Goal: Task Accomplishment & Management: Manage account settings

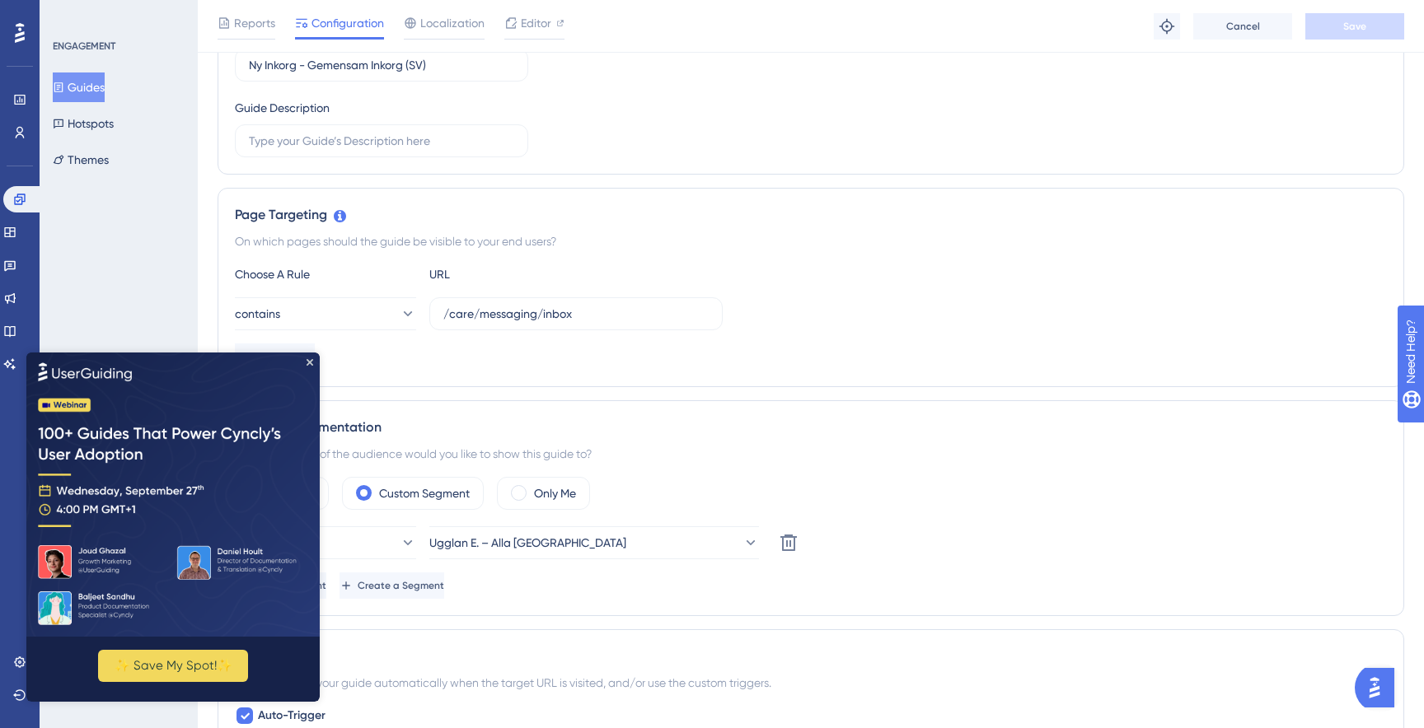
scroll to position [241, 0]
click at [311, 363] on icon "Close Preview" at bounding box center [310, 361] width 7 height 7
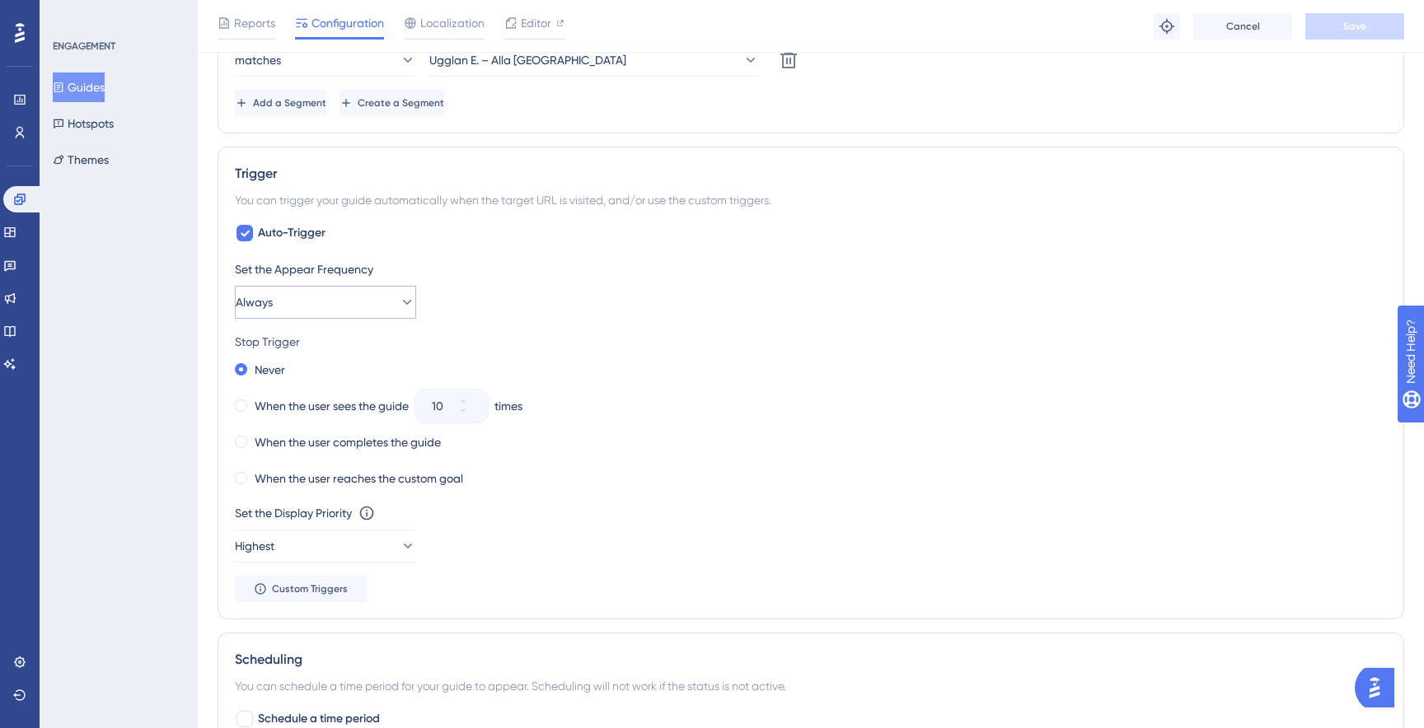
scroll to position [724, 0]
click at [268, 447] on label "When the user completes the guide" at bounding box center [348, 440] width 186 height 20
click at [1367, 32] on button "Save" at bounding box center [1354, 26] width 99 height 26
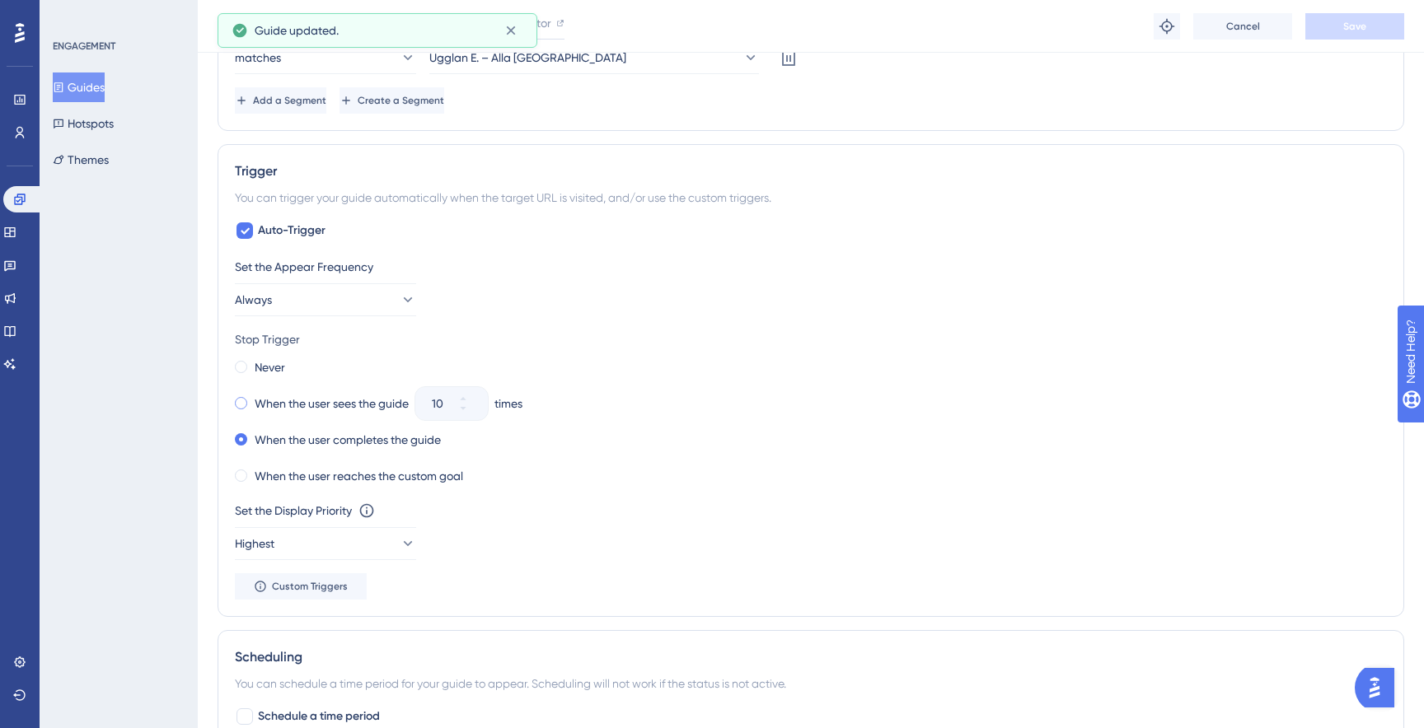
click at [320, 410] on label "When the user sees the guide" at bounding box center [332, 404] width 154 height 20
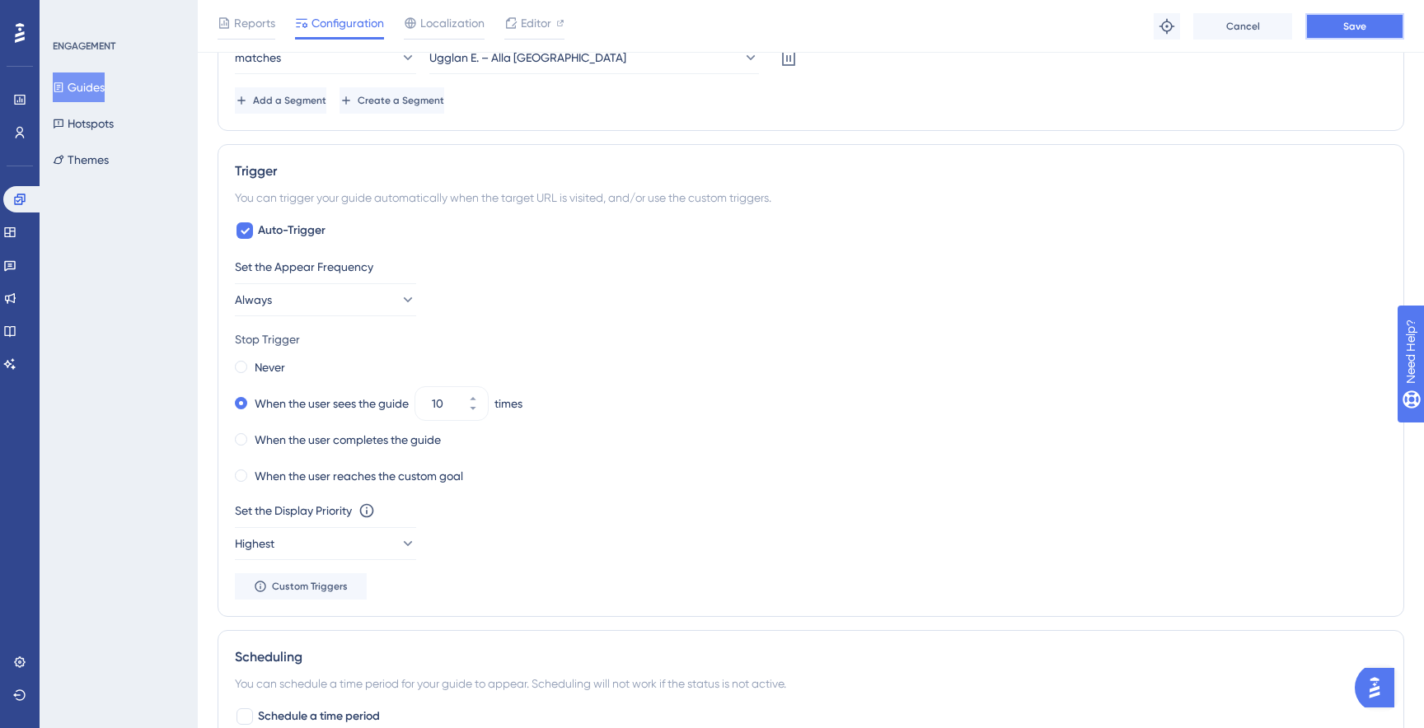
click at [1335, 35] on button "Save" at bounding box center [1354, 26] width 99 height 26
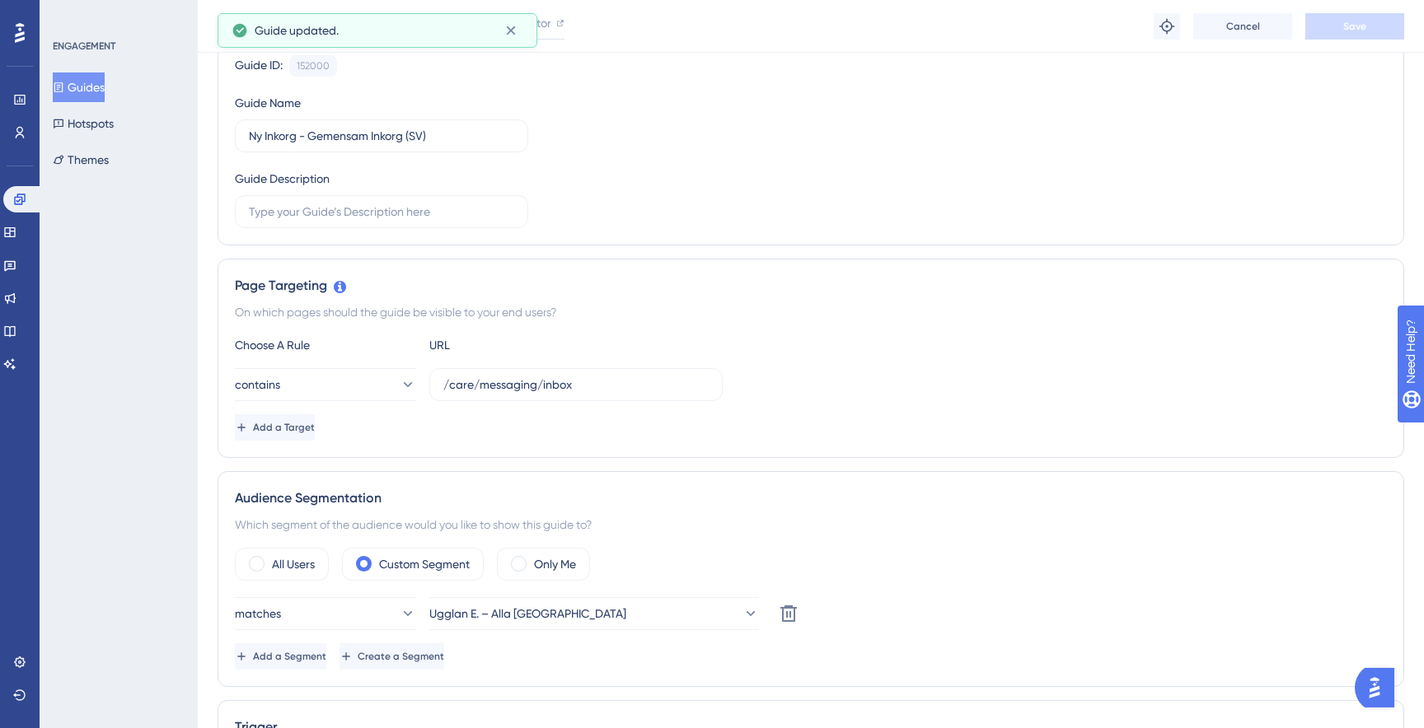
scroll to position [0, 0]
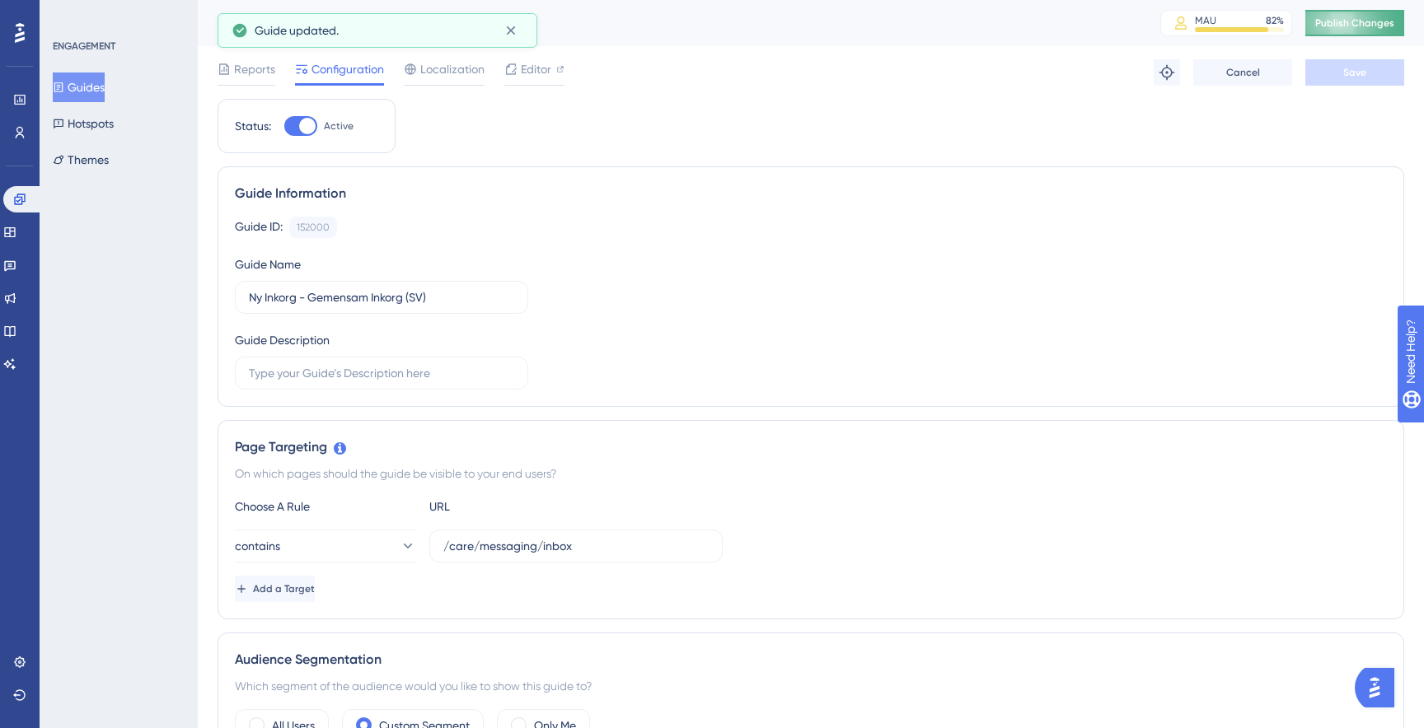
click at [1388, 22] on span "Publish Changes" at bounding box center [1354, 22] width 79 height 13
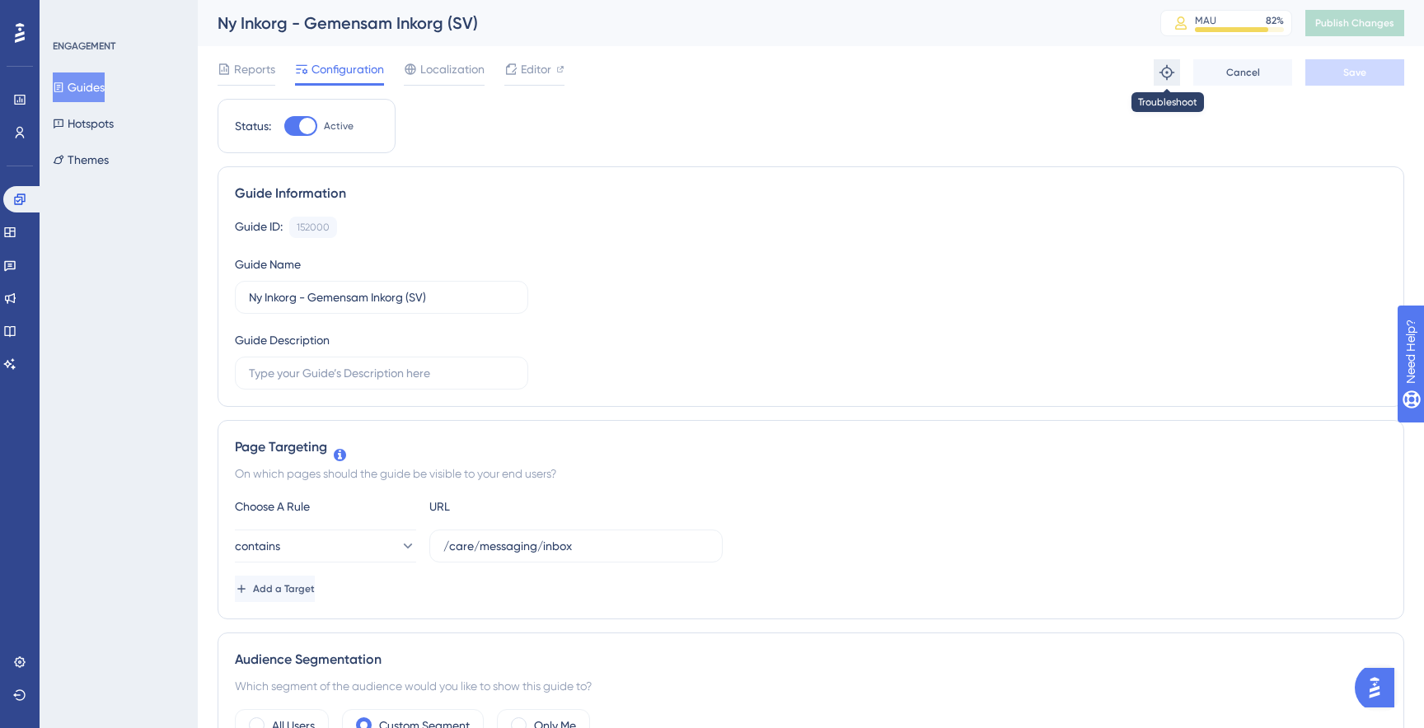
click at [1159, 77] on icon at bounding box center [1167, 72] width 16 height 16
click at [26, 129] on link at bounding box center [19, 132] width 13 height 26
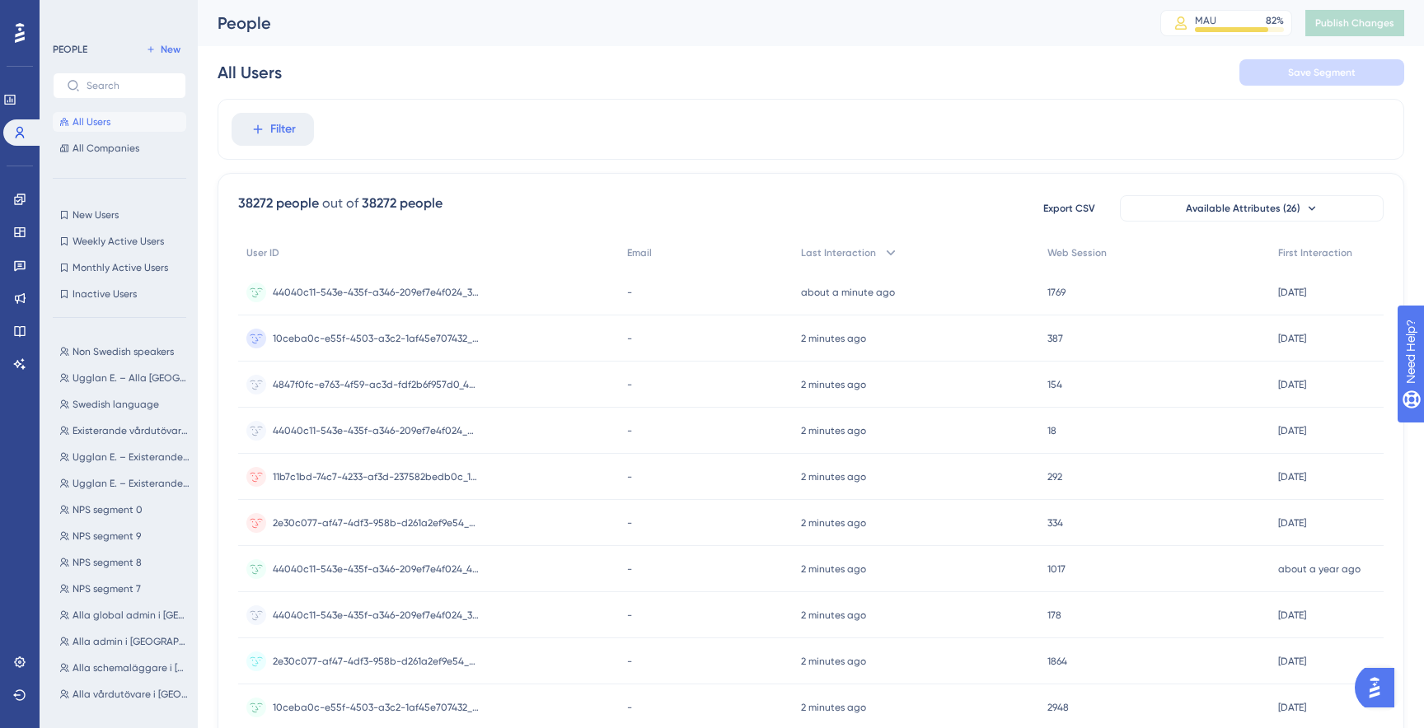
scroll to position [604, 0]
click at [147, 405] on span "Ugglan E. – Alla Sverige" at bounding box center [131, 402] width 117 height 13
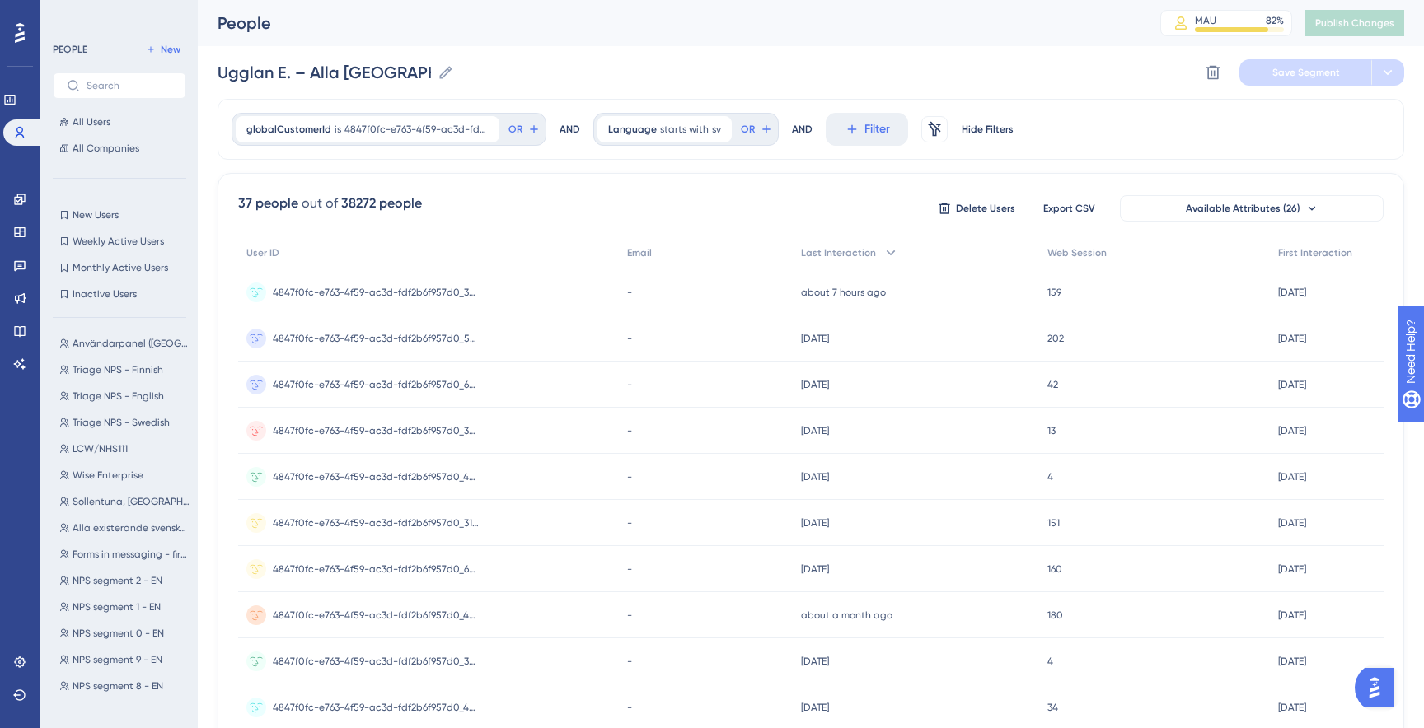
scroll to position [0, 0]
click at [686, 126] on span "starts with" at bounding box center [684, 129] width 49 height 13
click at [664, 391] on label "has any value" at bounding box center [667, 397] width 73 height 20
click at [775, 398] on span "Done" at bounding box center [775, 392] width 28 height 20
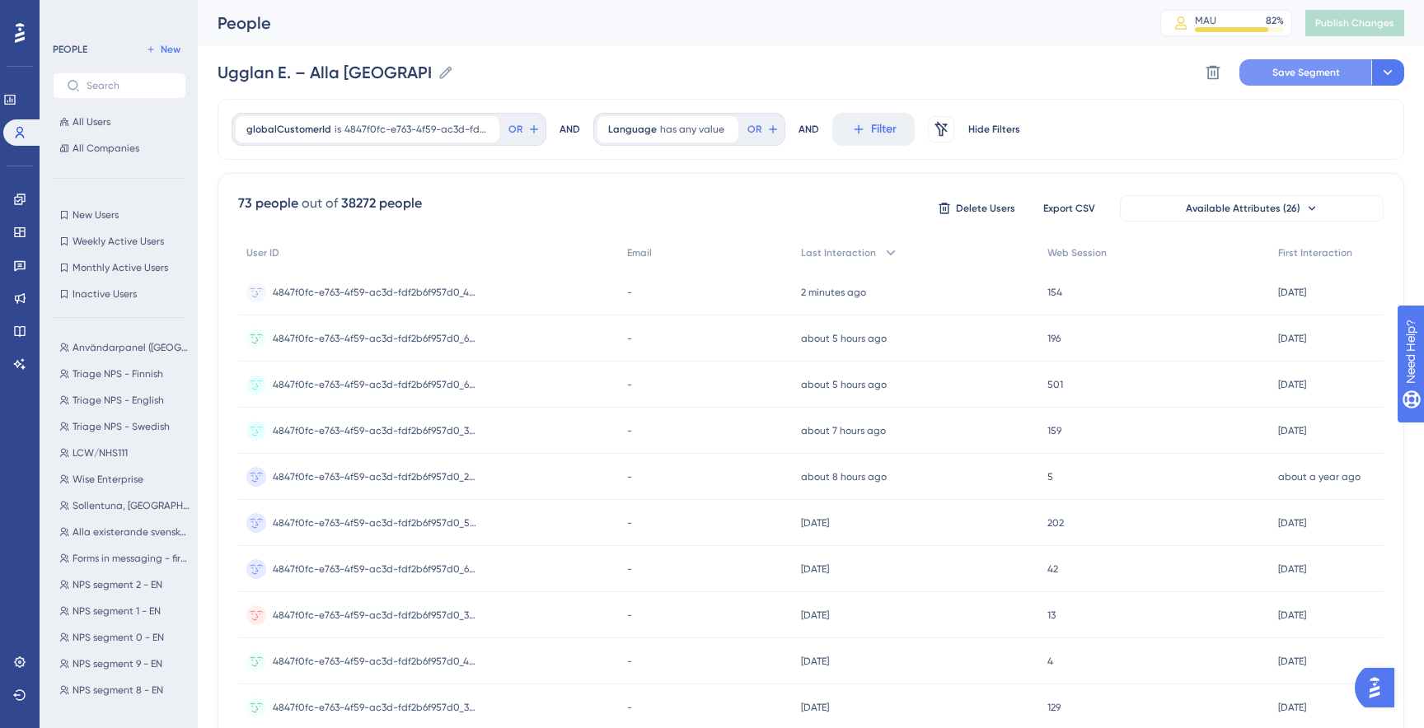
click at [1269, 80] on button "Save Segment" at bounding box center [1305, 72] width 132 height 26
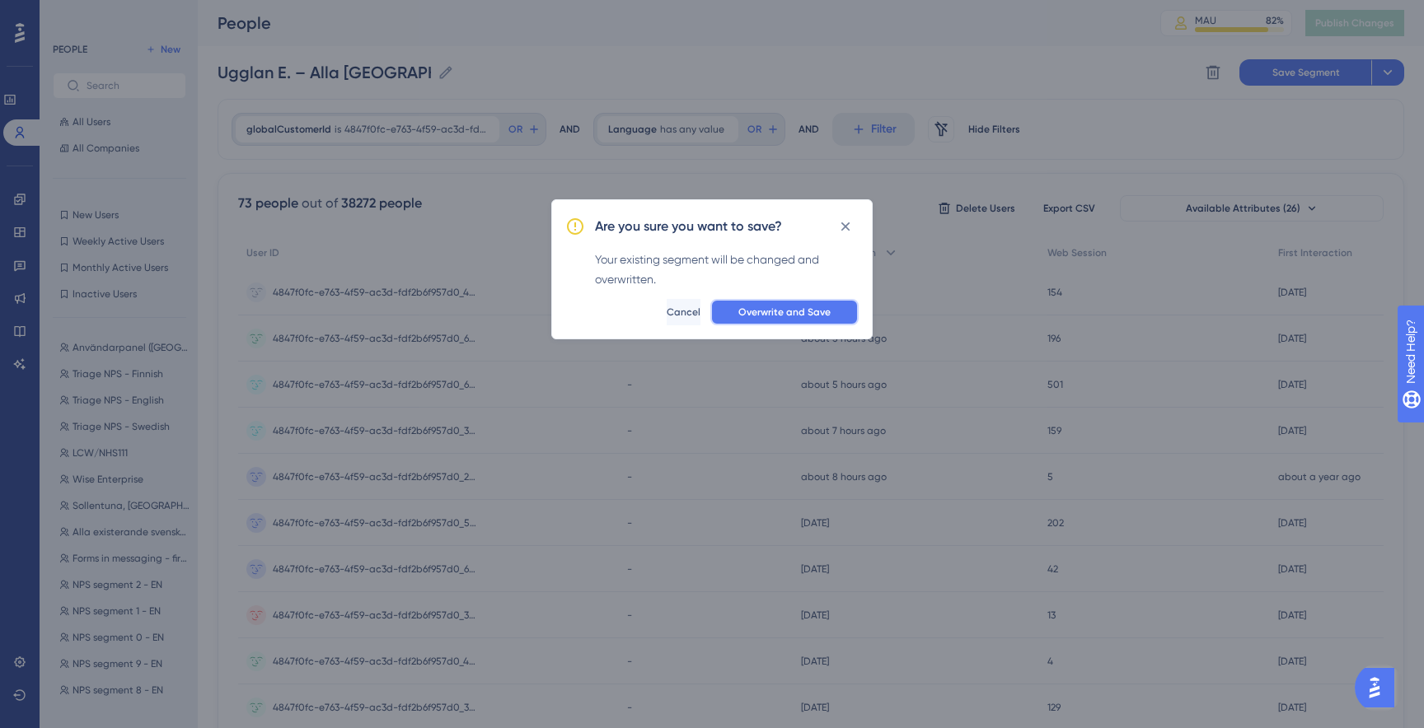
click at [764, 311] on span "Overwrite and Save" at bounding box center [784, 312] width 92 height 13
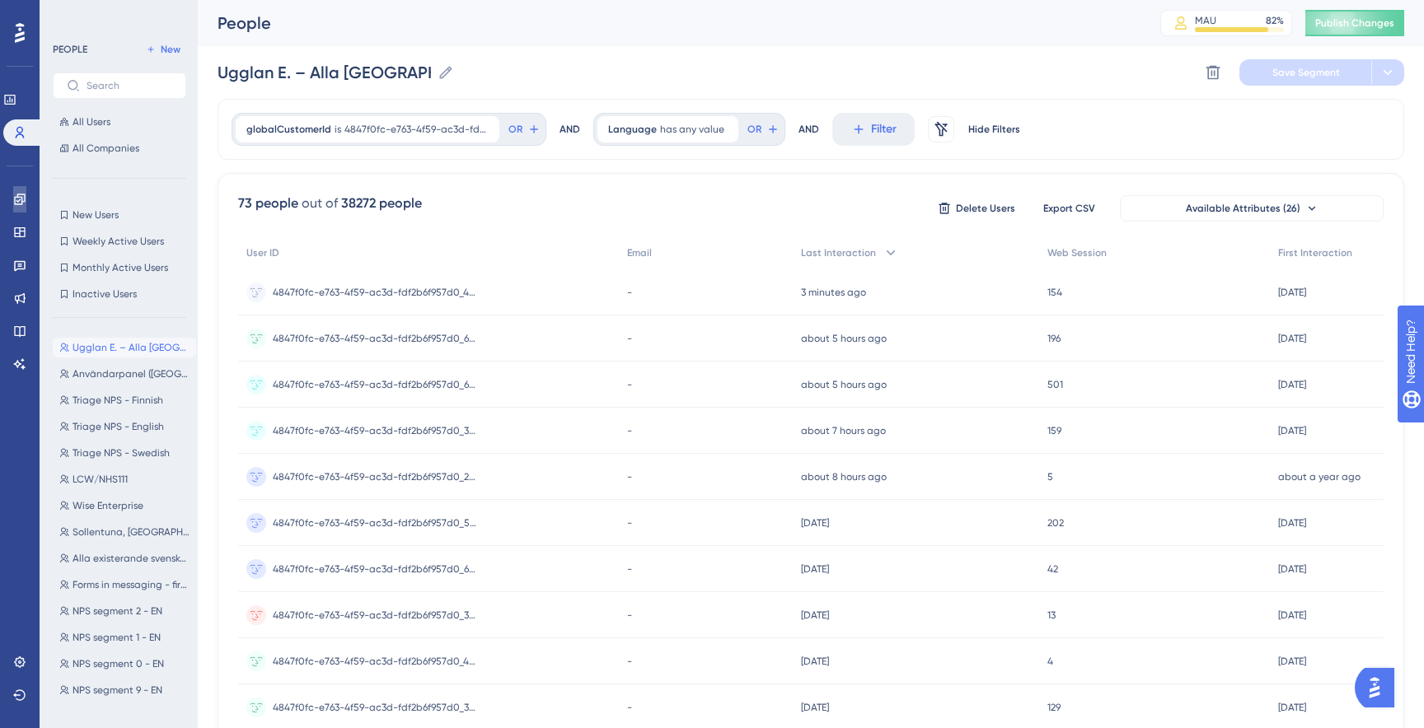
click at [13, 202] on link at bounding box center [19, 199] width 13 height 26
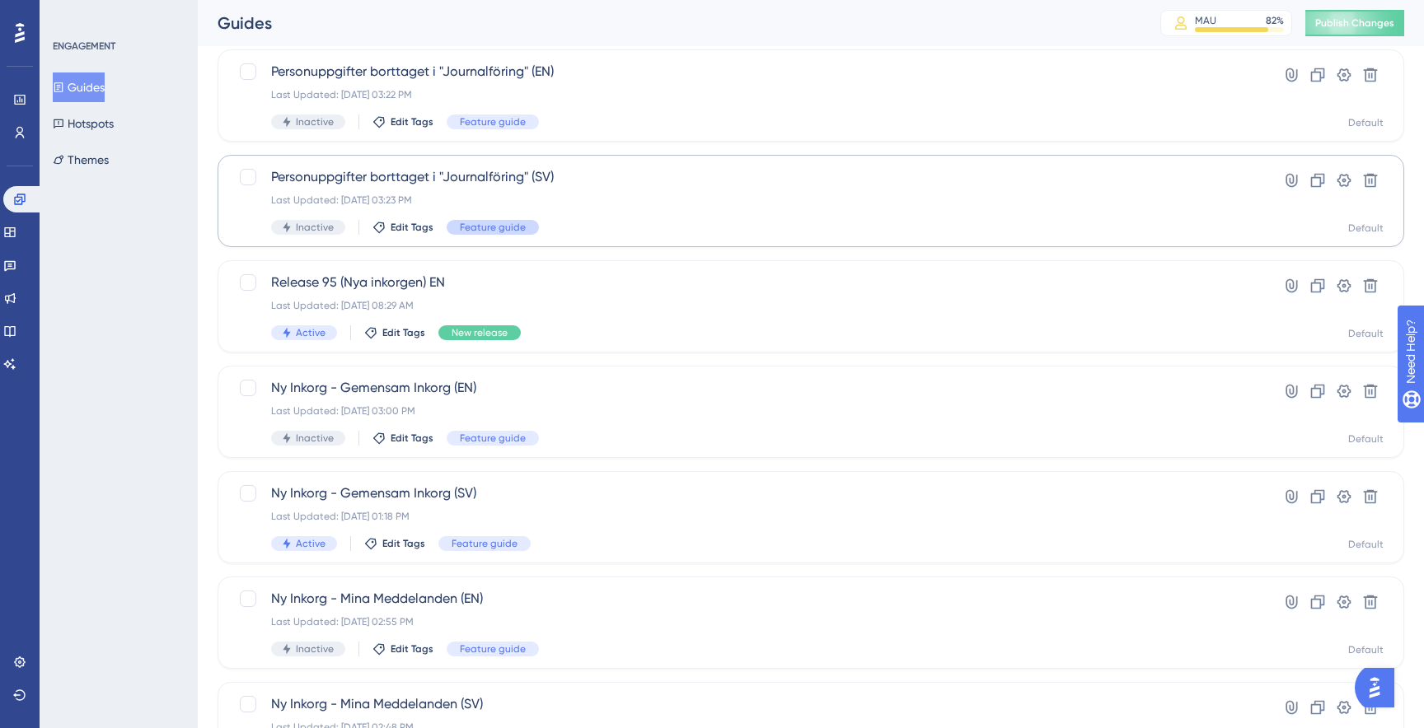
scroll to position [107, 0]
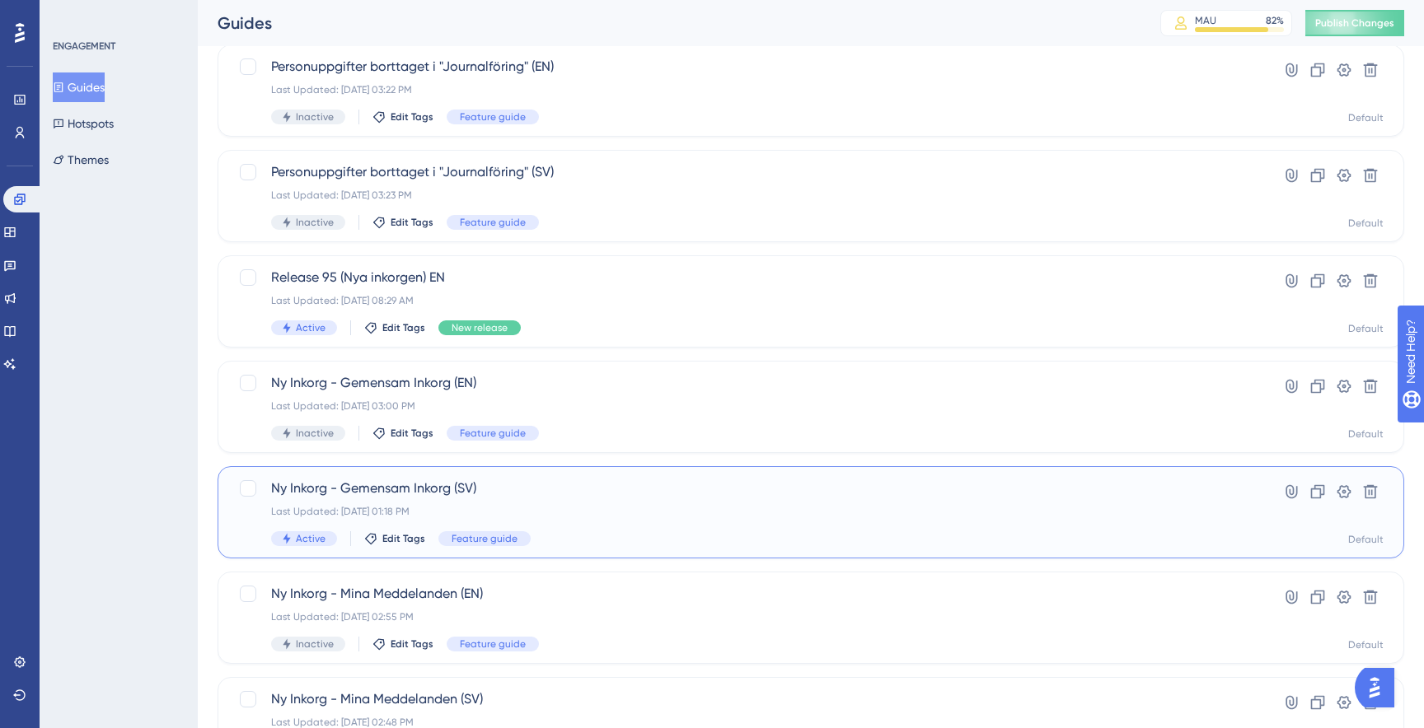
click at [532, 494] on span "Ny Inkorg - Gemensam Inkorg (SV)" at bounding box center [745, 489] width 948 height 20
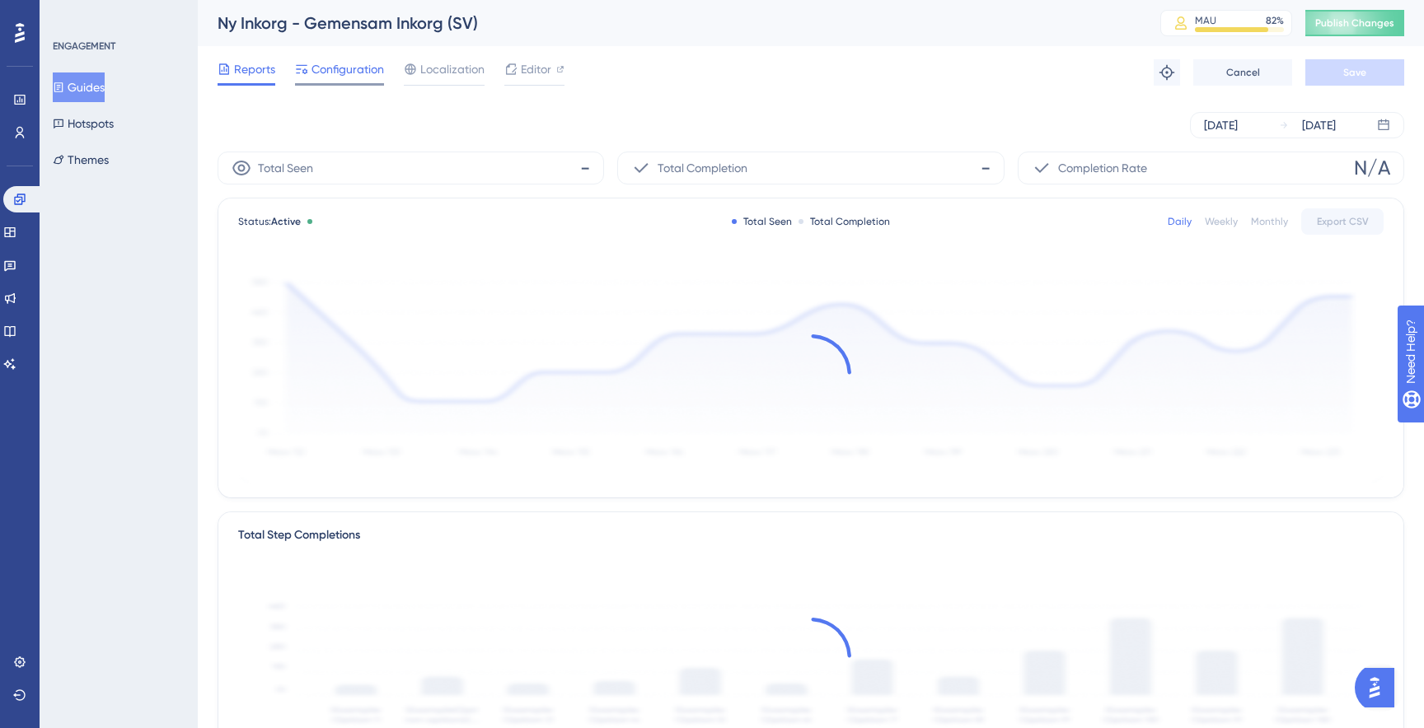
click at [349, 64] on span "Configuration" at bounding box center [347, 69] width 73 height 20
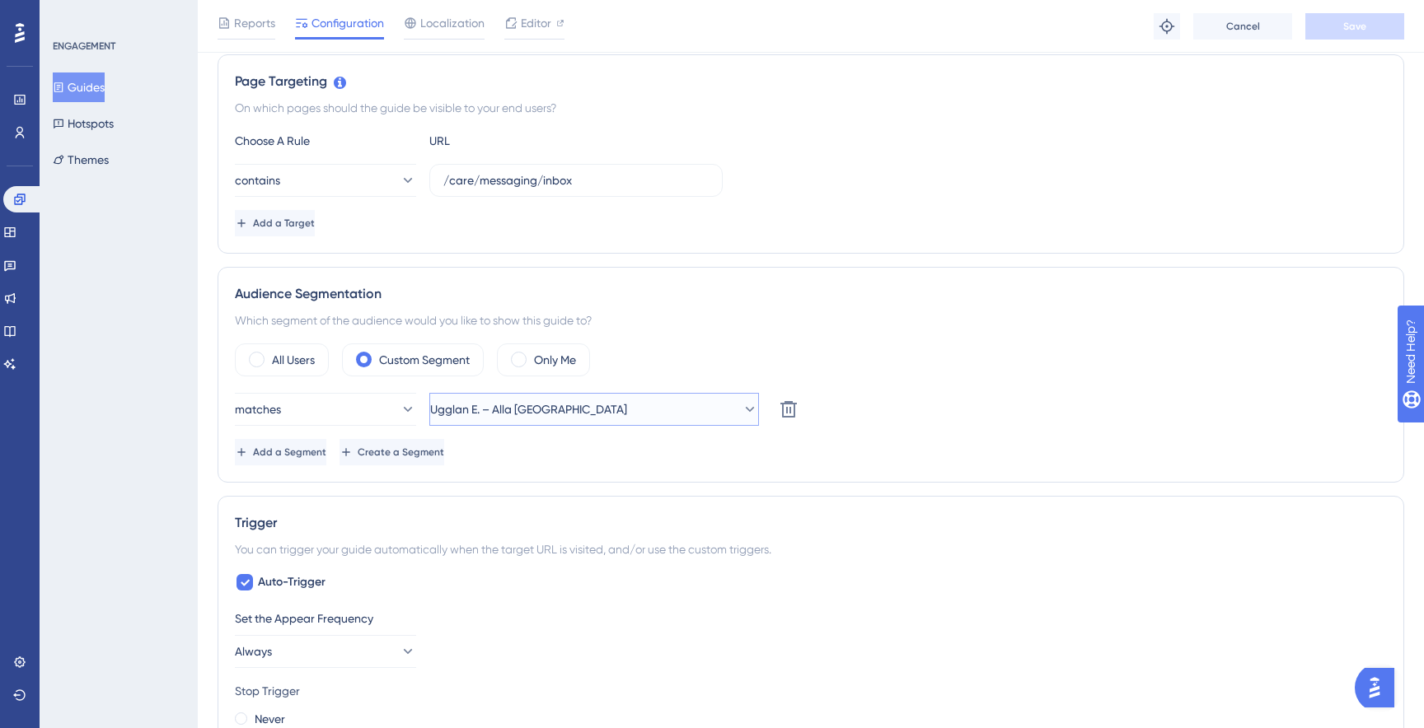
click at [662, 414] on button "Ugglan E. – Alla Sverige" at bounding box center [594, 409] width 330 height 33
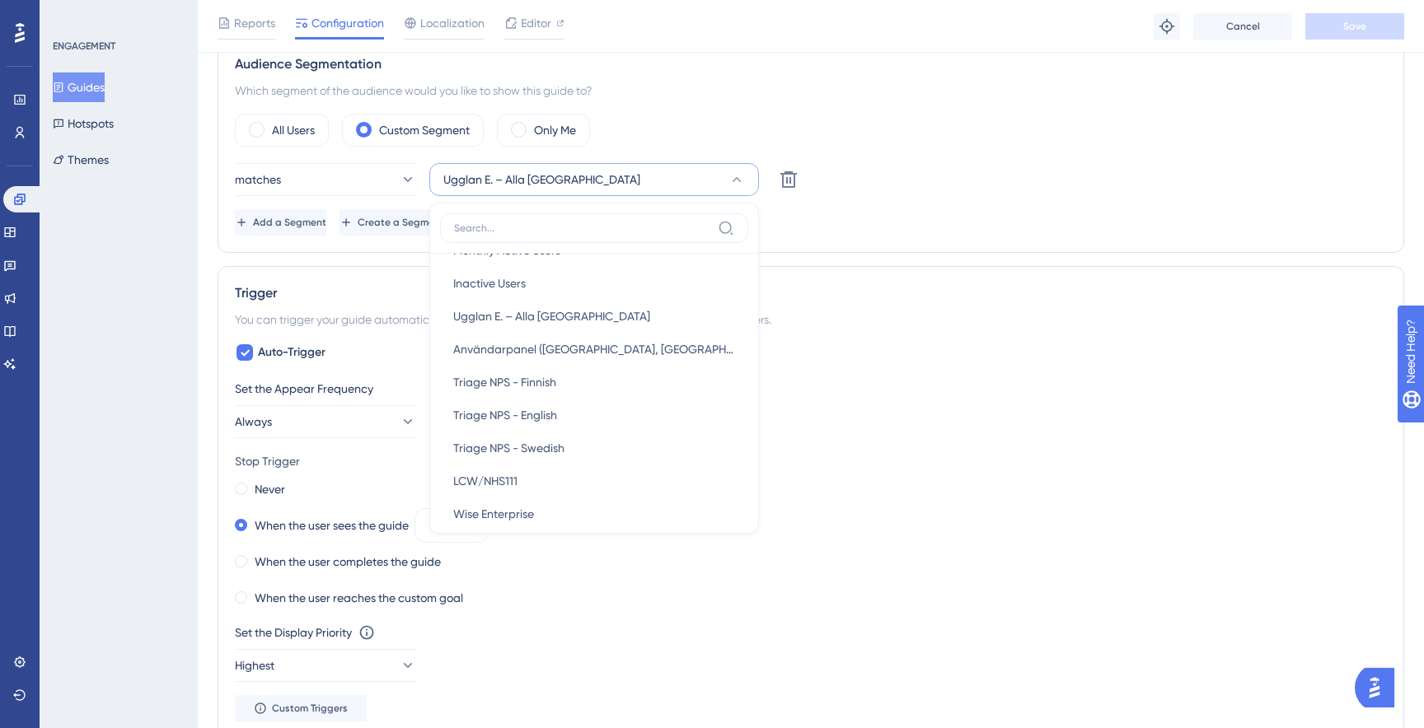
scroll to position [97, 0]
click at [615, 321] on div "Ugglan E. – Alla Sverige Ugglan E. – Alla Sverige" at bounding box center [594, 314] width 282 height 33
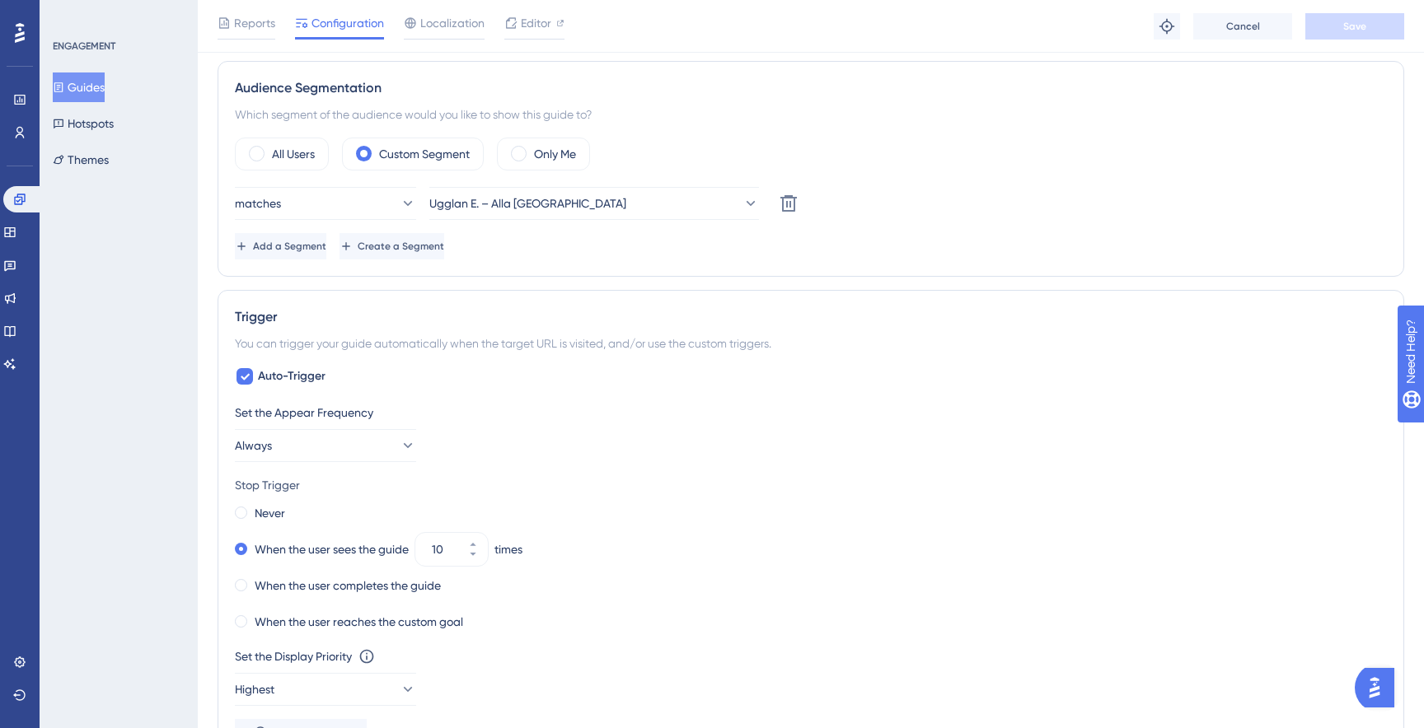
scroll to position [578, 0]
click at [274, 508] on label "Never" at bounding box center [270, 514] width 30 height 20
click at [1349, 26] on span "Save" at bounding box center [1354, 26] width 23 height 13
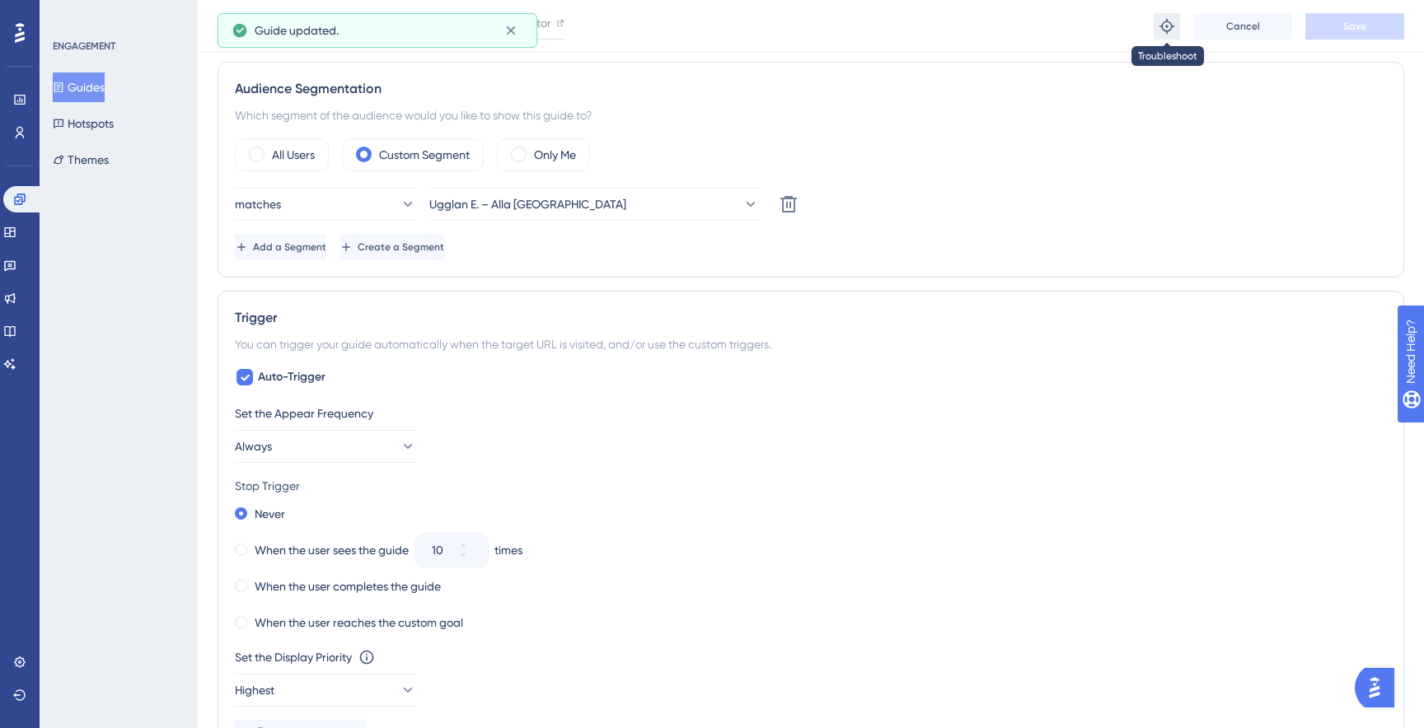
click at [1170, 29] on icon at bounding box center [1166, 25] width 15 height 15
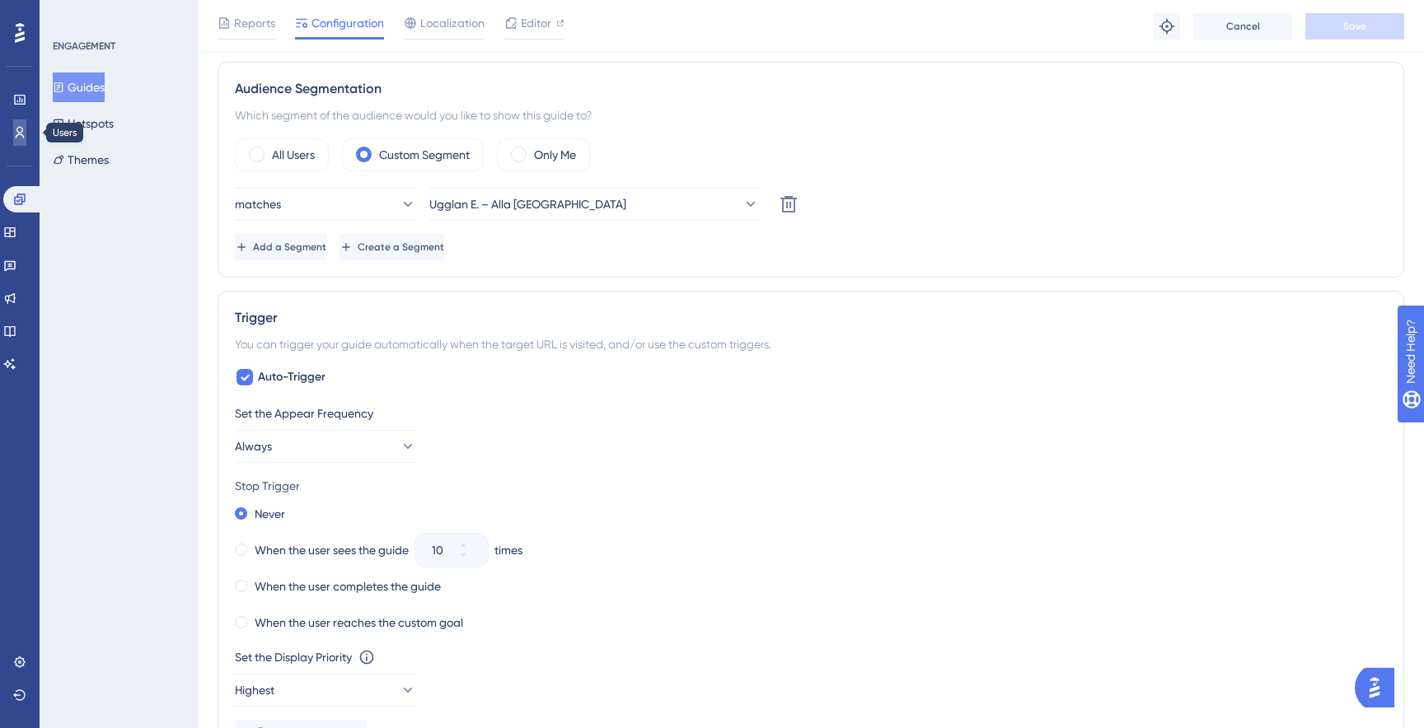
click at [18, 132] on icon at bounding box center [20, 133] width 9 height 12
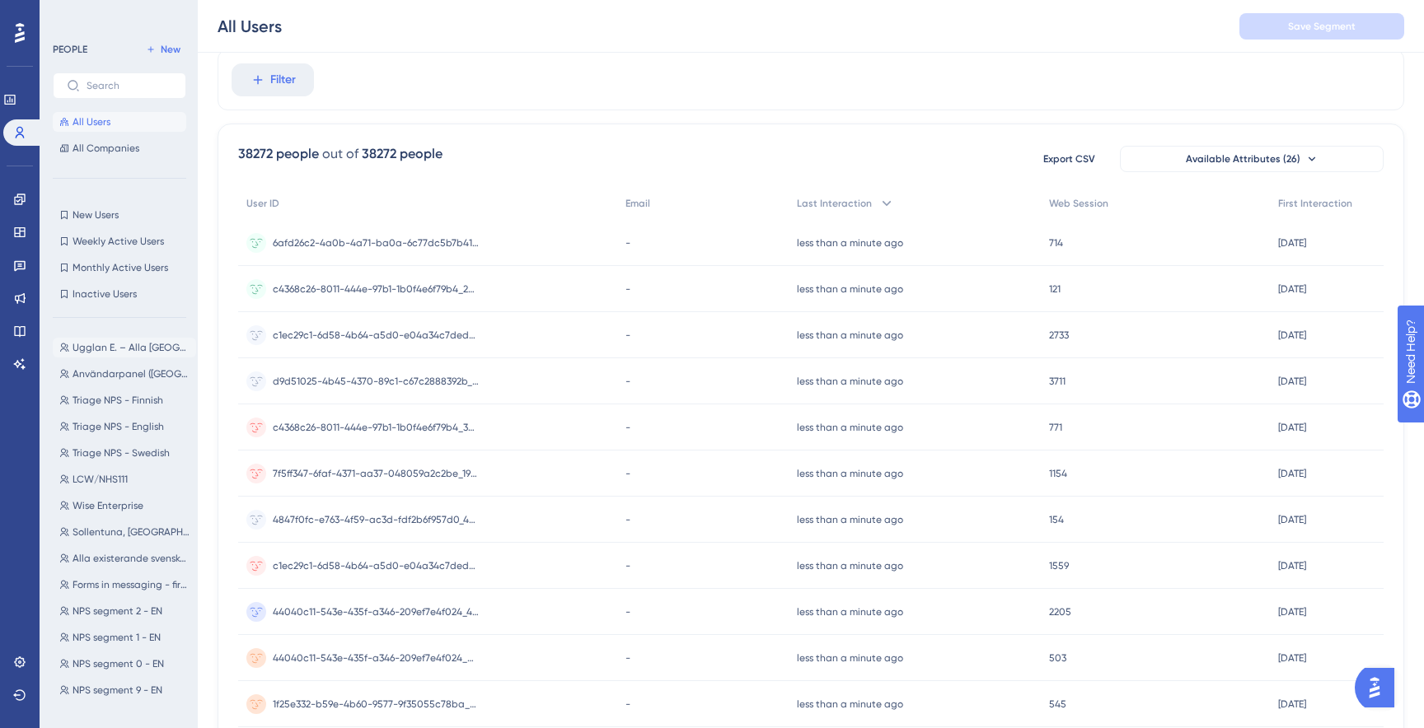
click at [152, 349] on span "Ugglan E. – Alla [GEOGRAPHIC_DATA]" at bounding box center [131, 347] width 117 height 13
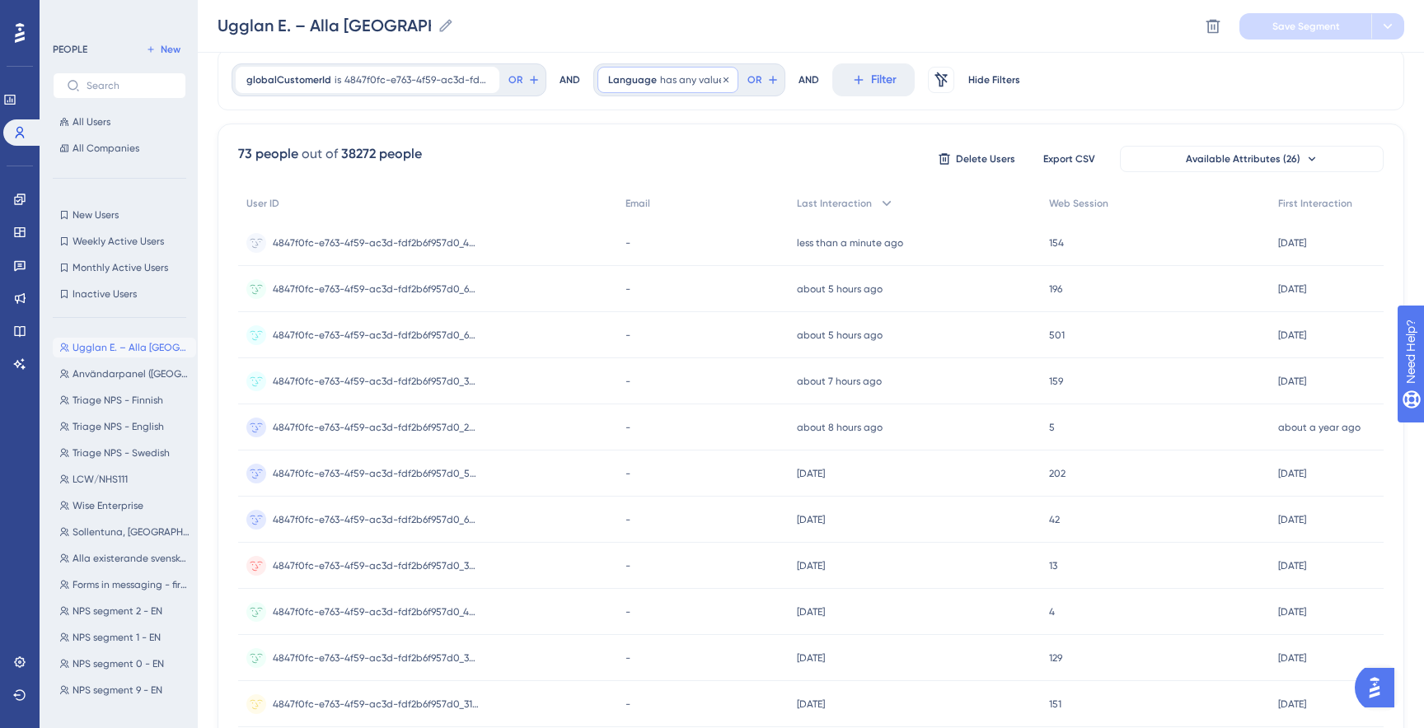
click at [709, 79] on span "has any value" at bounding box center [692, 79] width 64 height 13
click at [624, 241] on div "starts with" at bounding box center [701, 232] width 180 height 20
type input "sv"
click at [747, 85] on span "OR" at bounding box center [748, 79] width 14 height 13
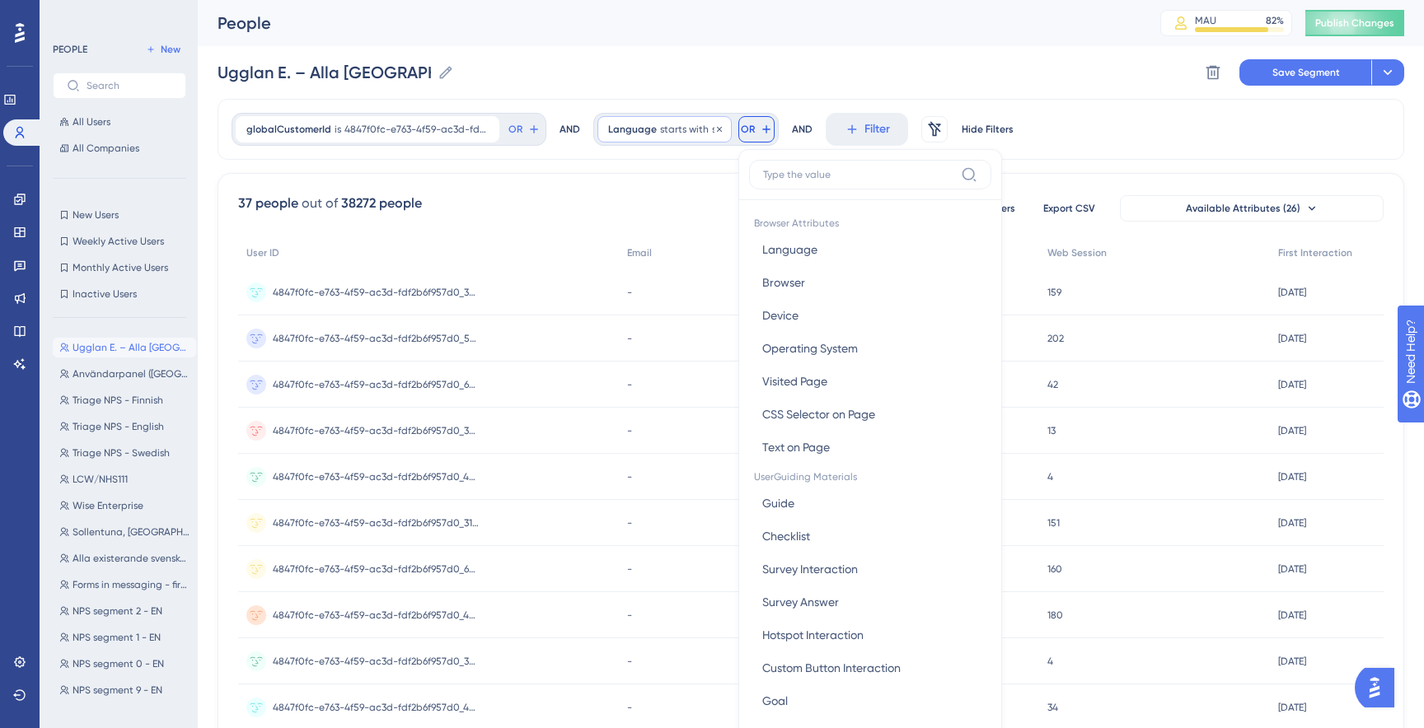
click at [602, 134] on div "Language starts with sv sv Remove" at bounding box center [664, 129] width 134 height 26
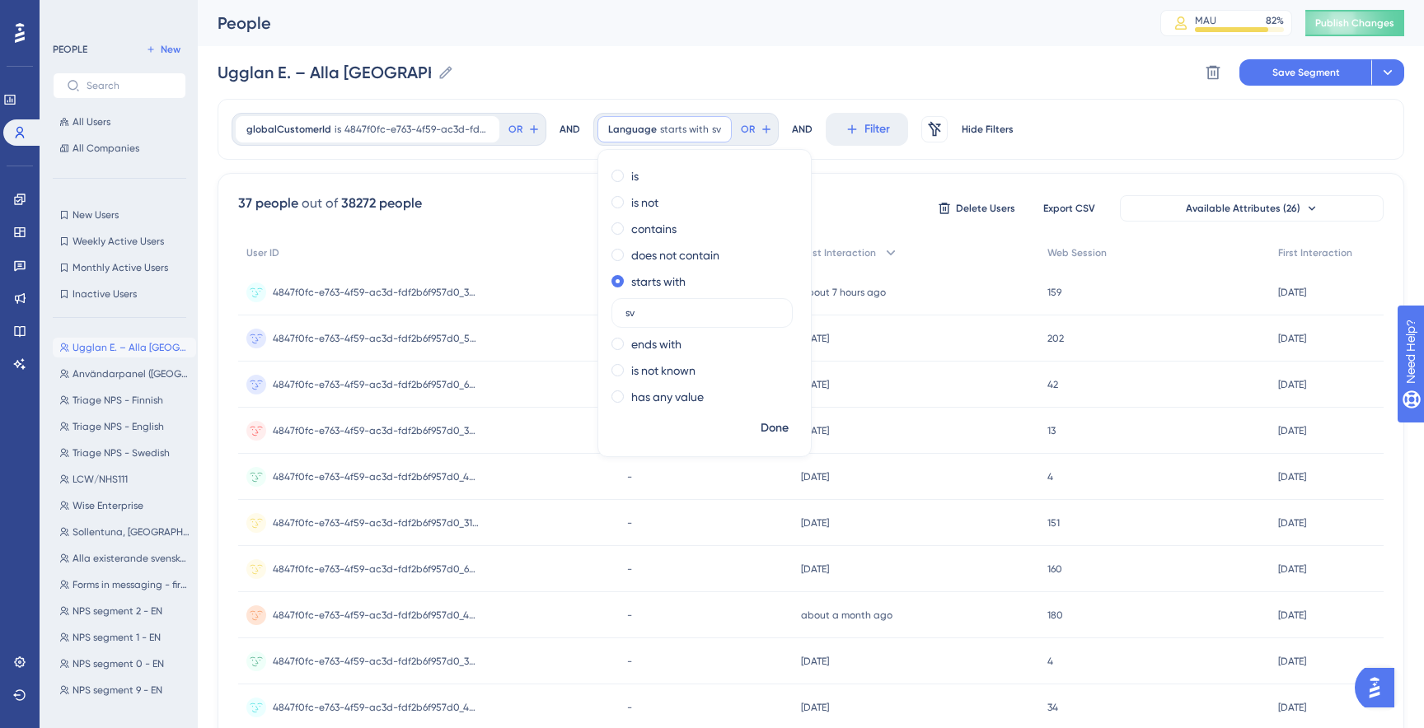
click at [735, 115] on div "Language starts with sv sv Remove is is not contains does not contain starts wi…" at bounding box center [685, 129] width 185 height 33
click at [690, 123] on span "starts with" at bounding box center [684, 129] width 49 height 13
click at [631, 166] on label "is" at bounding box center [634, 176] width 7 height 20
click at [625, 389] on div "has any value" at bounding box center [701, 397] width 180 height 20
click at [752, 127] on span "OR" at bounding box center [754, 129] width 14 height 13
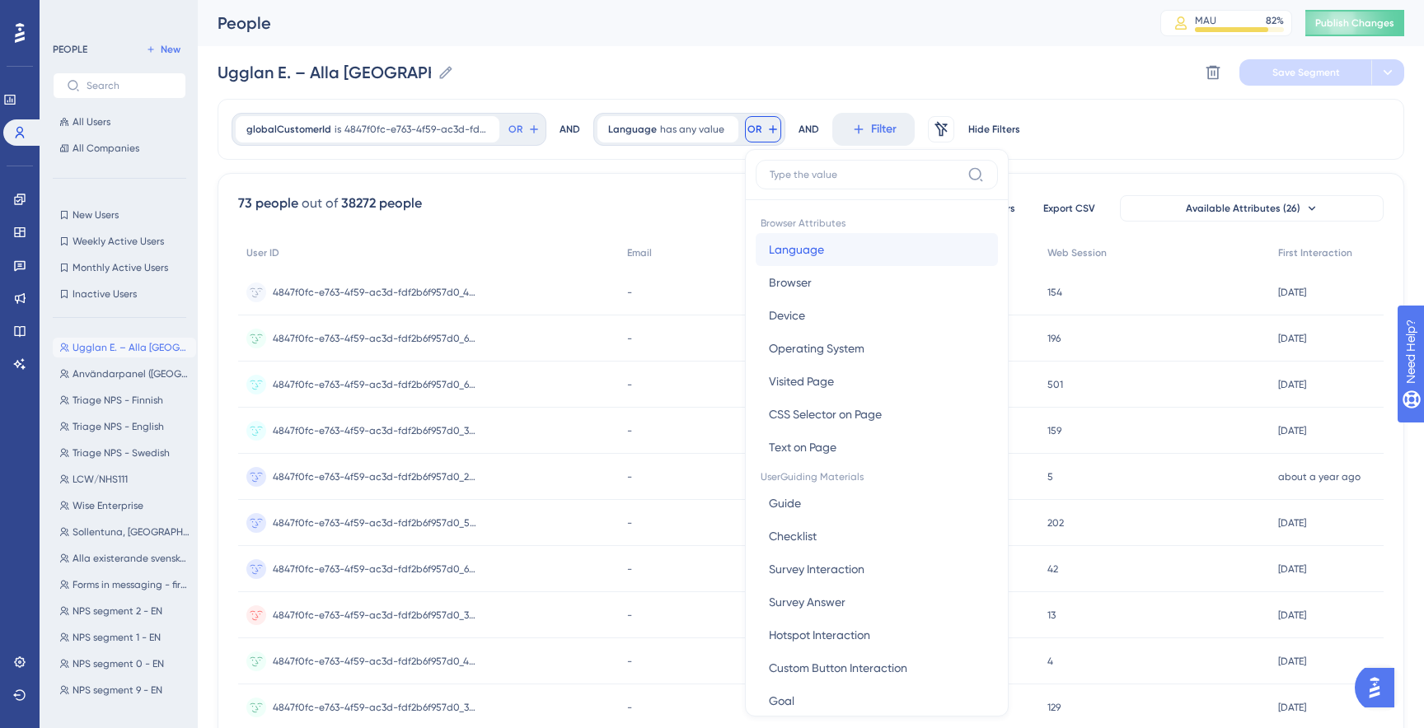
click at [799, 241] on span "Language" at bounding box center [796, 250] width 55 height 20
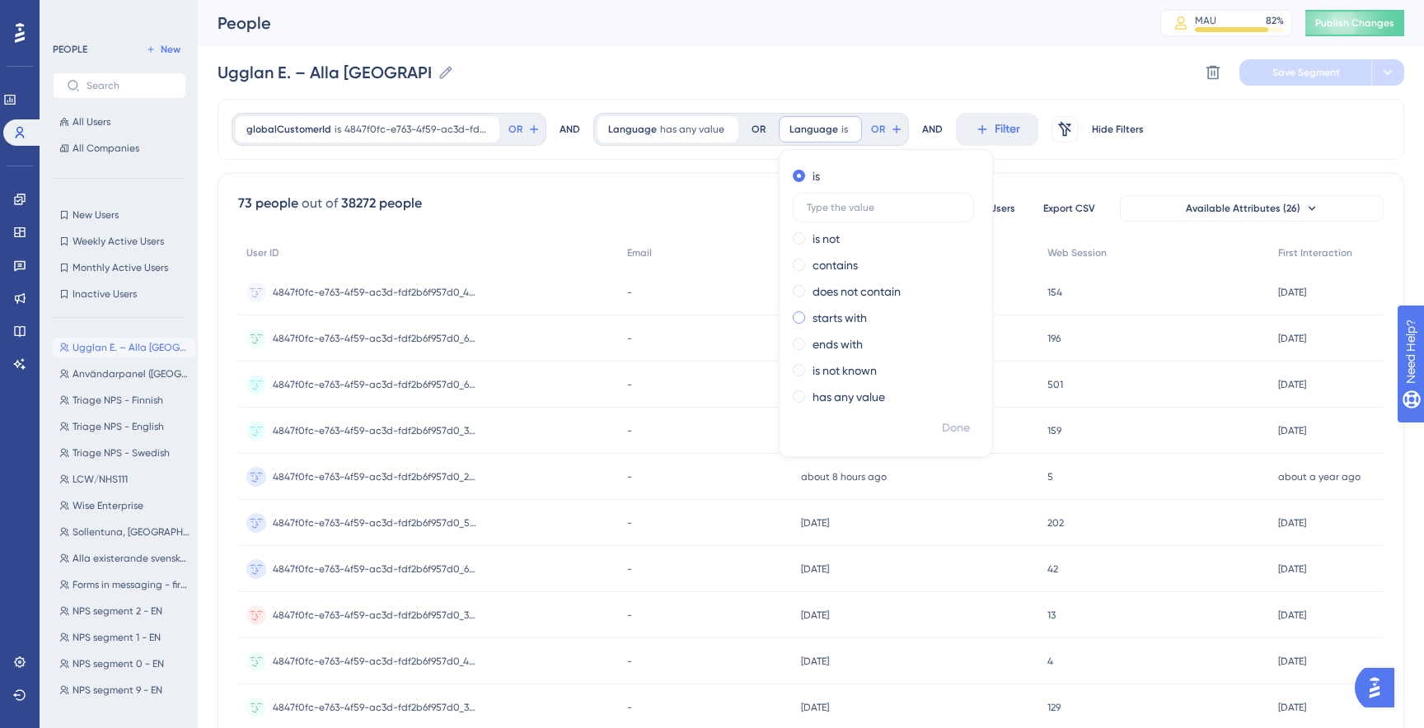
click at [794, 316] on span at bounding box center [799, 317] width 12 height 12
click at [810, 314] on input "radio" at bounding box center [810, 314] width 0 height 0
type input "sv"
click at [952, 430] on span "Done" at bounding box center [956, 429] width 28 height 20
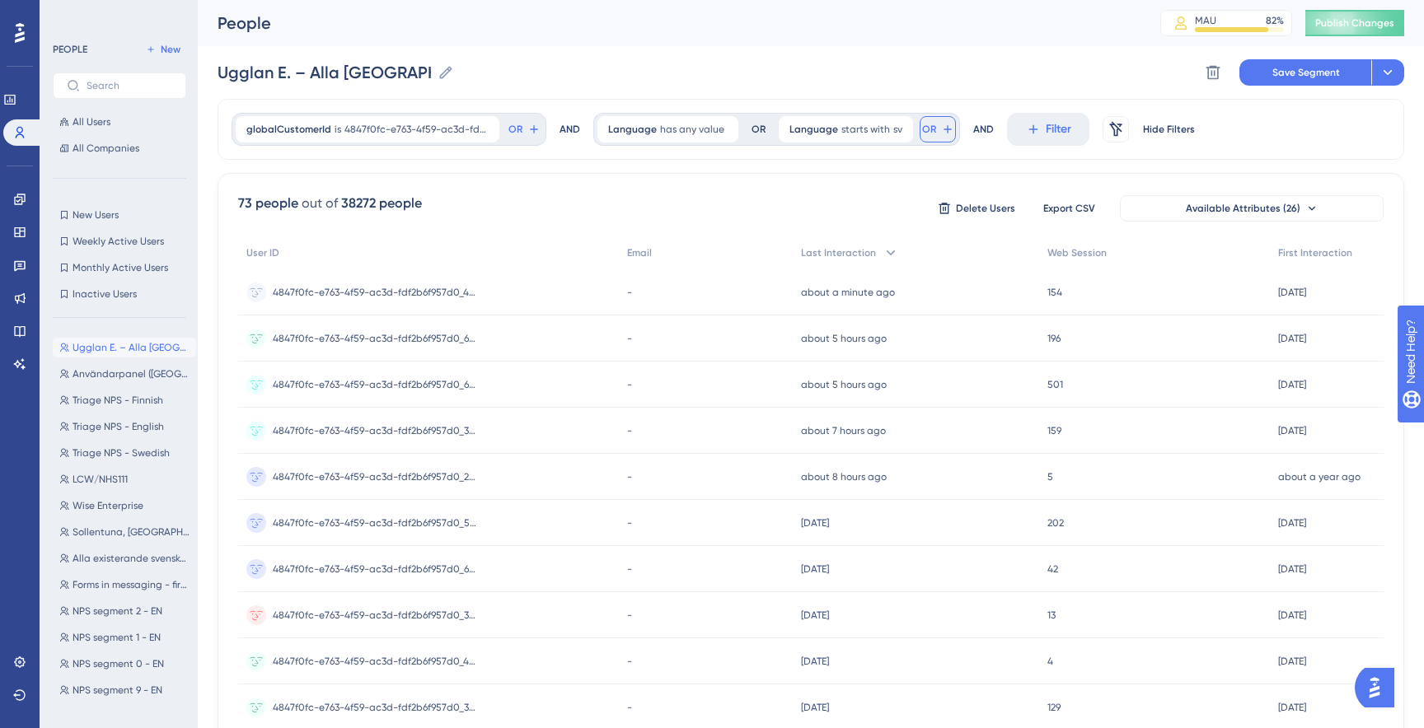
click at [922, 129] on span "OR" at bounding box center [929, 129] width 14 height 13
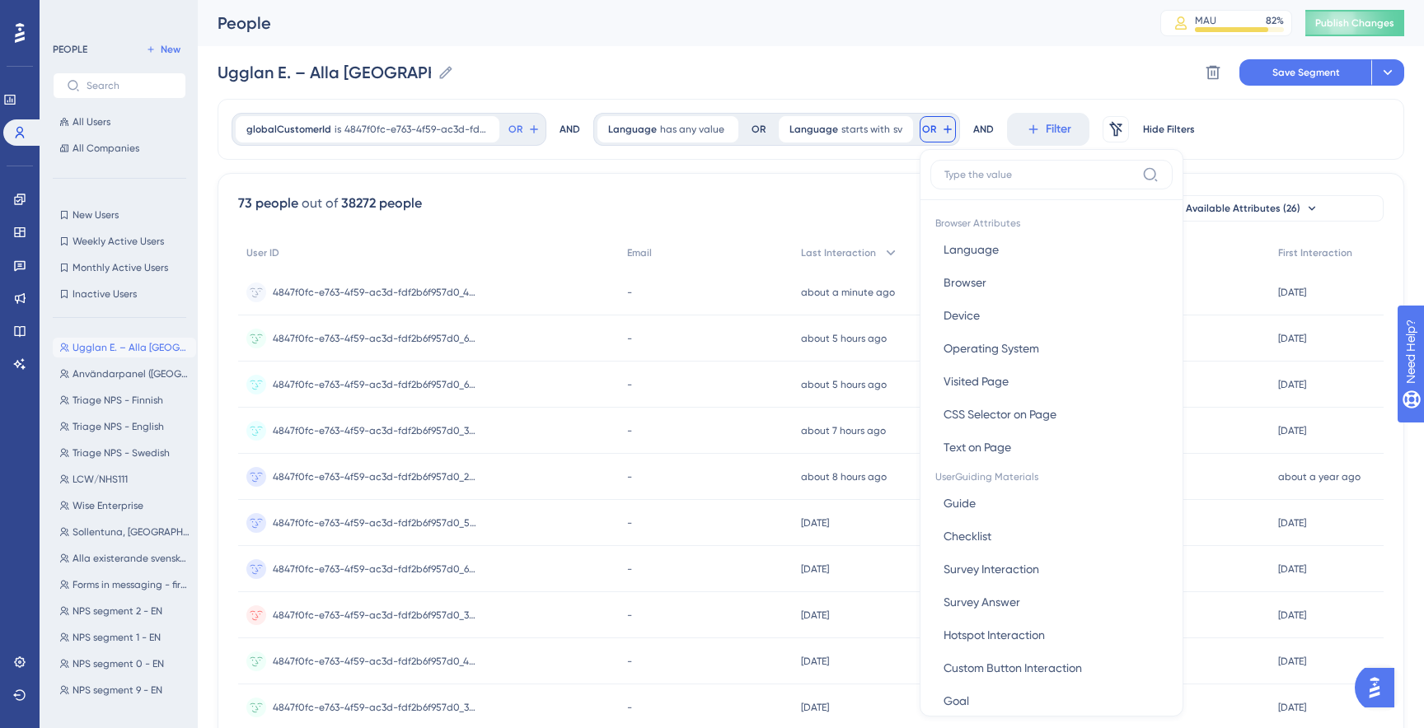
scroll to position [68, 0]
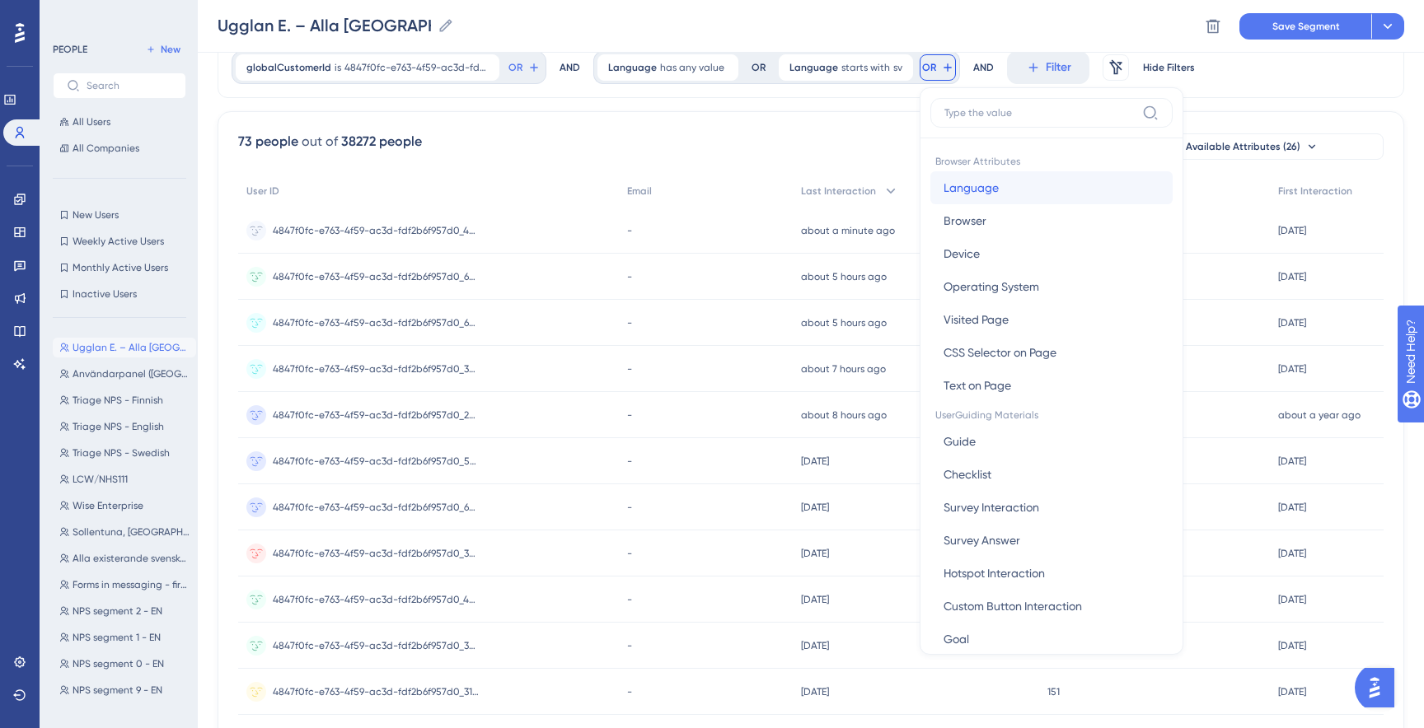
click at [962, 190] on span "Language" at bounding box center [970, 188] width 55 height 20
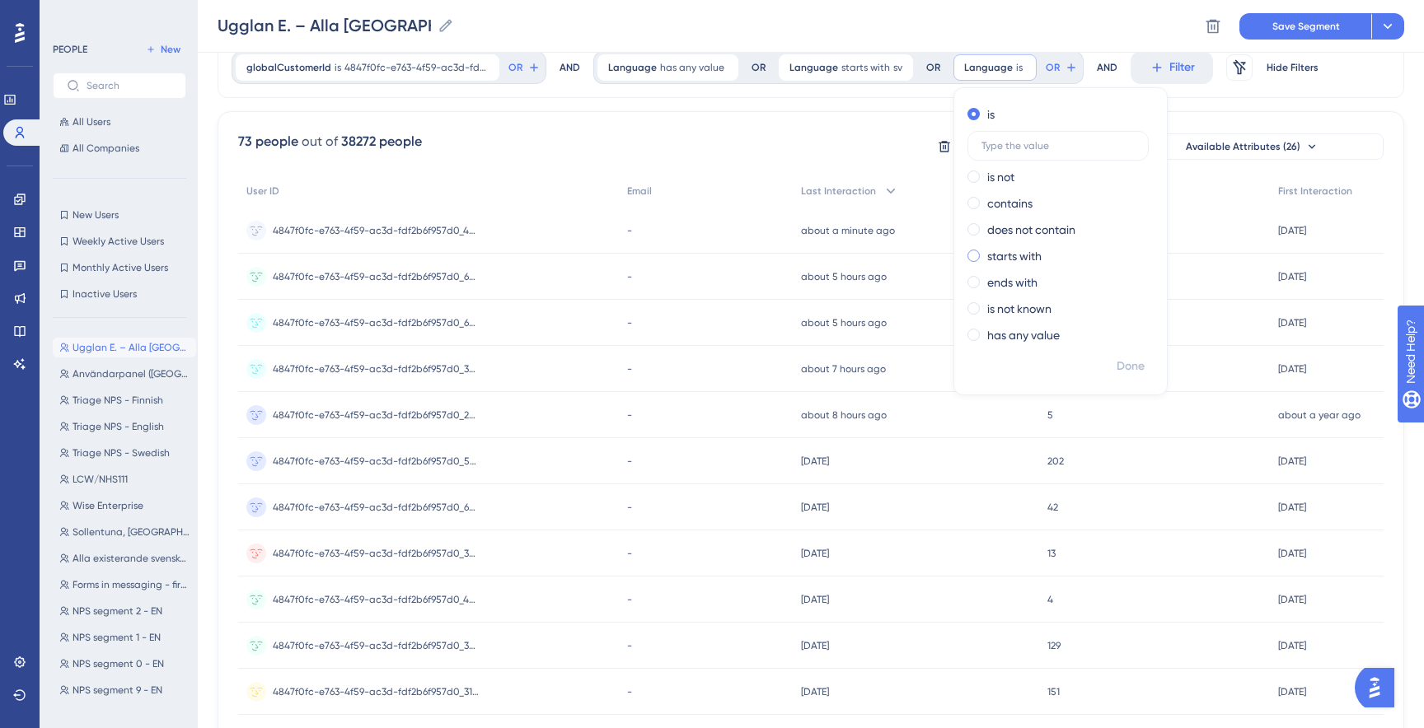
click at [1005, 260] on label "starts with" at bounding box center [1014, 256] width 54 height 20
type input "en"
click at [1132, 364] on span "Done" at bounding box center [1131, 367] width 28 height 20
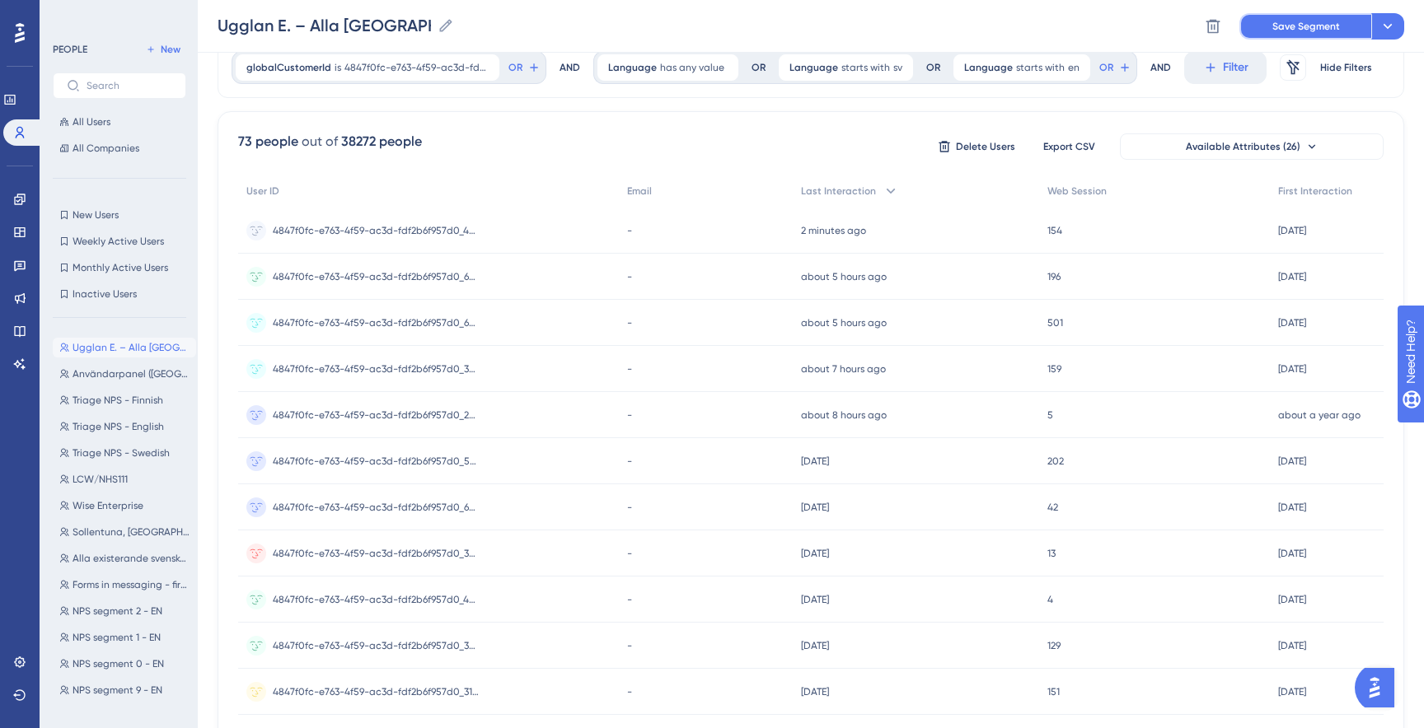
click at [1309, 21] on span "Save Segment" at bounding box center [1306, 26] width 68 height 13
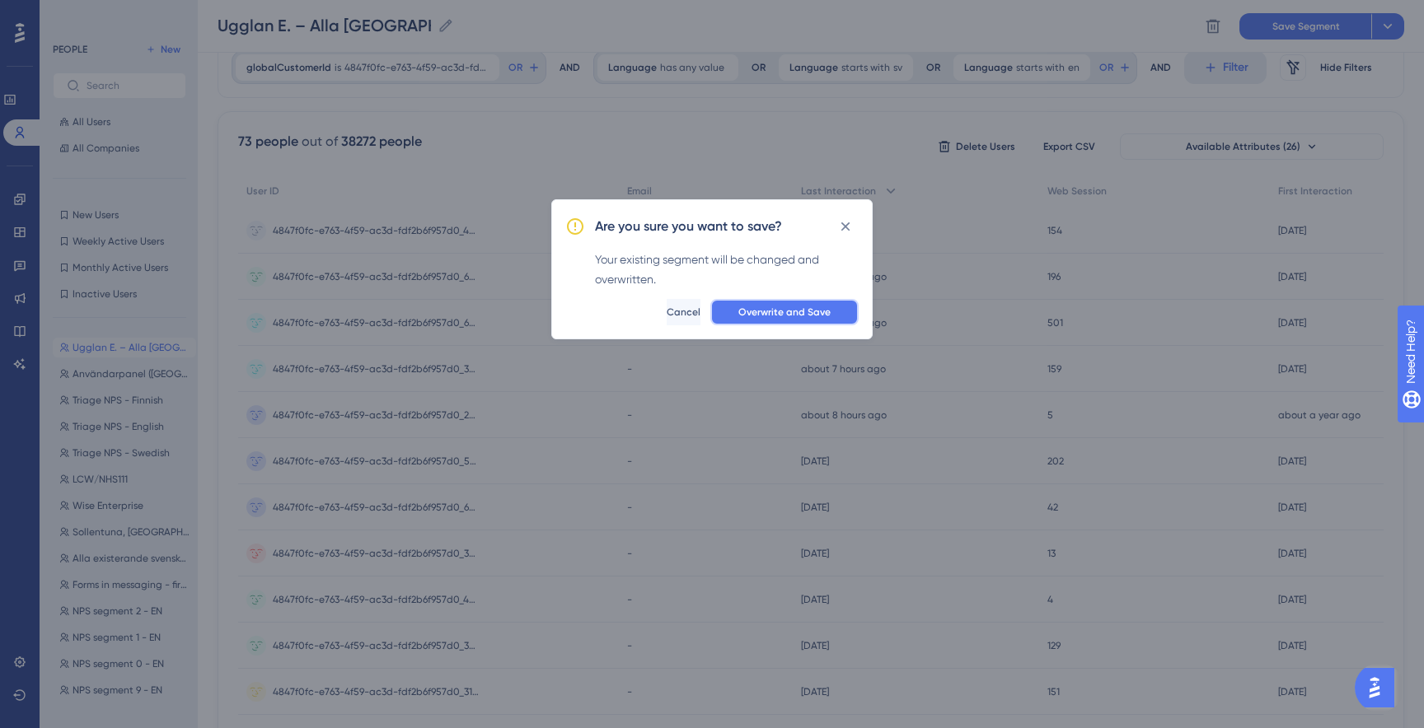
click at [728, 307] on button "Overwrite and Save" at bounding box center [784, 312] width 148 height 26
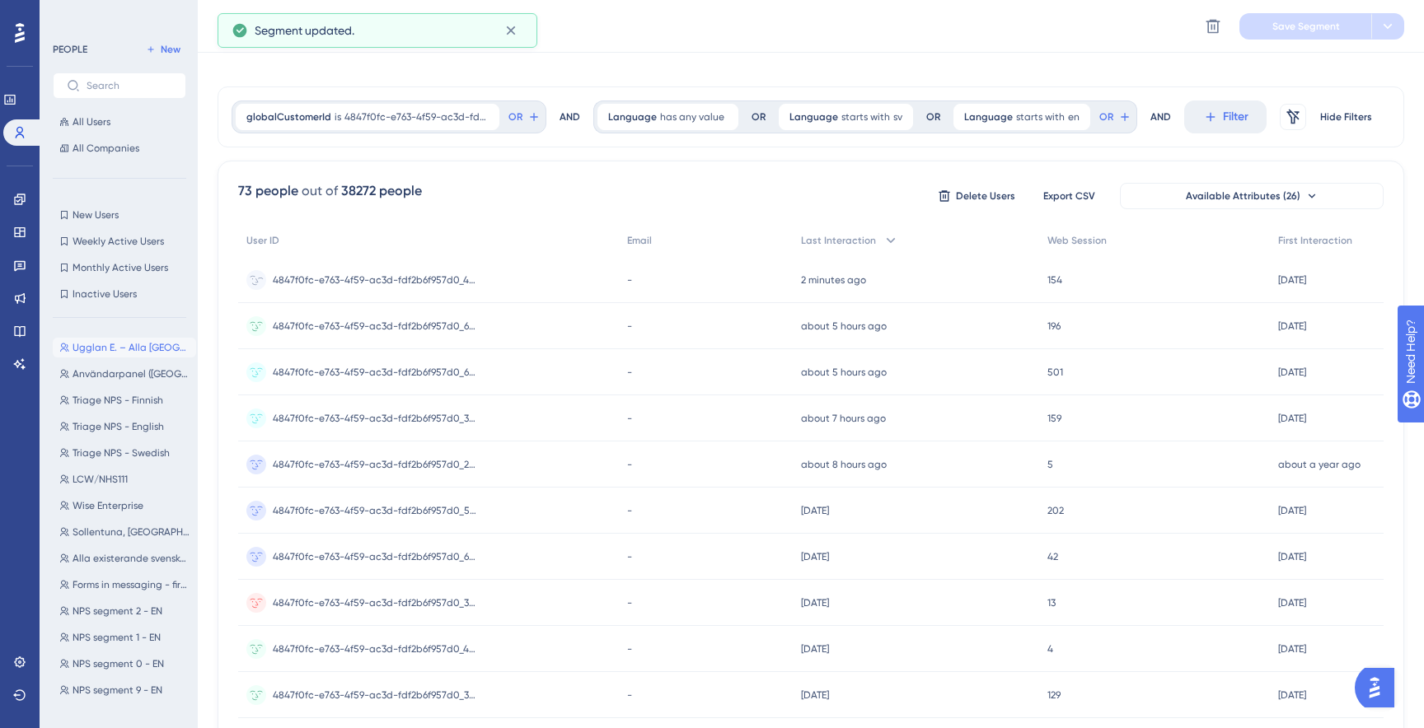
scroll to position [0, 0]
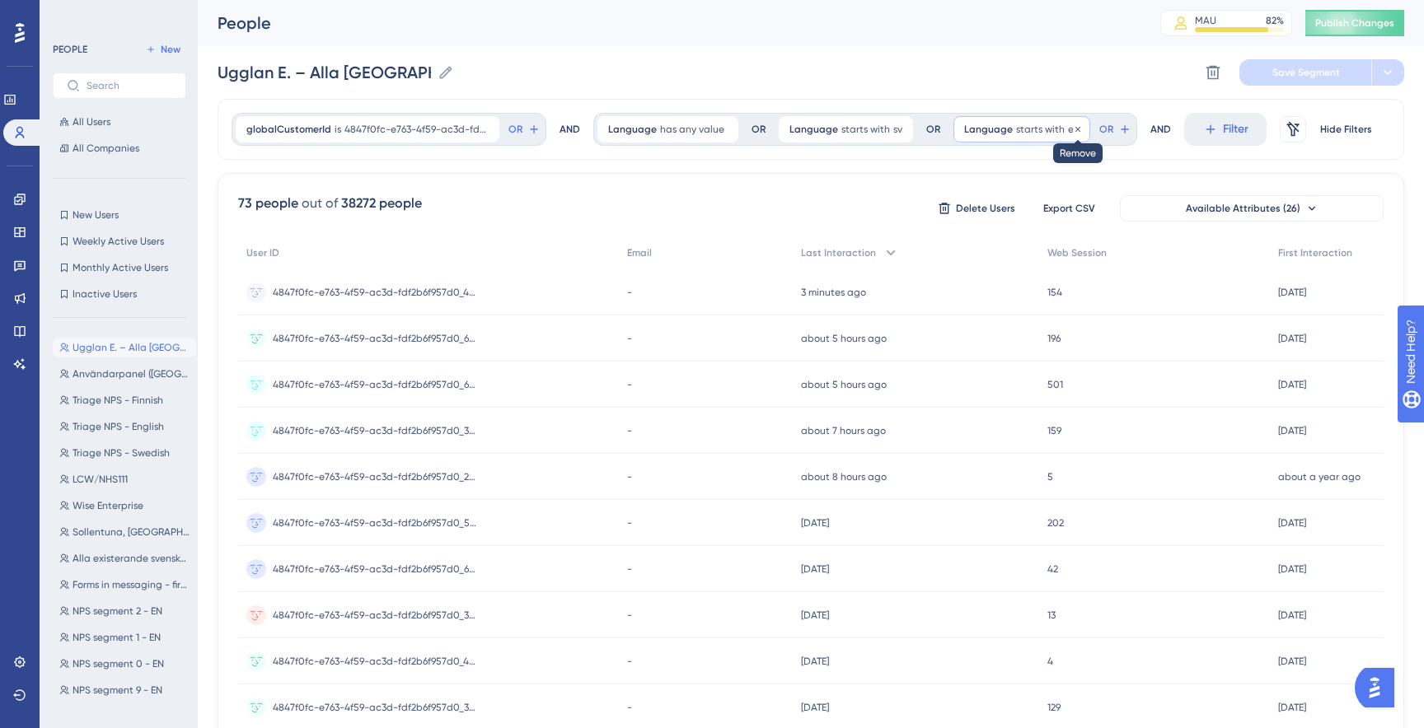
click at [1050, 128] on span "starts with" at bounding box center [1040, 129] width 49 height 13
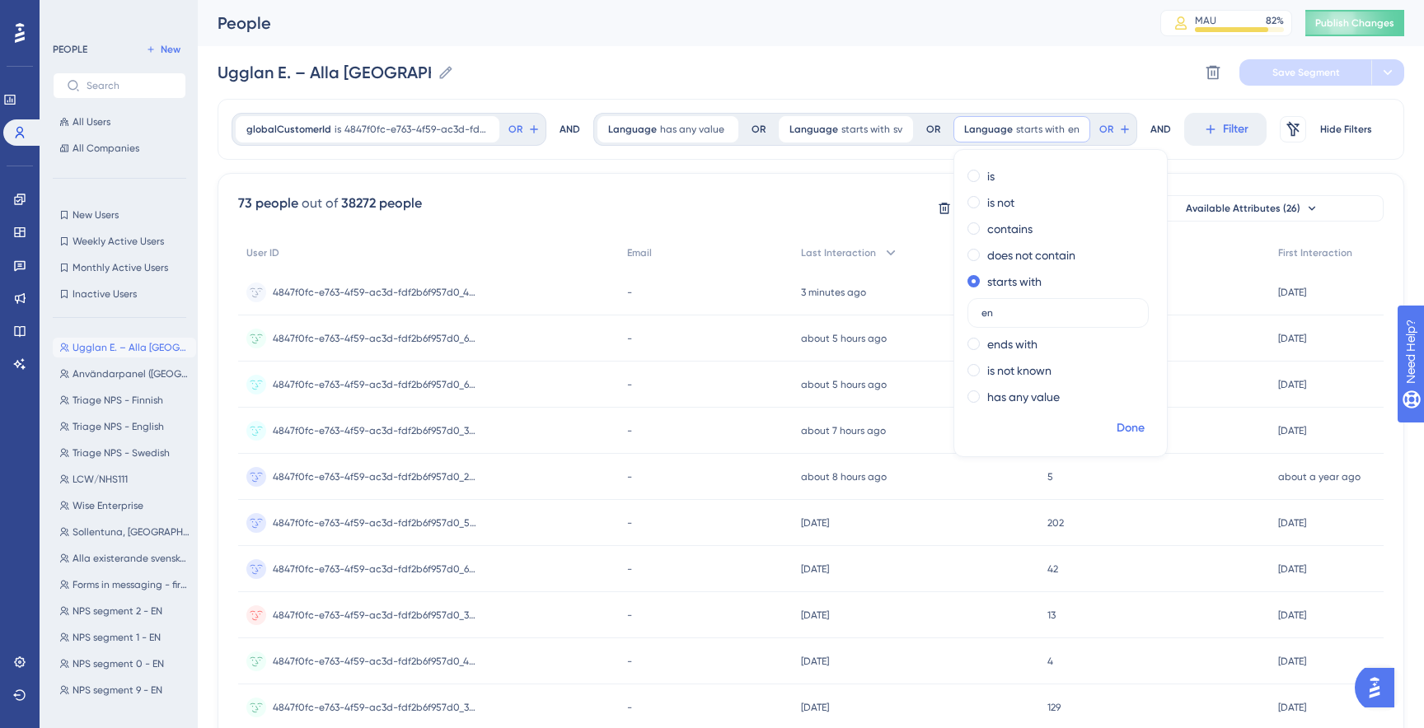
click at [1139, 435] on button "Done" at bounding box center [1130, 429] width 46 height 30
click at [927, 133] on div "OR" at bounding box center [933, 129] width 14 height 13
click at [571, 129] on div "AND" at bounding box center [569, 129] width 21 height 33
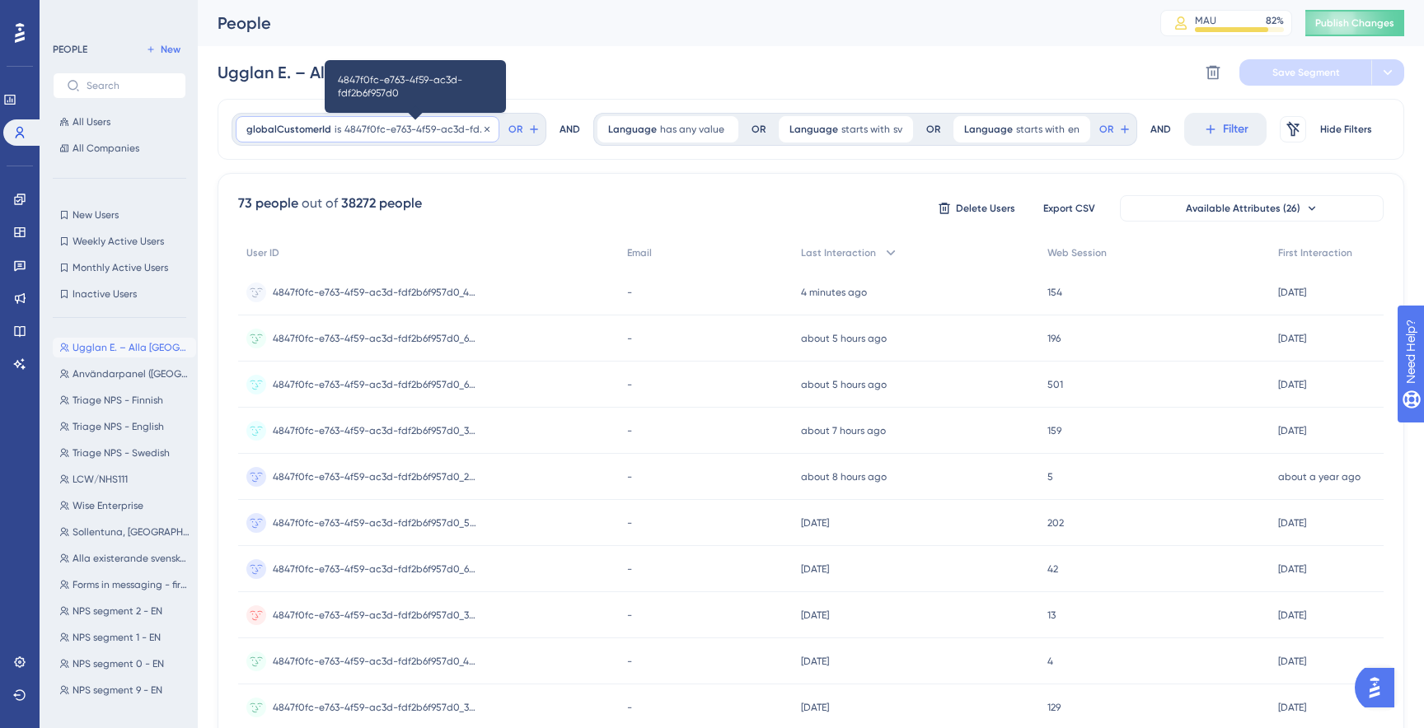
click at [389, 135] on span "4847f0fc-e763-4f59-ac3d-fdf2b6f957d0" at bounding box center [416, 129] width 144 height 13
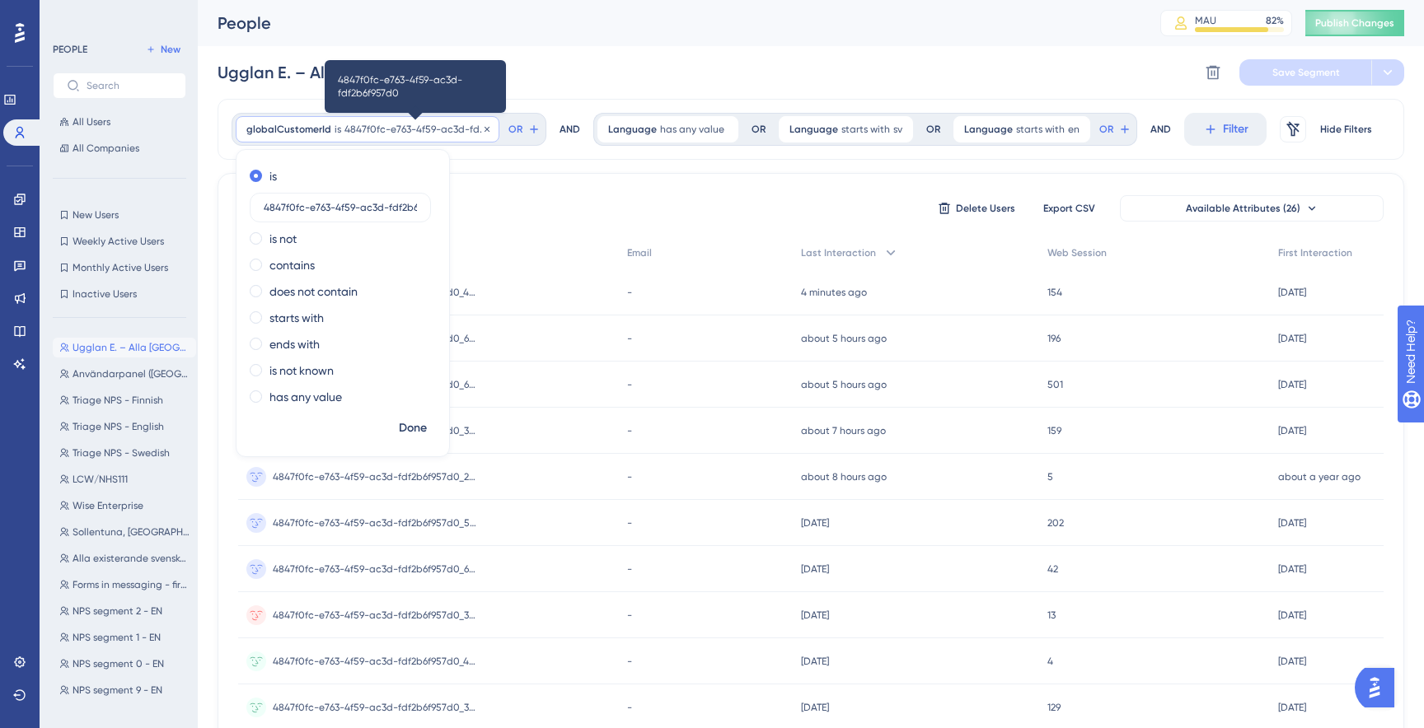
scroll to position [0, 29]
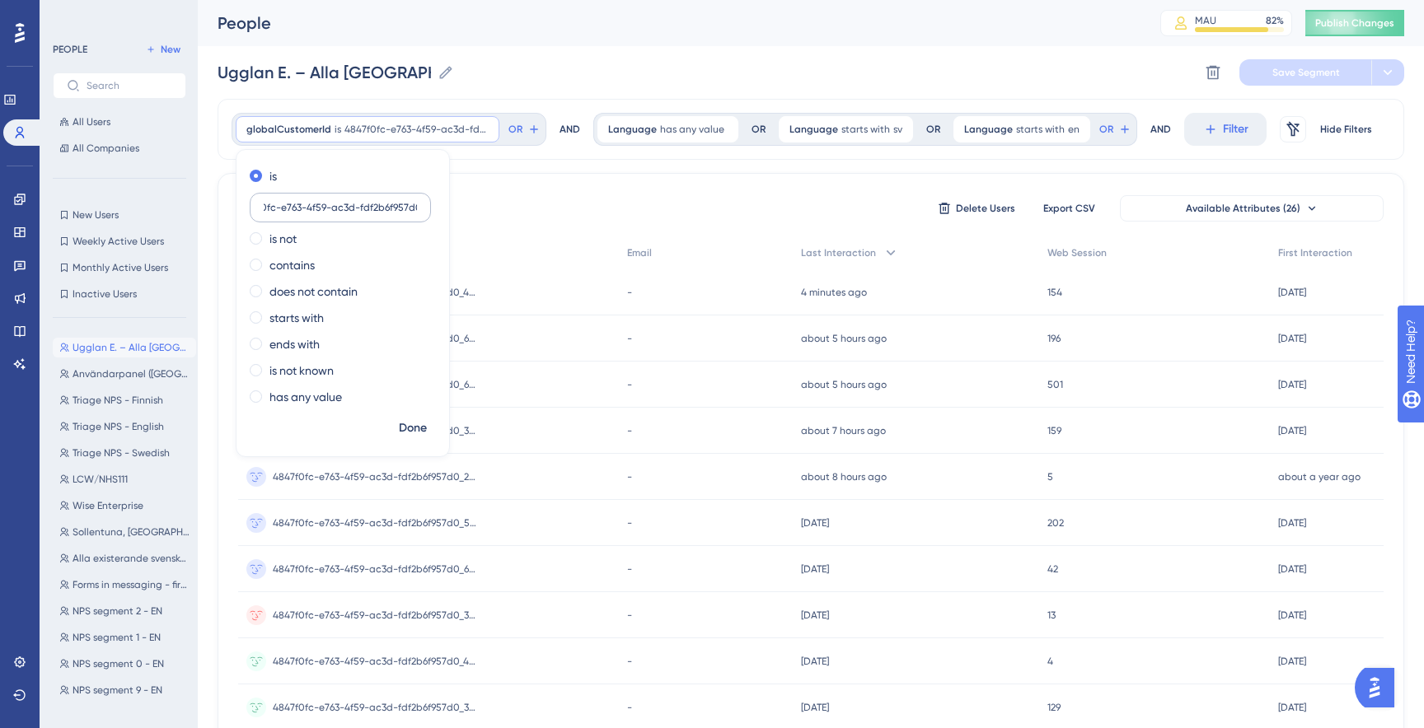
click at [363, 205] on input "4847f0fc-e763-4f59-ac3d-fdf2b6f957d0" at bounding box center [340, 208] width 153 height 12
click at [1161, 126] on div "globalCustomerId is 4847f0fc-e763-4f59-ac3d-fdf2b6f957d0 4847f0fc-e763-4f59-ac3…" at bounding box center [811, 129] width 1187 height 61
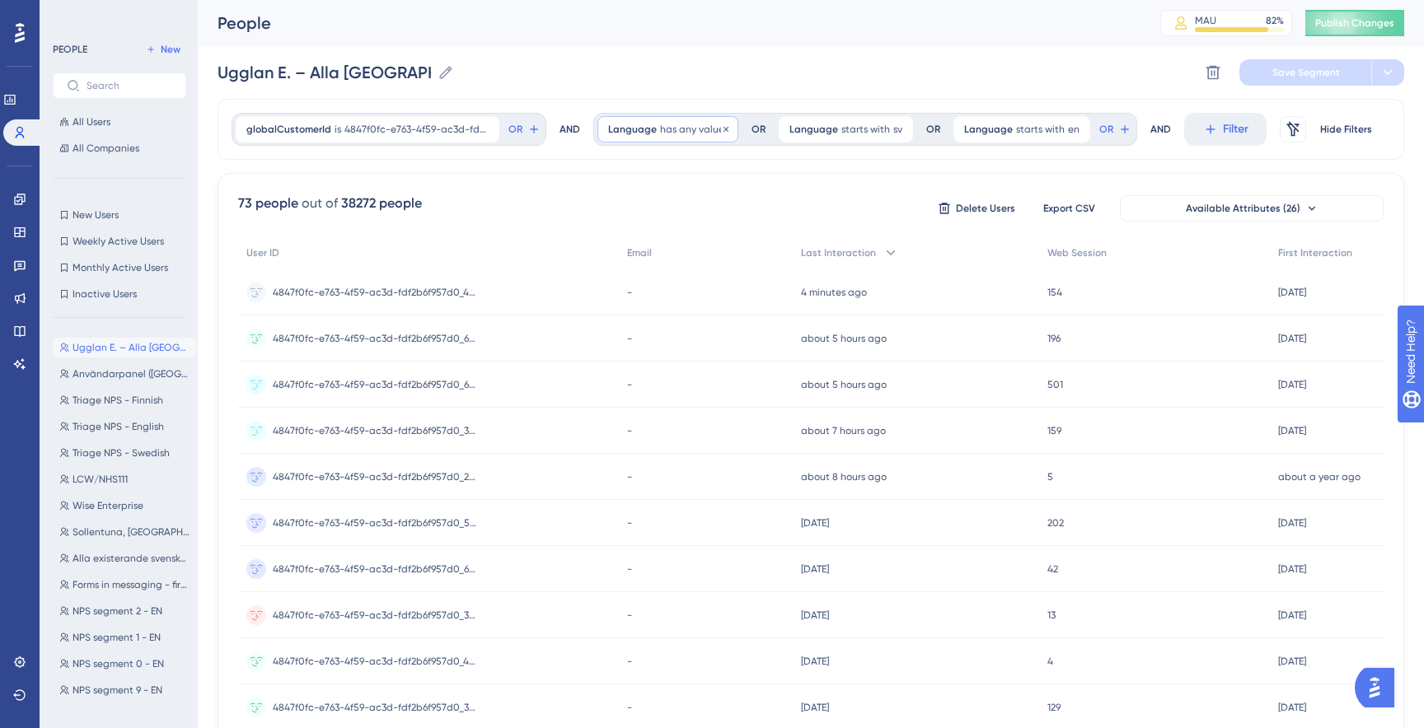
click at [678, 127] on span "has any value" at bounding box center [692, 129] width 64 height 13
click at [725, 124] on icon at bounding box center [726, 129] width 10 height 10
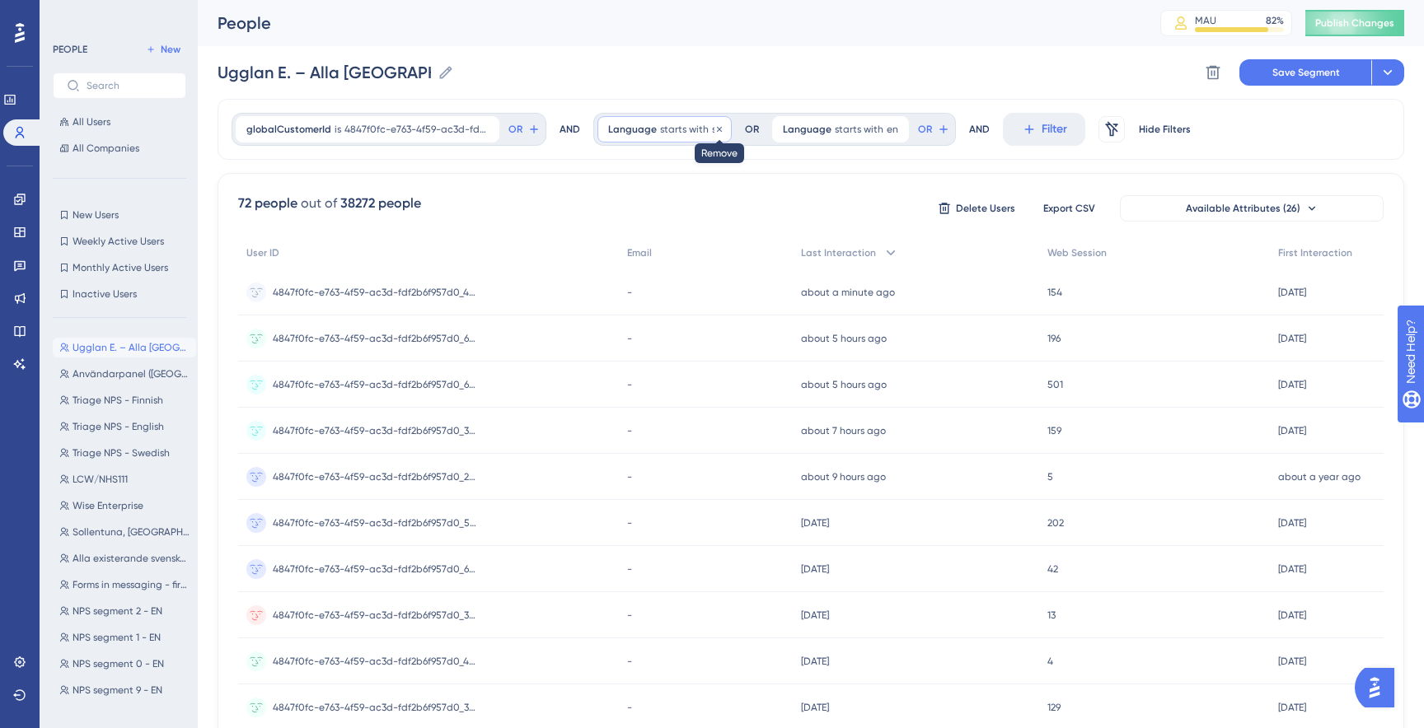
click at [717, 128] on icon at bounding box center [719, 128] width 5 height 5
click at [718, 131] on icon at bounding box center [722, 129] width 10 height 10
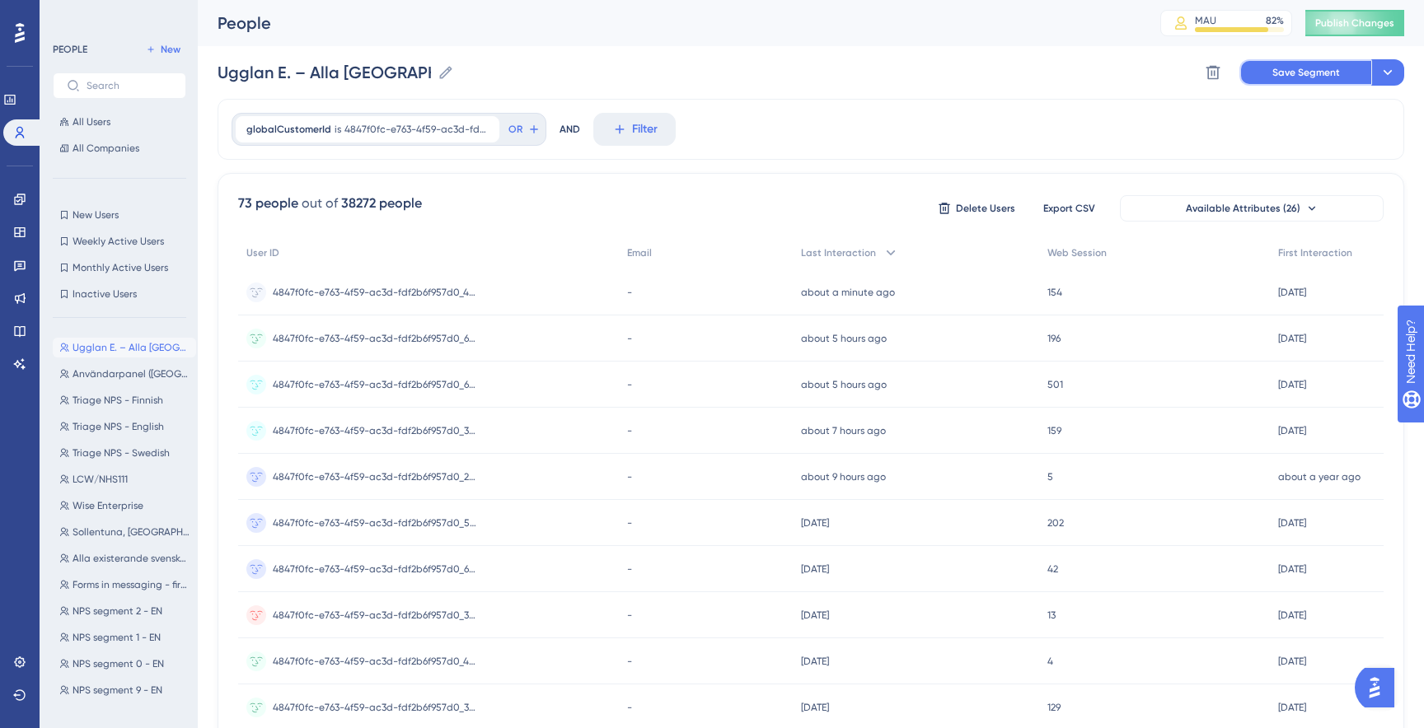
click at [1314, 73] on span "Save Segment" at bounding box center [1306, 72] width 68 height 13
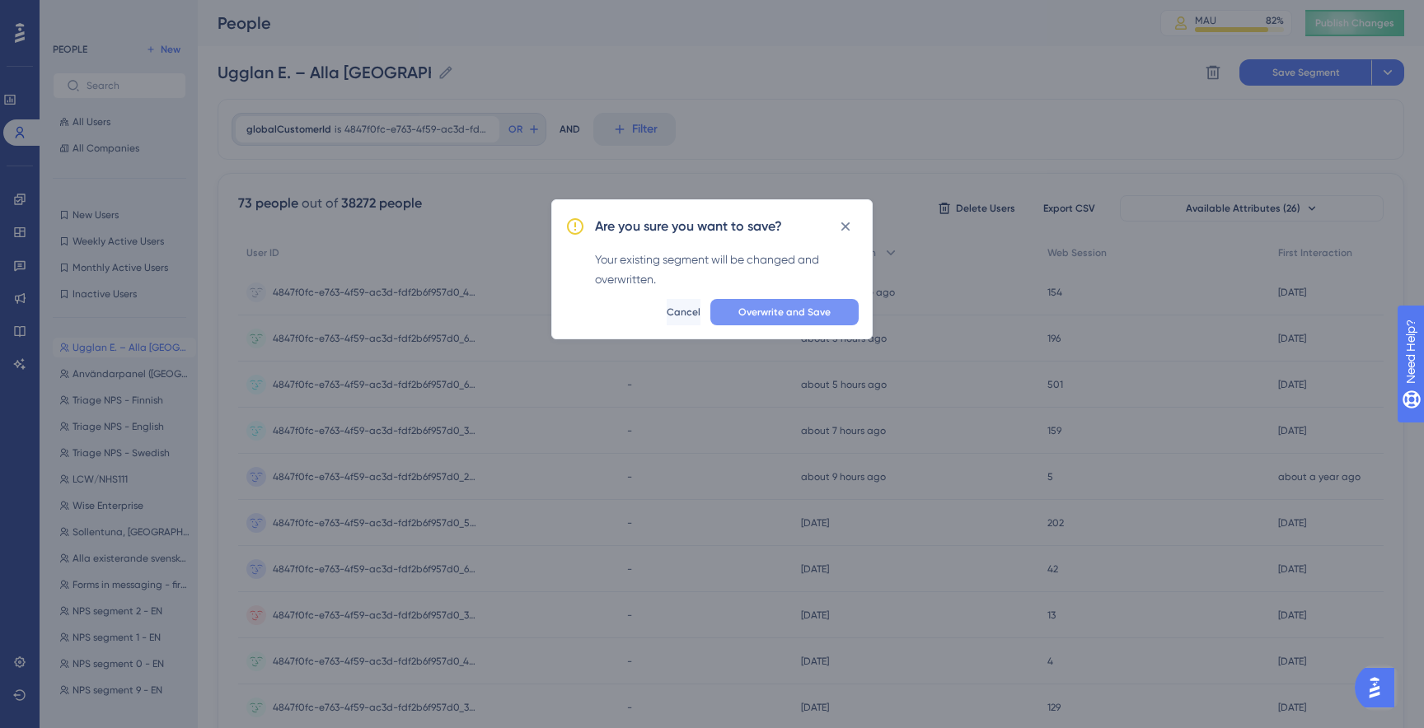
click at [826, 316] on span "Overwrite and Save" at bounding box center [784, 312] width 92 height 13
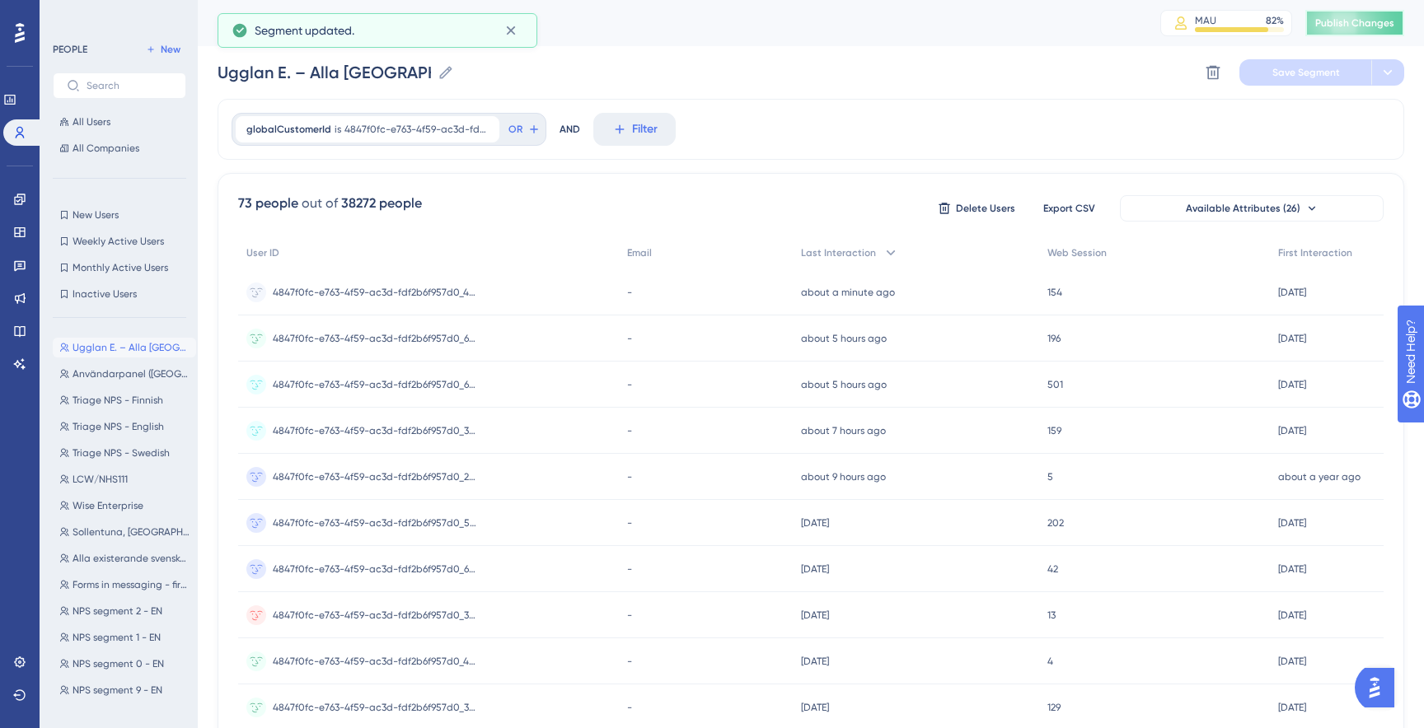
click at [1330, 31] on button "Publish Changes" at bounding box center [1354, 23] width 99 height 26
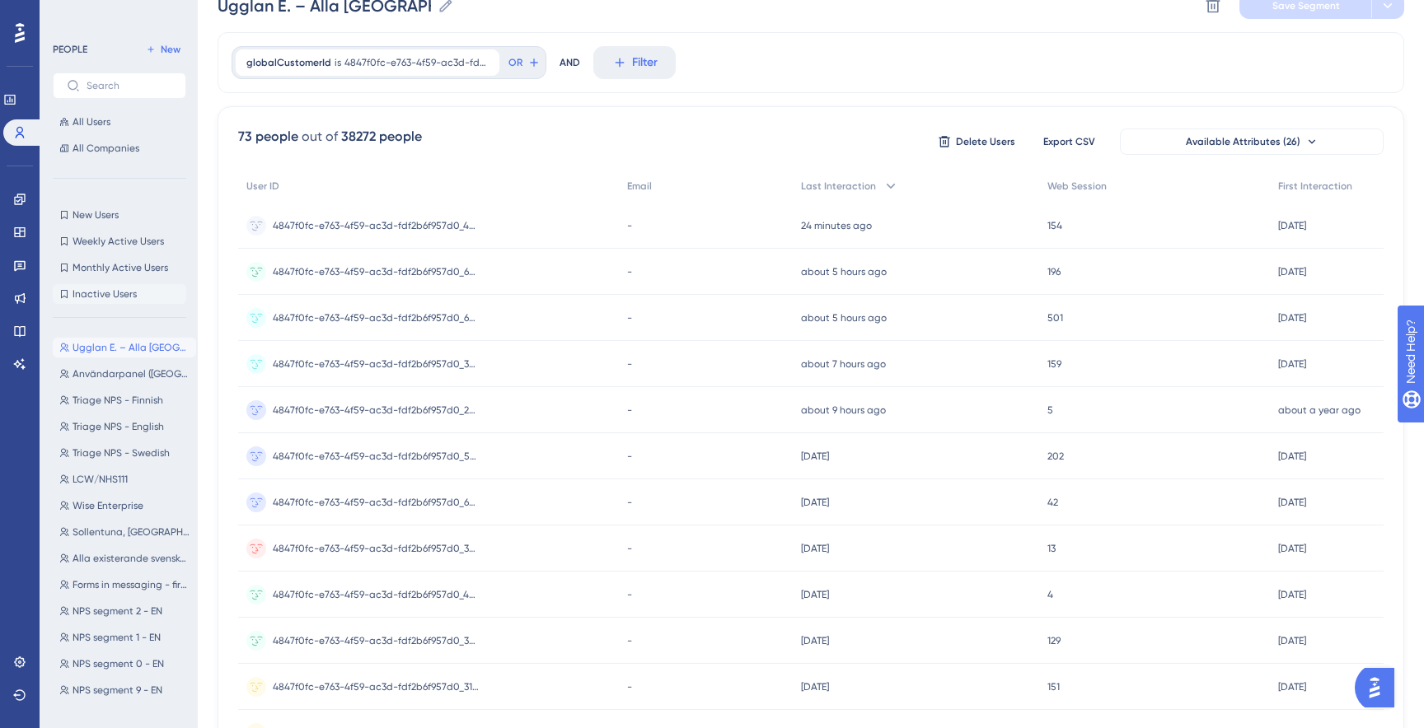
scroll to position [68, 0]
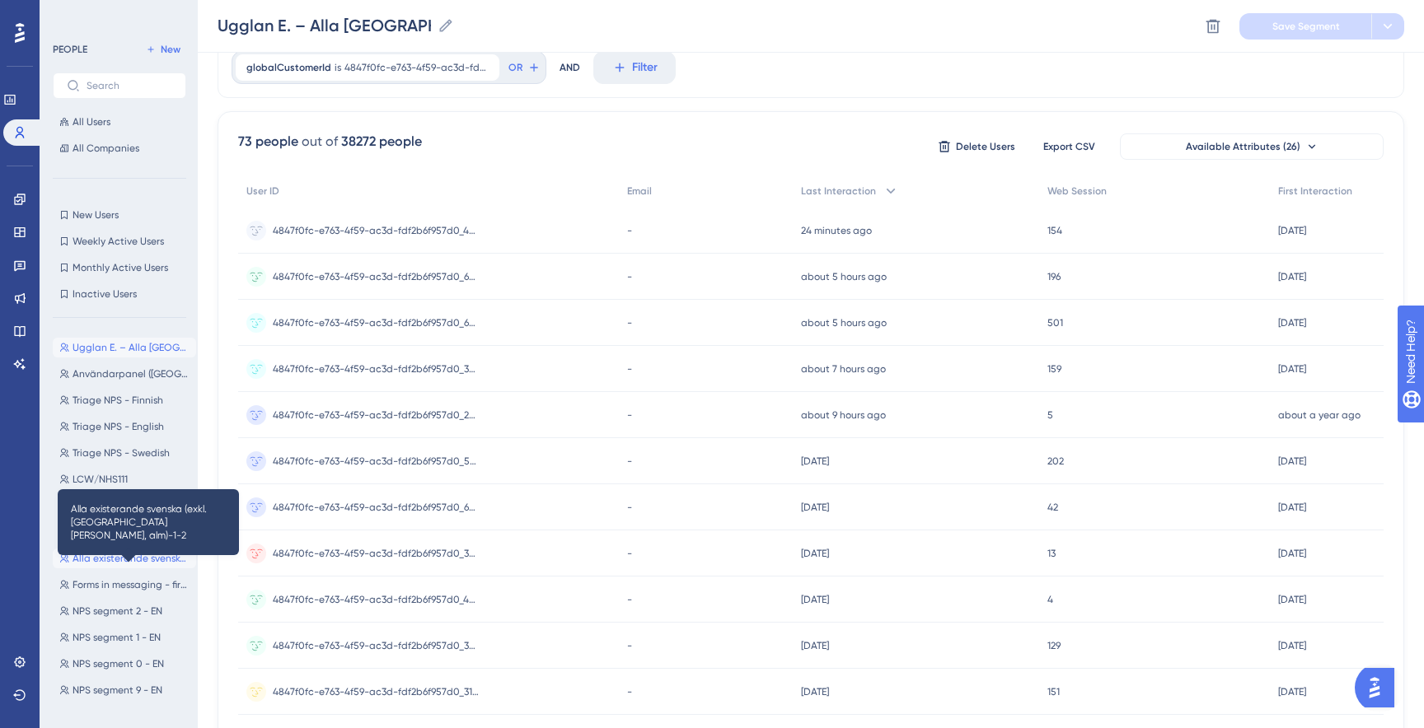
click at [124, 554] on span "Alla existerande svenska (exkl. dalarna, gustavs, alm)-1-2" at bounding box center [131, 558] width 117 height 13
type input "Alla existerande svenska (exkl. dalarna, gustavs, alm)-1-2"
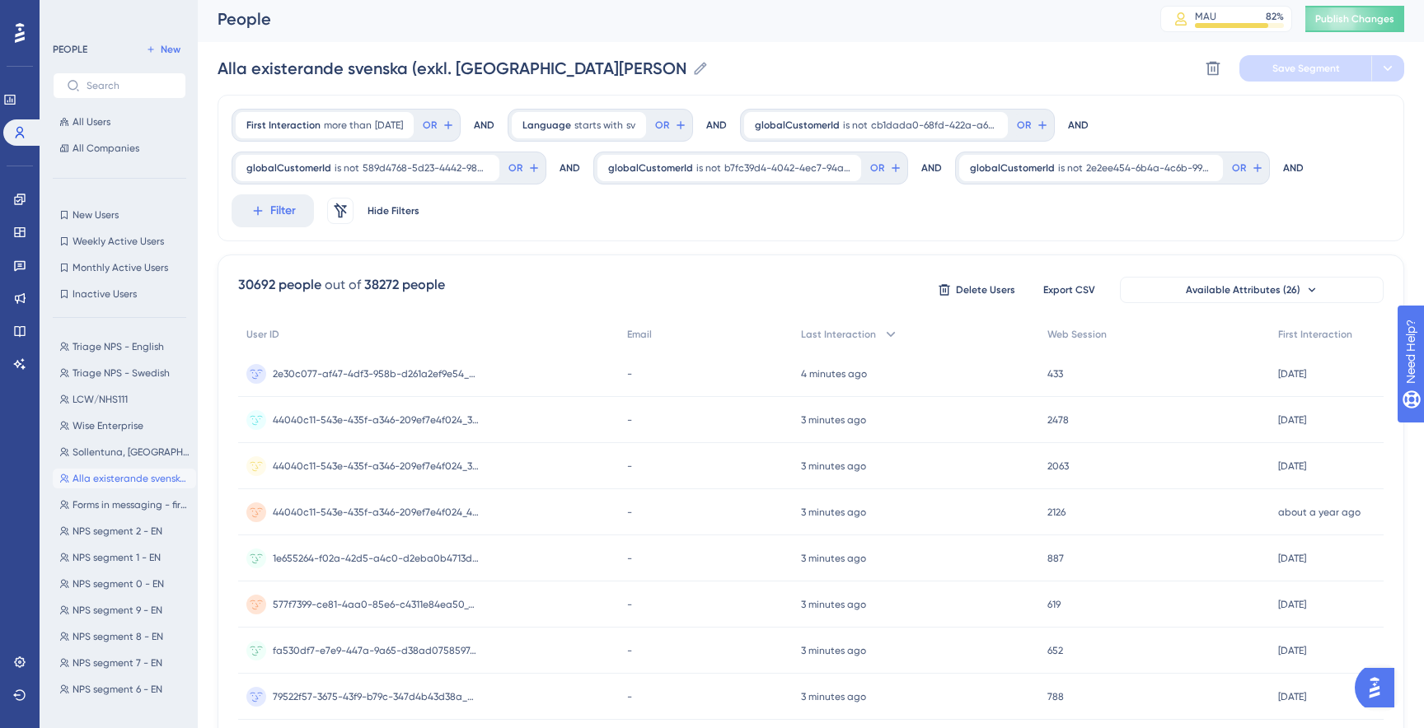
scroll to position [0, 0]
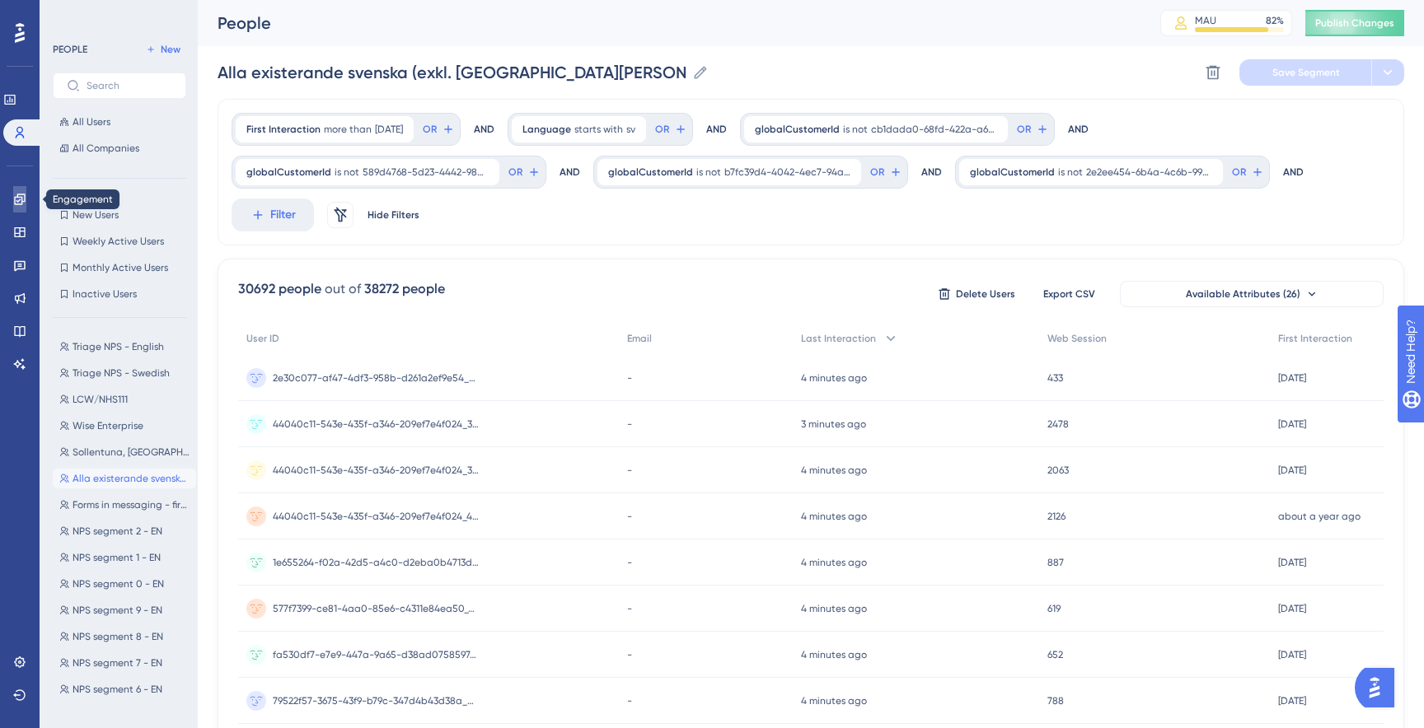
click at [19, 201] on icon at bounding box center [19, 199] width 13 height 13
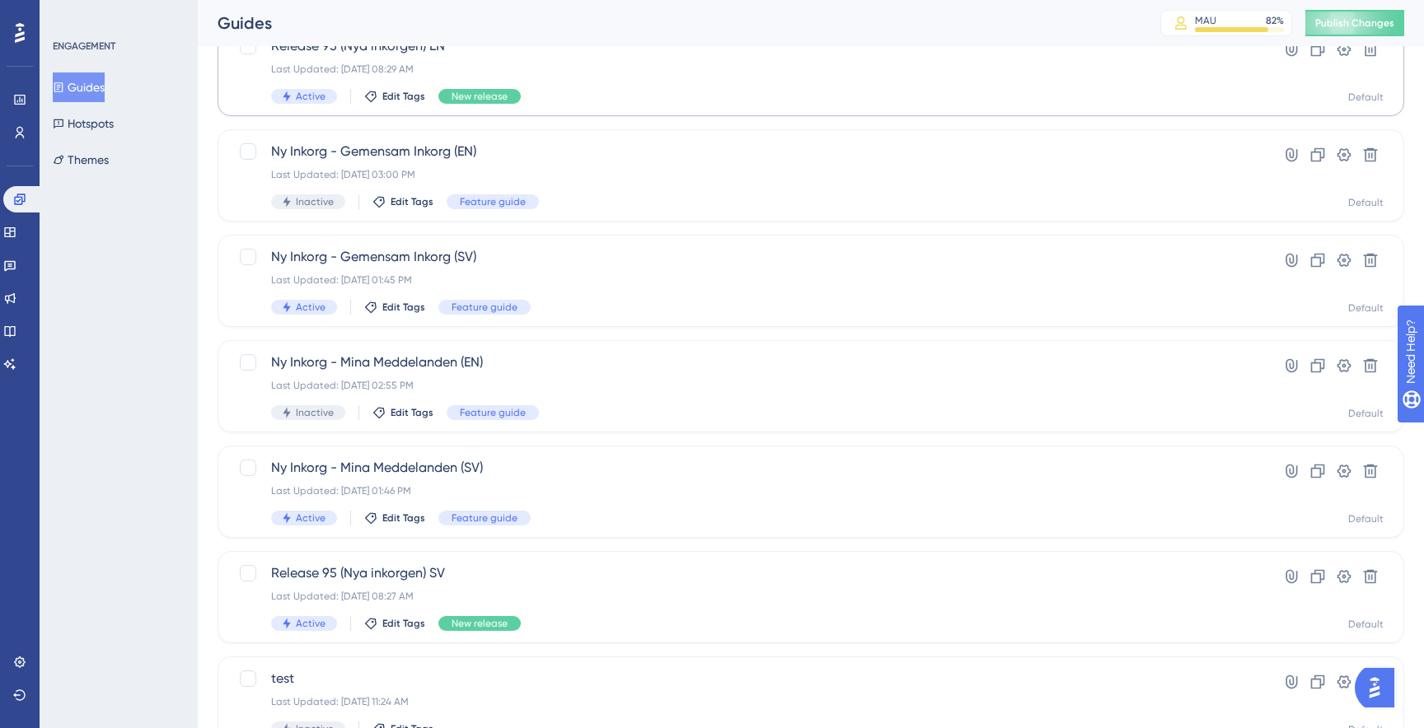
scroll to position [340, 0]
click at [539, 485] on div "Last Updated: Sep 17 2025, 01:46 PM" at bounding box center [745, 489] width 948 height 13
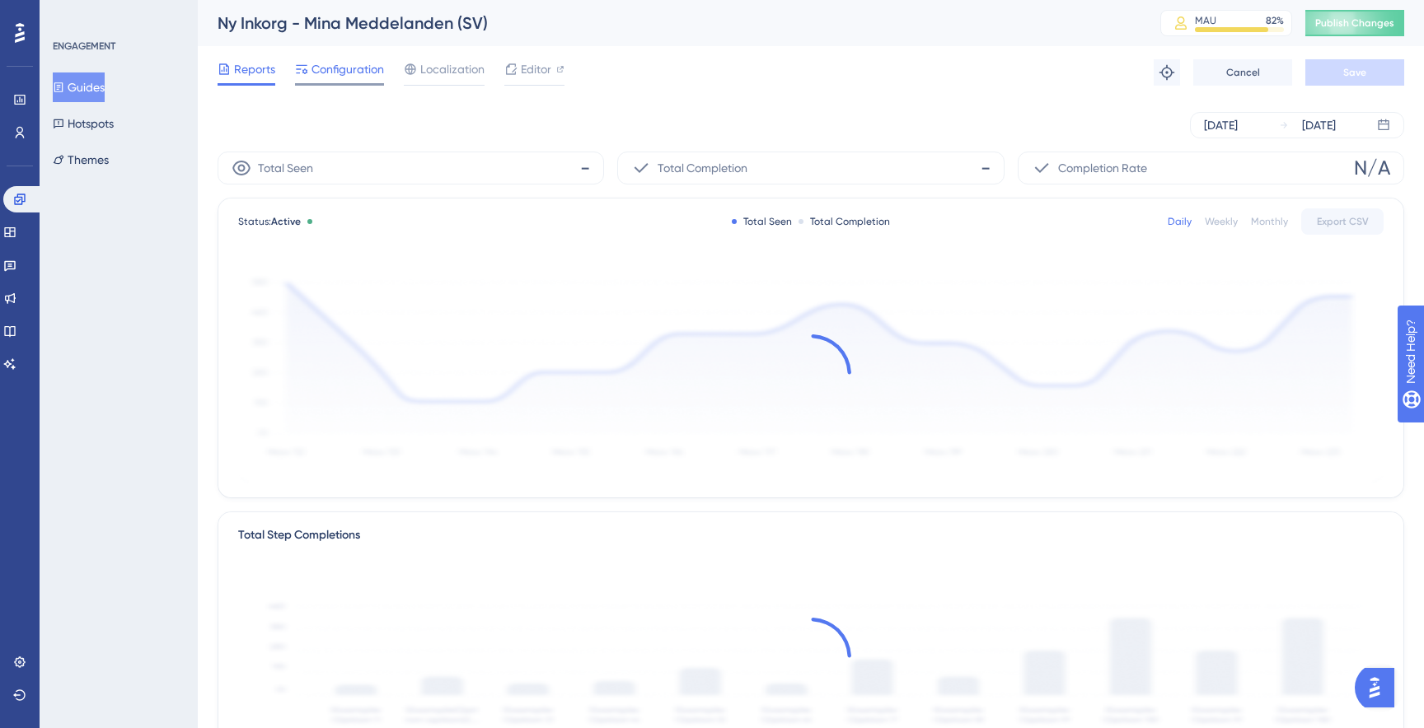
click at [331, 74] on span "Configuration" at bounding box center [347, 69] width 73 height 20
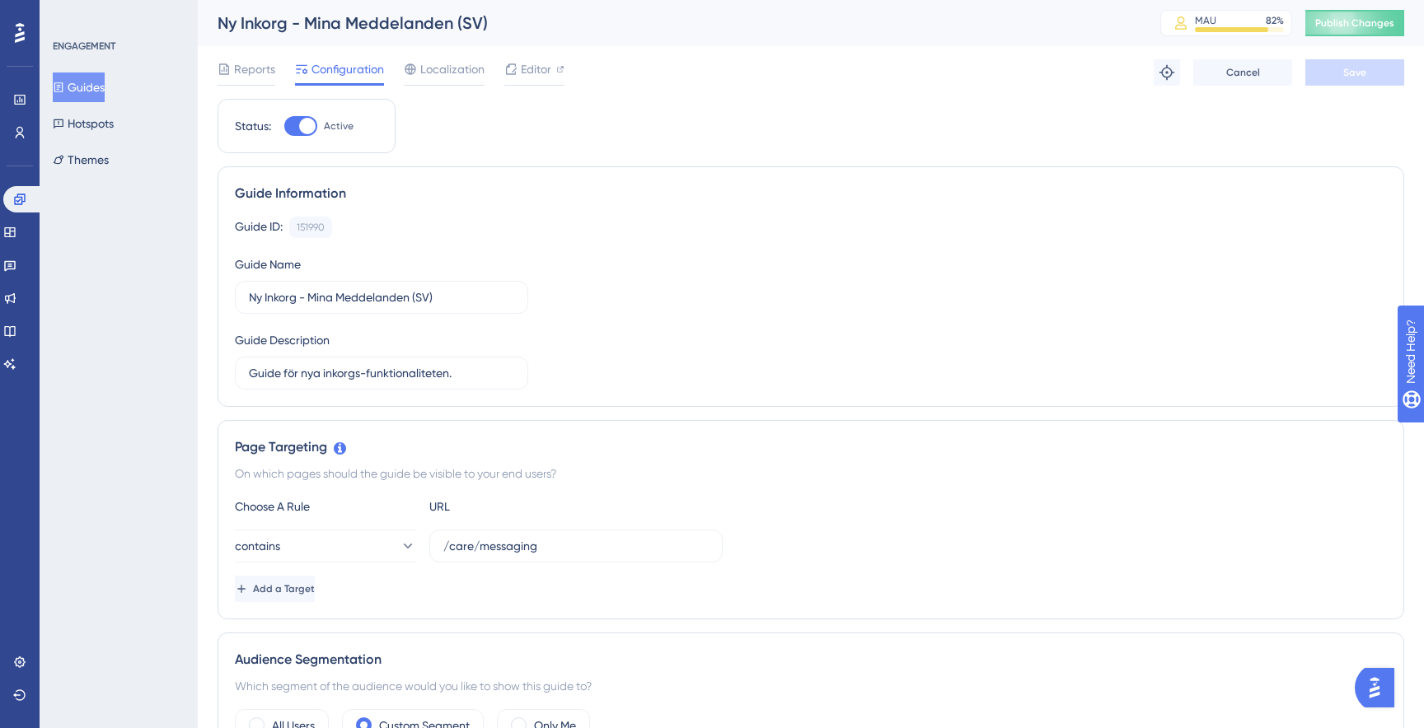
click at [308, 124] on div at bounding box center [307, 126] width 16 height 16
click at [284, 126] on input "Active" at bounding box center [283, 126] width 1 height 1
checkbox input "false"
click at [1362, 77] on span "Save" at bounding box center [1354, 72] width 23 height 13
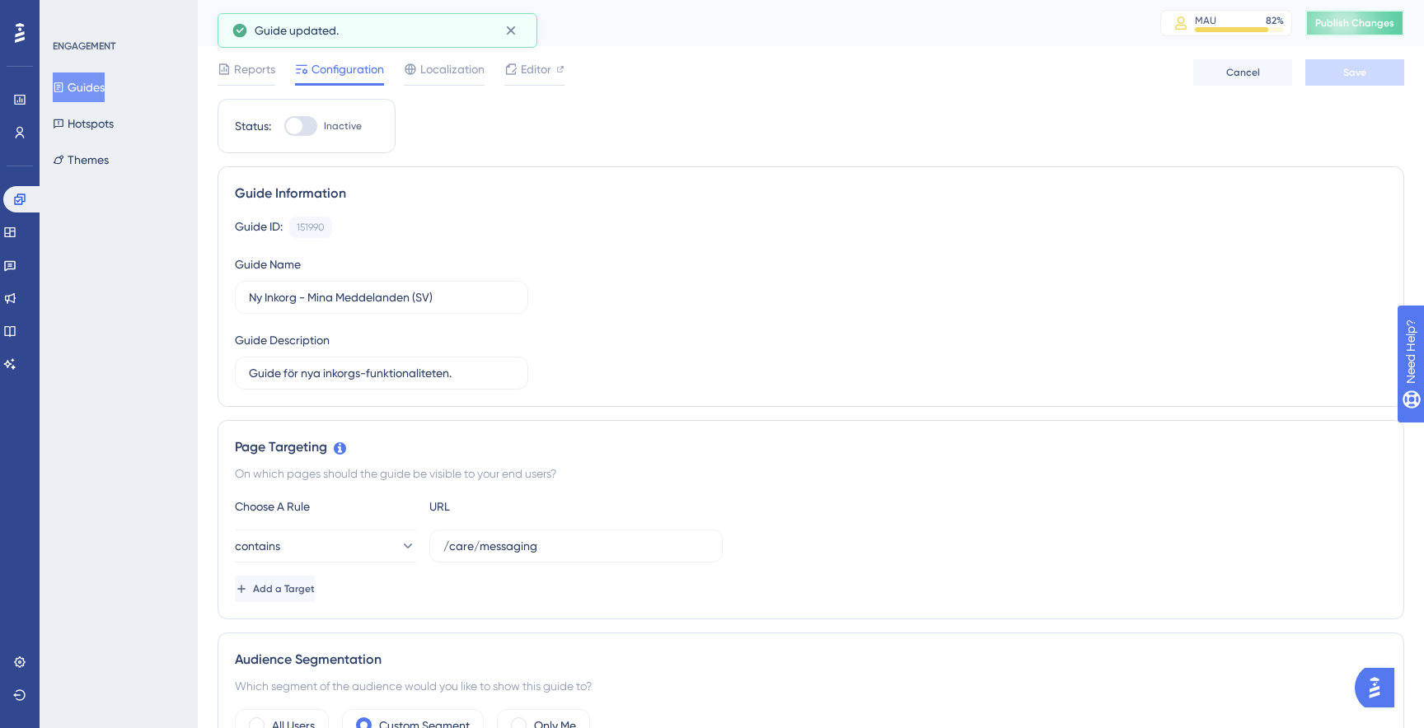
click at [1356, 30] on button "Publish Changes" at bounding box center [1354, 23] width 99 height 26
click at [22, 195] on icon at bounding box center [19, 199] width 13 height 13
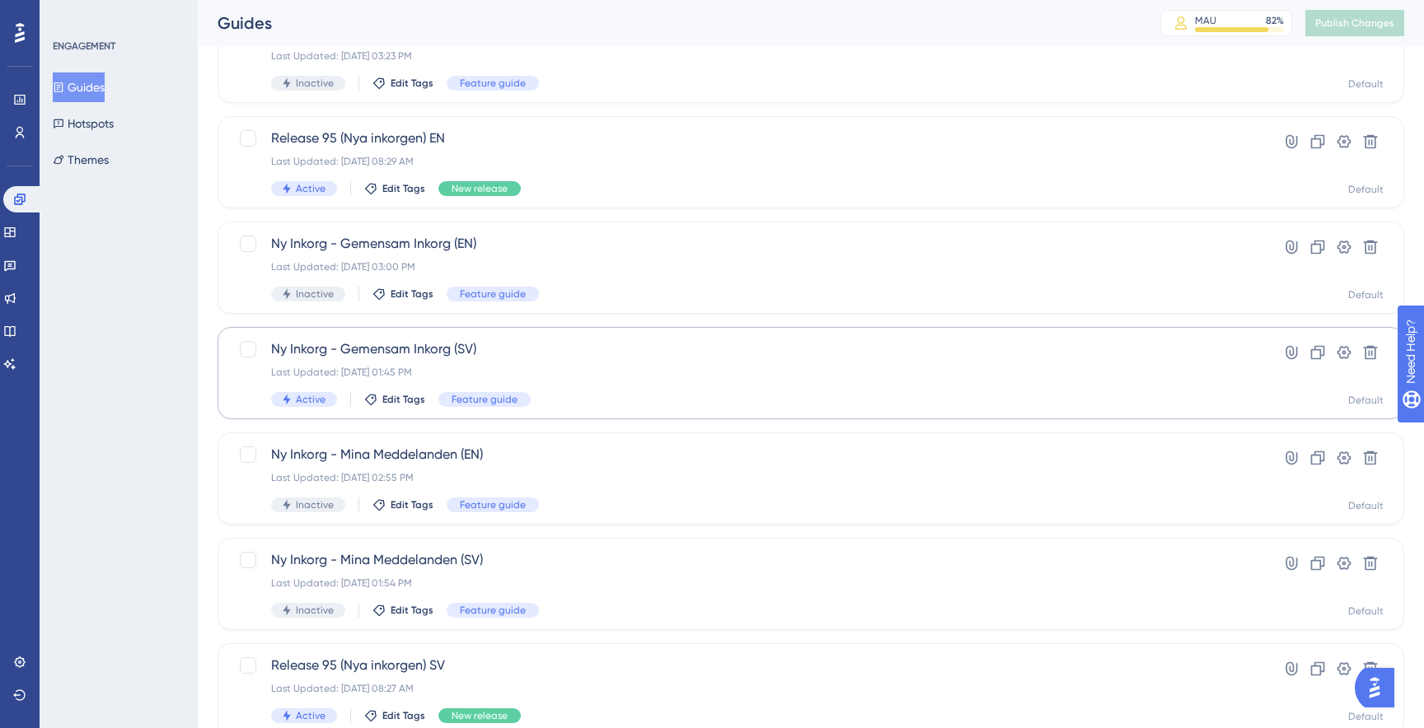
scroll to position [254, 0]
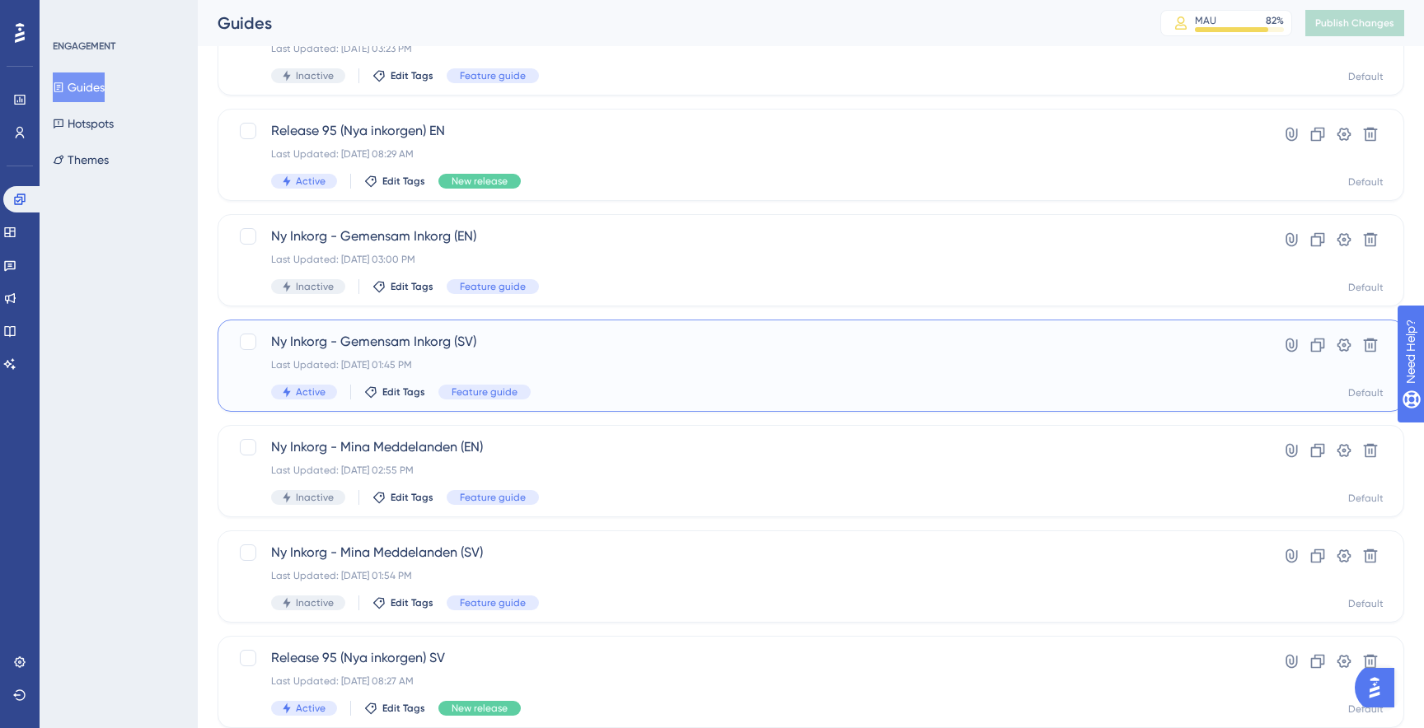
click at [555, 386] on div "Active Edit Tags Feature guide" at bounding box center [745, 392] width 948 height 15
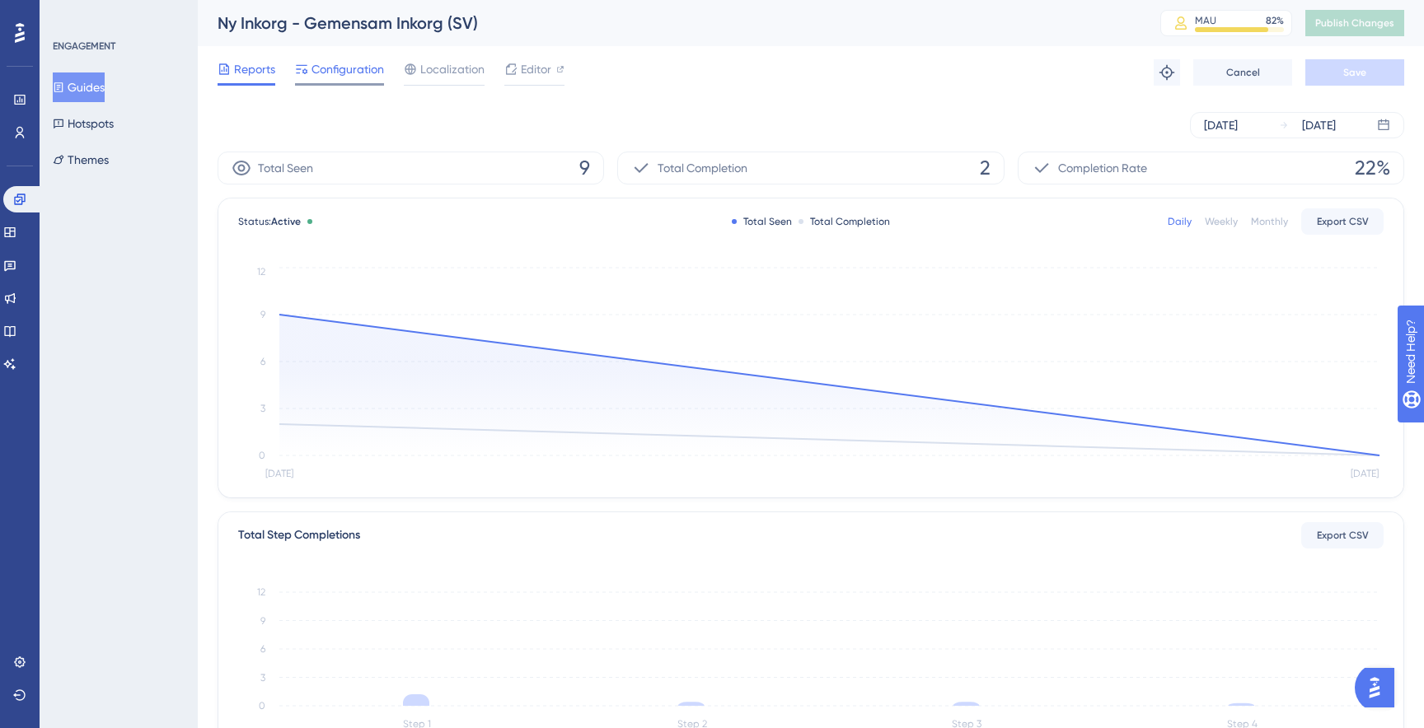
click at [346, 77] on span "Configuration" at bounding box center [347, 69] width 73 height 20
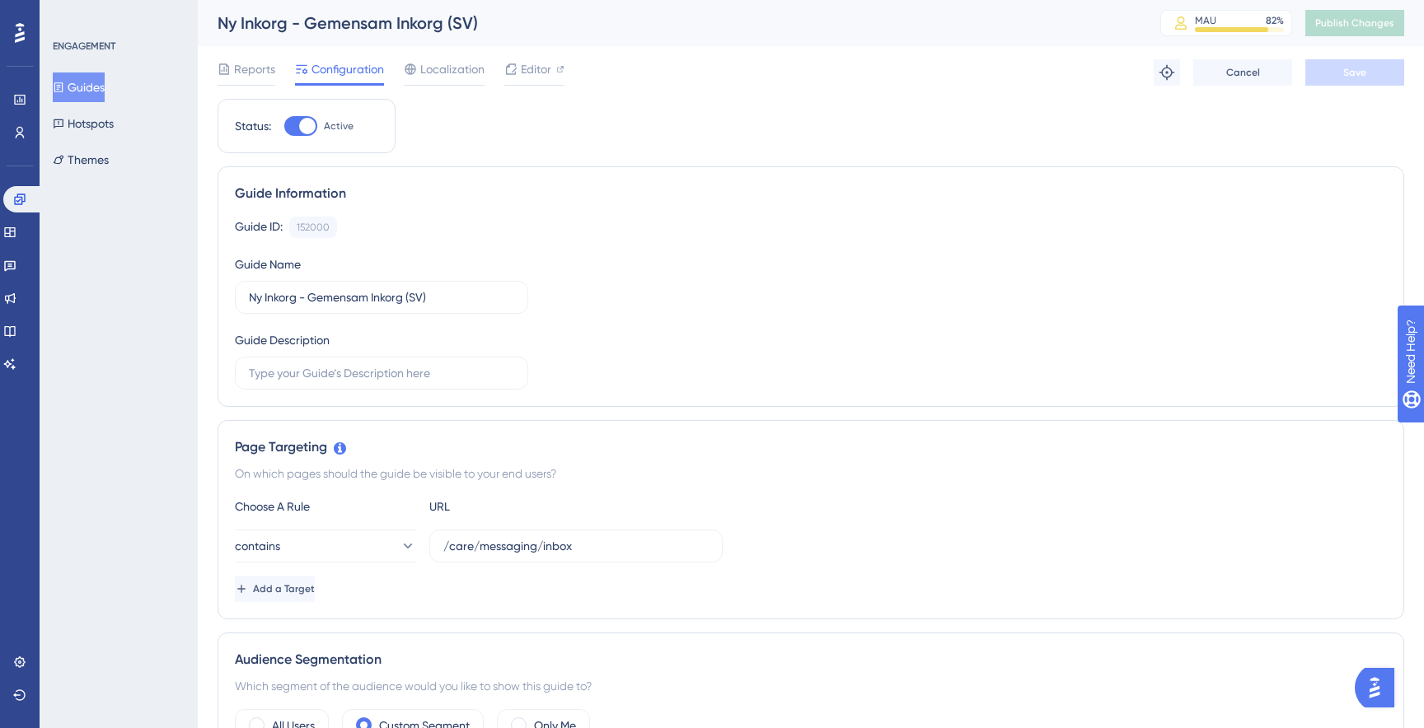
click at [303, 119] on div at bounding box center [307, 126] width 16 height 16
click at [284, 126] on input "Active" at bounding box center [283, 126] width 1 height 1
checkbox input "false"
click at [1369, 78] on button "Save" at bounding box center [1354, 72] width 99 height 26
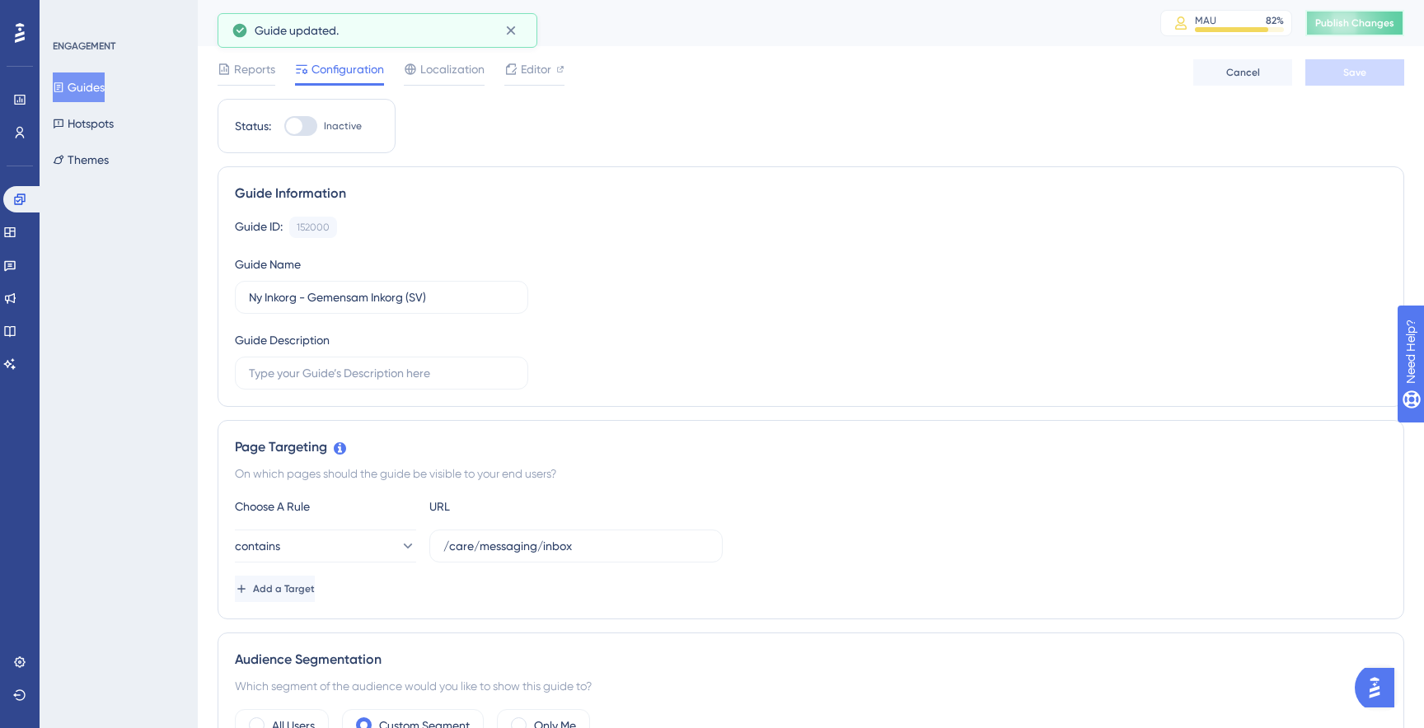
click at [1367, 33] on button "Publish Changes" at bounding box center [1354, 23] width 99 height 26
click at [28, 210] on link at bounding box center [23, 199] width 40 height 26
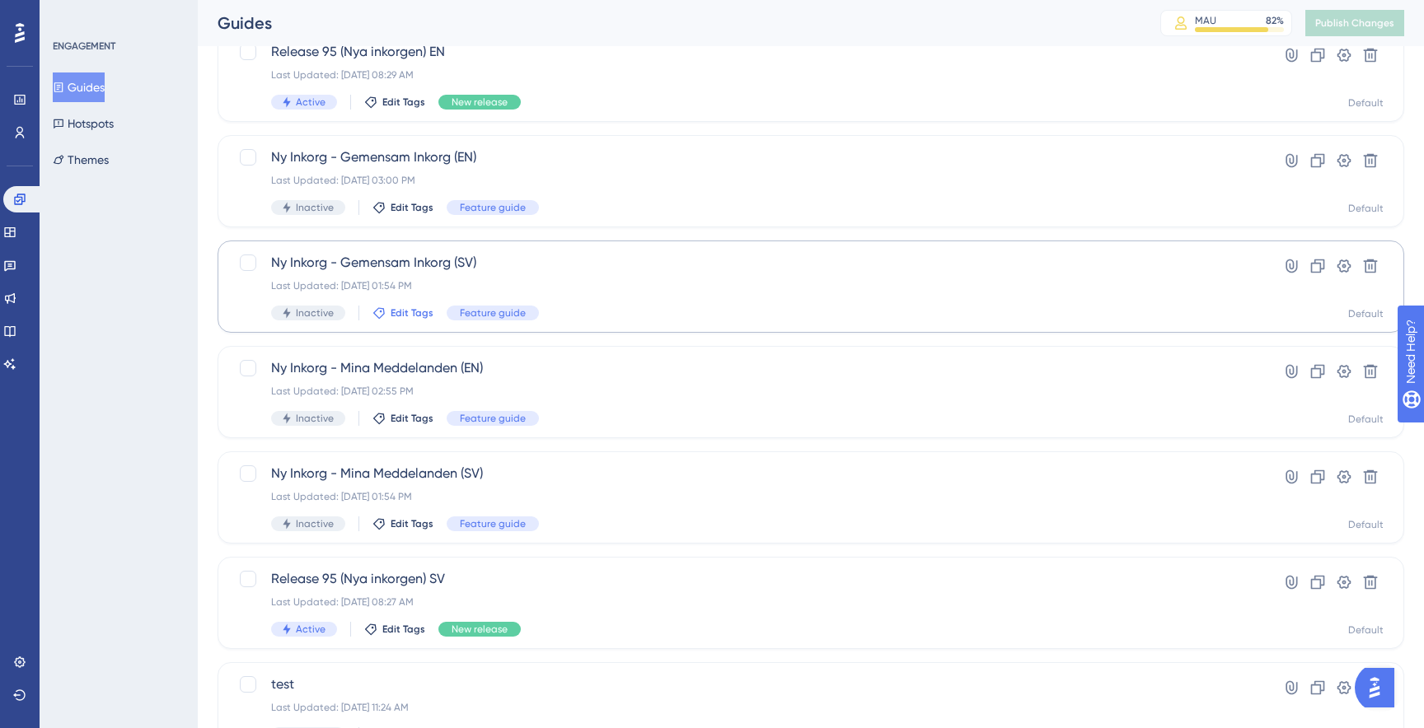
scroll to position [335, 0]
click at [545, 400] on div "Ny Inkorg - Mina Meddelanden (EN) Last Updated: Sep 16 2025, 02:55 PM Inactive …" at bounding box center [745, 390] width 948 height 68
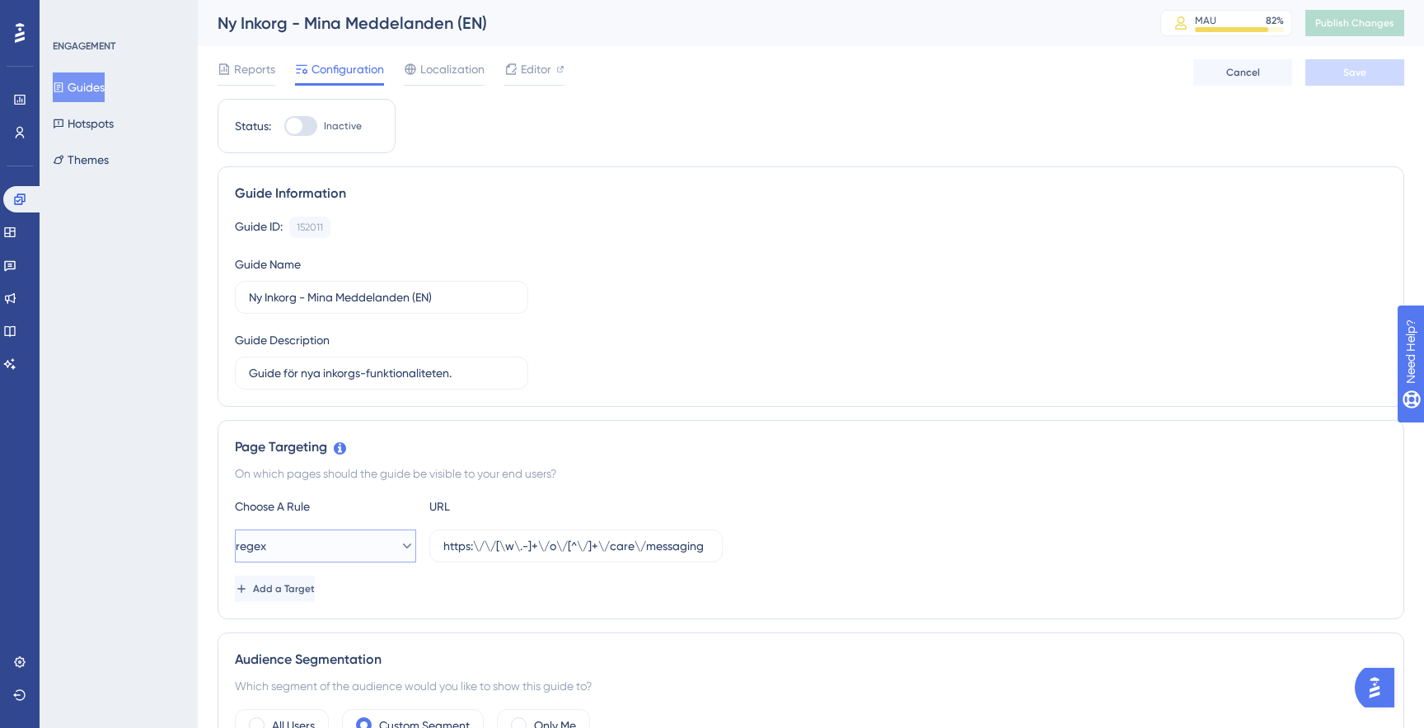
click at [399, 548] on icon at bounding box center [407, 546] width 16 height 16
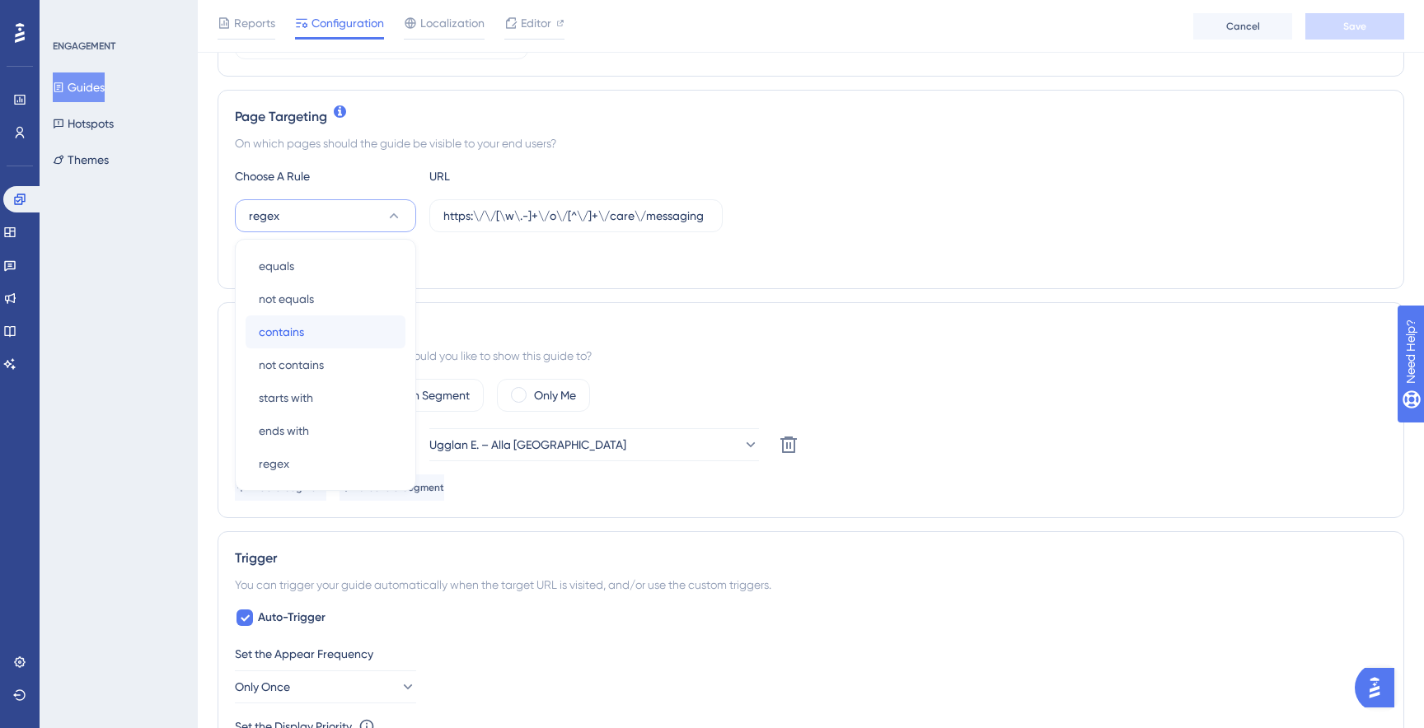
click at [340, 332] on div "contains contains" at bounding box center [325, 332] width 133 height 33
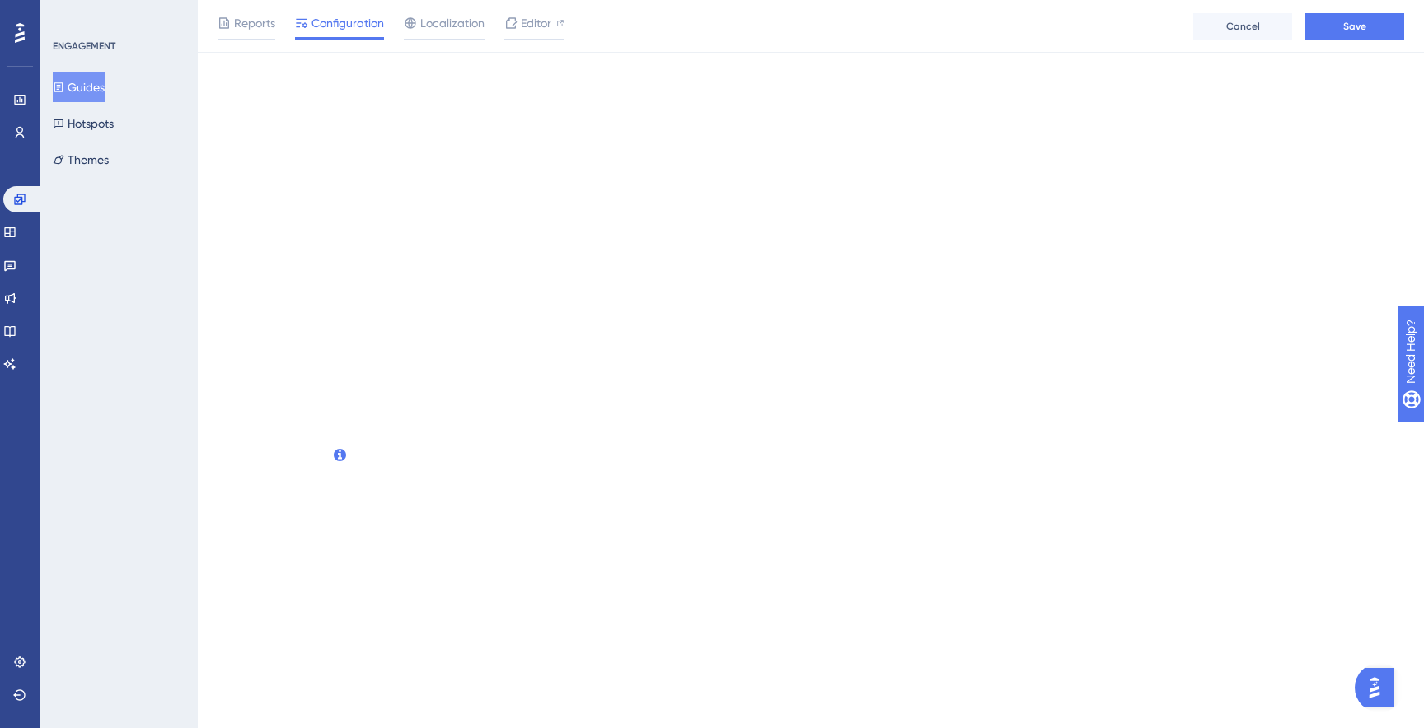
scroll to position [0, 0]
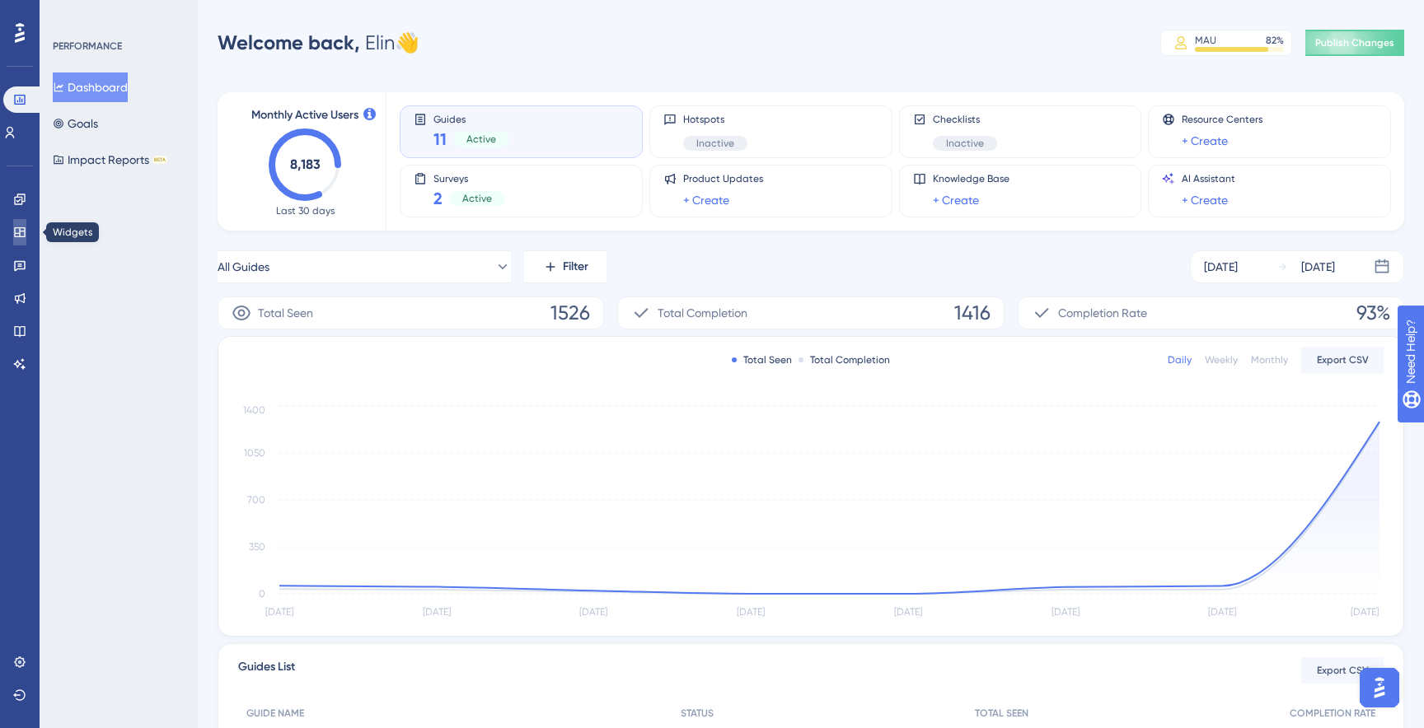
click at [21, 232] on icon at bounding box center [19, 232] width 13 height 13
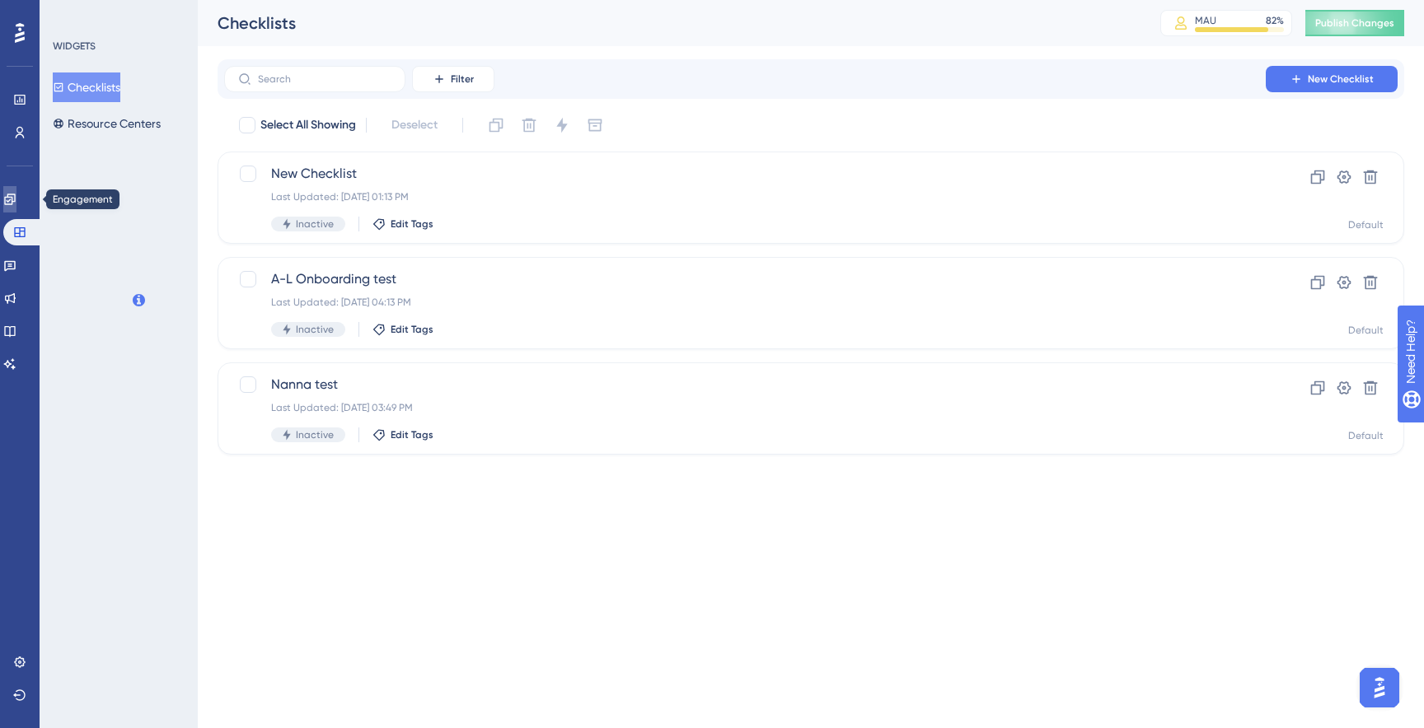
click at [16, 199] on icon at bounding box center [9, 199] width 13 height 13
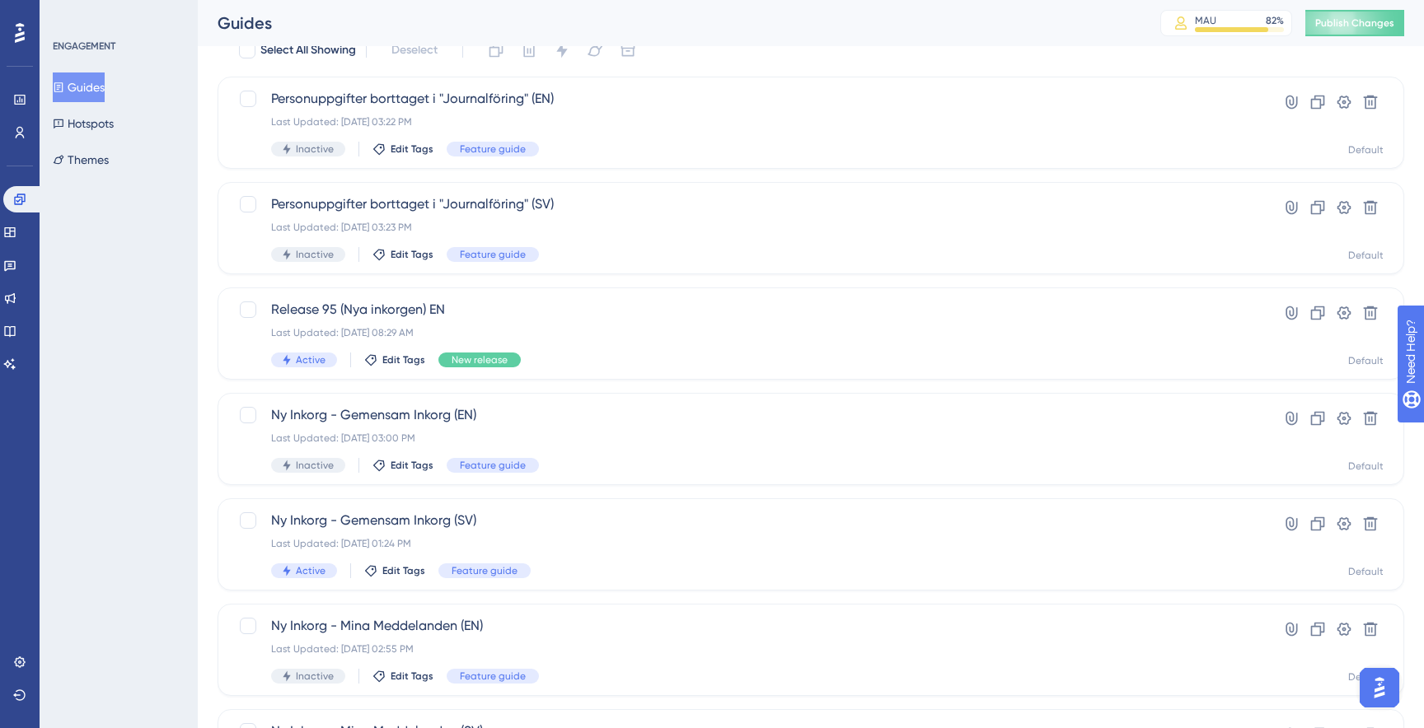
scroll to position [80, 0]
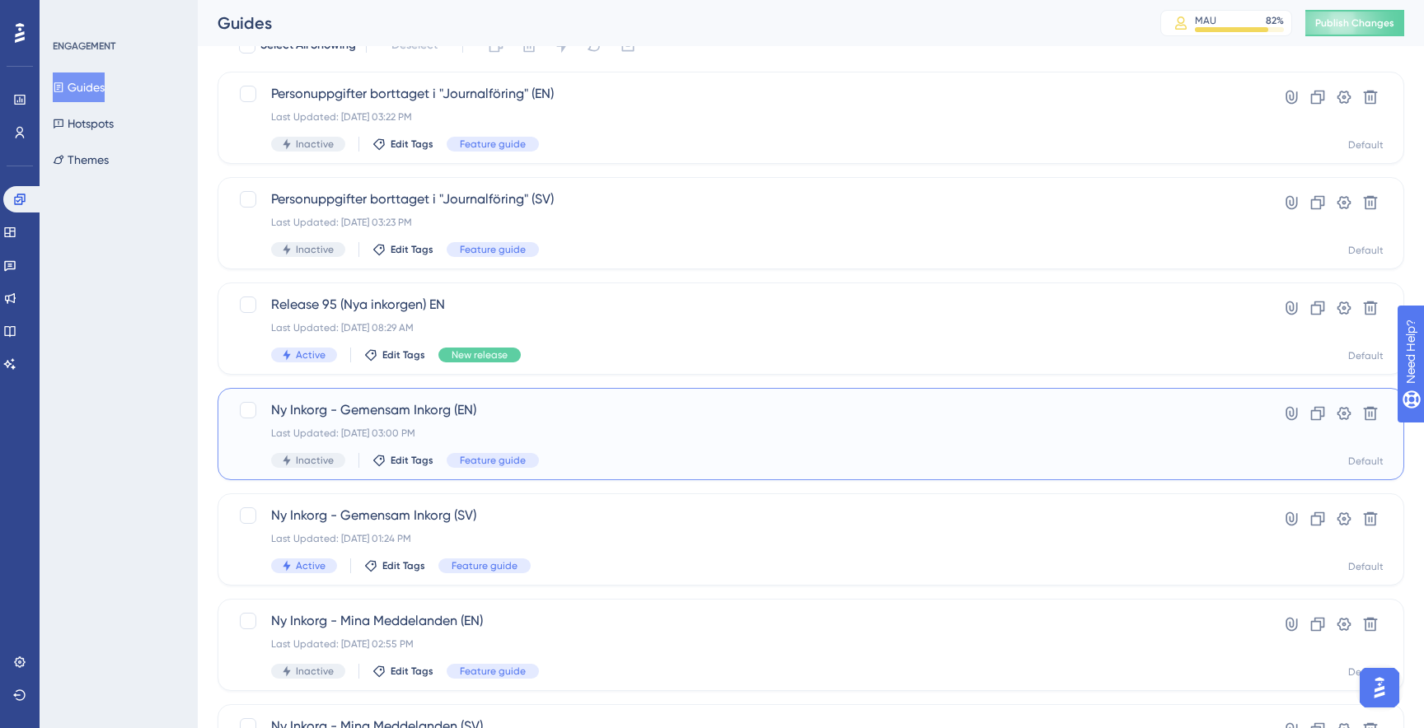
click at [756, 425] on div "Ny Inkorg - Gemensam Inkorg (EN) Last Updated: Sep 16 2025, 03:00 PM Inactive E…" at bounding box center [745, 434] width 948 height 68
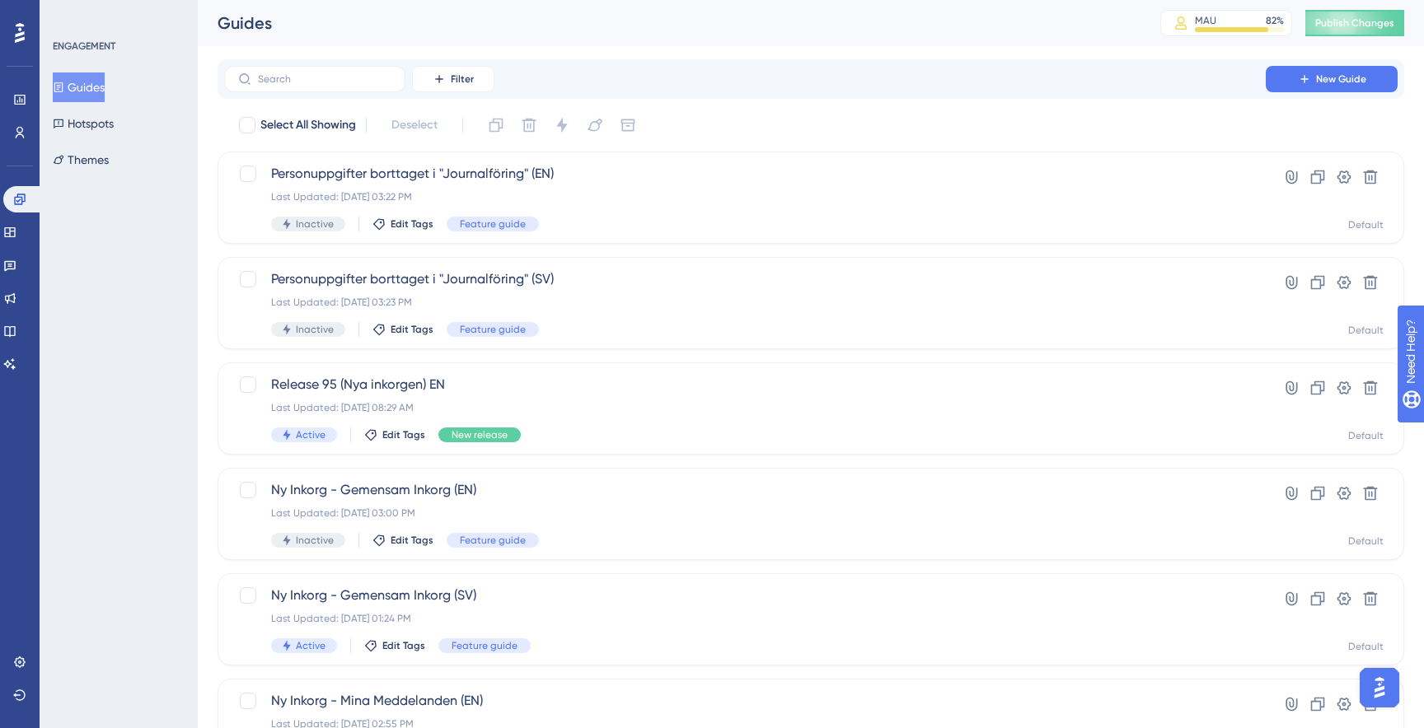
scroll to position [80, 0]
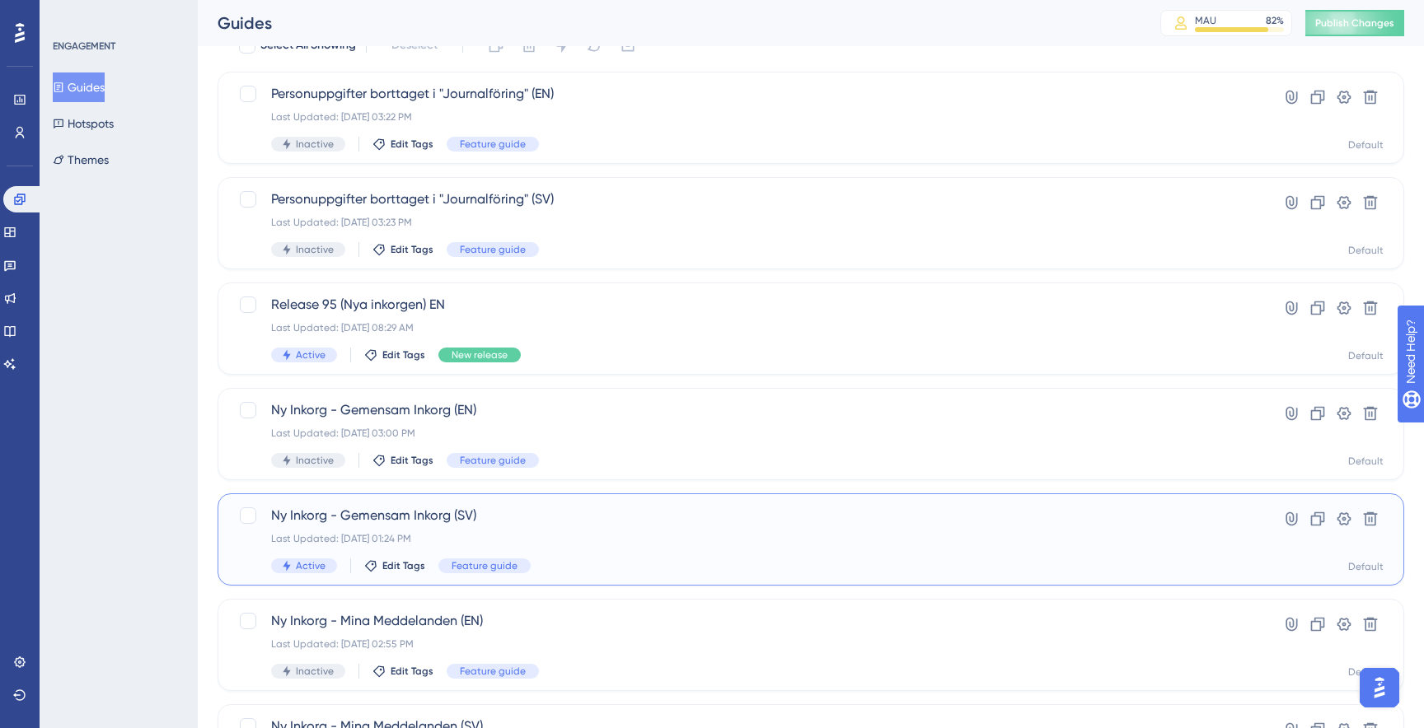
click at [555, 523] on span "Ny Inkorg - Gemensam Inkorg (SV)" at bounding box center [745, 516] width 948 height 20
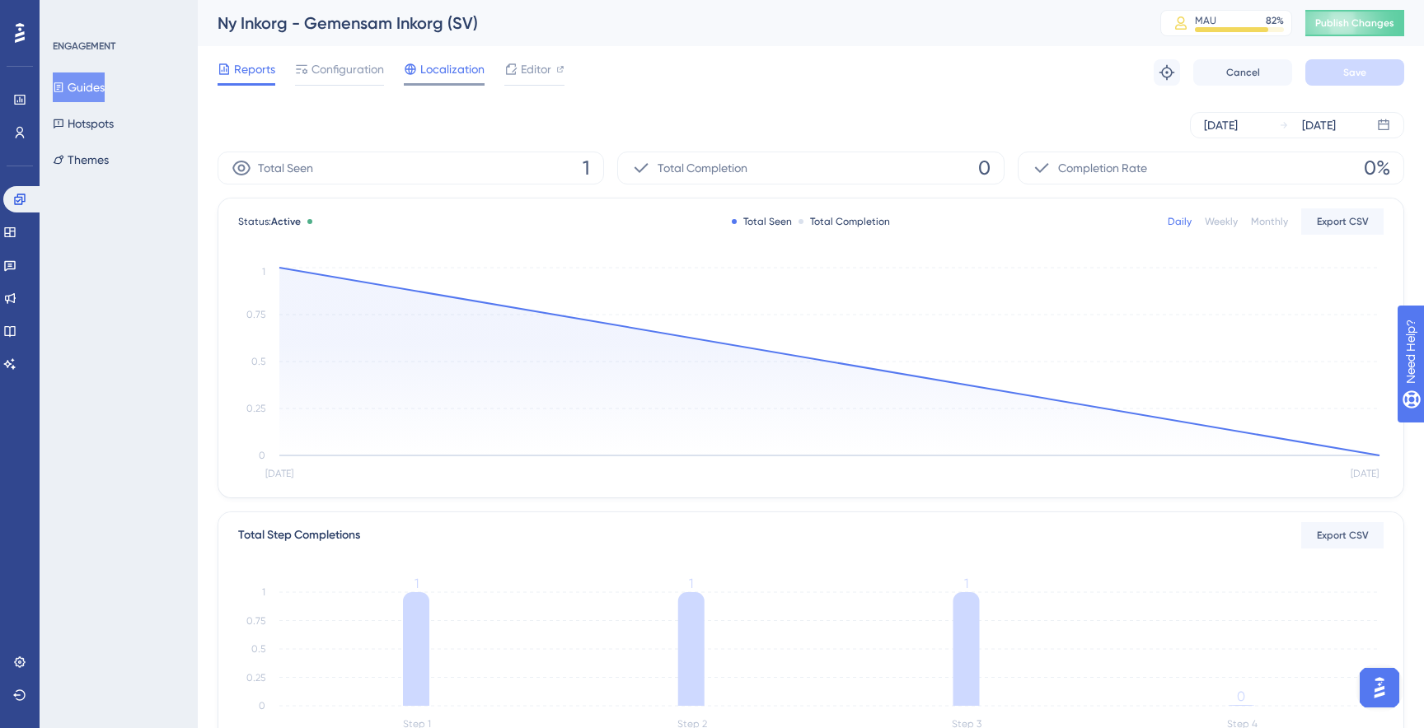
click at [452, 64] on span "Localization" at bounding box center [452, 69] width 64 height 20
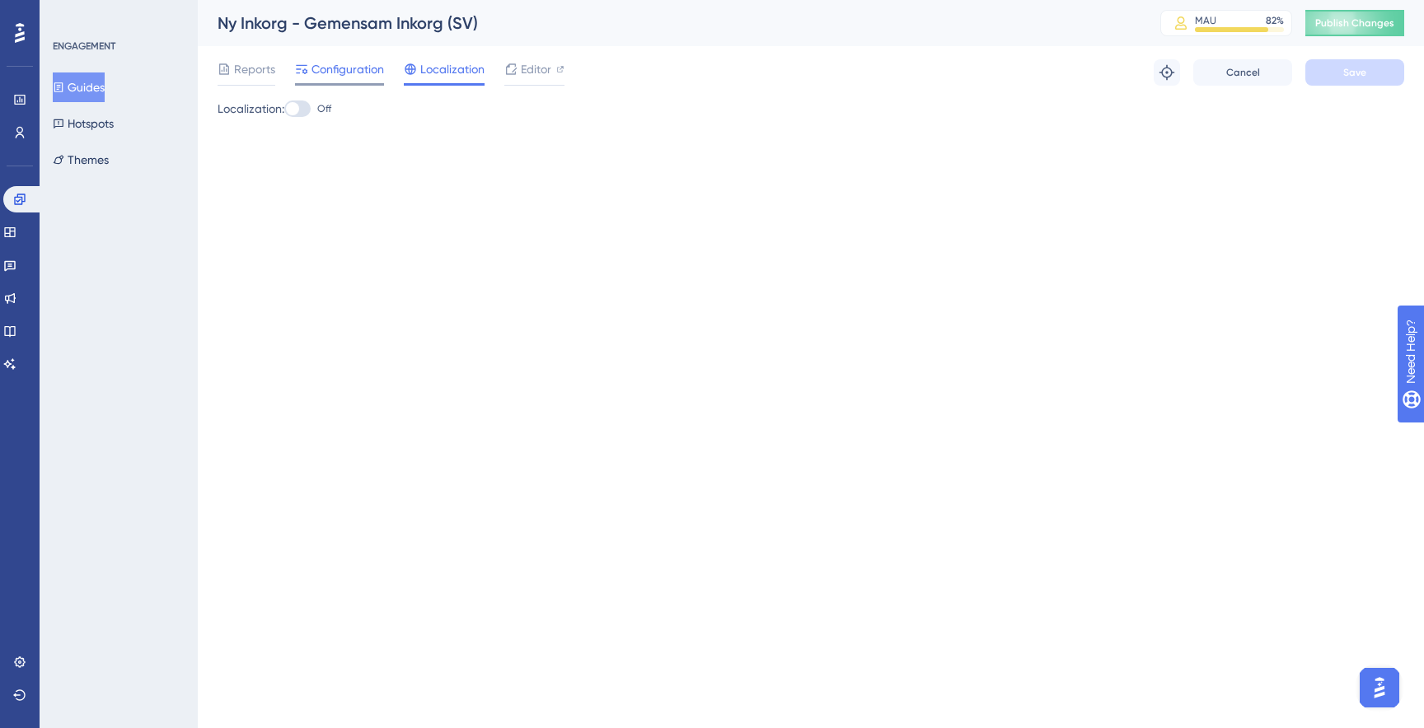
click at [363, 68] on span "Configuration" at bounding box center [347, 69] width 73 height 20
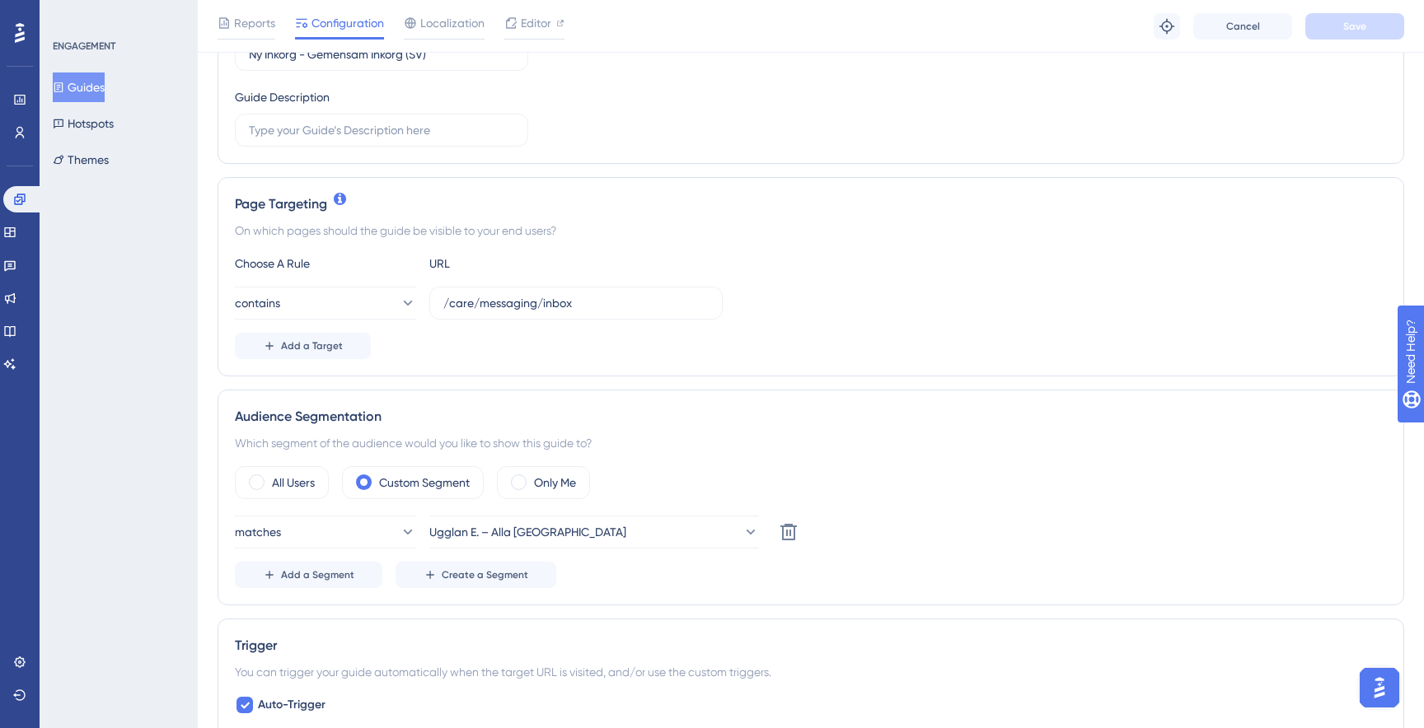
scroll to position [250, 0]
click at [1170, 20] on icon at bounding box center [1167, 26] width 16 height 16
click at [14, 202] on icon at bounding box center [19, 199] width 11 height 11
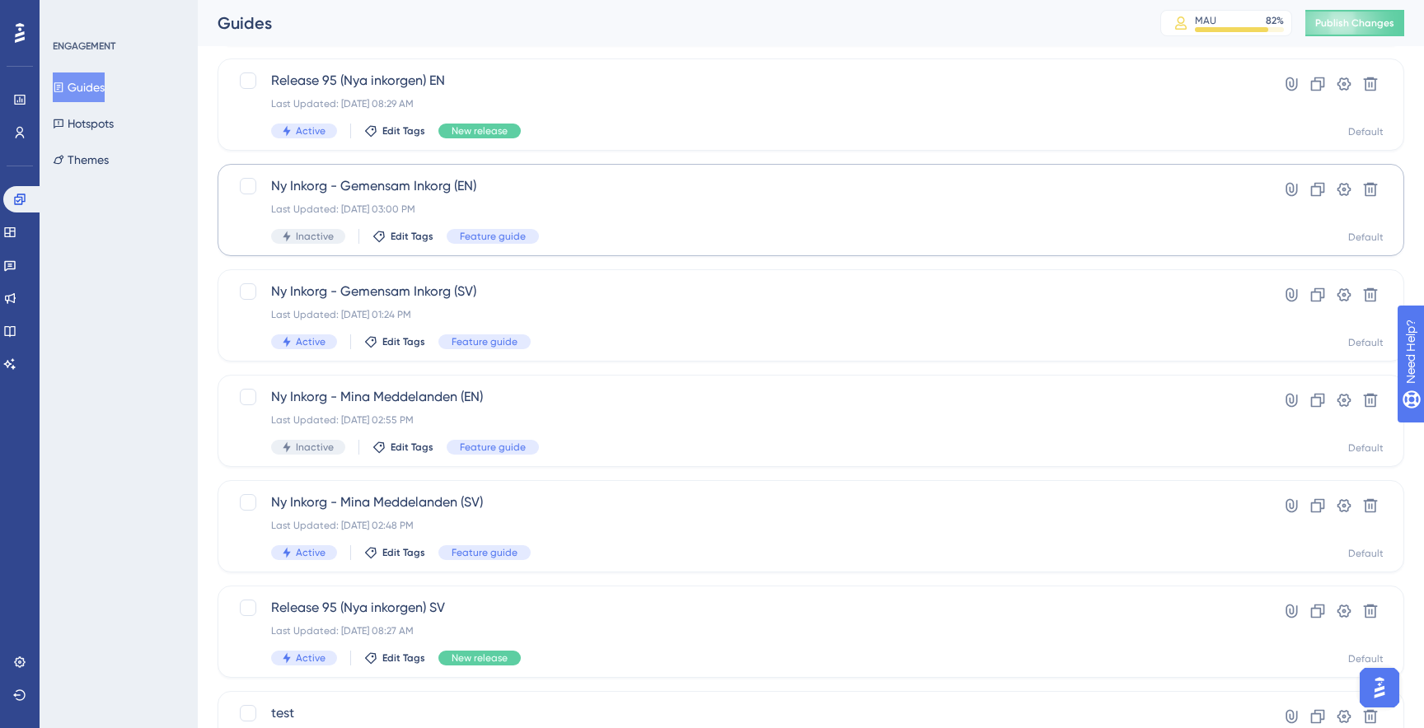
scroll to position [306, 0]
click at [589, 528] on div "Last Updated: Sep 16 2025, 02:48 PM" at bounding box center [745, 523] width 948 height 13
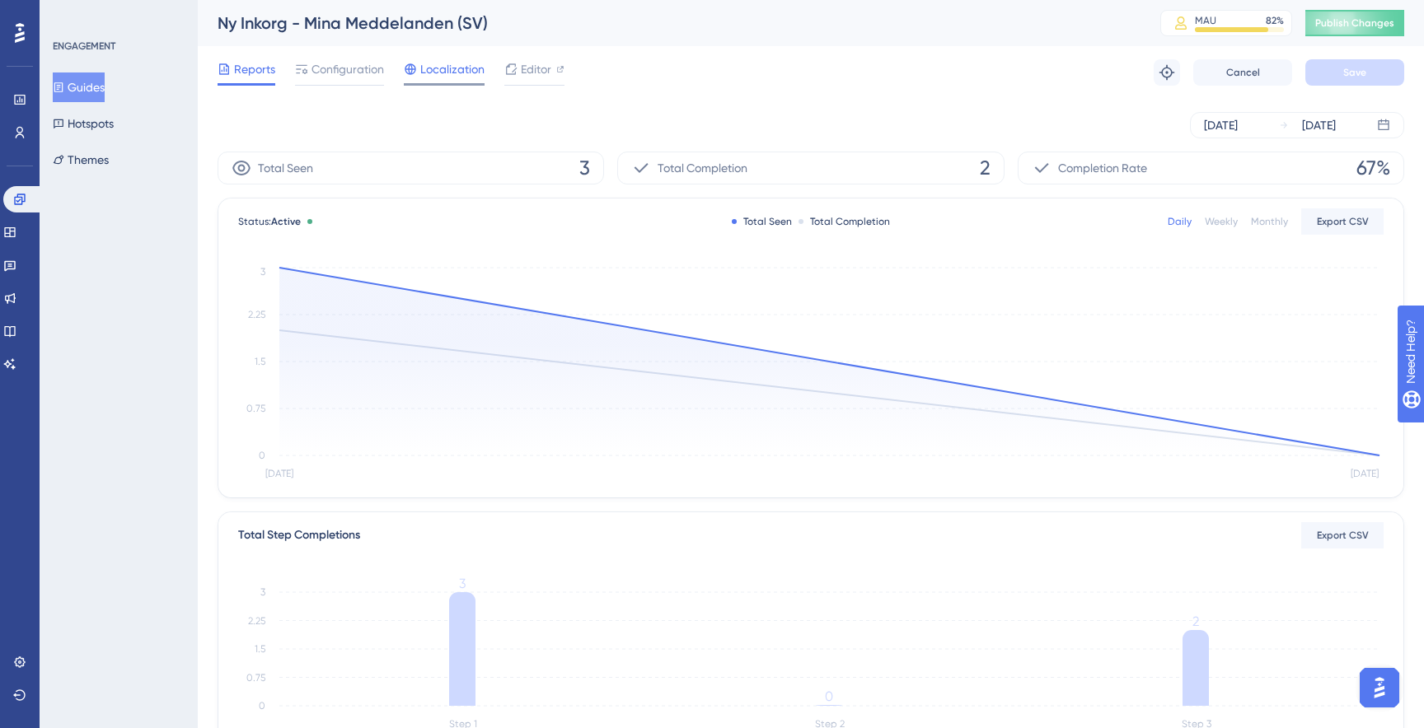
click at [447, 59] on span "Localization" at bounding box center [452, 69] width 64 height 20
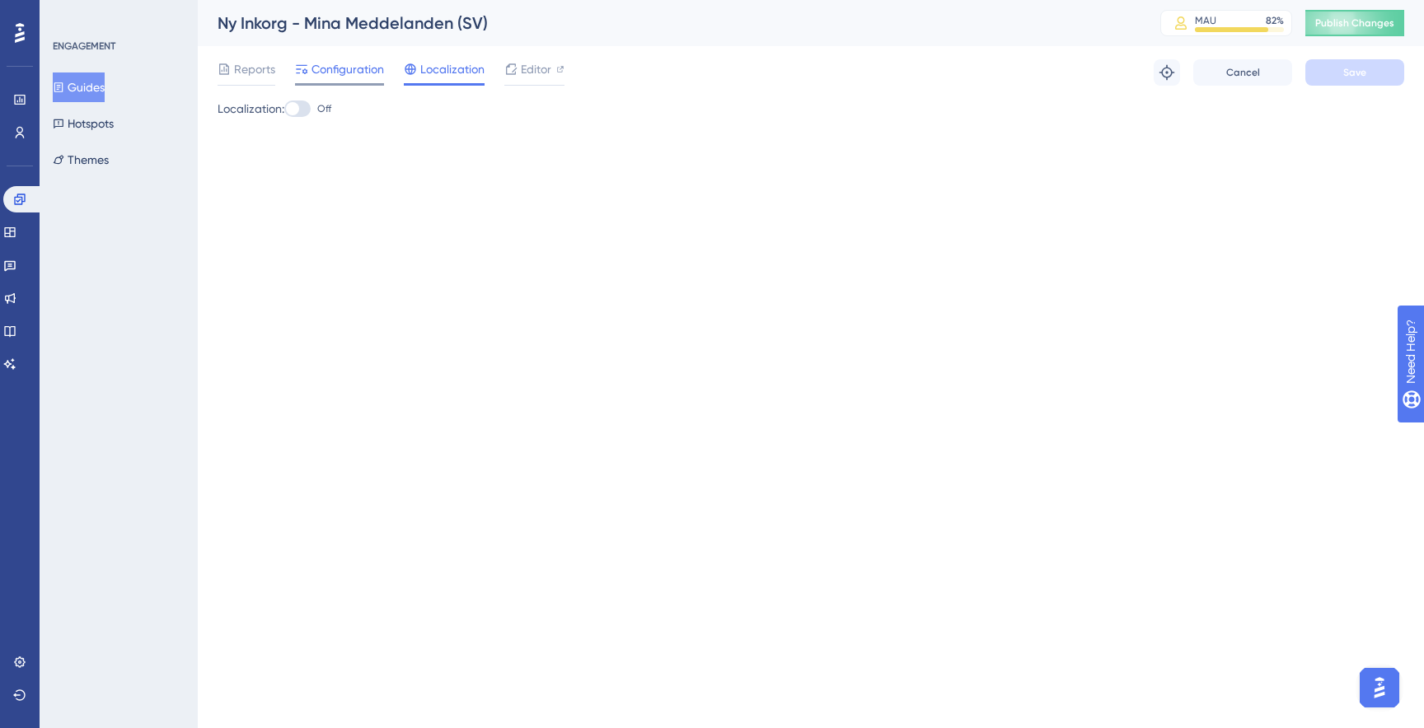
click at [349, 77] on span "Configuration" at bounding box center [347, 69] width 73 height 20
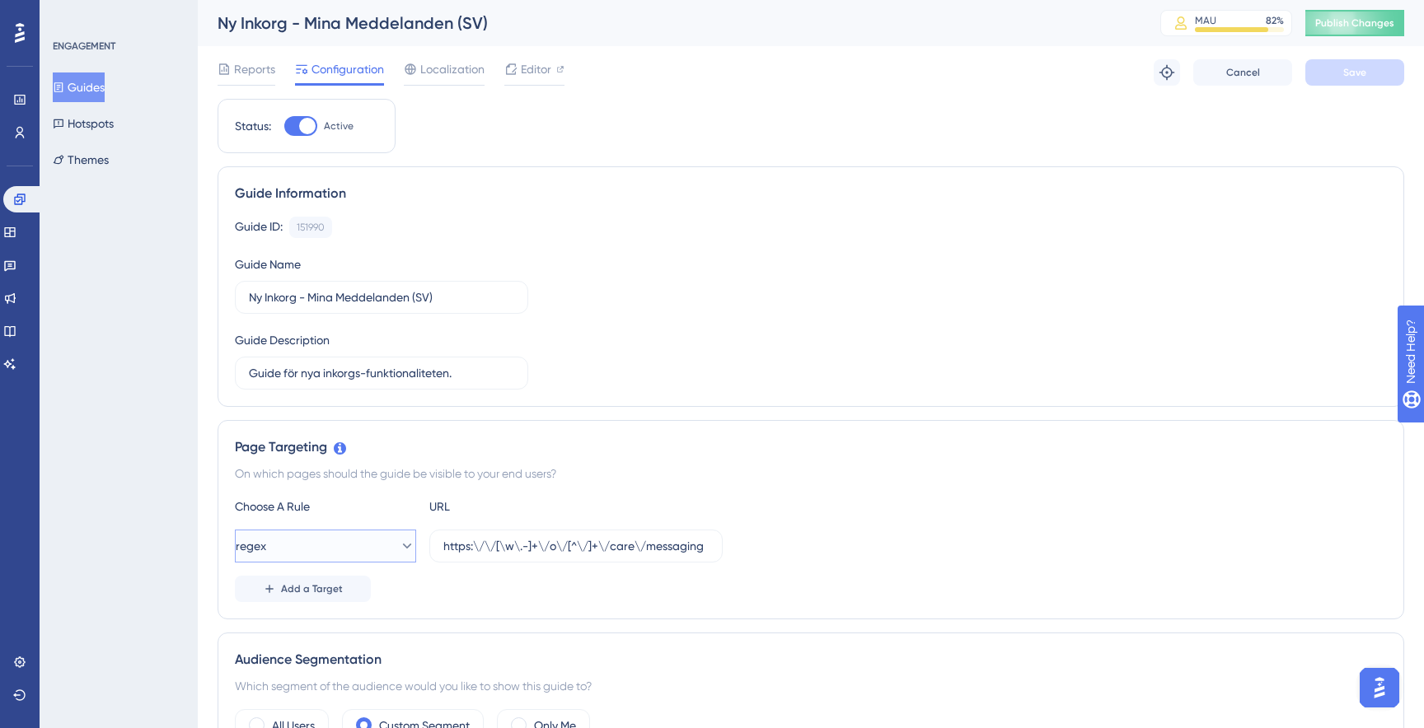
click at [381, 550] on button "regex" at bounding box center [325, 546] width 181 height 33
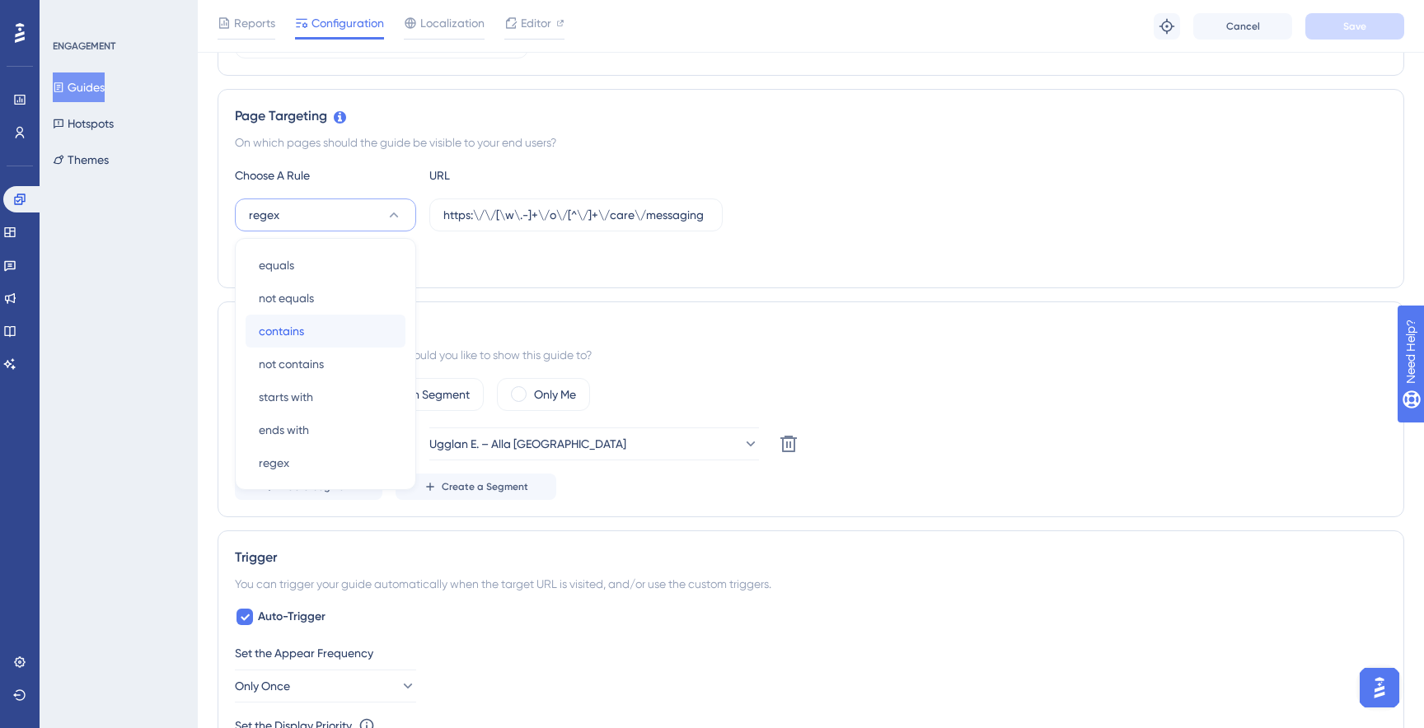
click at [329, 333] on div "contains contains" at bounding box center [325, 331] width 133 height 33
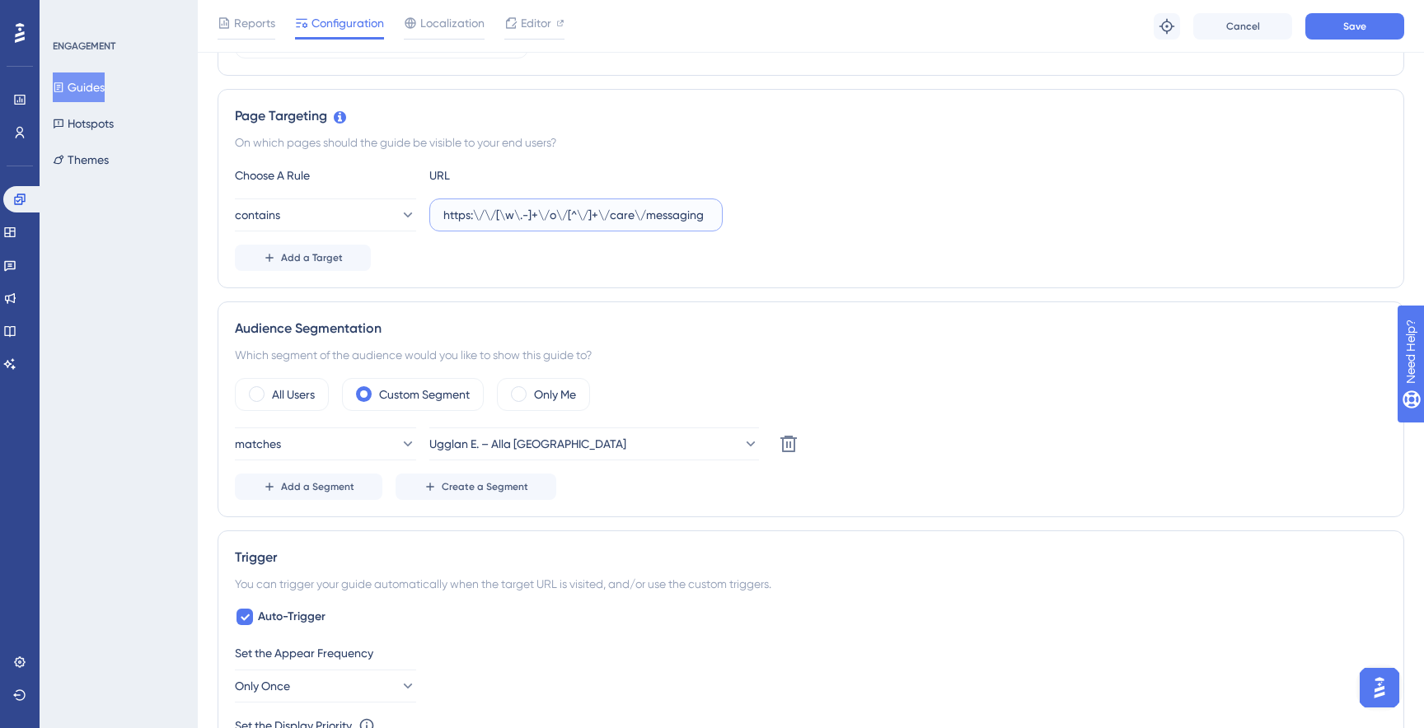
click at [595, 214] on input "https:\/\/[\w\.-]+\/o\/[^\/]+\/care\/messaging" at bounding box center [575, 215] width 265 height 18
paste input "/care"
type input "/care/messaging"
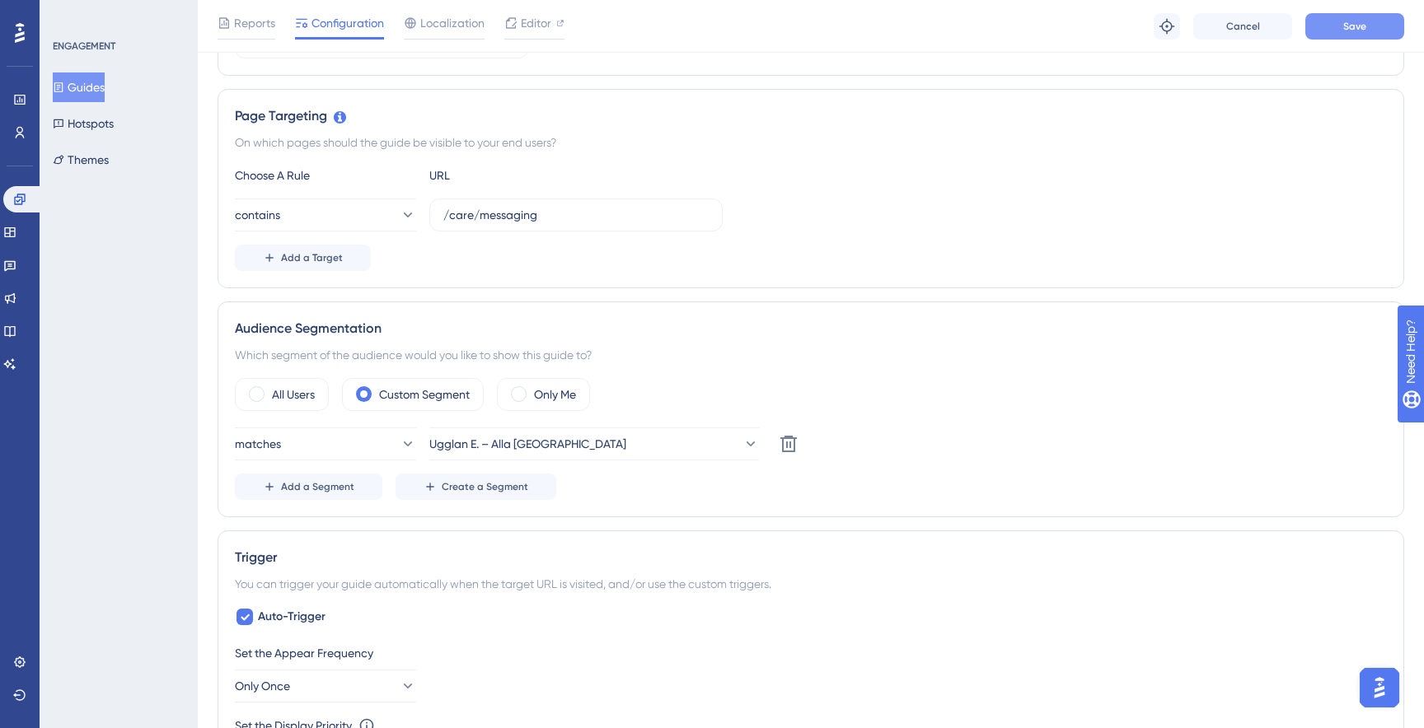
click at [1325, 16] on button "Save" at bounding box center [1354, 26] width 99 height 26
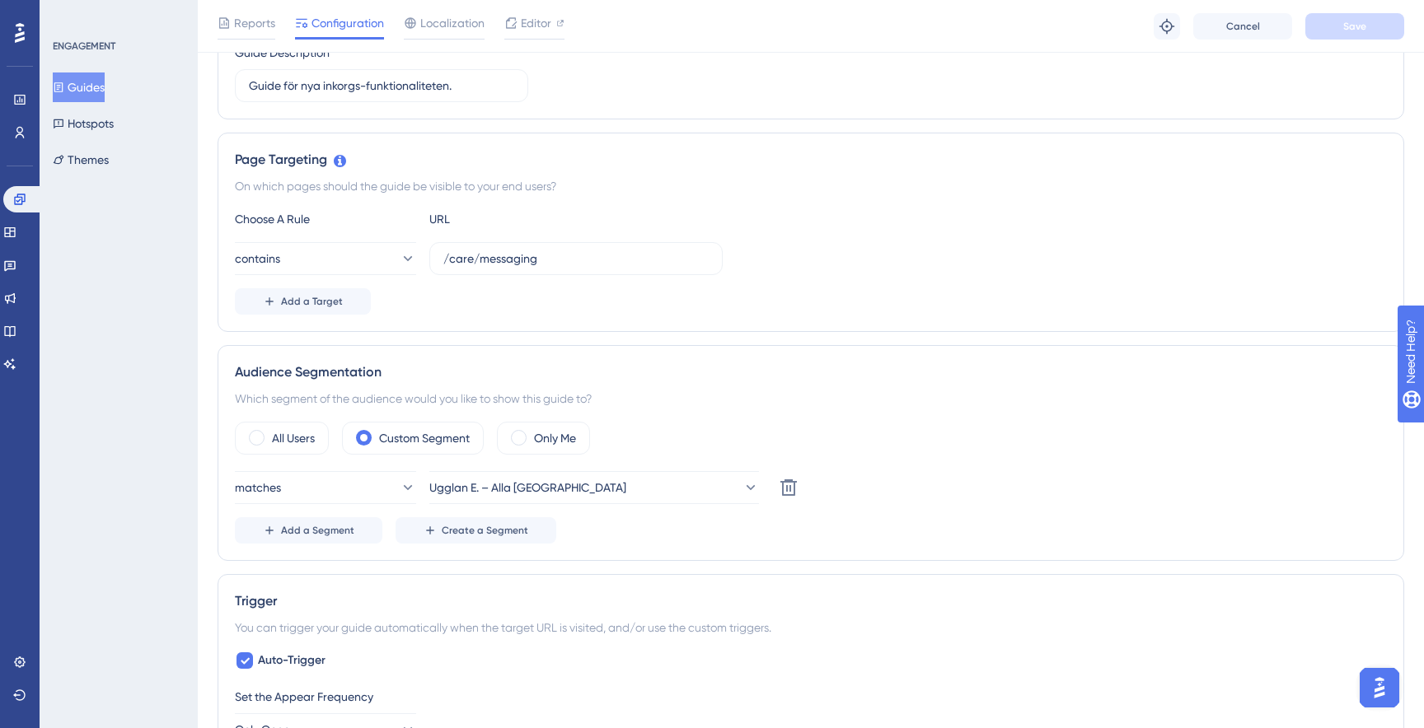
scroll to position [0, 0]
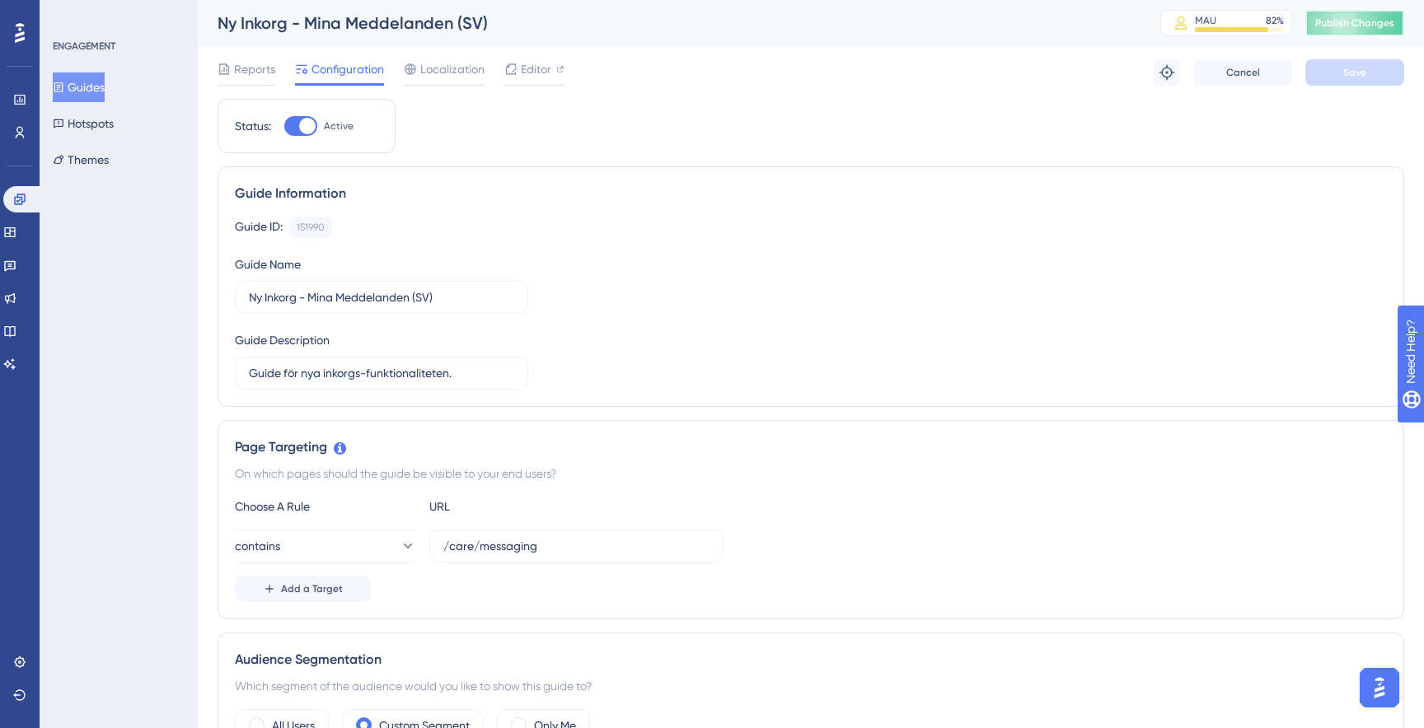
click at [1364, 20] on span "Publish Changes" at bounding box center [1354, 22] width 79 height 13
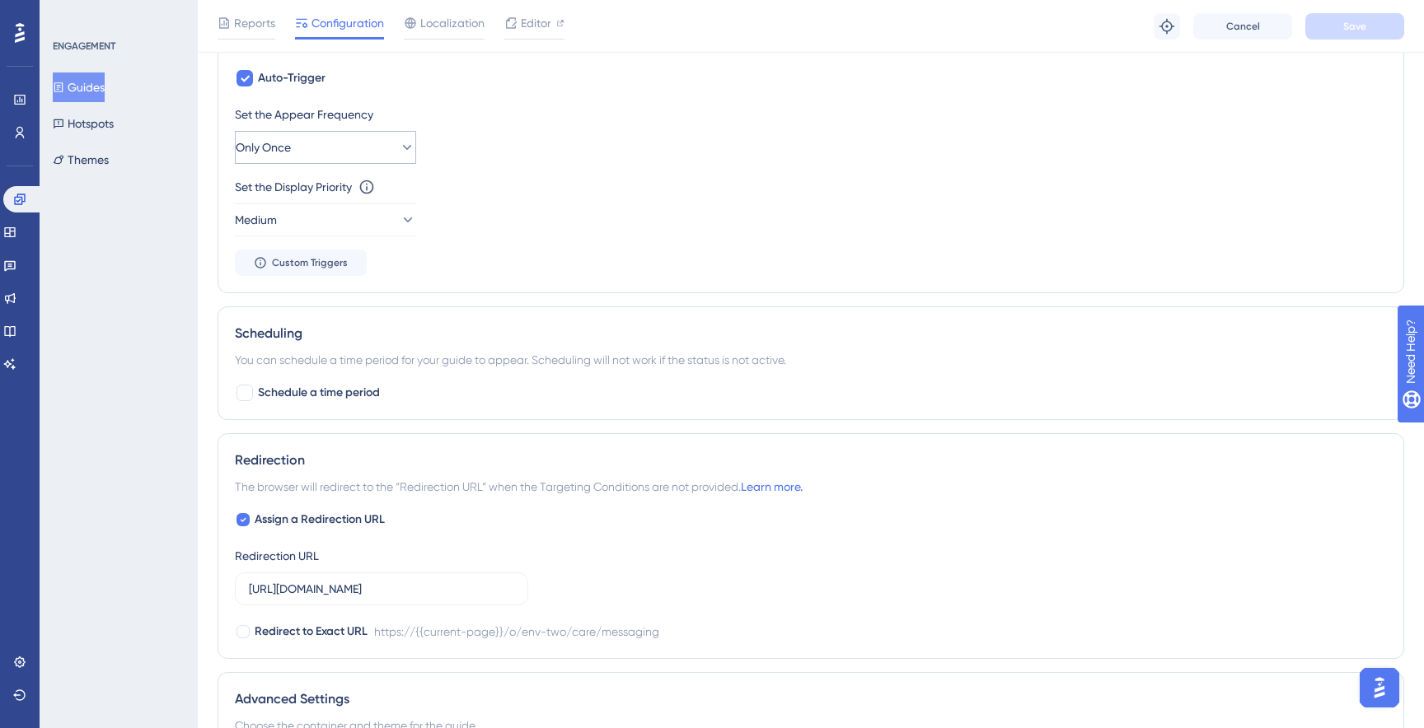
scroll to position [882, 0]
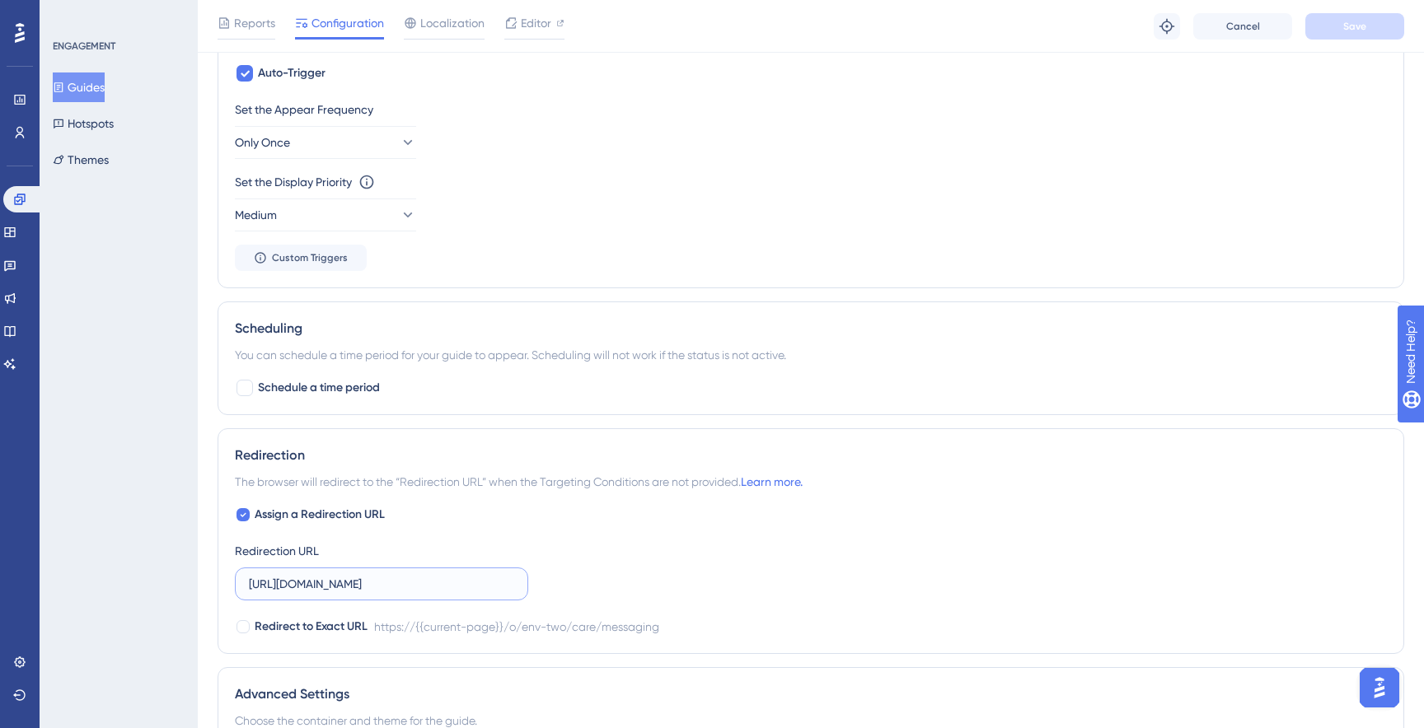
click at [420, 577] on input "[URL][DOMAIN_NAME]" at bounding box center [381, 584] width 265 height 18
paste input "e.visibacare.com/o/ugglan-enterprise"
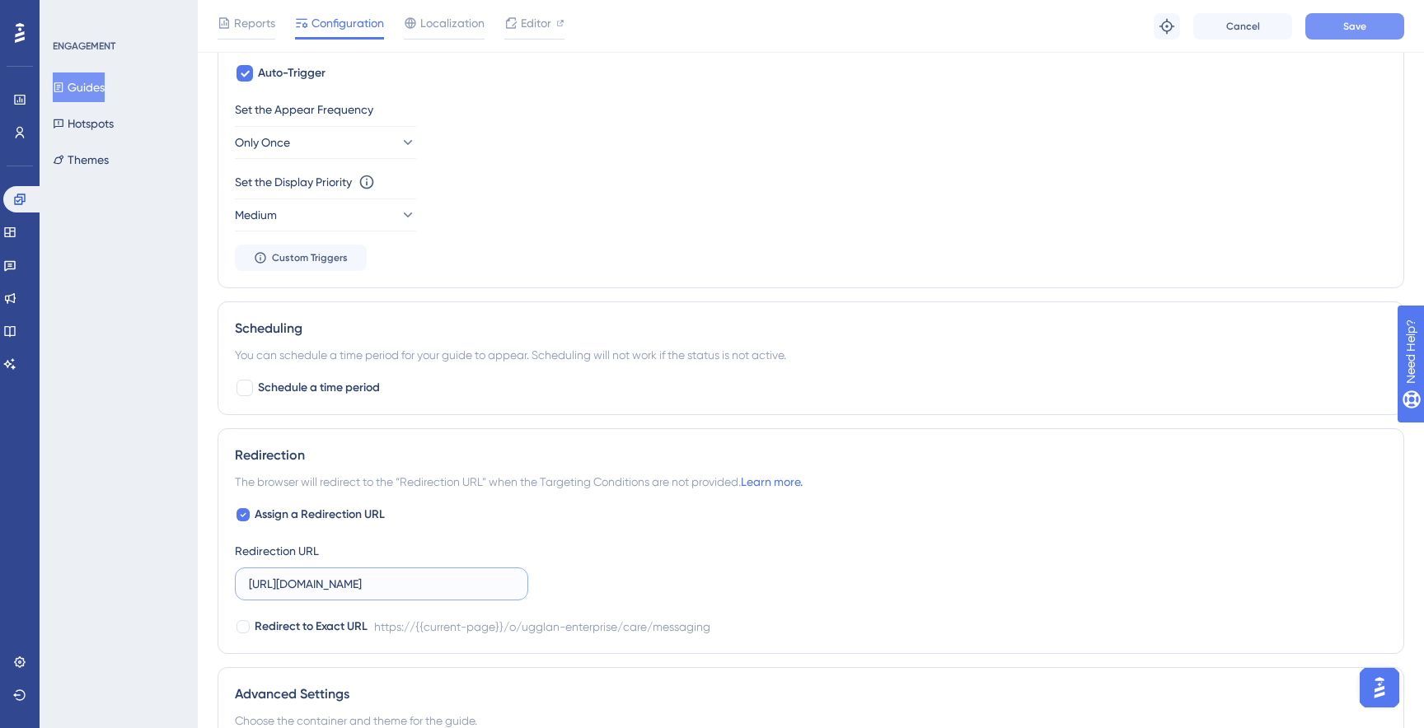
type input "https://se.visibacare.com/o/ugglan-enterprise/care/messaging"
click at [1328, 32] on button "Save" at bounding box center [1354, 26] width 99 height 26
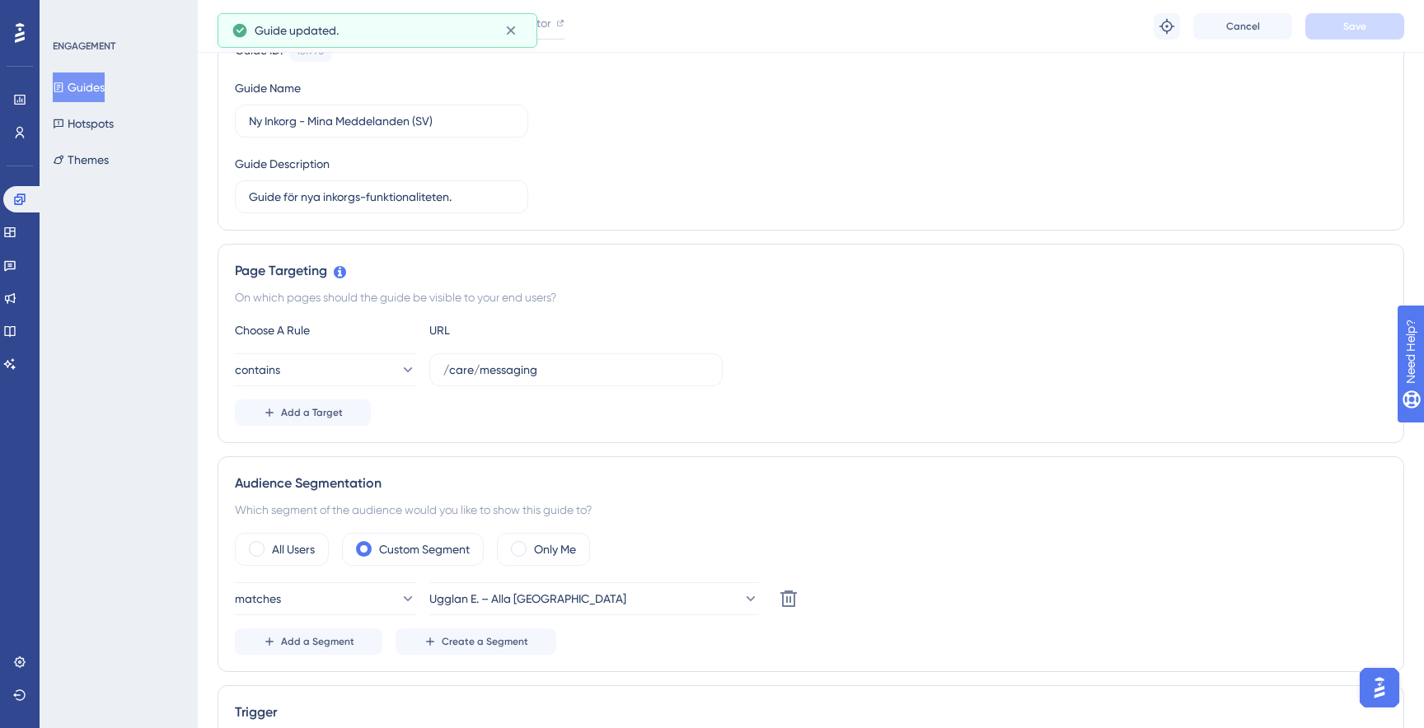
scroll to position [0, 0]
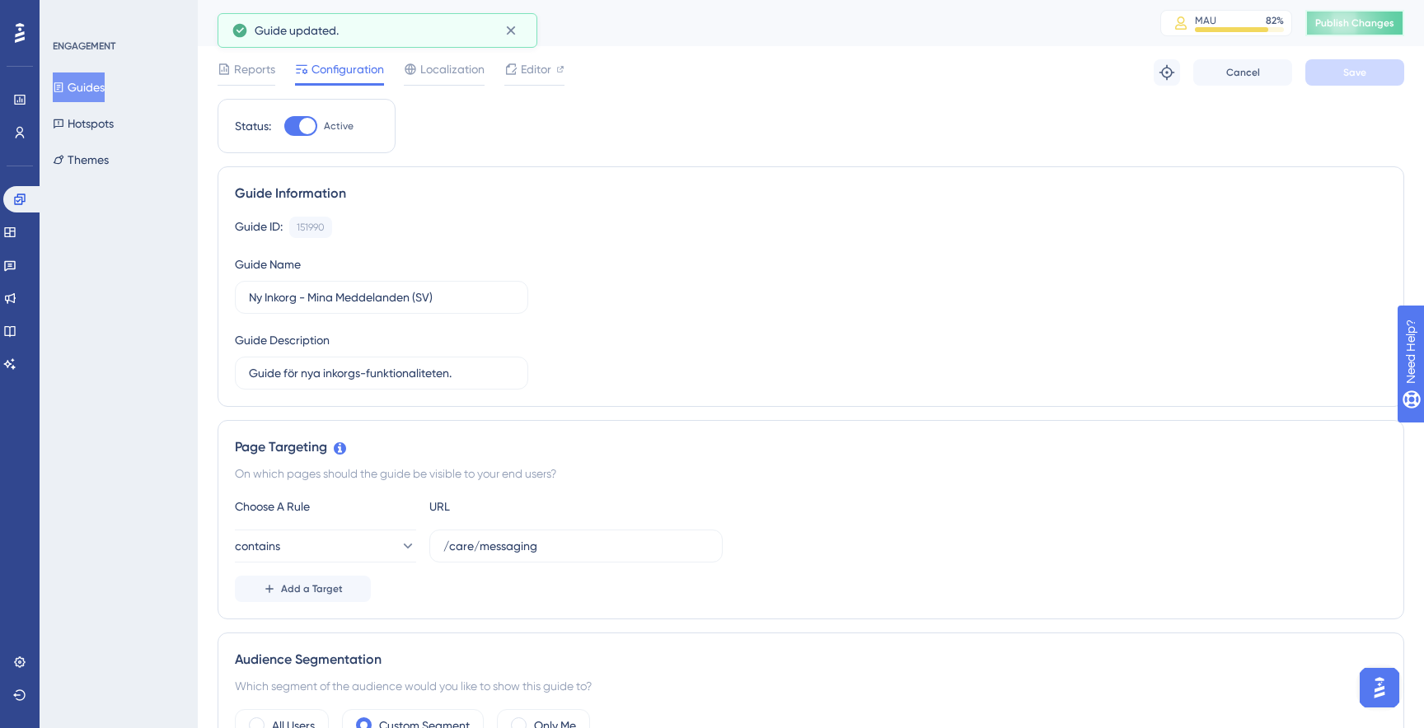
click at [1358, 26] on span "Publish Changes" at bounding box center [1354, 22] width 79 height 13
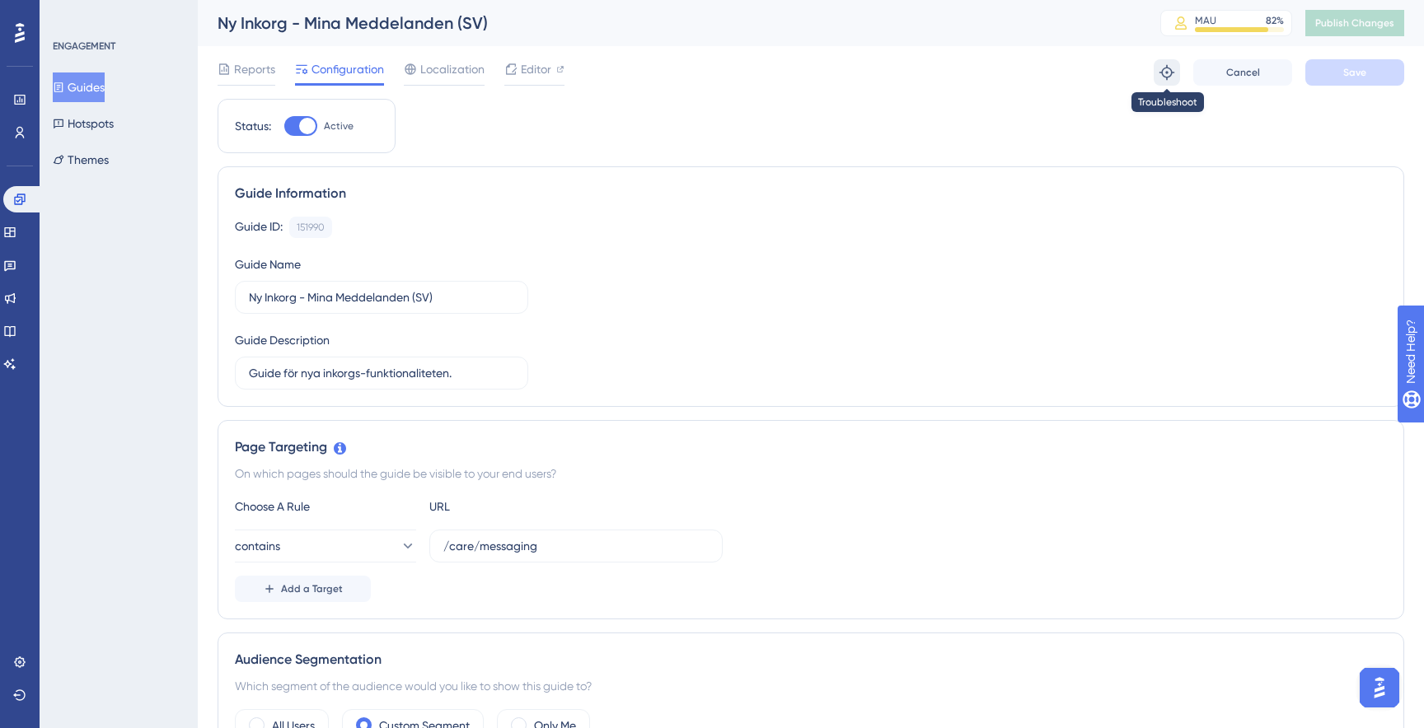
click at [1172, 69] on icon at bounding box center [1167, 72] width 16 height 16
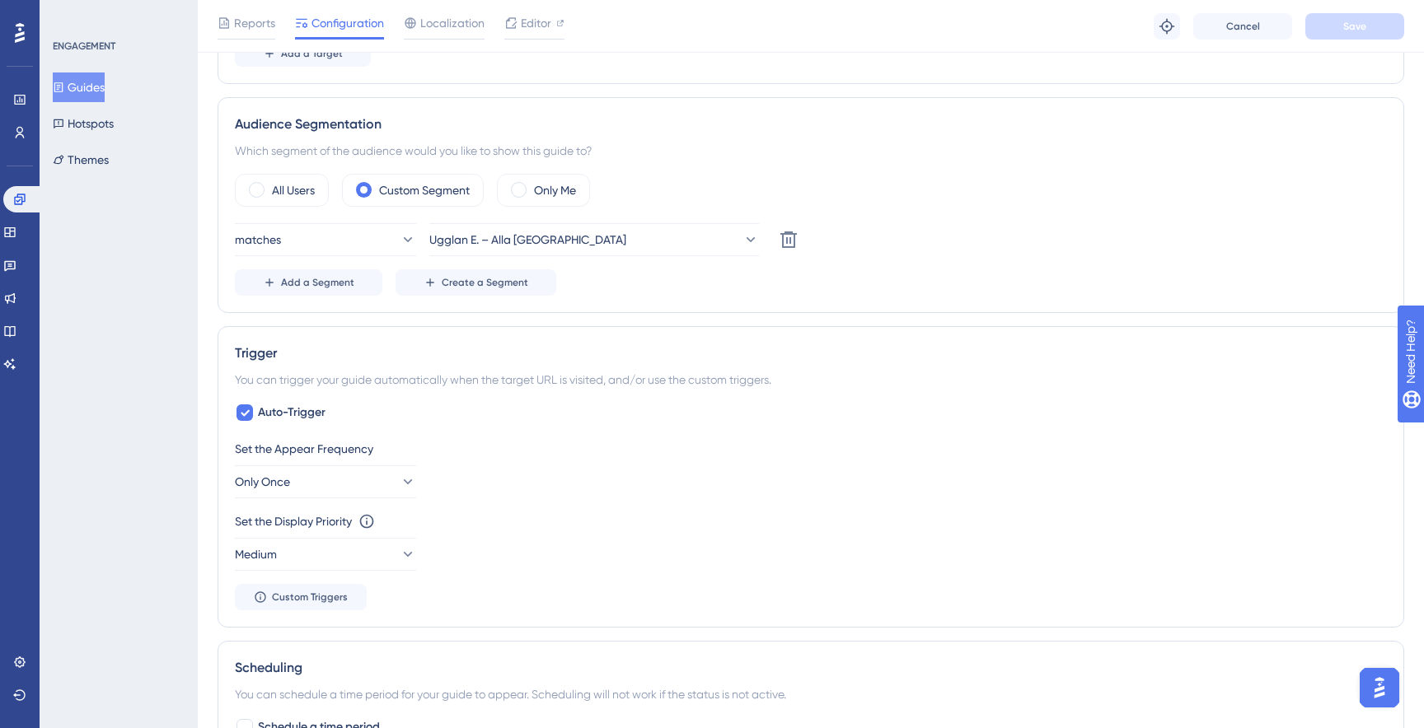
scroll to position [540, 0]
click at [291, 483] on span "Only Once" at bounding box center [263, 485] width 55 height 20
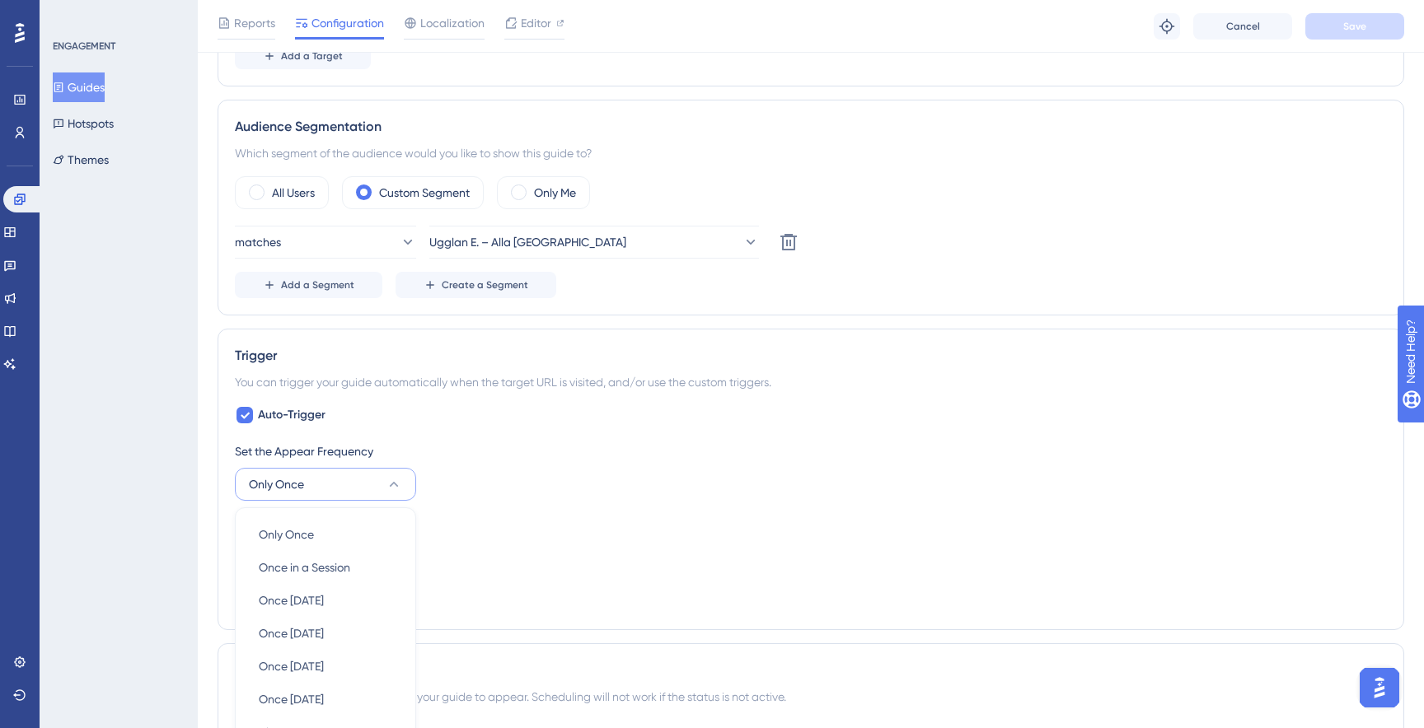
scroll to position [809, 0]
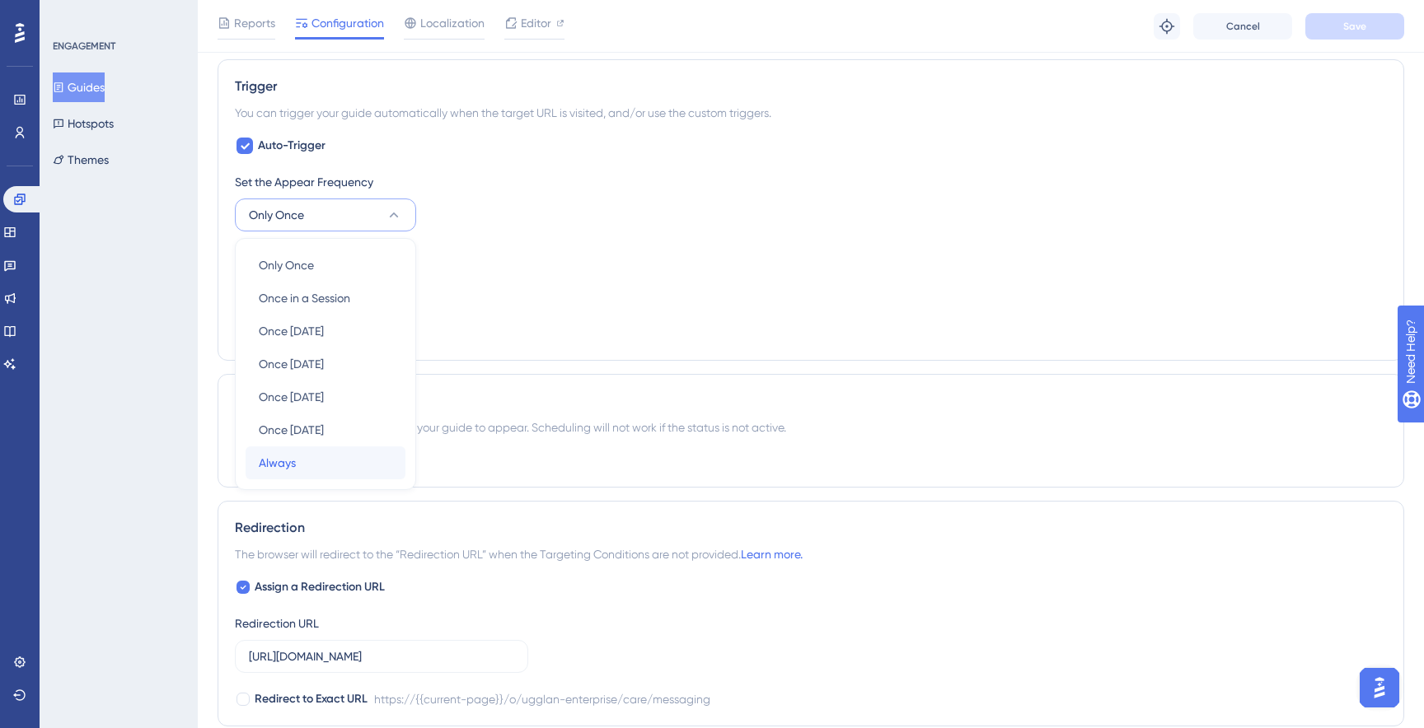
click at [312, 457] on div "Always Always" at bounding box center [325, 463] width 133 height 33
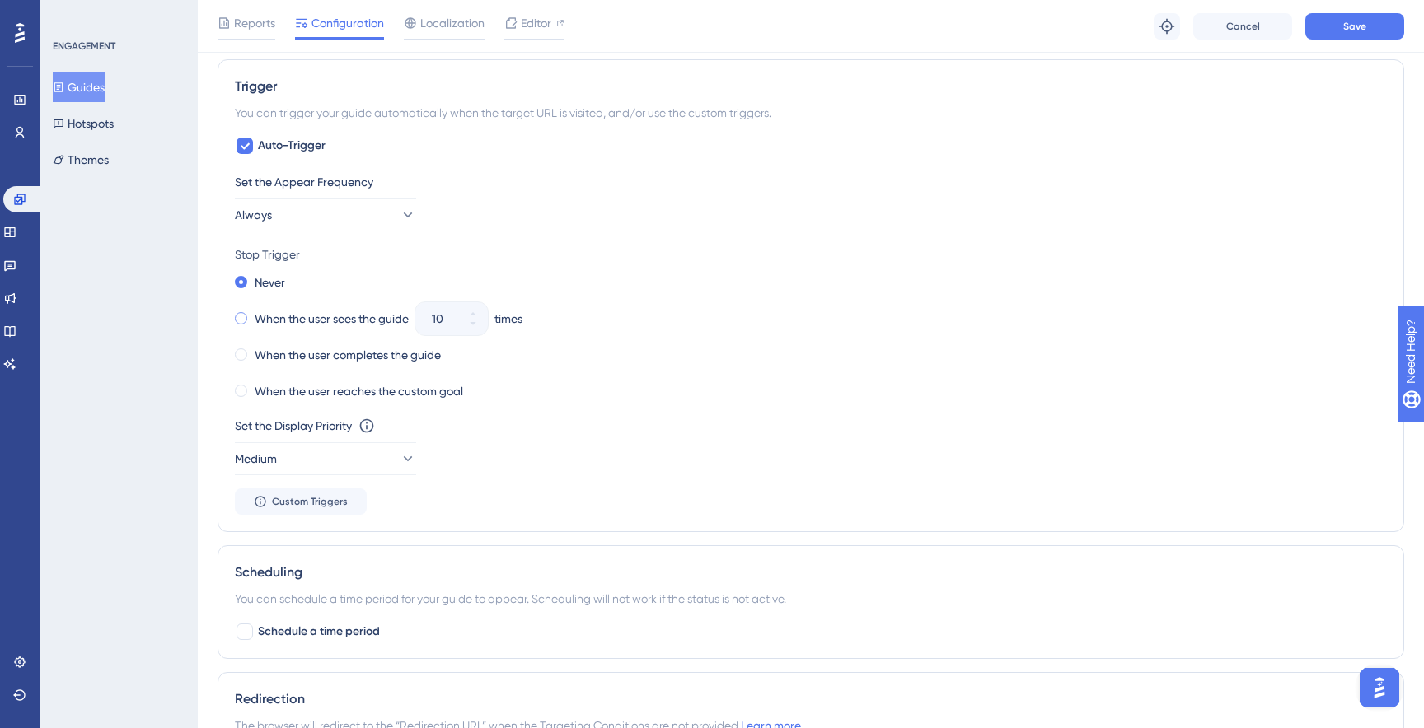
click at [263, 321] on label "When the user sees the guide" at bounding box center [332, 319] width 154 height 20
click at [1360, 16] on button "Save" at bounding box center [1354, 26] width 99 height 26
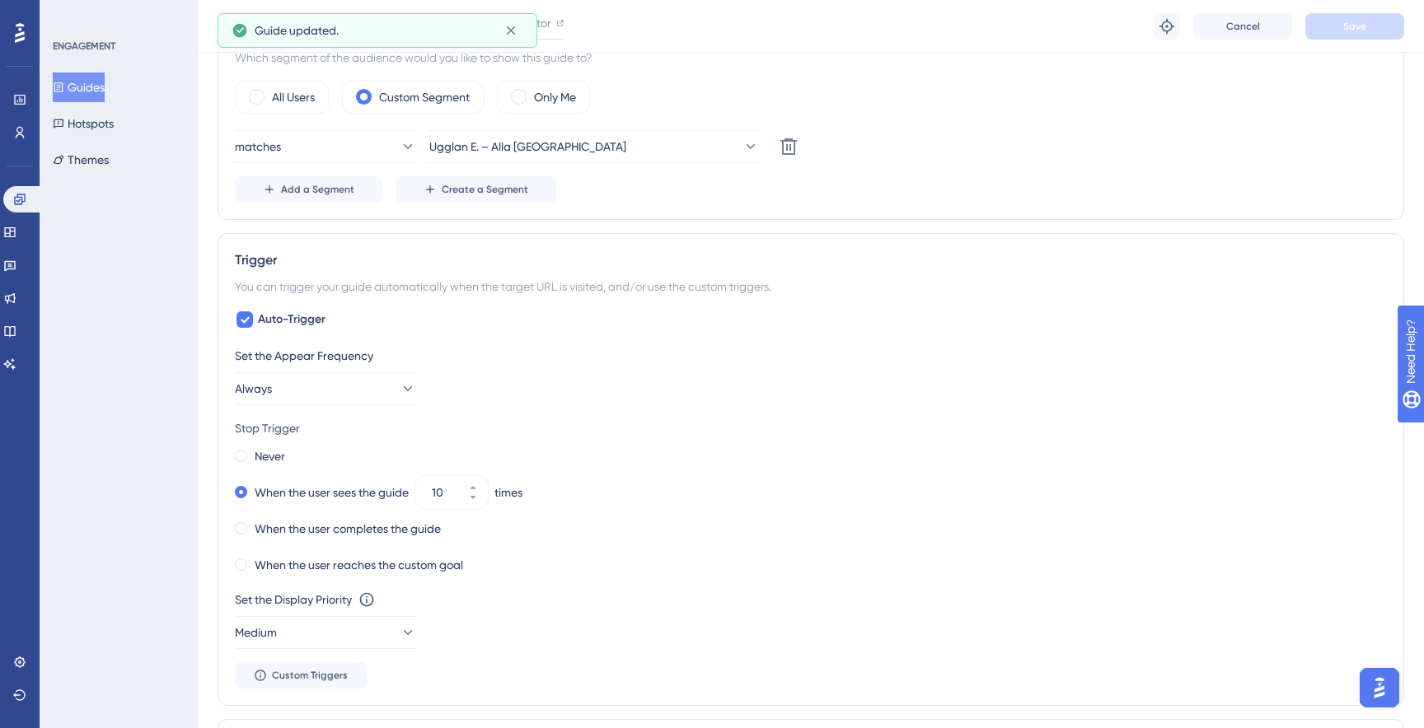
scroll to position [0, 0]
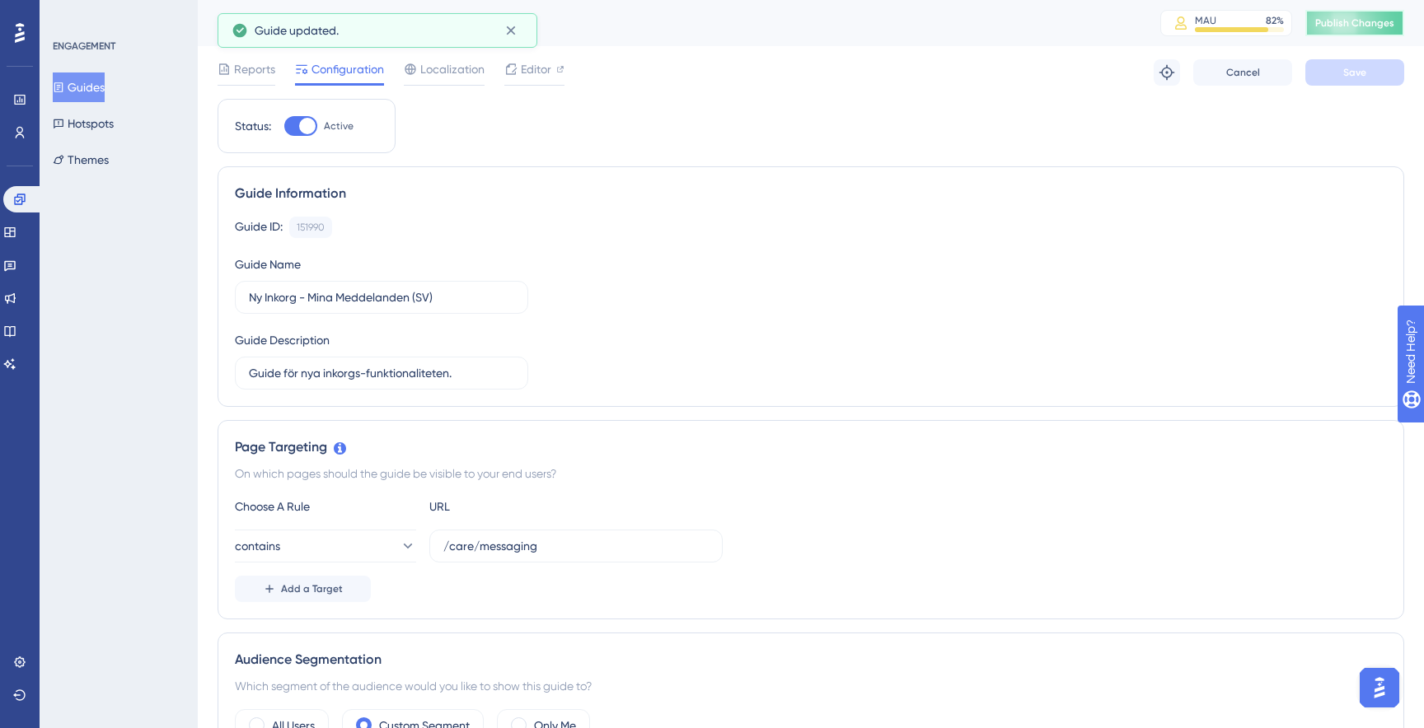
click at [1360, 26] on span "Publish Changes" at bounding box center [1354, 22] width 79 height 13
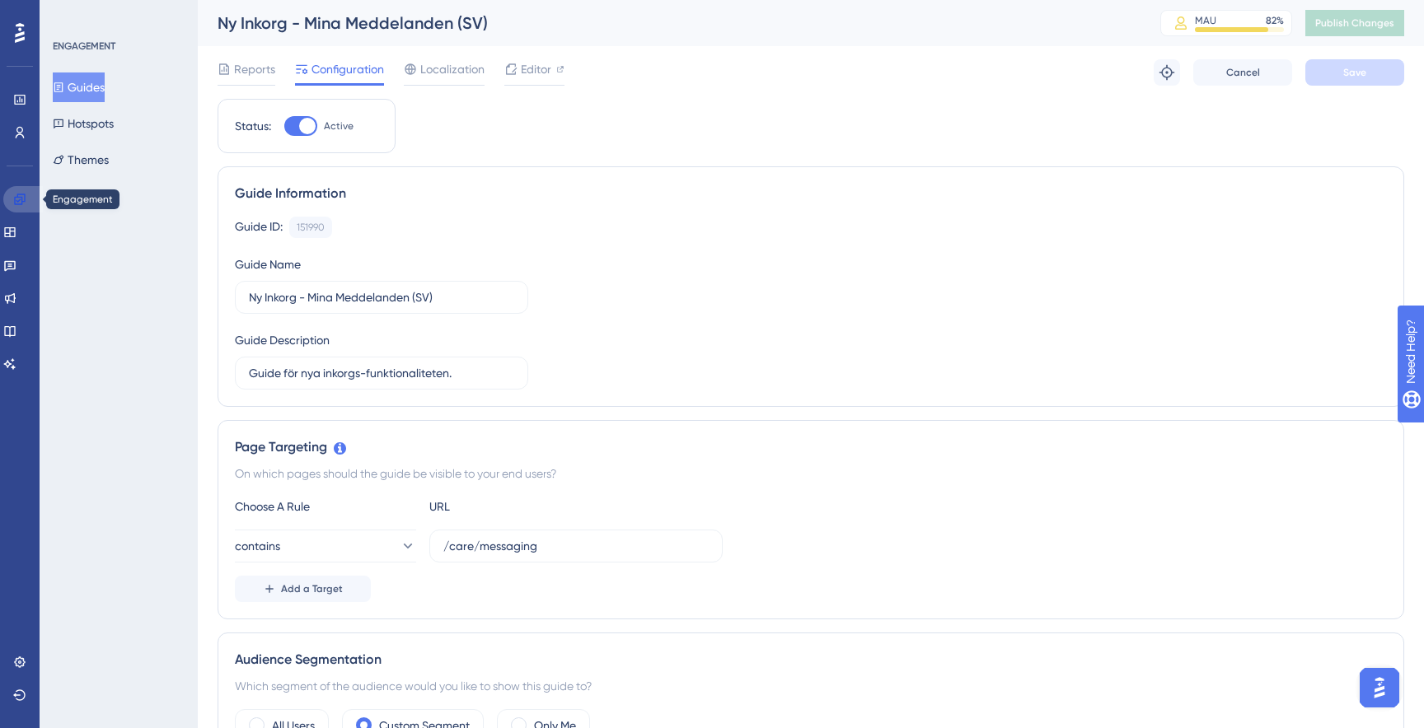
click at [12, 200] on link at bounding box center [23, 199] width 40 height 26
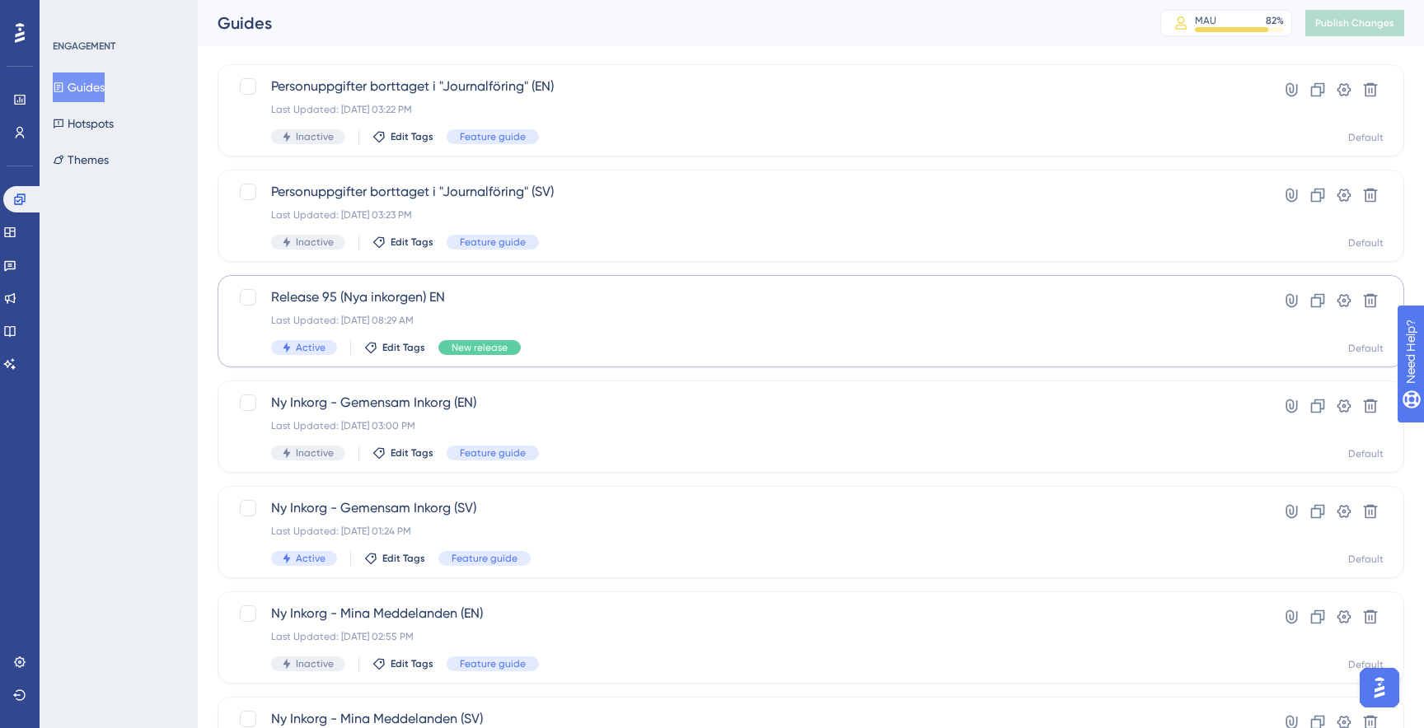
scroll to position [89, 0]
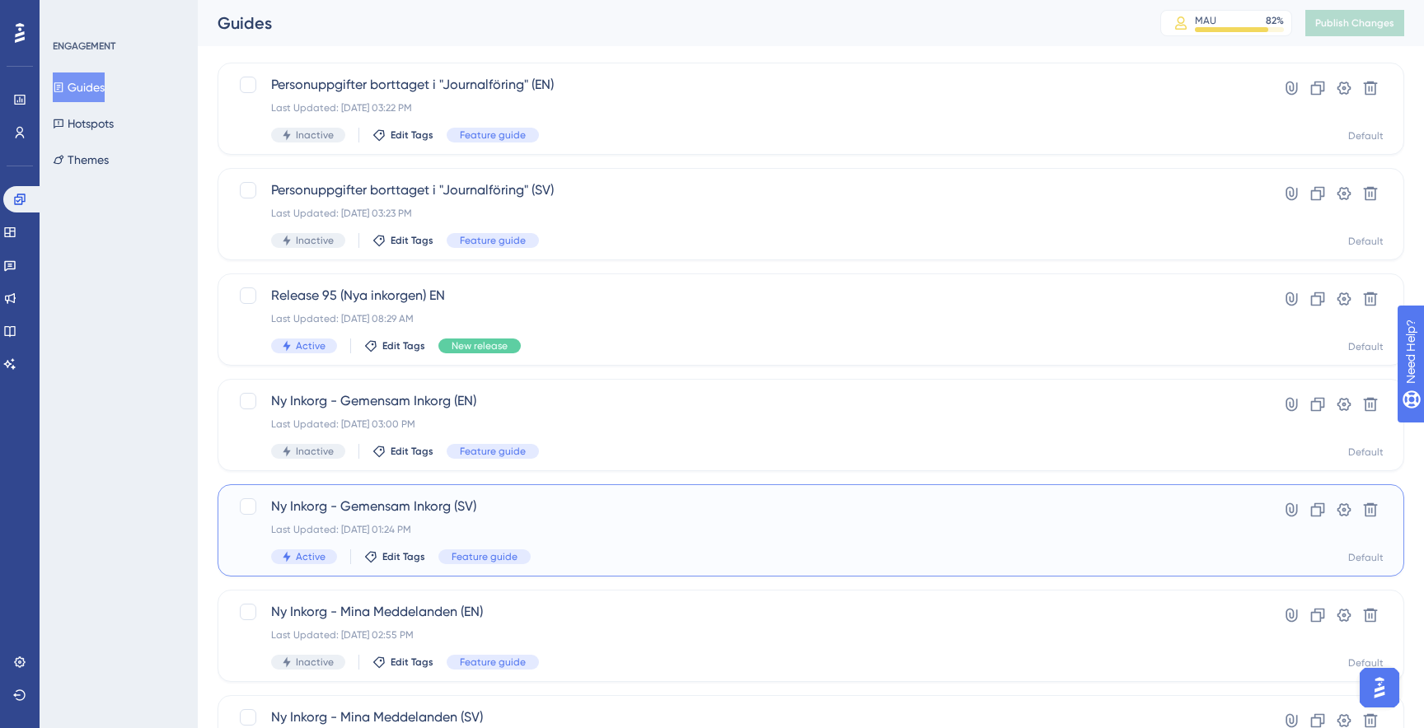
click at [568, 514] on span "Ny Inkorg - Gemensam Inkorg (SV)" at bounding box center [745, 507] width 948 height 20
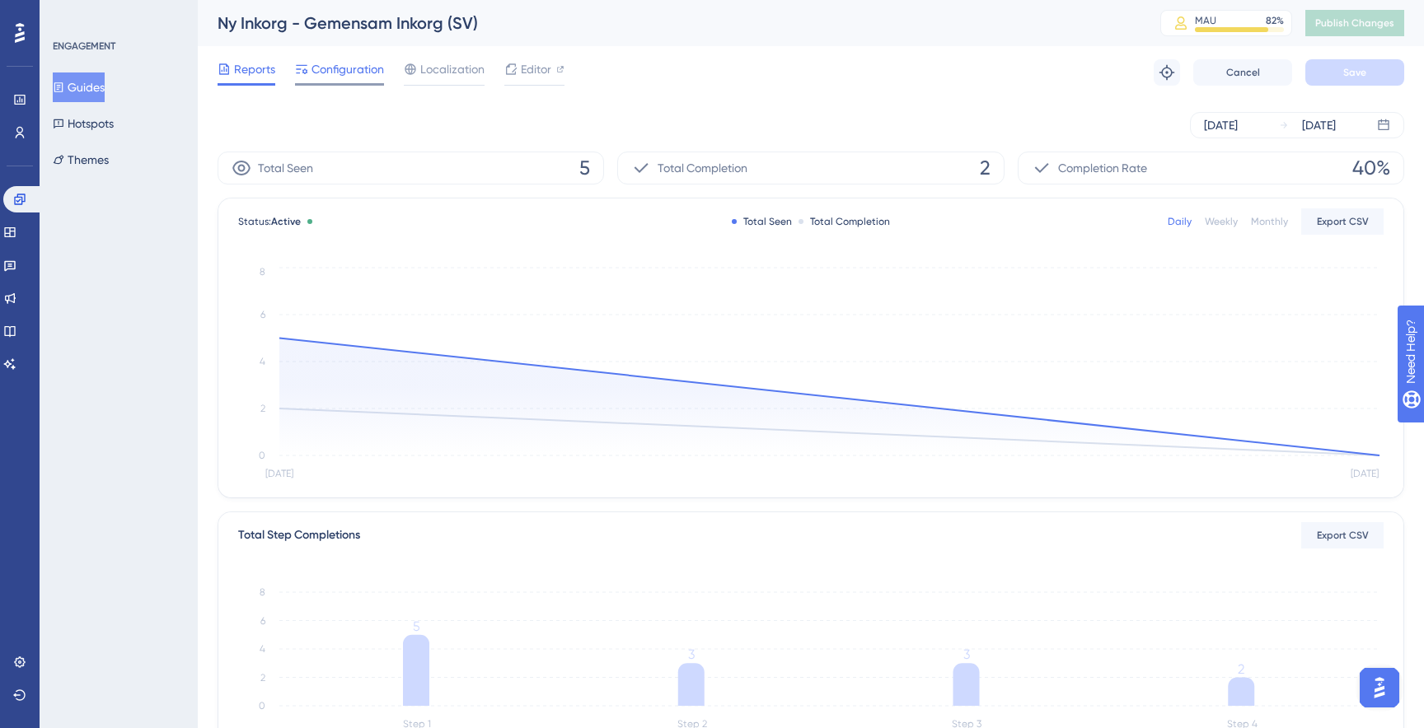
click at [338, 71] on span "Configuration" at bounding box center [347, 69] width 73 height 20
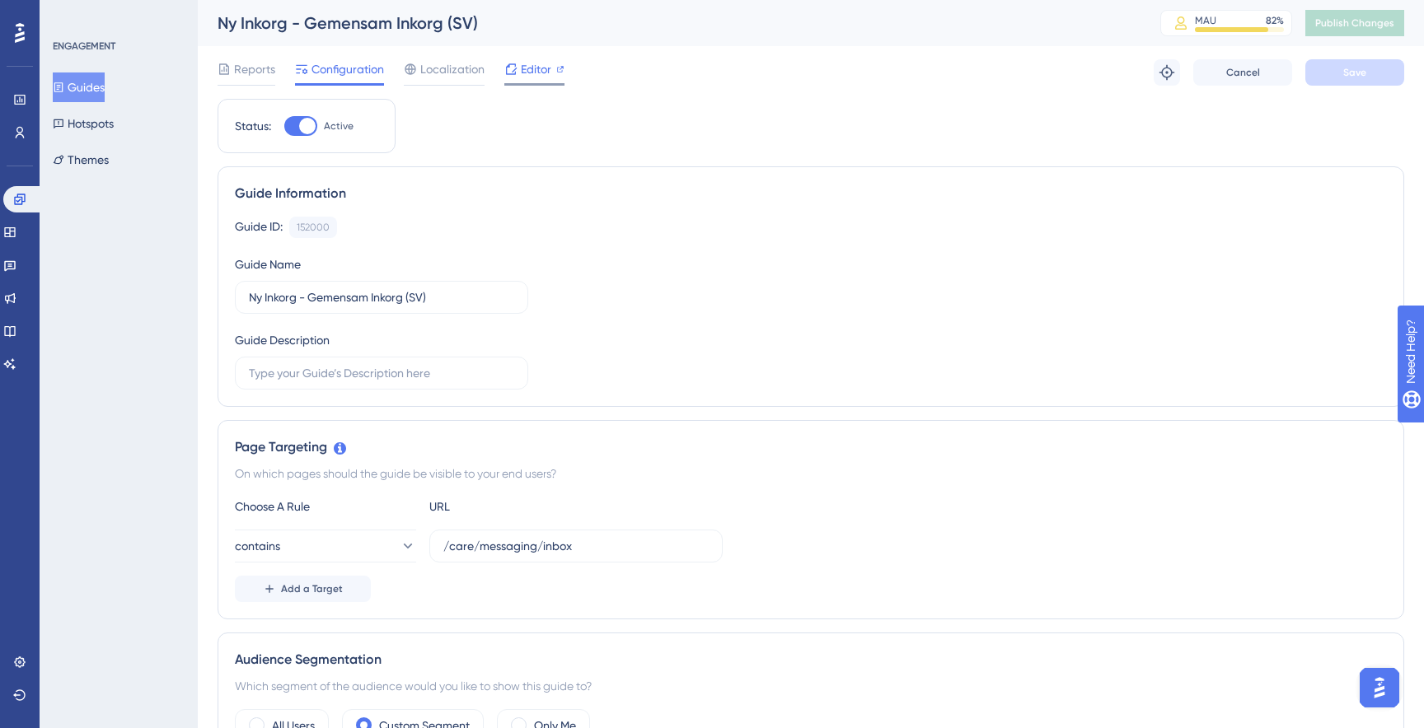
click at [526, 81] on div "Editor" at bounding box center [534, 72] width 60 height 26
click at [528, 71] on span "Editor" at bounding box center [536, 69] width 30 height 20
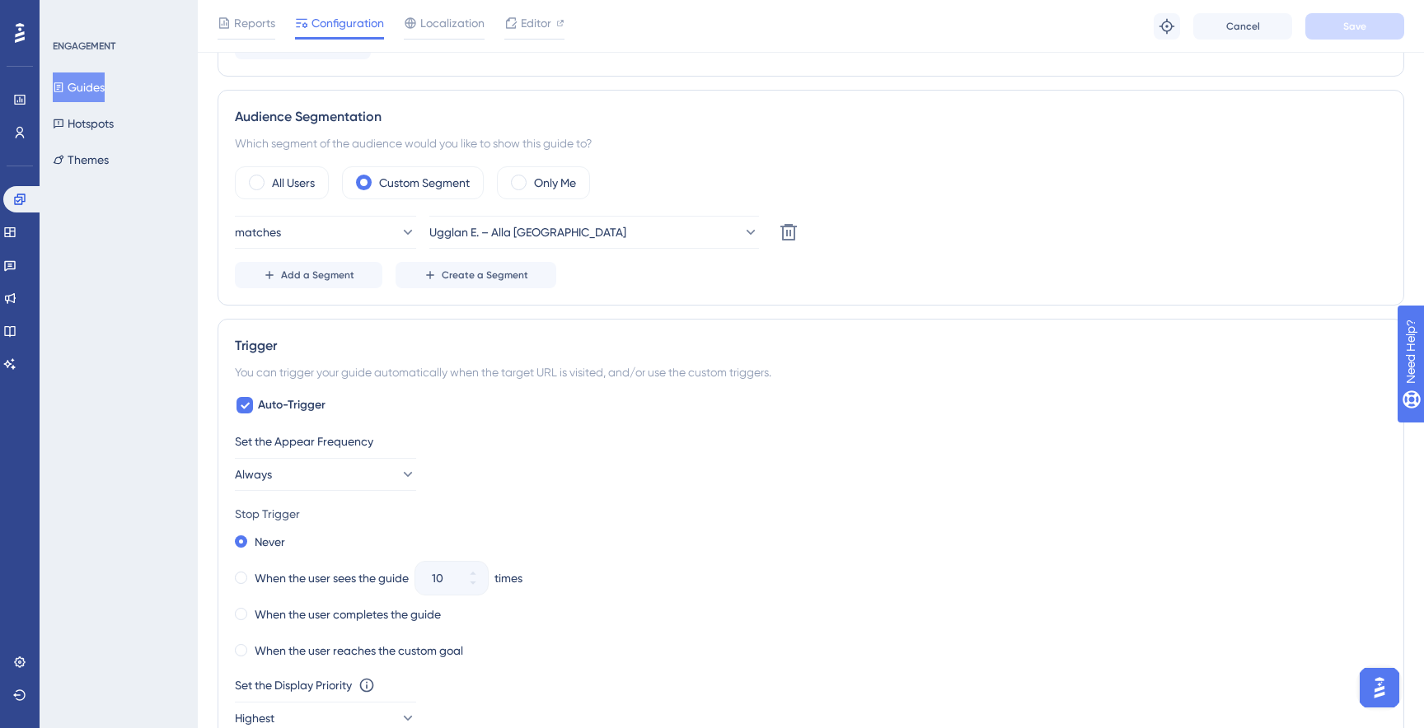
scroll to position [551, 0]
click at [541, 184] on label "Only Me" at bounding box center [555, 181] width 42 height 20
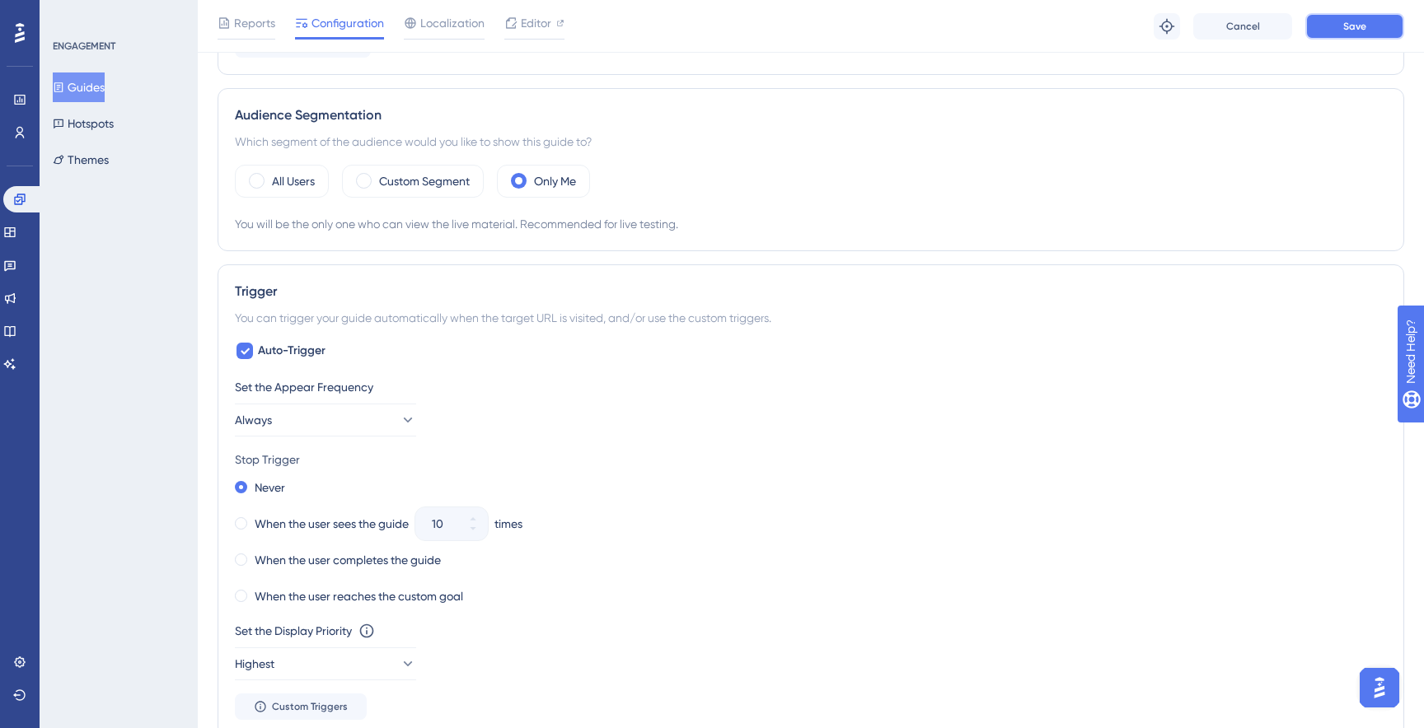
click at [1349, 33] on button "Save" at bounding box center [1354, 26] width 99 height 26
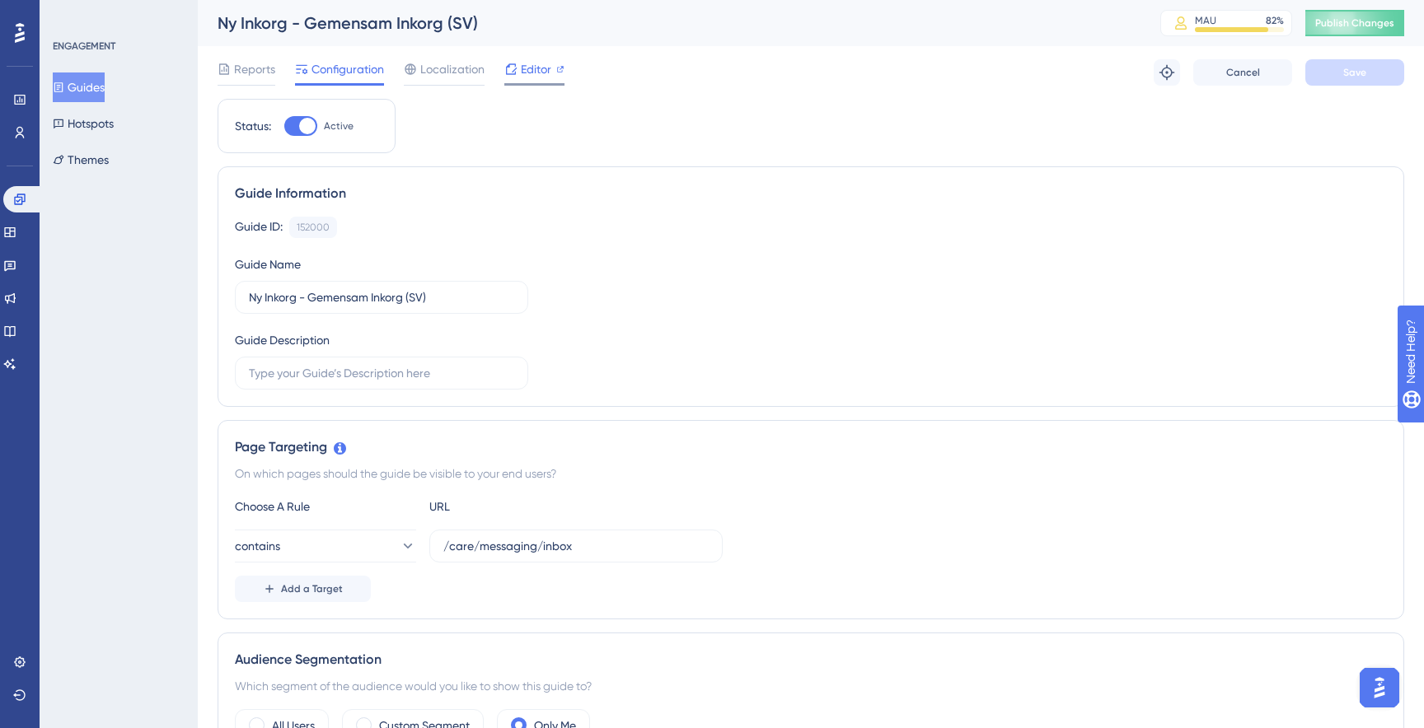
click at [525, 68] on span "Editor" at bounding box center [536, 69] width 30 height 20
click at [21, 188] on link at bounding box center [23, 199] width 40 height 26
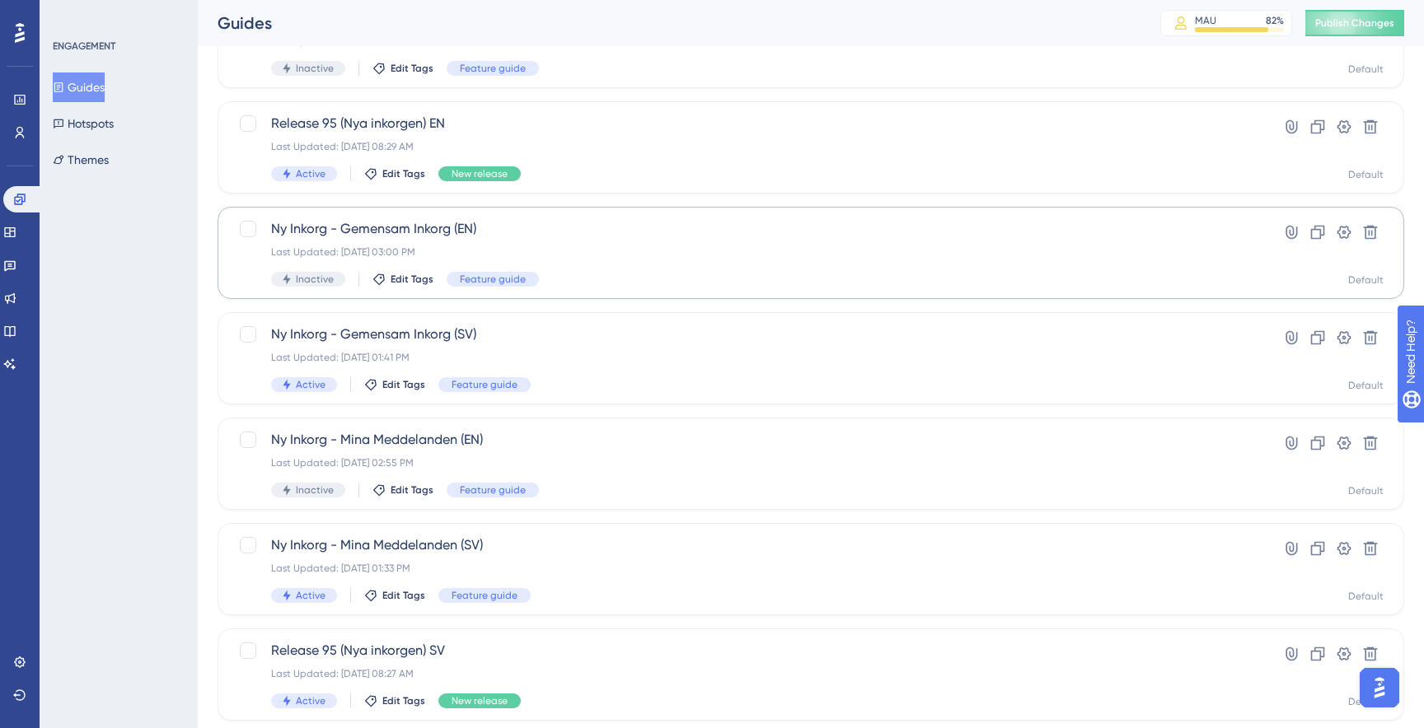
scroll to position [274, 0]
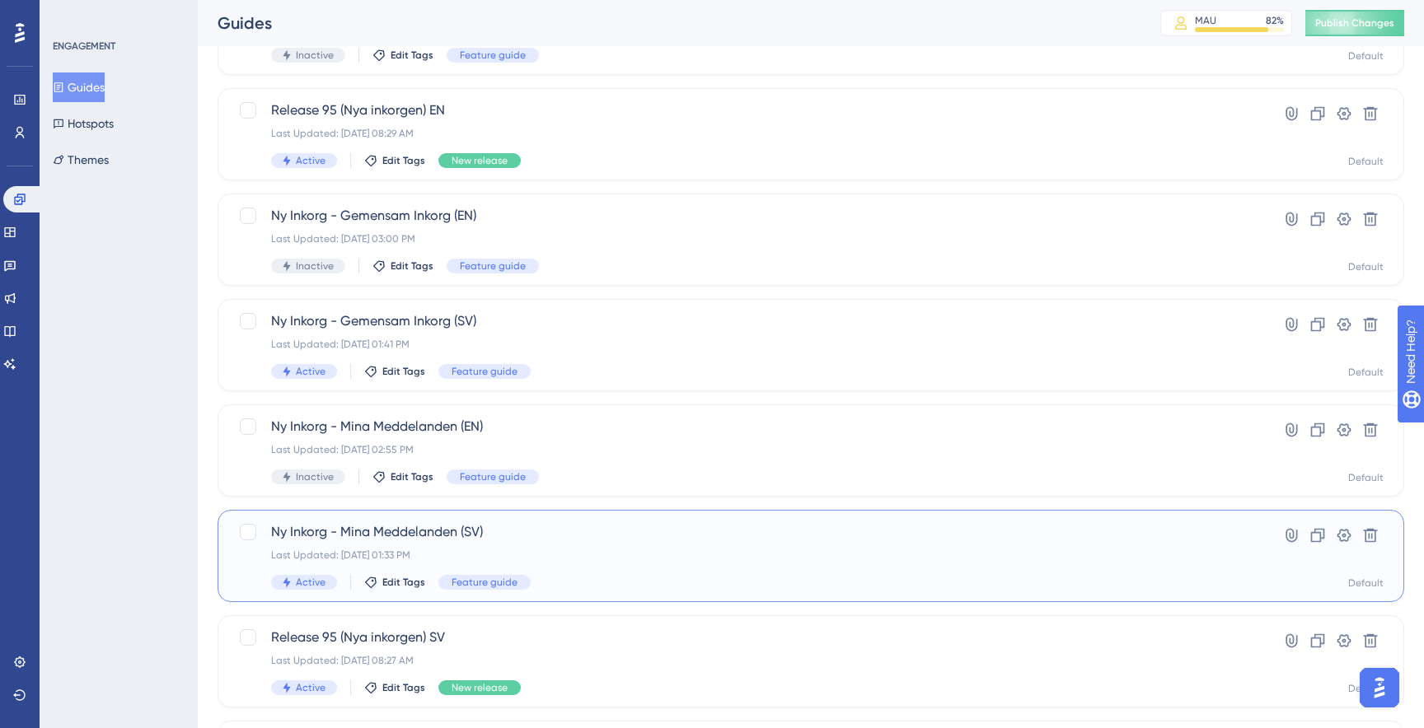
click at [401, 537] on span "Ny Inkorg - Mina Meddelanden (SV)" at bounding box center [745, 532] width 948 height 20
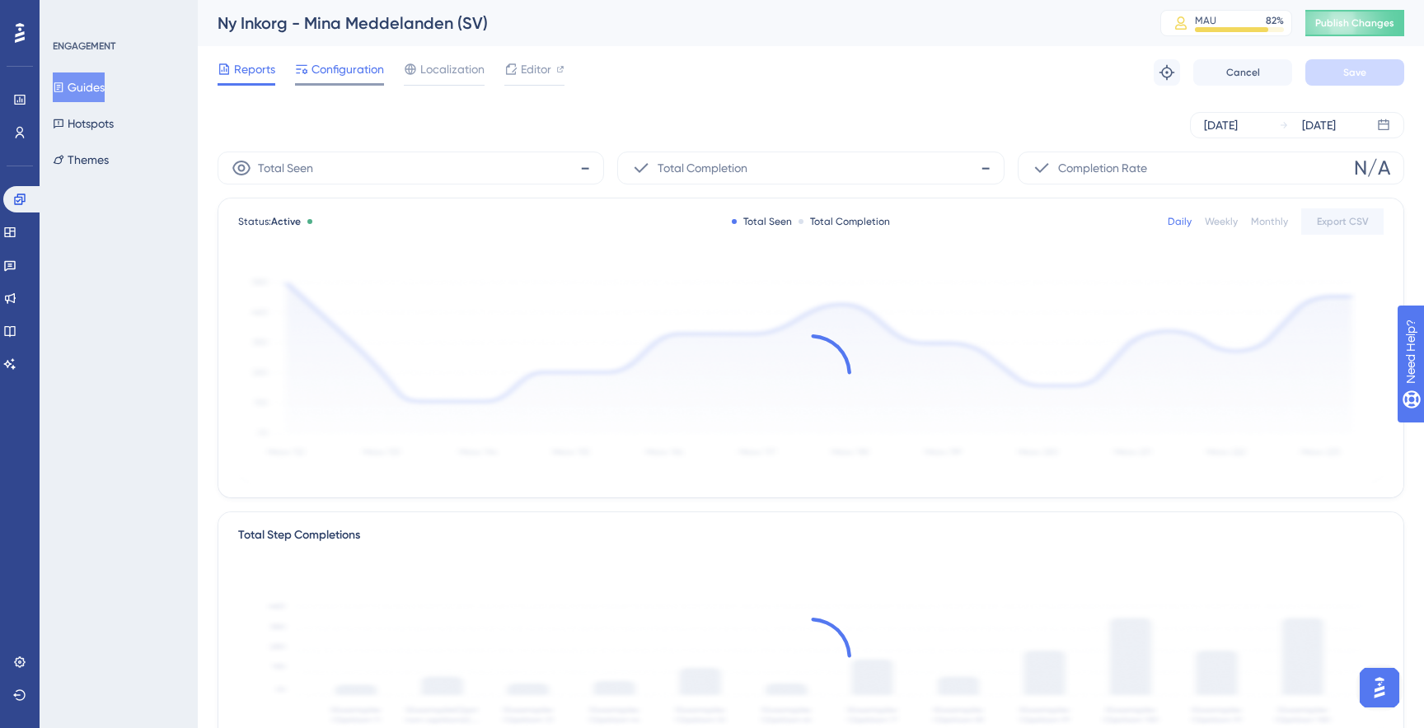
click at [366, 68] on span "Configuration" at bounding box center [347, 69] width 73 height 20
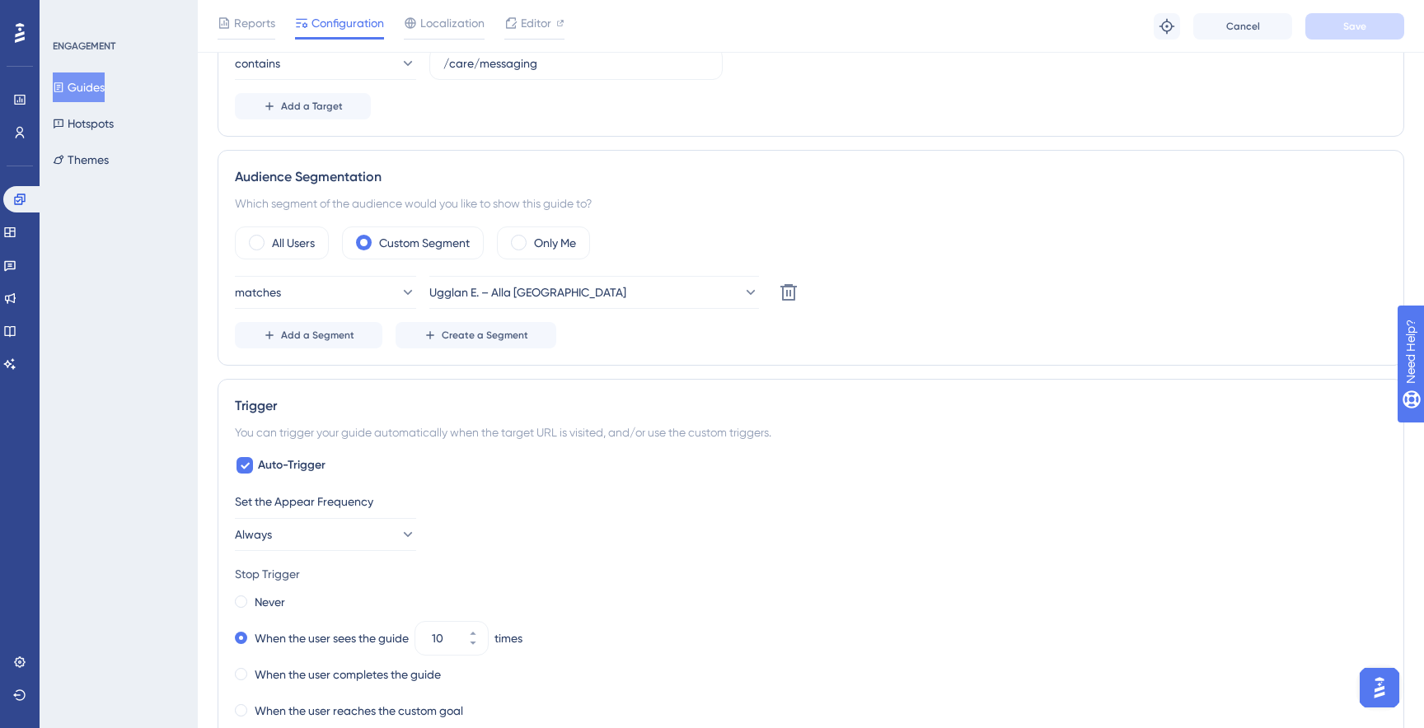
scroll to position [507, 0]
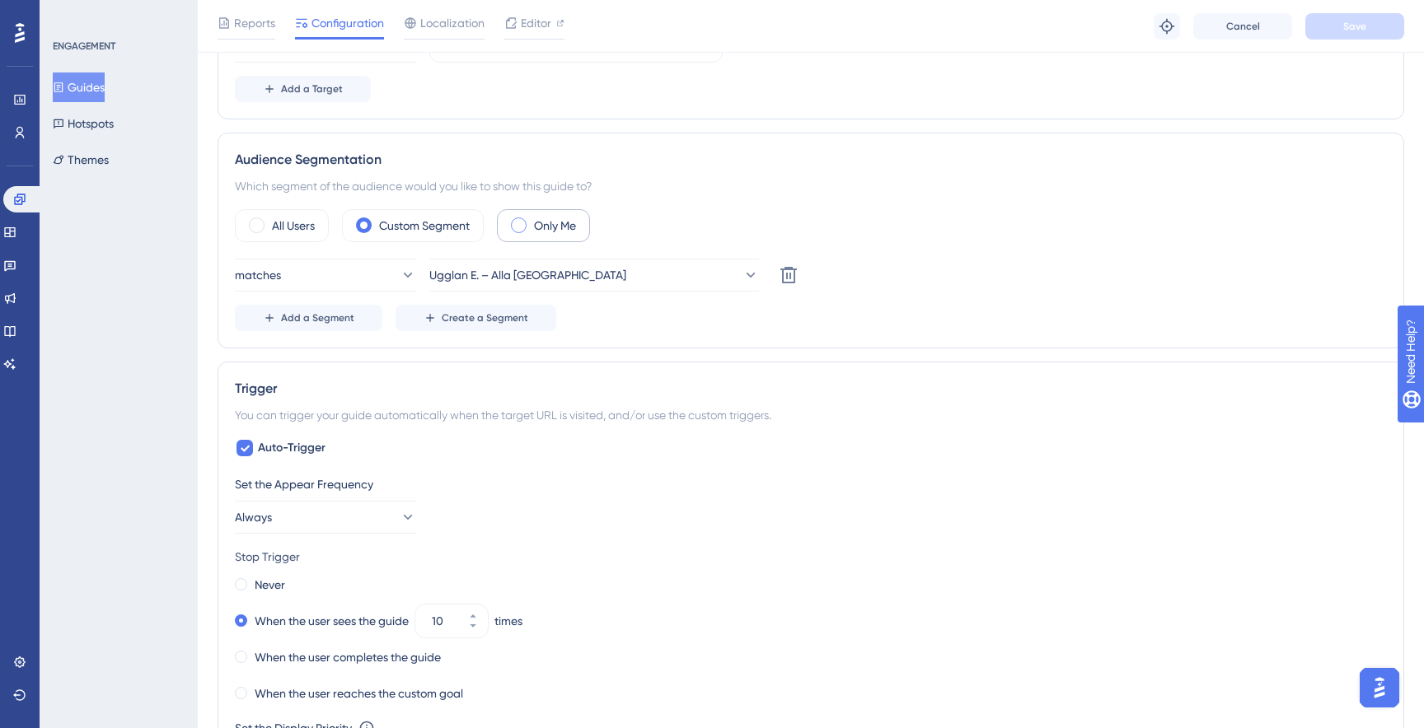
click at [539, 223] on label "Only Me" at bounding box center [555, 226] width 42 height 20
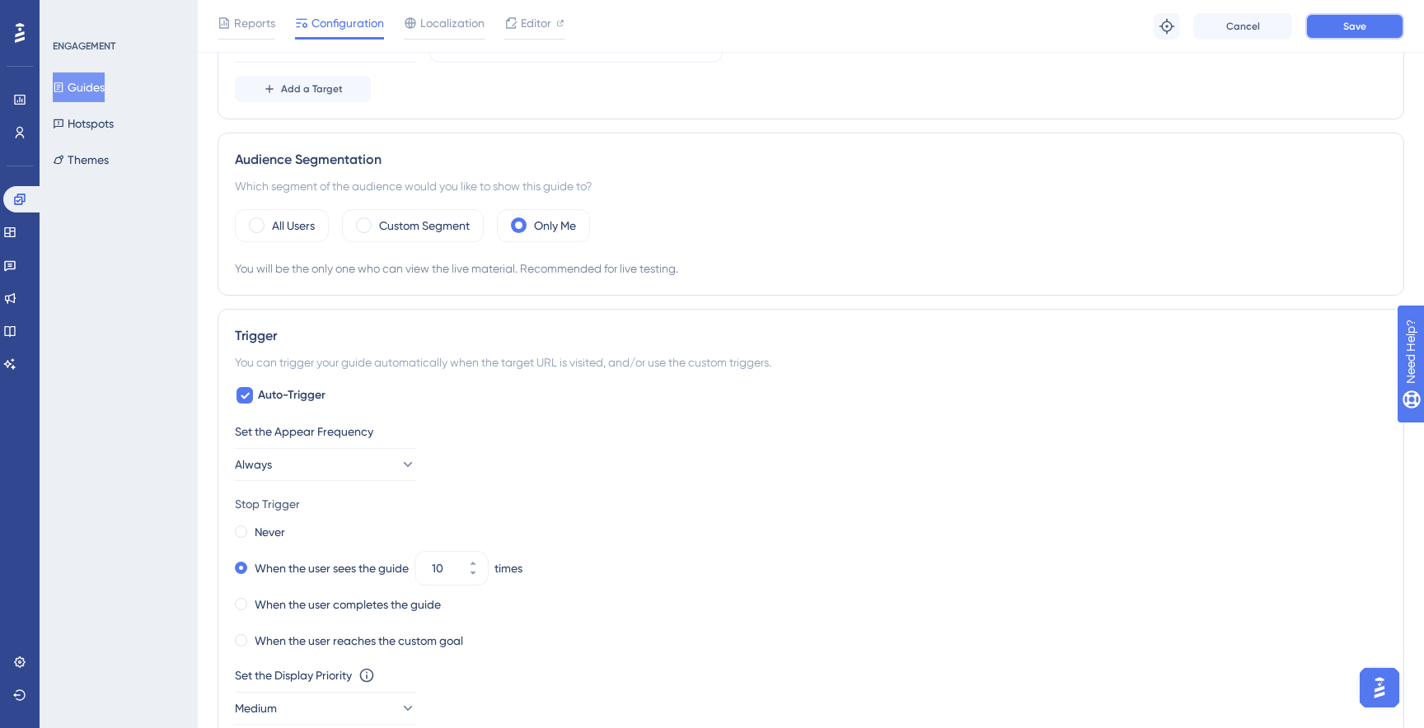
click at [1352, 29] on span "Save" at bounding box center [1354, 26] width 23 height 13
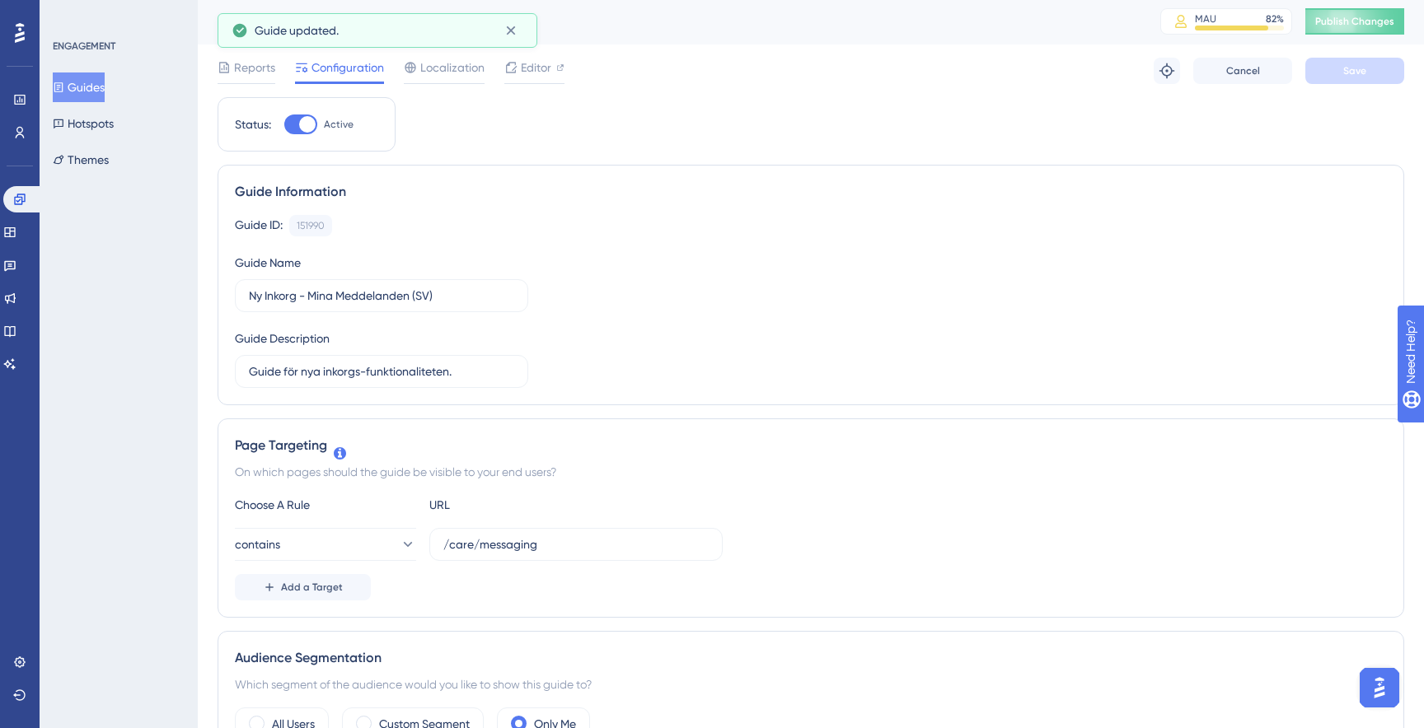
scroll to position [0, 0]
click at [1348, 21] on span "Publish Changes" at bounding box center [1354, 22] width 79 height 13
click at [11, 202] on link at bounding box center [23, 199] width 40 height 26
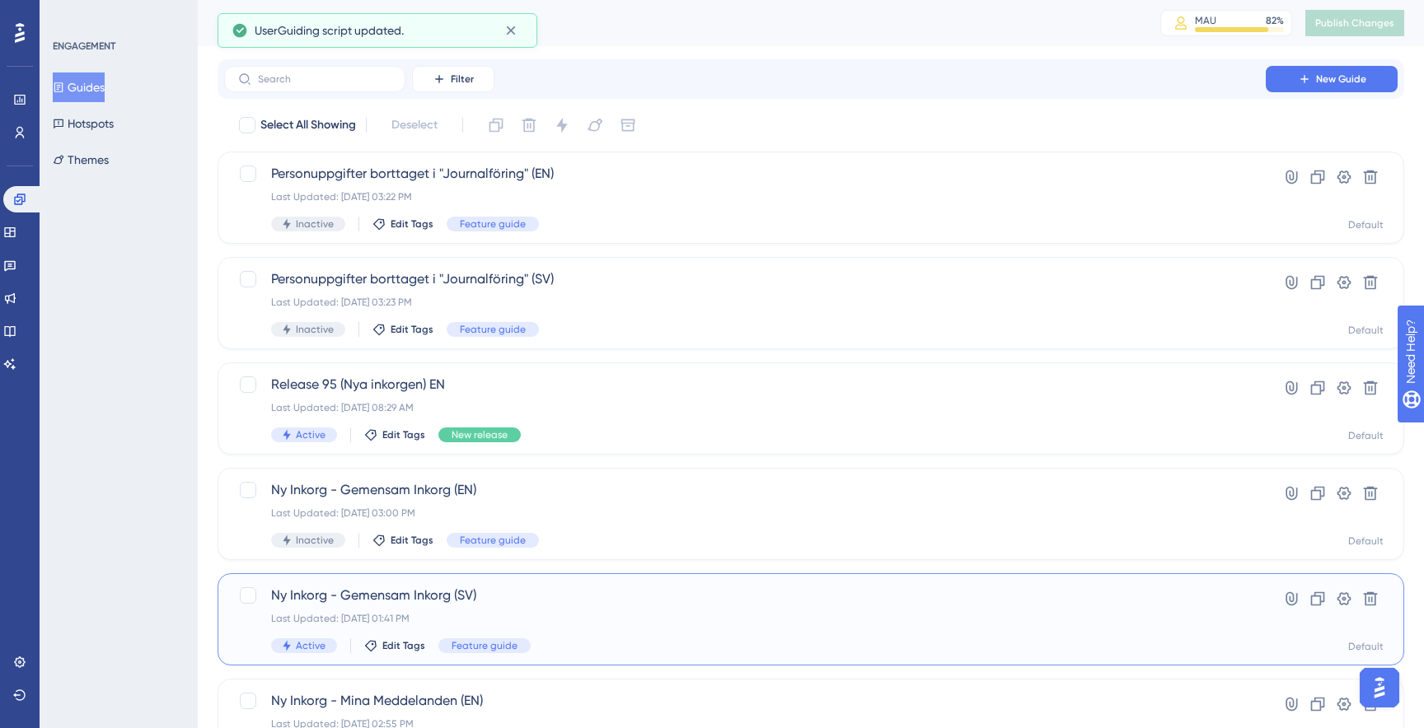
click at [379, 602] on span "Ny Inkorg - Gemensam Inkorg (SV)" at bounding box center [745, 596] width 948 height 20
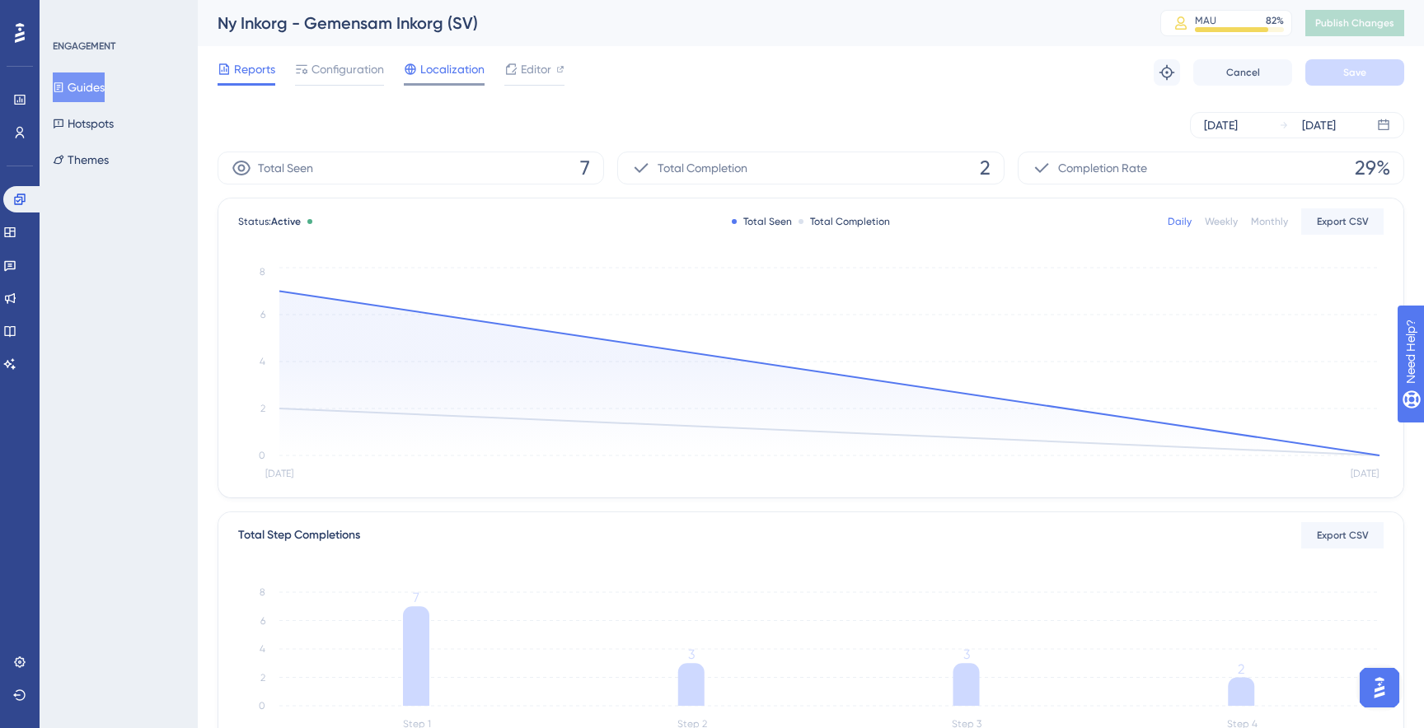
click at [443, 79] on div "Localization" at bounding box center [444, 72] width 81 height 26
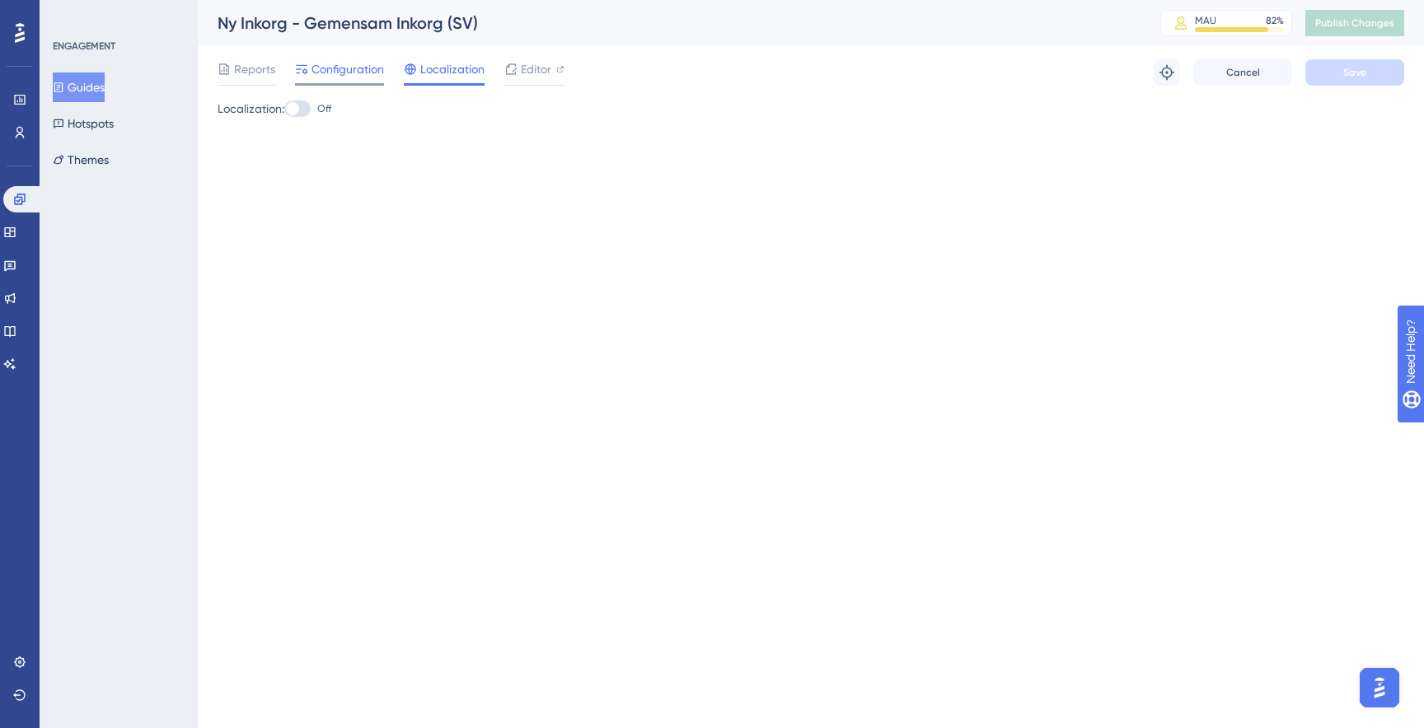
click at [363, 80] on div "Configuration" at bounding box center [339, 72] width 89 height 26
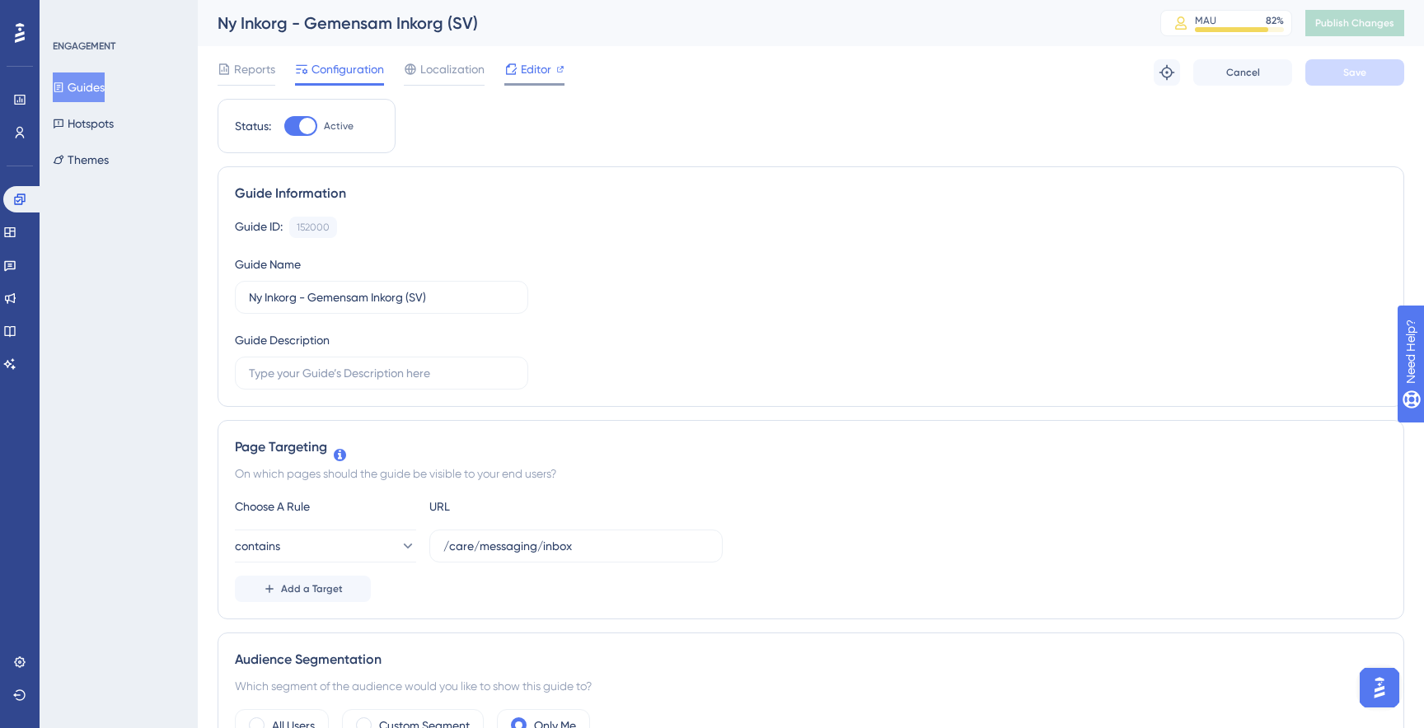
click at [527, 73] on span "Editor" at bounding box center [536, 69] width 30 height 20
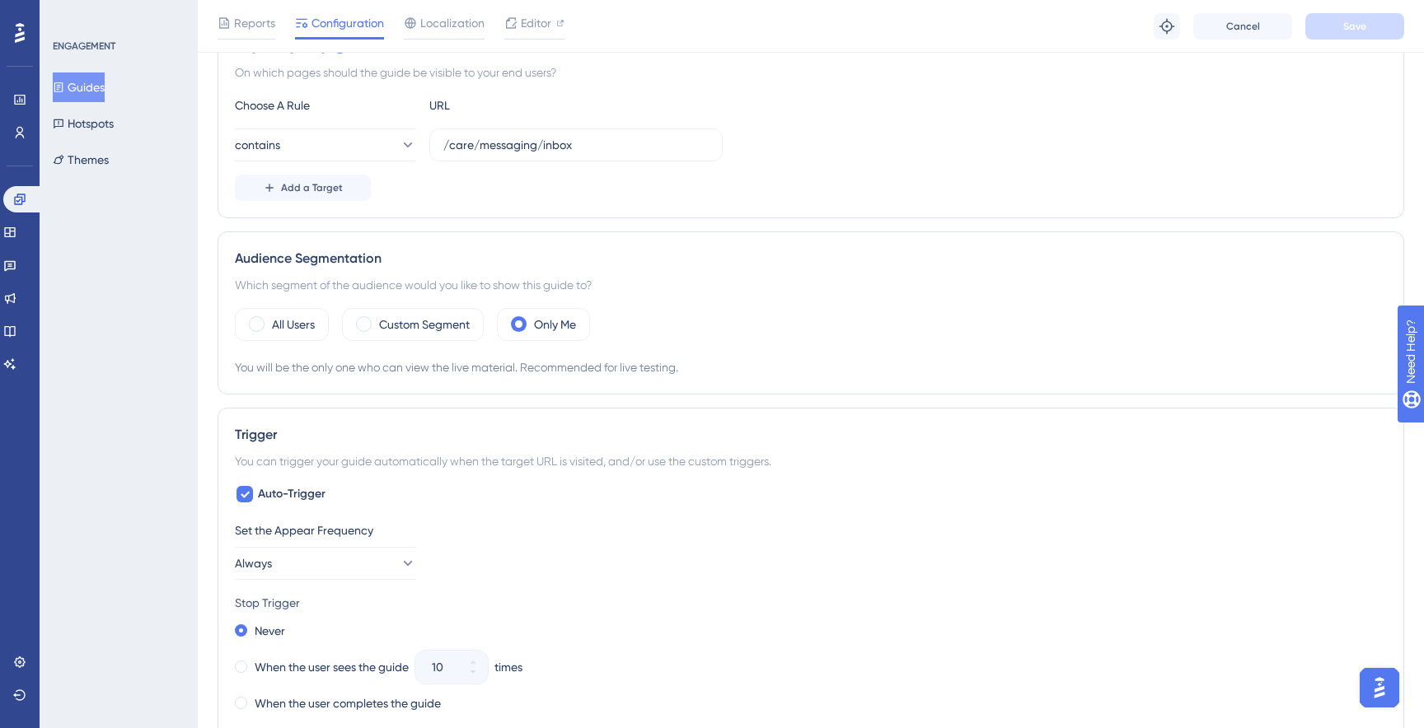
scroll to position [435, 0]
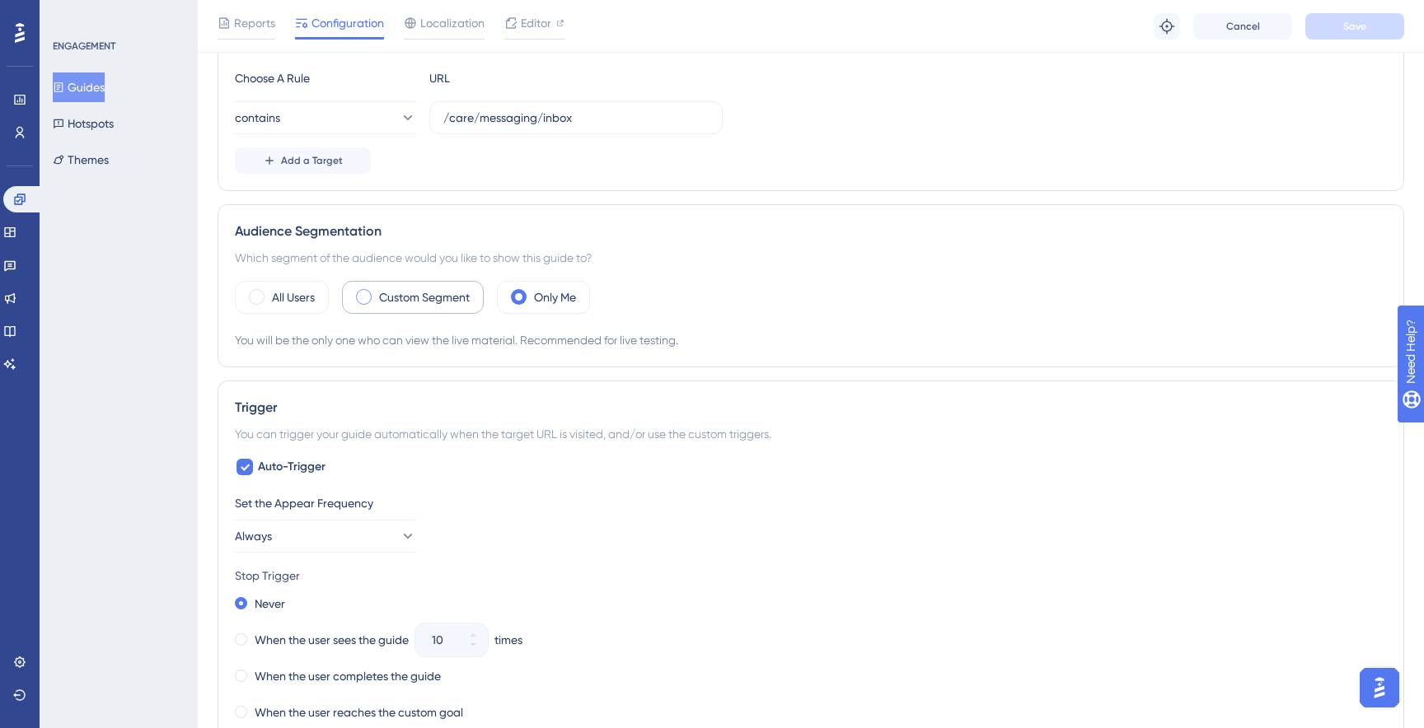
click at [392, 288] on label "Custom Segment" at bounding box center [424, 298] width 91 height 20
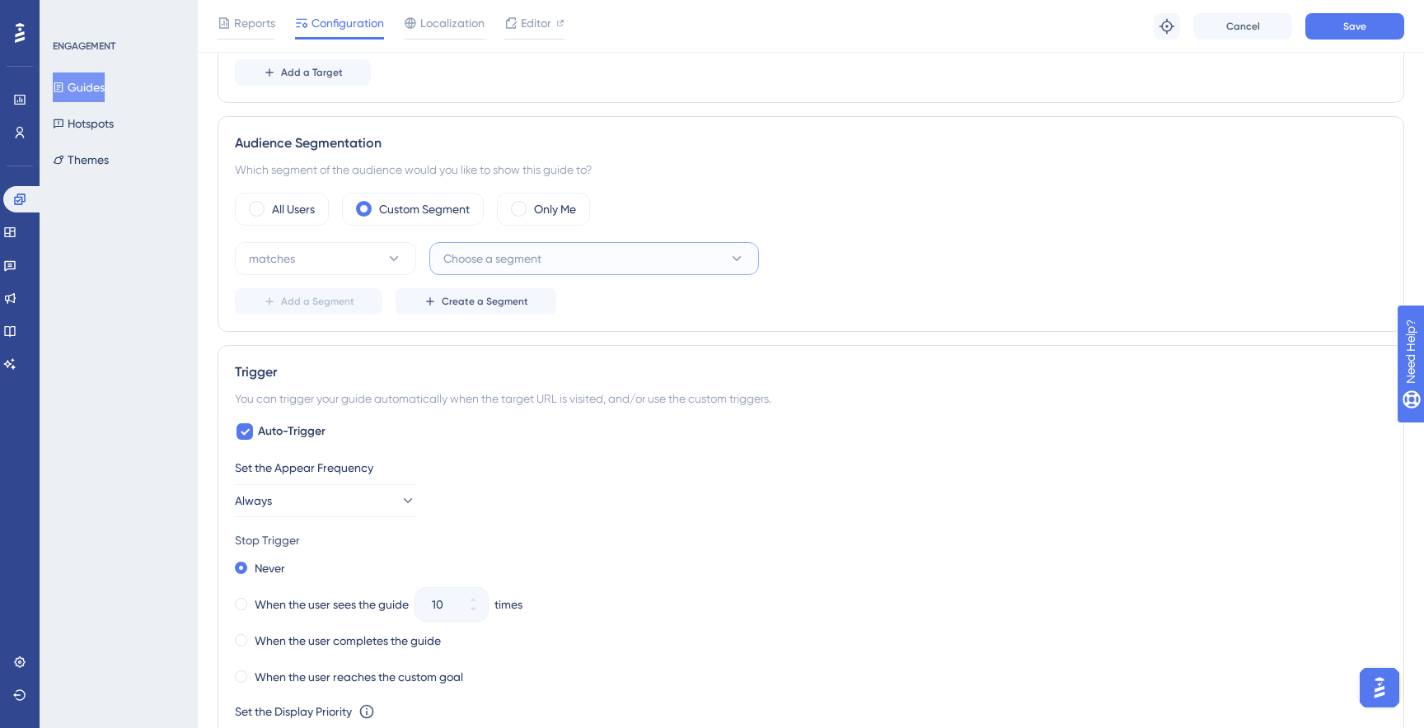
click at [520, 263] on span "Choose a segment" at bounding box center [492, 259] width 98 height 20
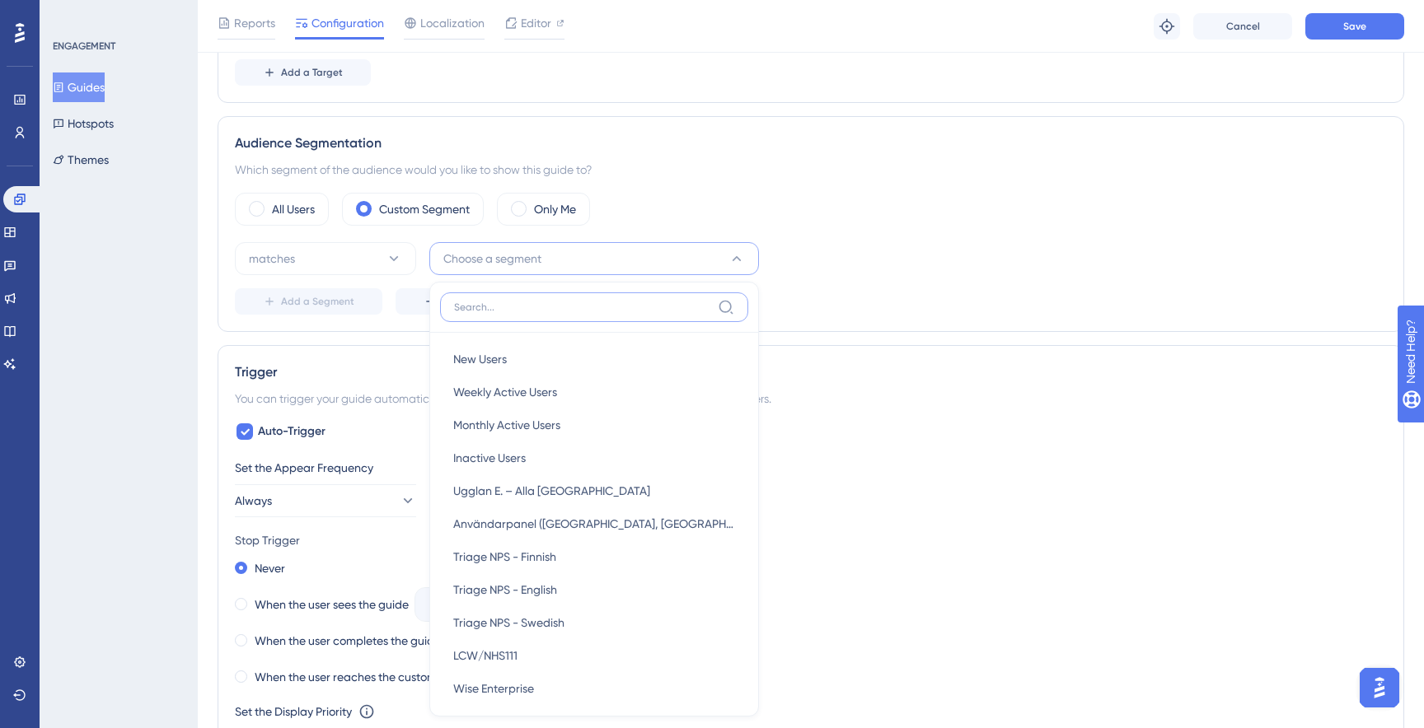
scroll to position [650, 0]
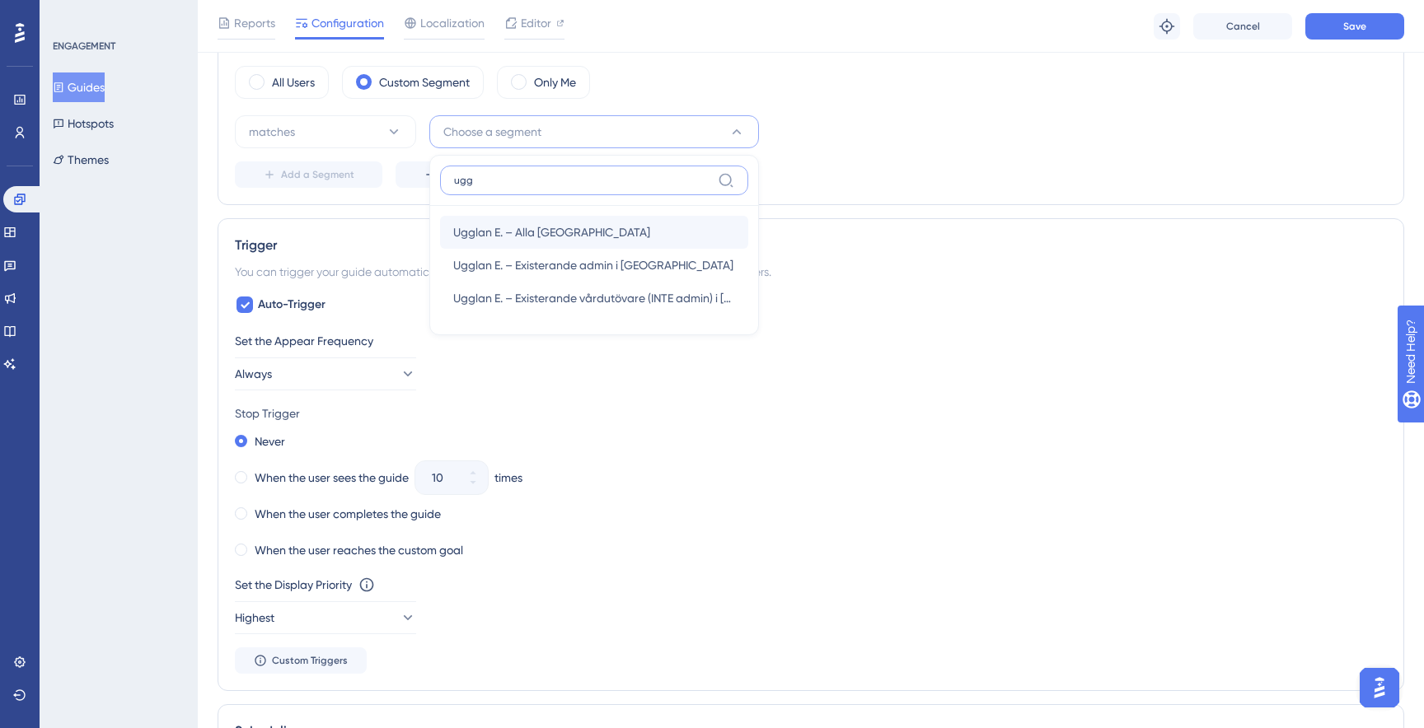
type input "ugg"
click at [563, 227] on span "Ugglan E. – Alla Sverige" at bounding box center [551, 232] width 197 height 20
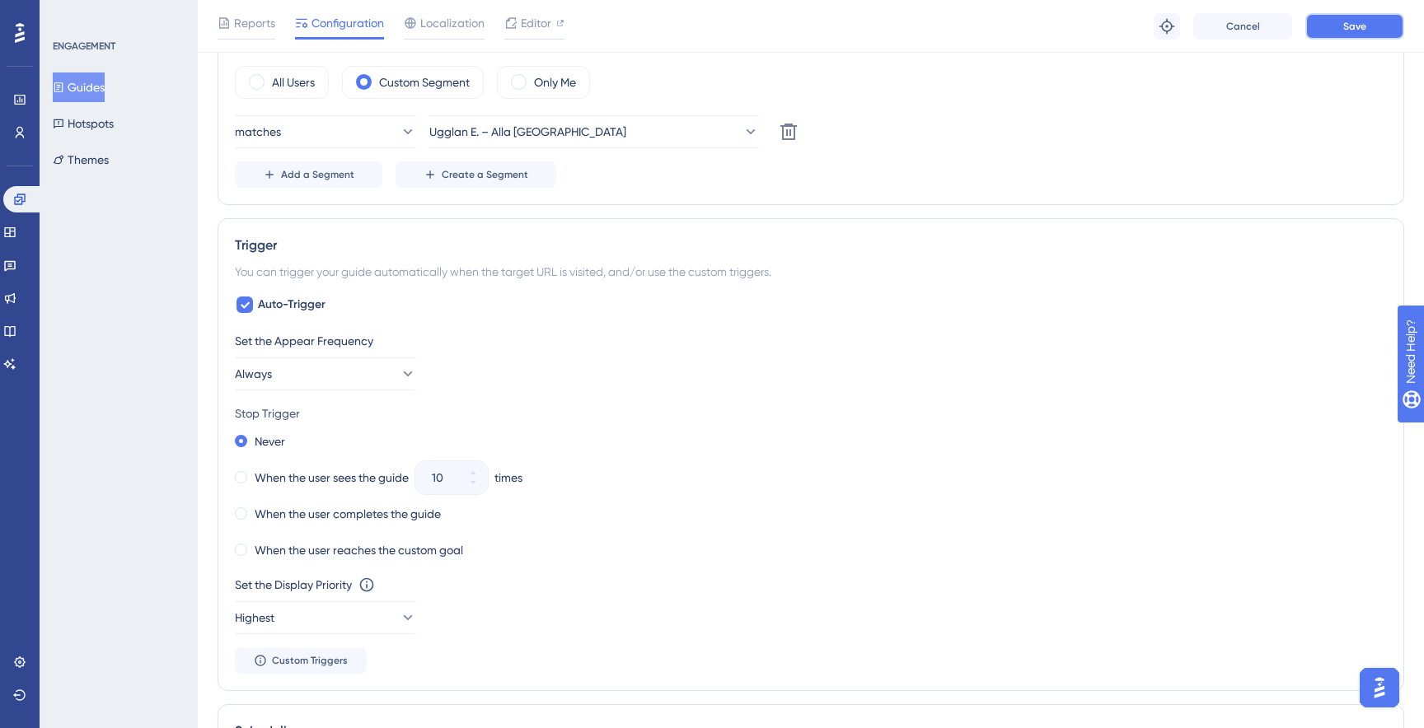
click at [1343, 23] on span "Save" at bounding box center [1354, 26] width 23 height 13
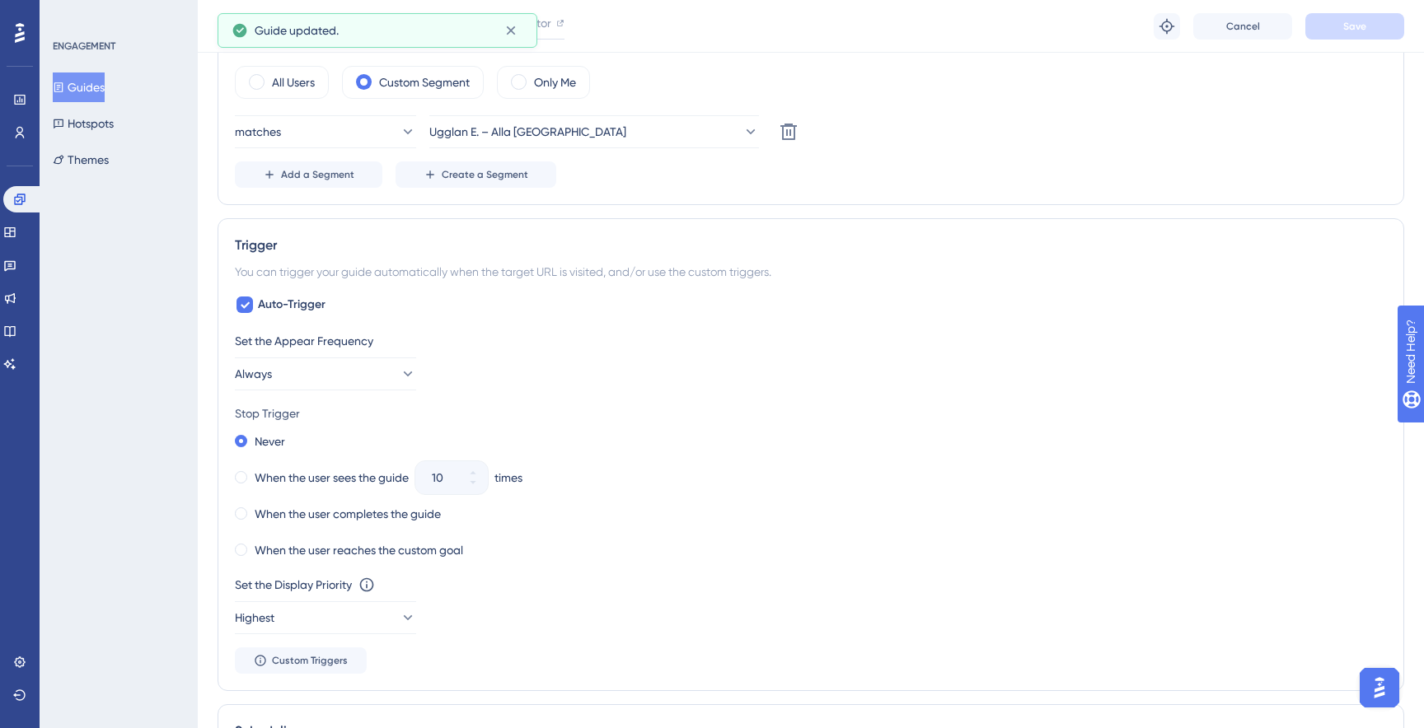
scroll to position [0, 0]
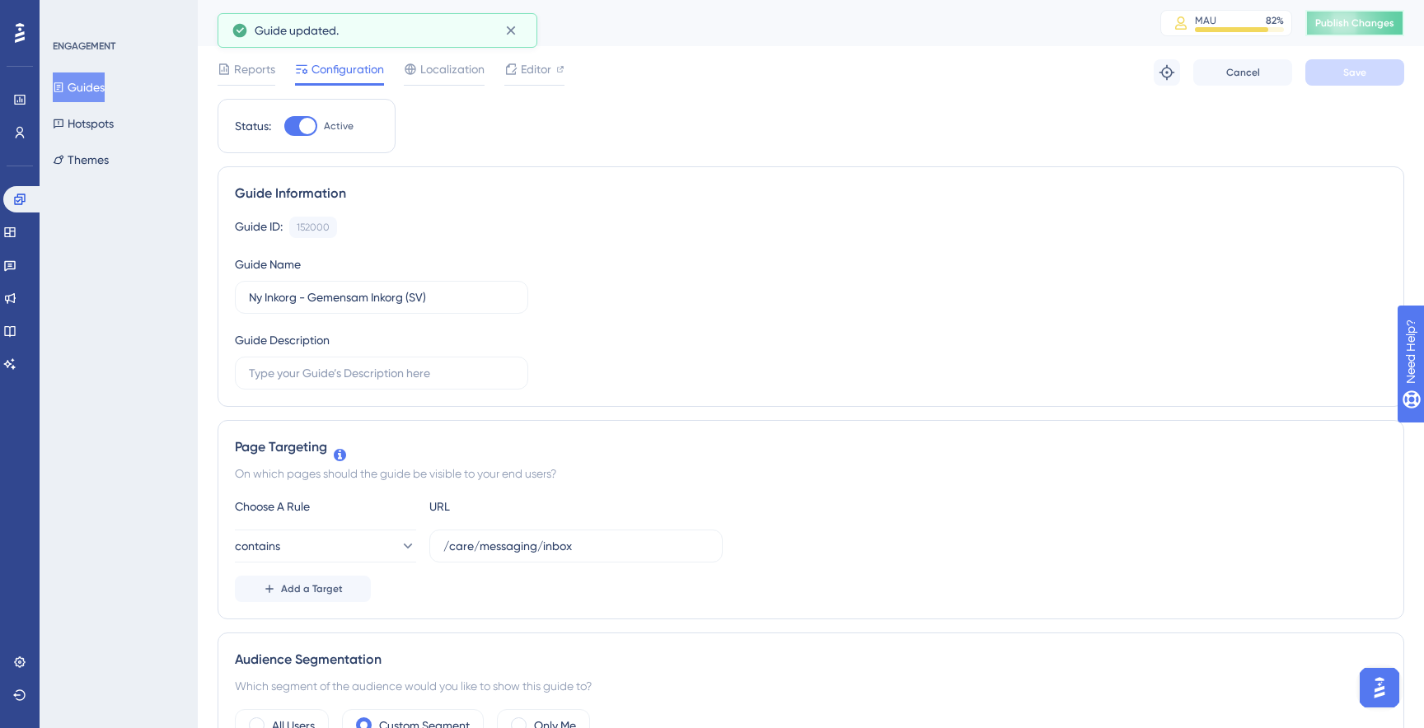
click at [1382, 19] on span "Publish Changes" at bounding box center [1354, 22] width 79 height 13
click at [299, 124] on div at bounding box center [307, 126] width 16 height 16
click at [284, 126] on input "Active" at bounding box center [283, 126] width 1 height 1
checkbox input "false"
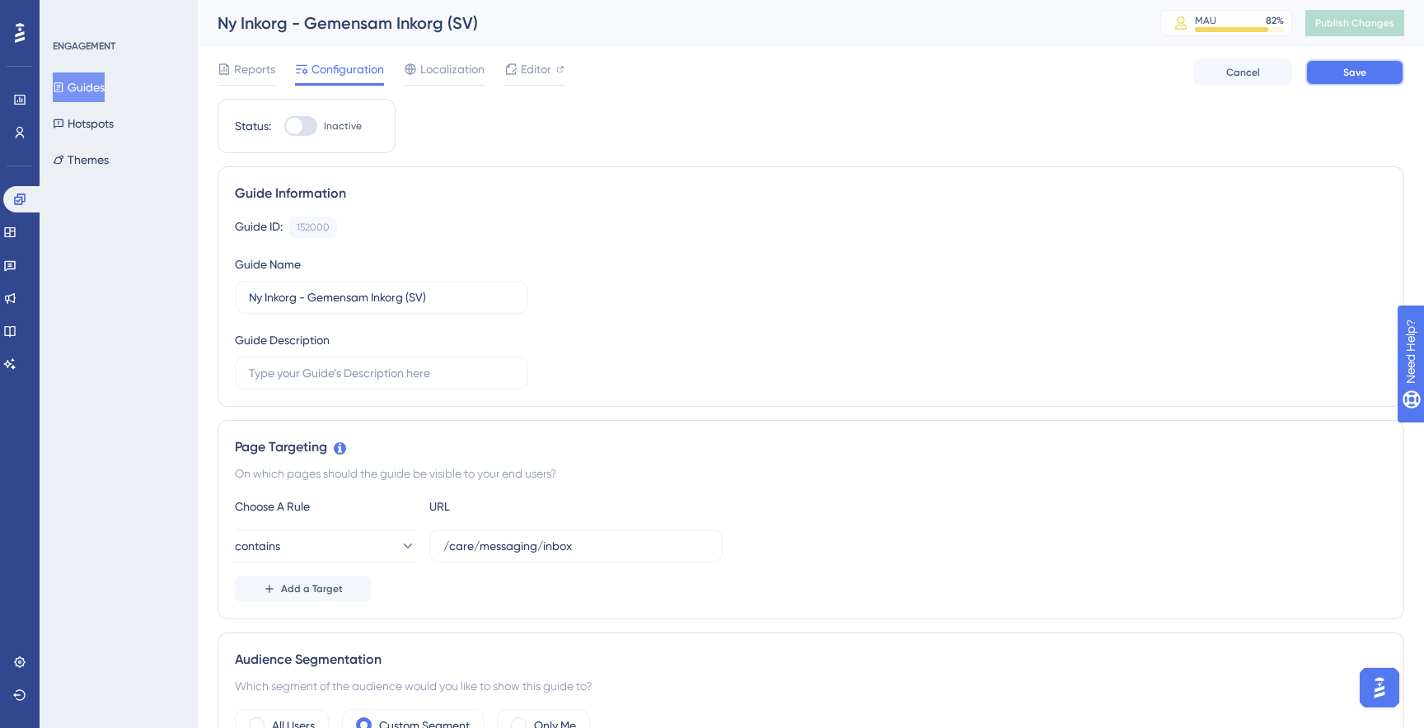
click at [1365, 72] on span "Save" at bounding box center [1354, 72] width 23 height 13
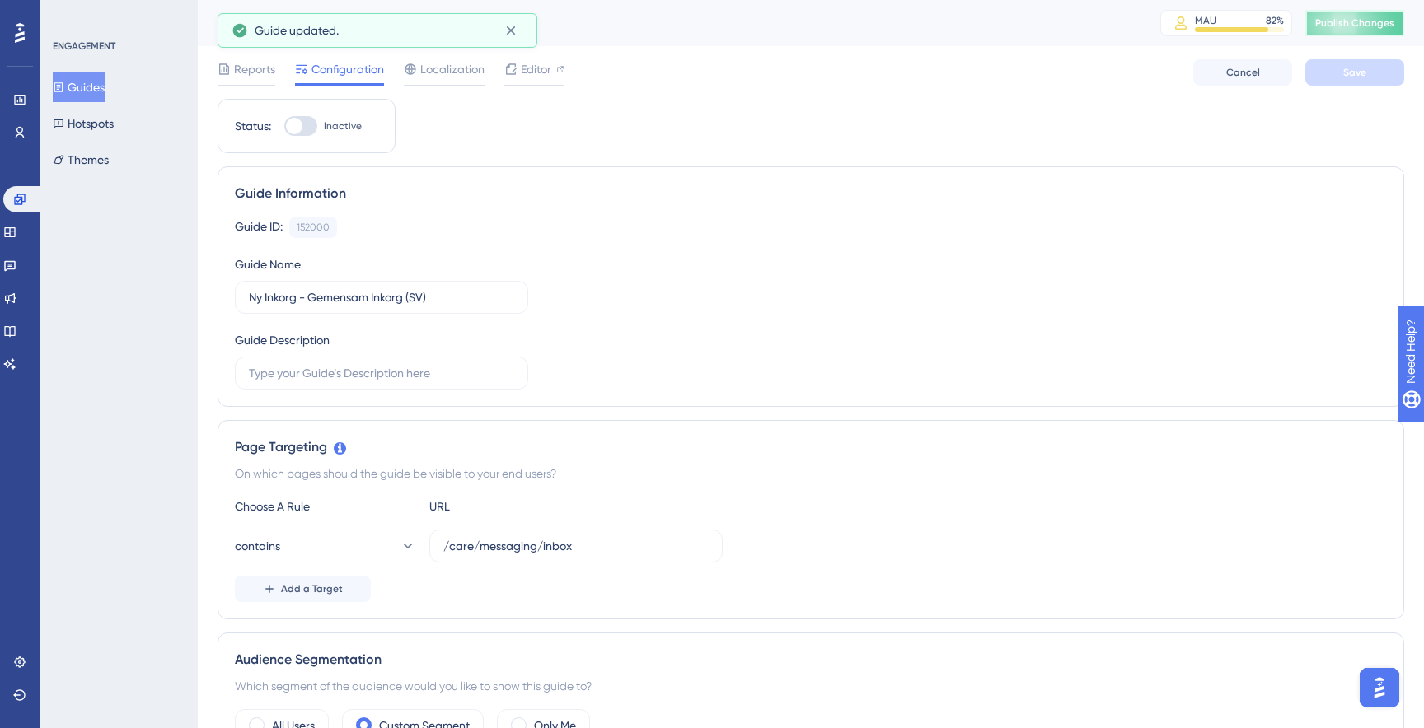
click at [1350, 25] on span "Publish Changes" at bounding box center [1354, 22] width 79 height 13
click at [524, 68] on span "Editor" at bounding box center [536, 69] width 30 height 20
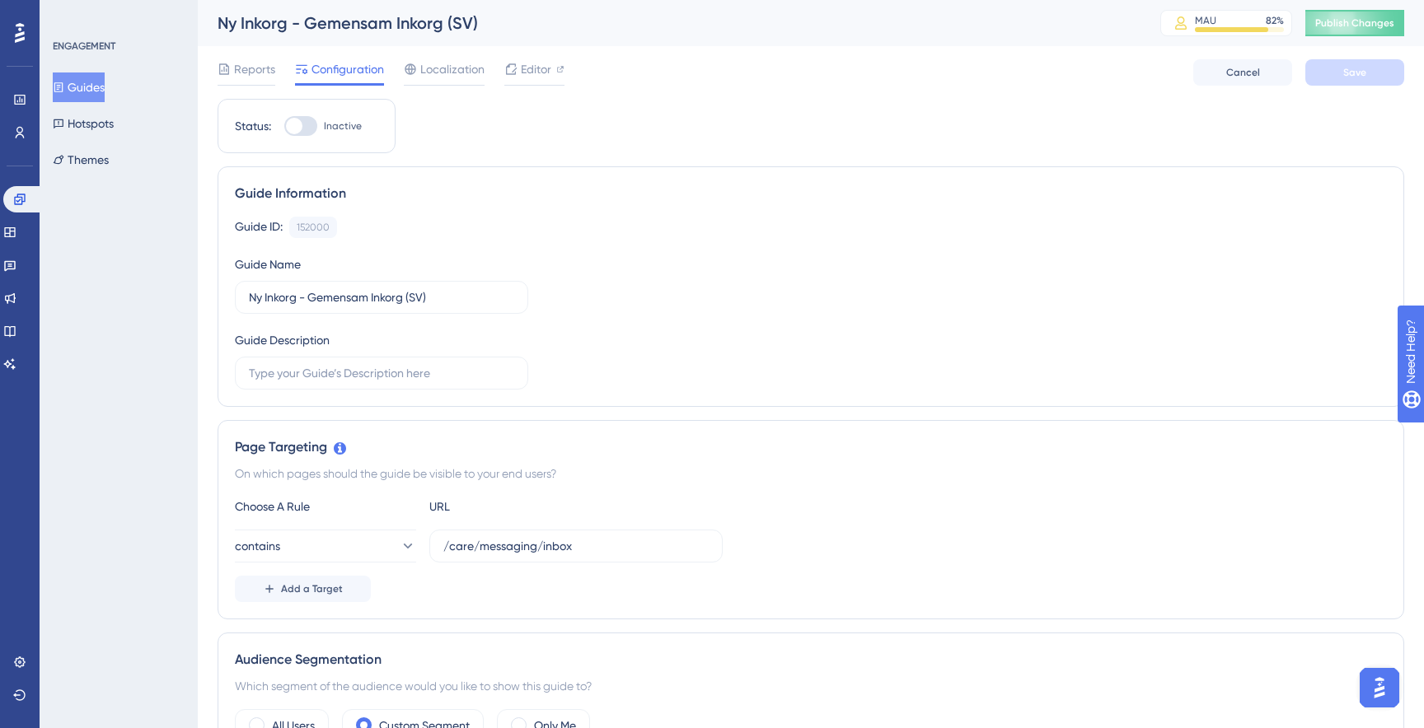
click at [307, 129] on div at bounding box center [300, 126] width 33 height 20
click at [284, 127] on input "Inactive" at bounding box center [283, 126] width 1 height 1
checkbox input "true"
click at [1379, 72] on button "Save" at bounding box center [1354, 72] width 99 height 26
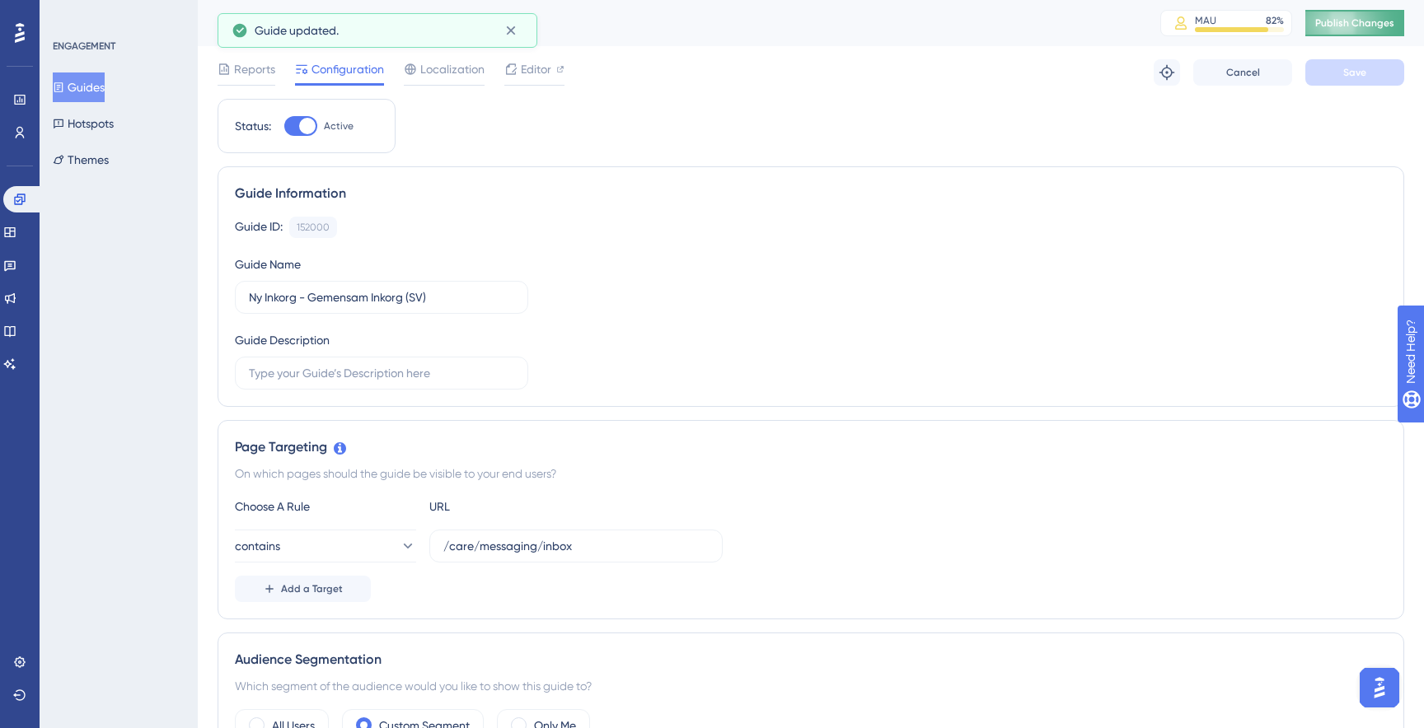
click at [1367, 25] on span "Publish Changes" at bounding box center [1354, 22] width 79 height 13
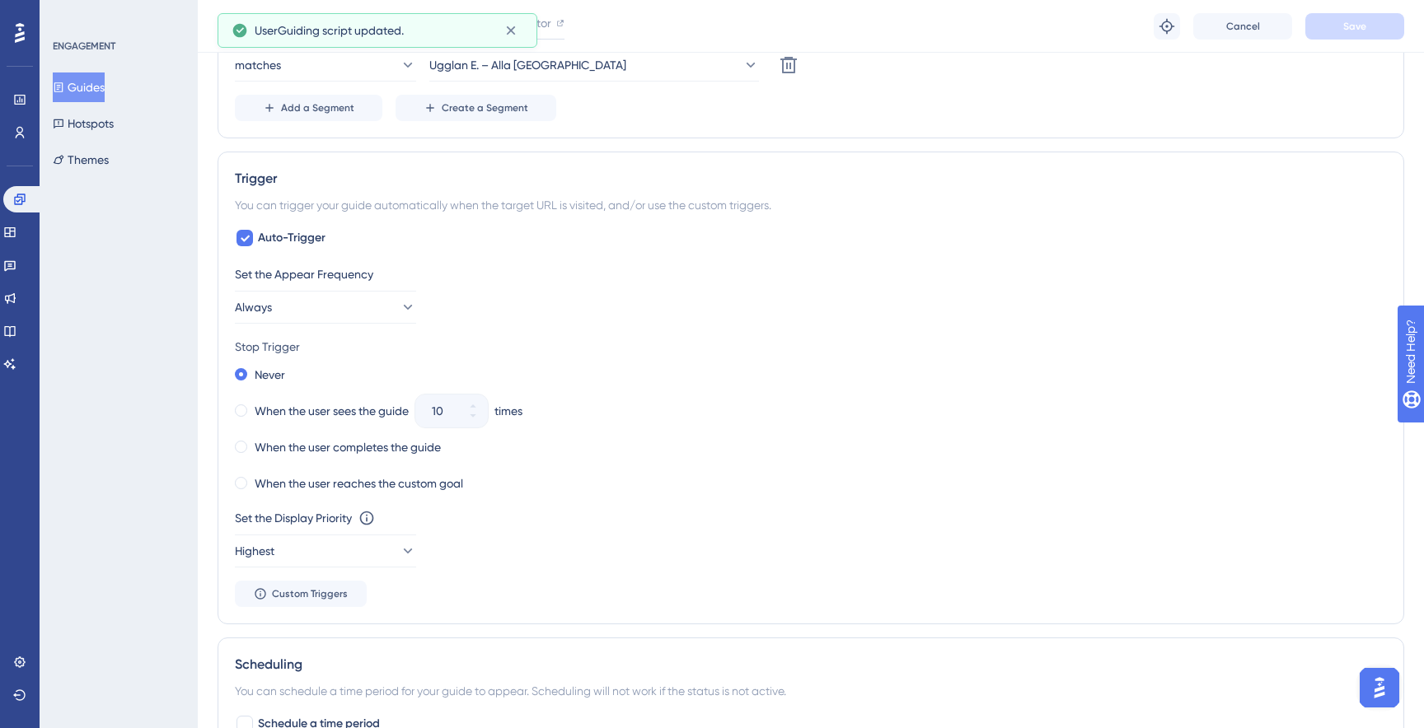
scroll to position [721, 0]
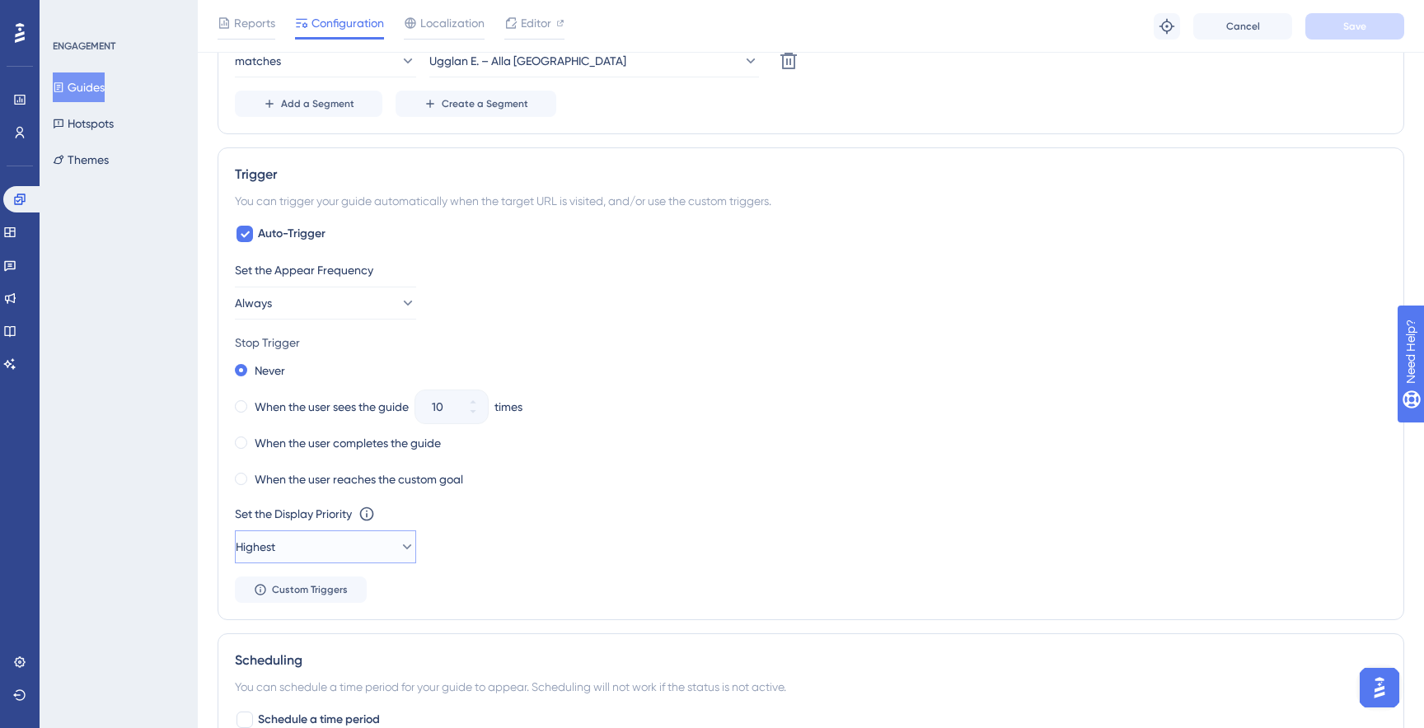
click at [275, 551] on span "Highest" at bounding box center [256, 547] width 40 height 20
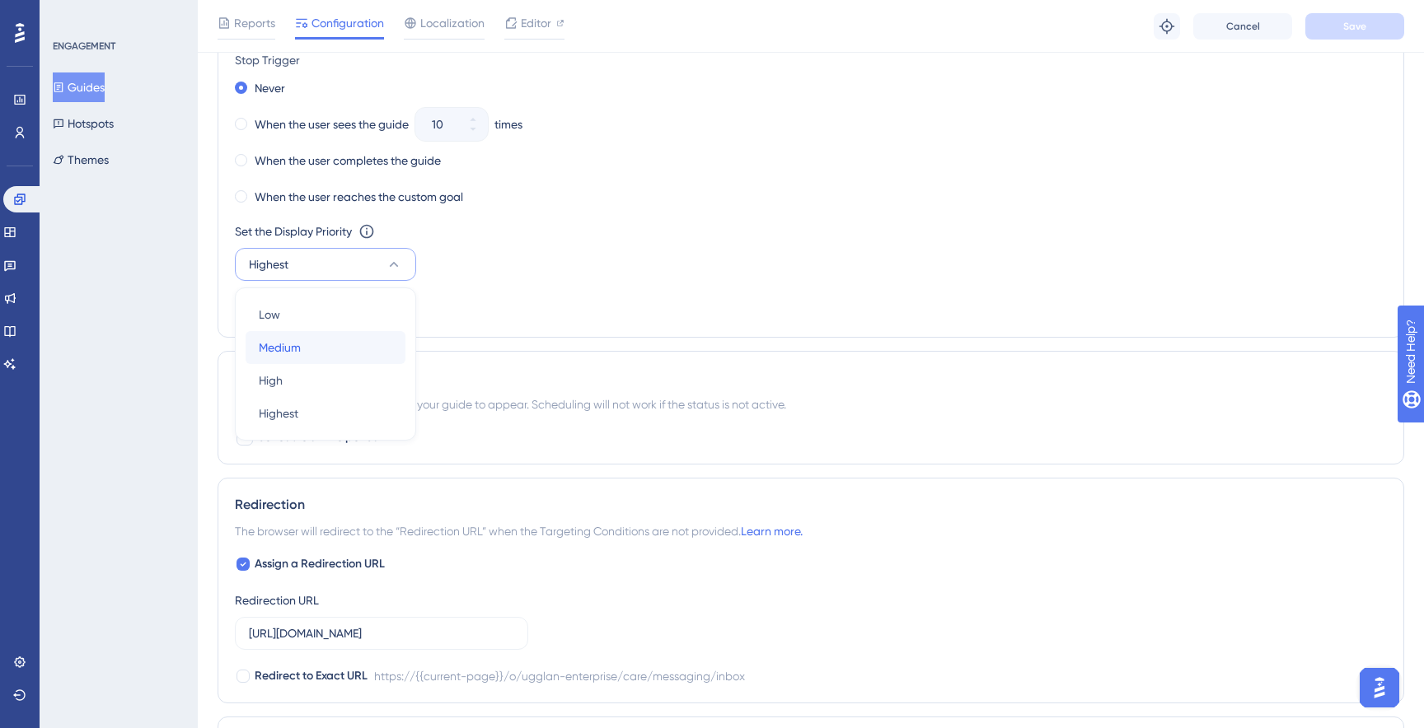
click at [287, 344] on span "Medium" at bounding box center [280, 348] width 42 height 20
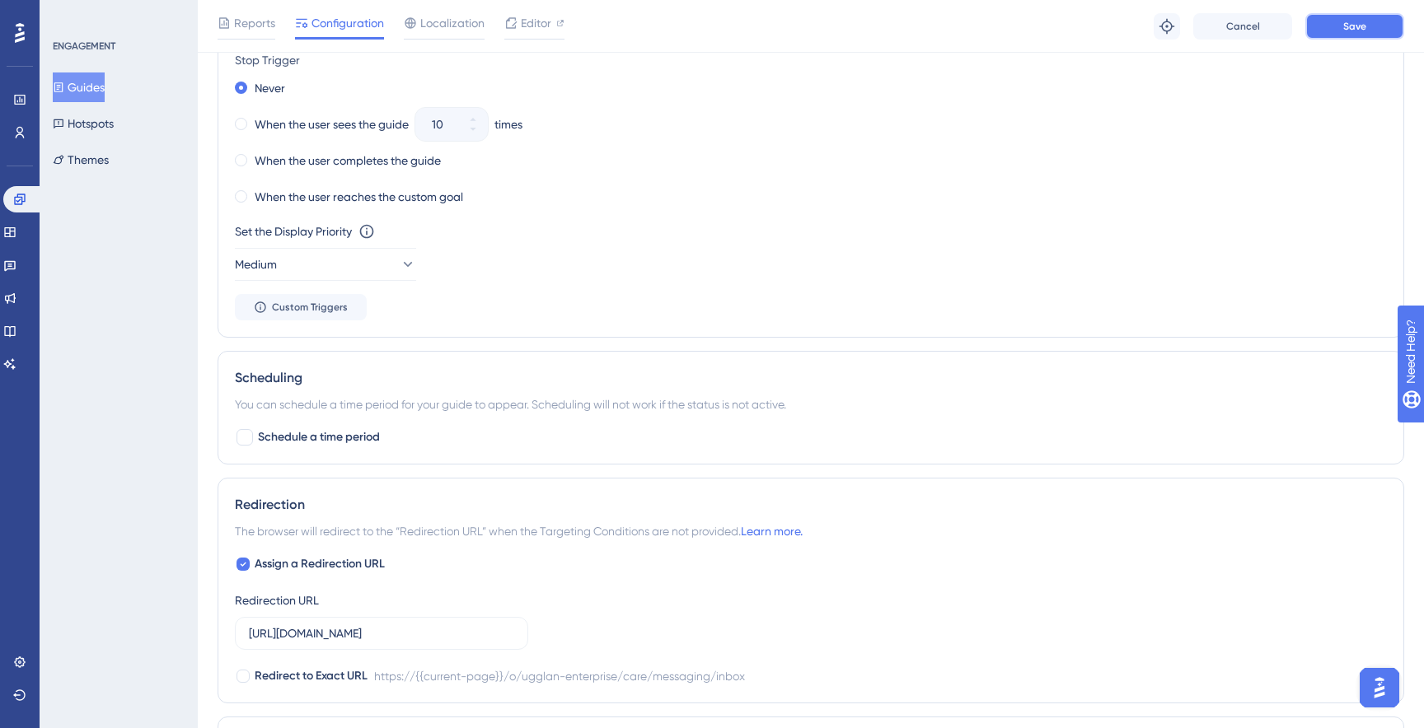
click at [1333, 25] on button "Save" at bounding box center [1354, 26] width 99 height 26
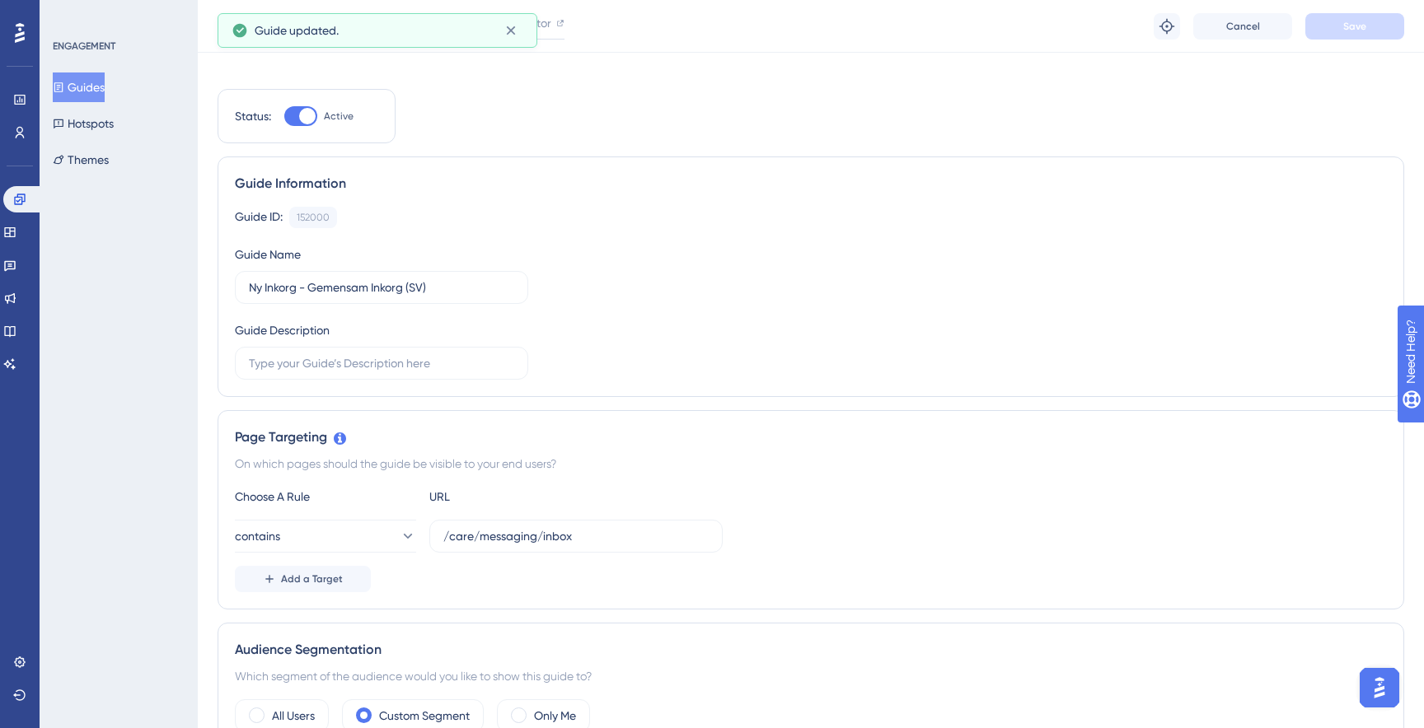
scroll to position [0, 0]
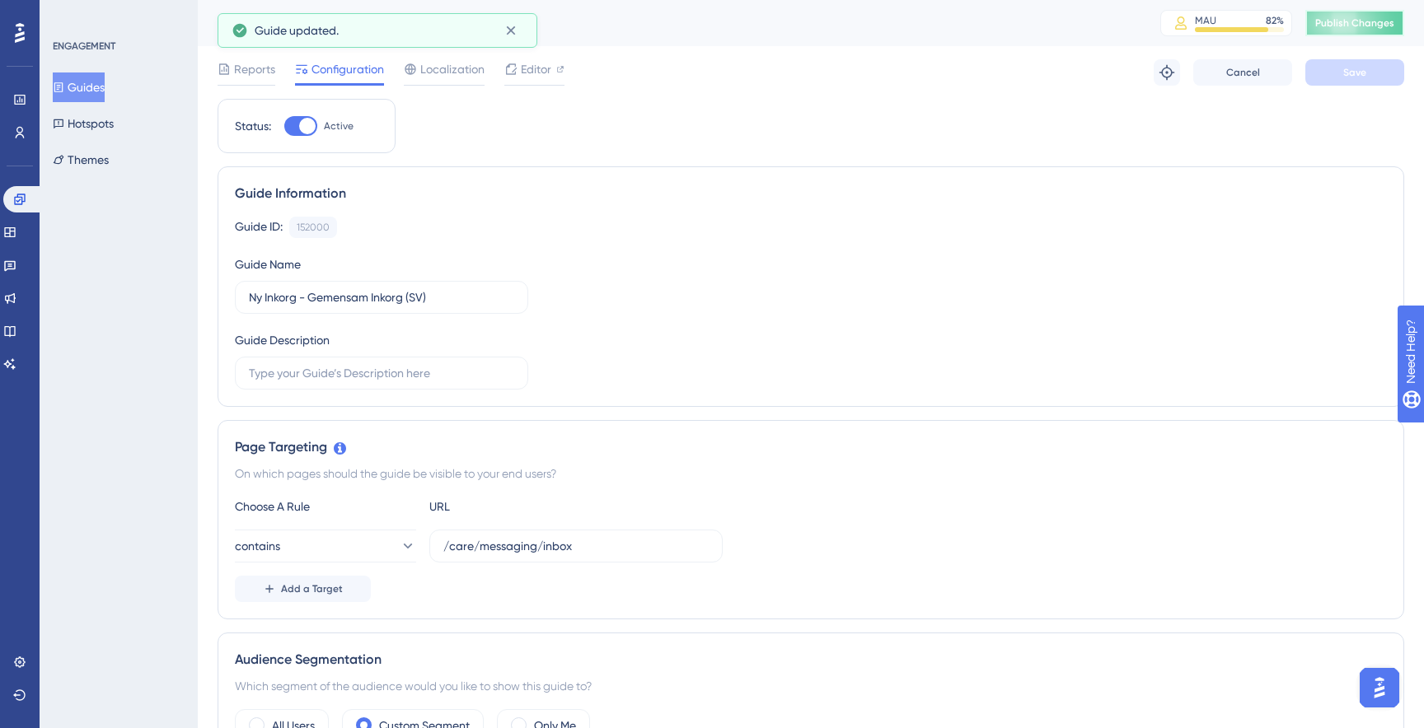
click at [1377, 31] on button "Publish Changes" at bounding box center [1354, 23] width 99 height 26
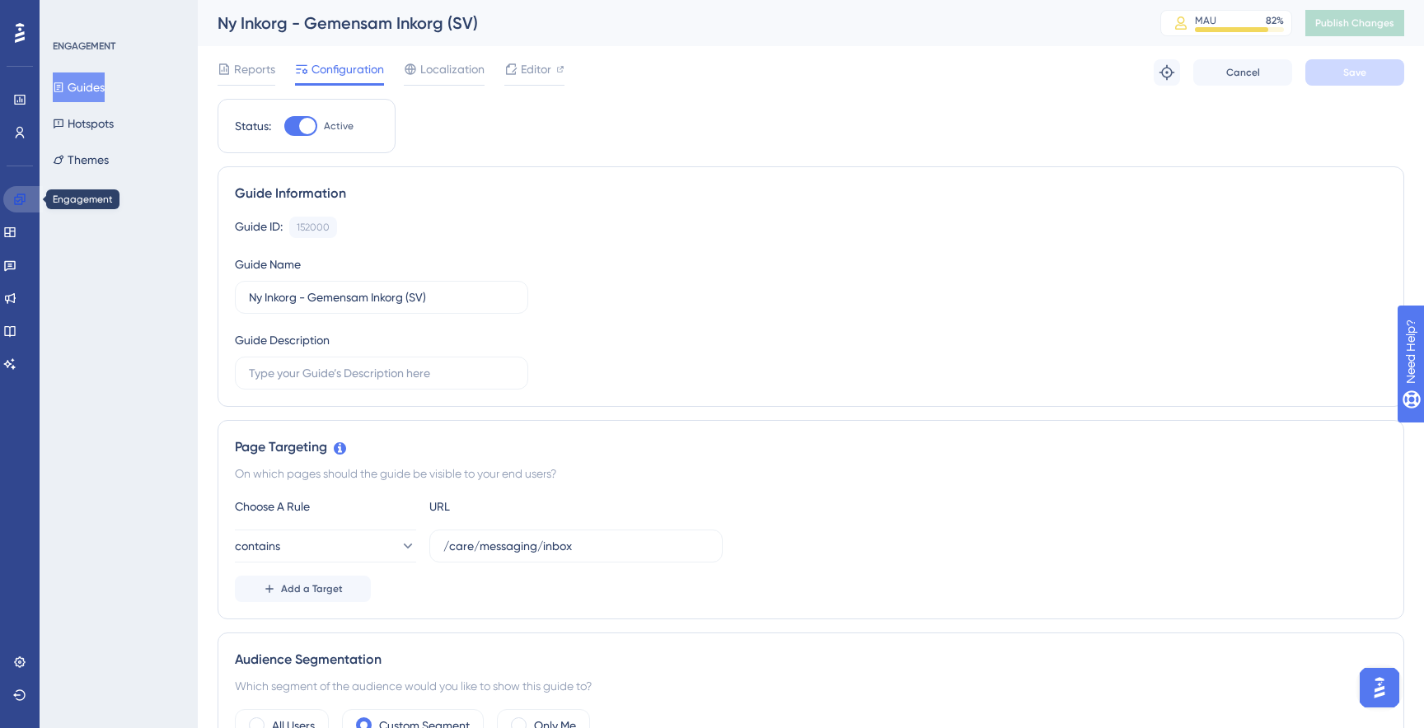
click at [16, 202] on icon at bounding box center [19, 199] width 11 height 11
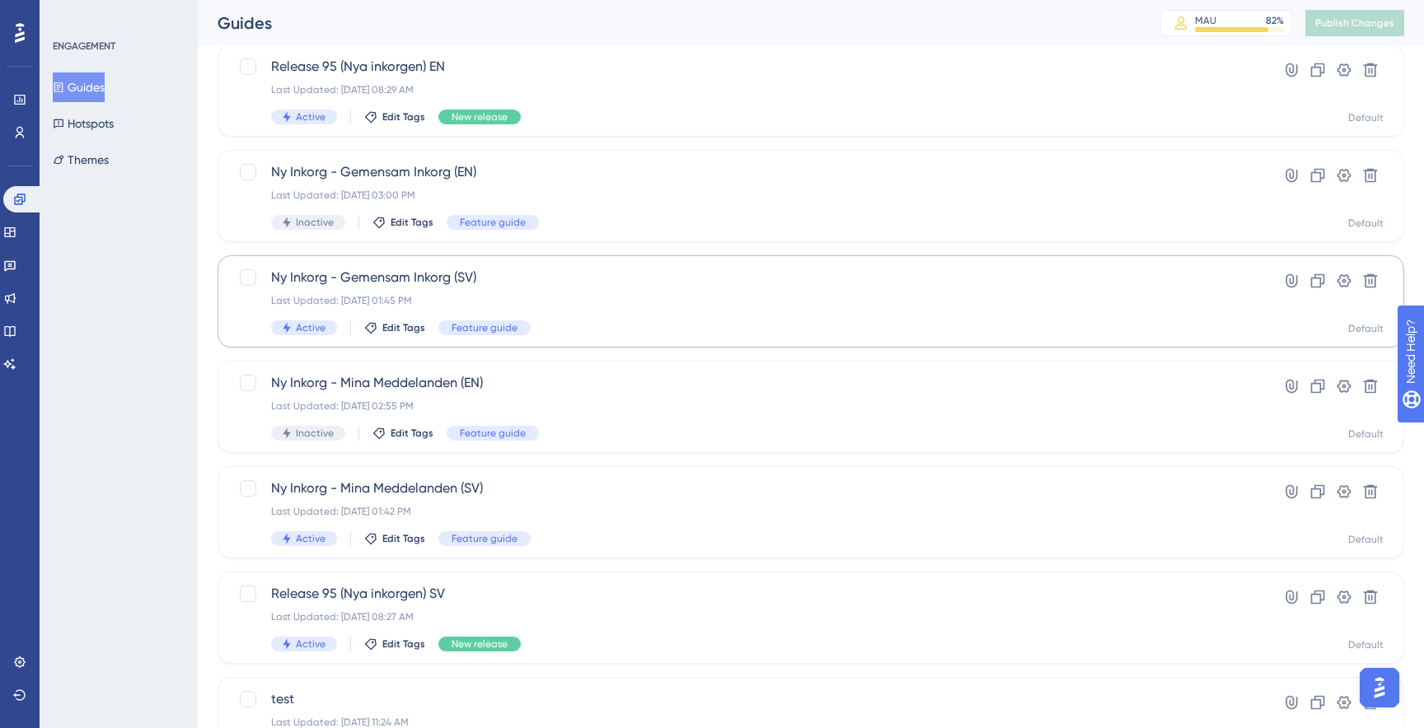
scroll to position [321, 0]
click at [410, 499] on div "Ny Inkorg - Mina Meddelanden (SV) Last Updated: Sep 17 2025, 01:42 PM Active Ed…" at bounding box center [745, 510] width 948 height 68
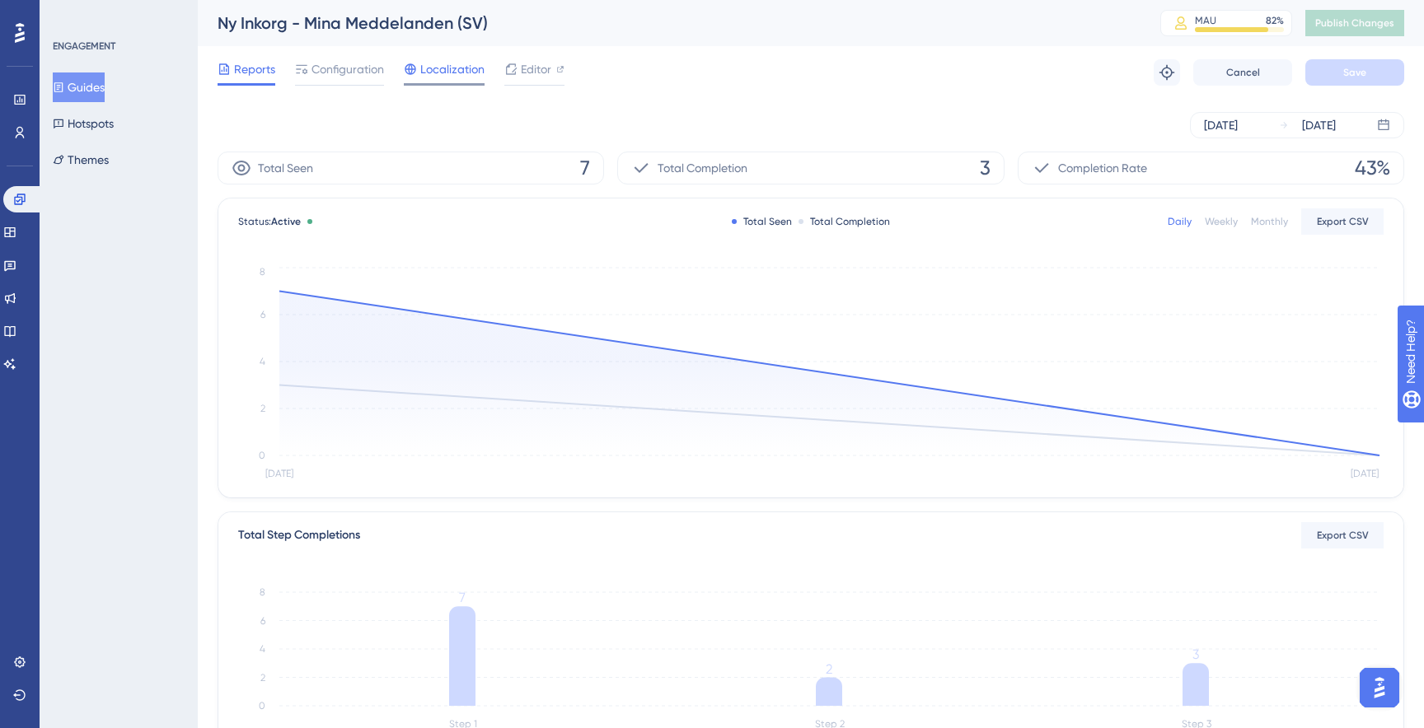
click at [424, 71] on span "Localization" at bounding box center [452, 69] width 64 height 20
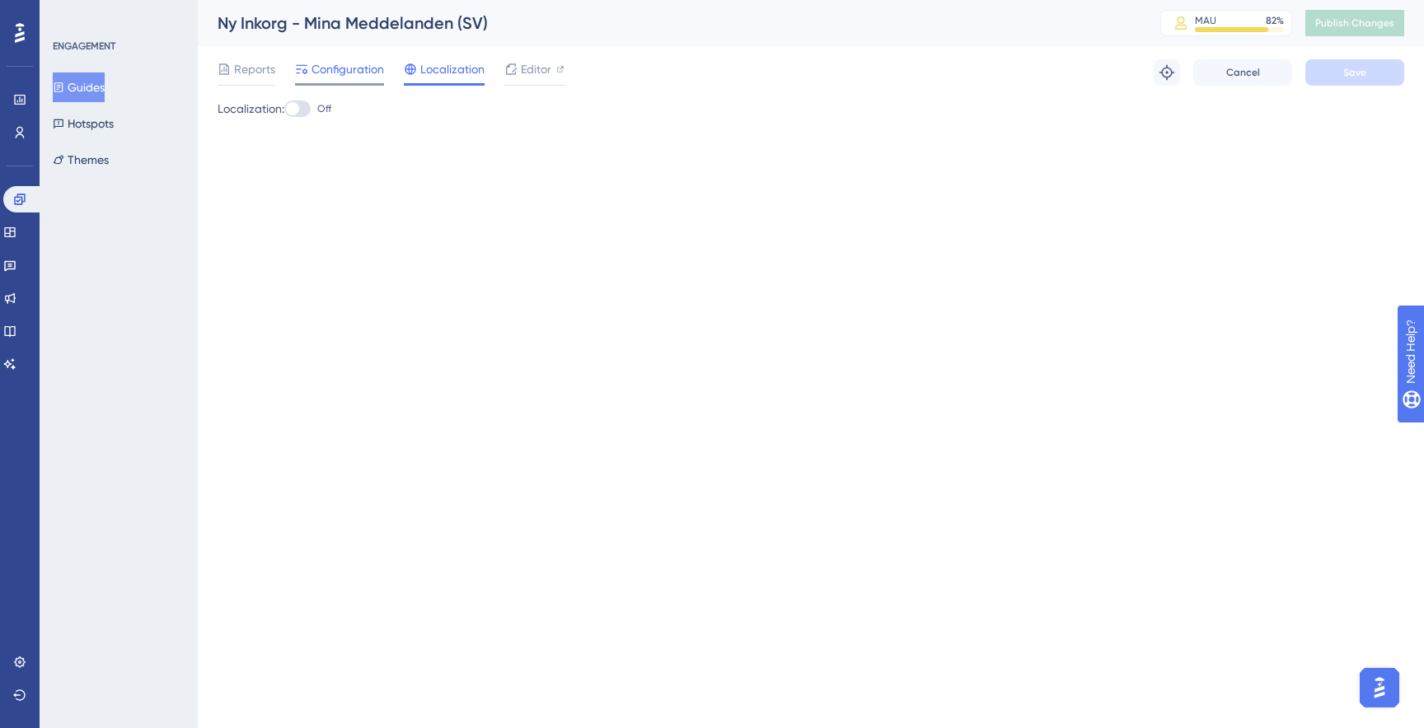
click at [339, 78] on span "Configuration" at bounding box center [347, 69] width 73 height 20
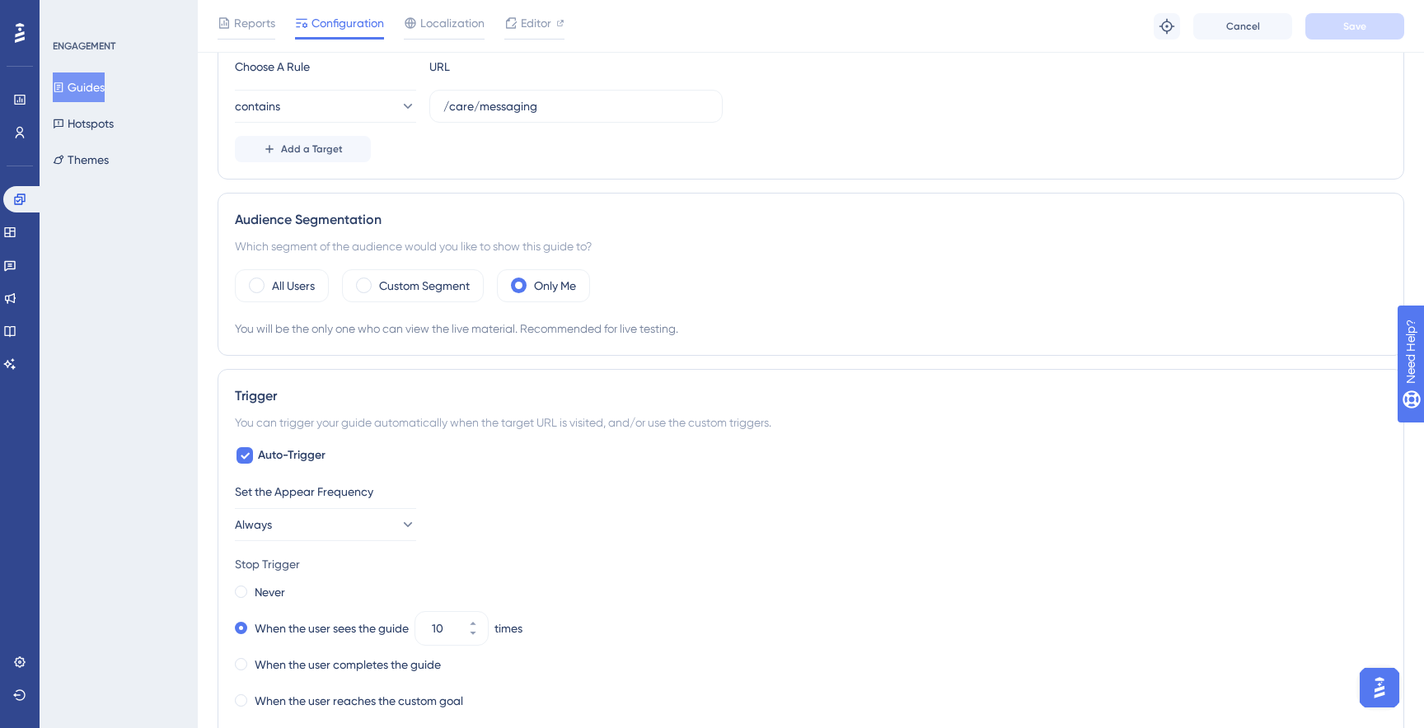
scroll to position [448, 0]
click at [382, 293] on label "Custom Segment" at bounding box center [424, 284] width 91 height 20
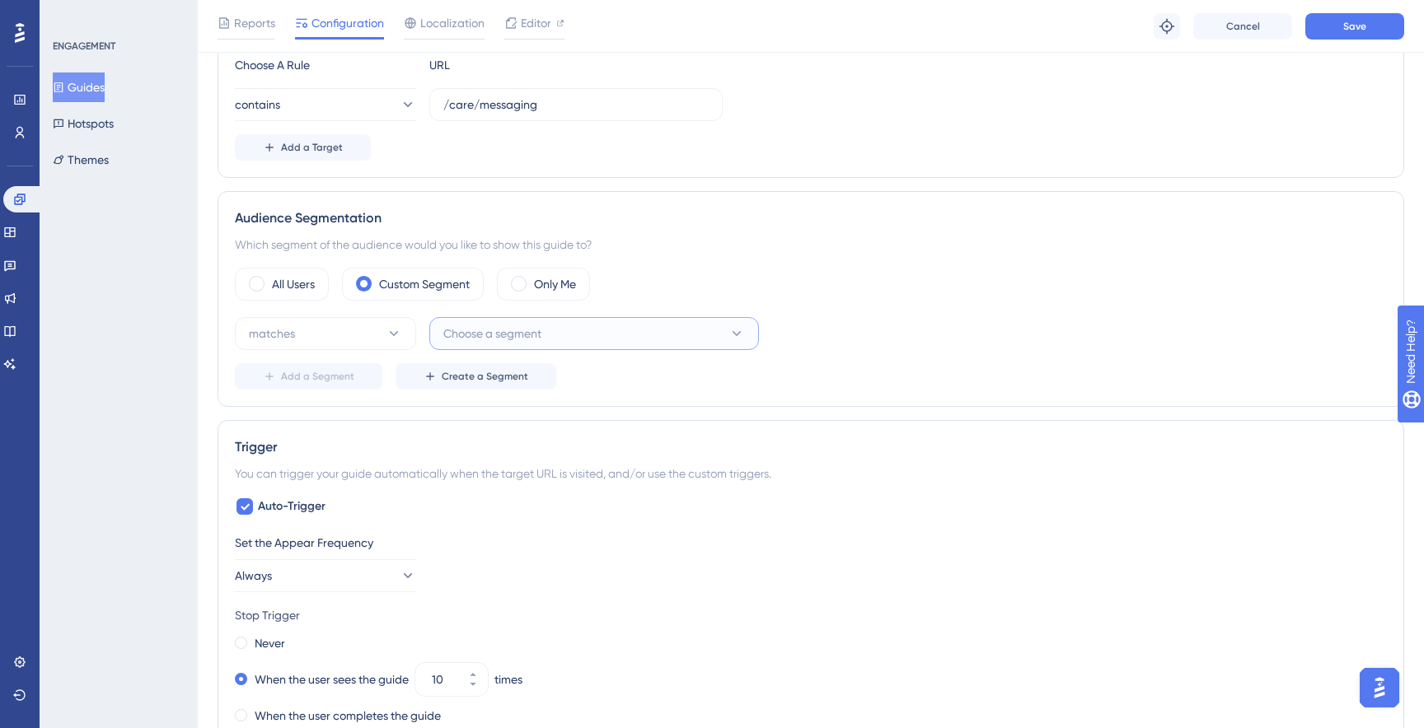
click at [485, 341] on span "Choose a segment" at bounding box center [492, 334] width 98 height 20
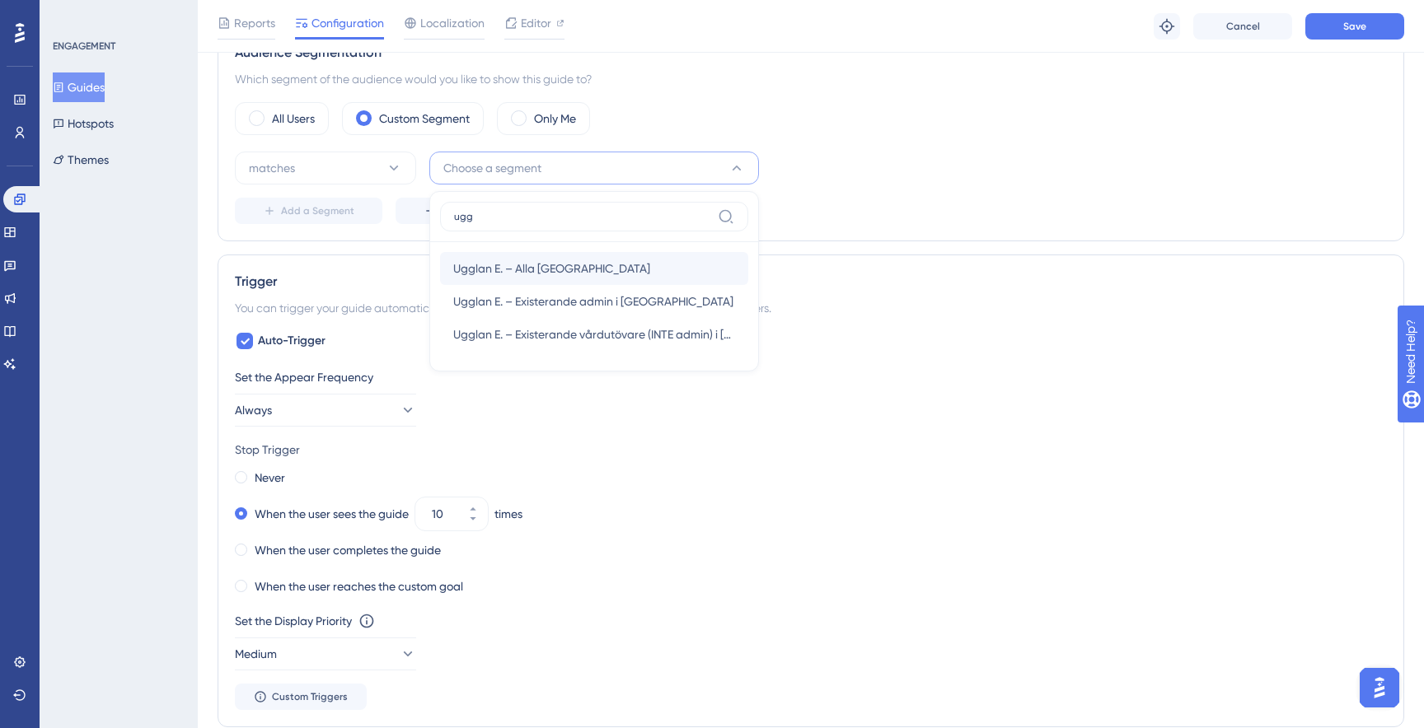
type input "ugg"
click at [537, 252] on div "Ugglan E. – Alla Sverige Ugglan E. – Alla Sverige" at bounding box center [594, 268] width 282 height 33
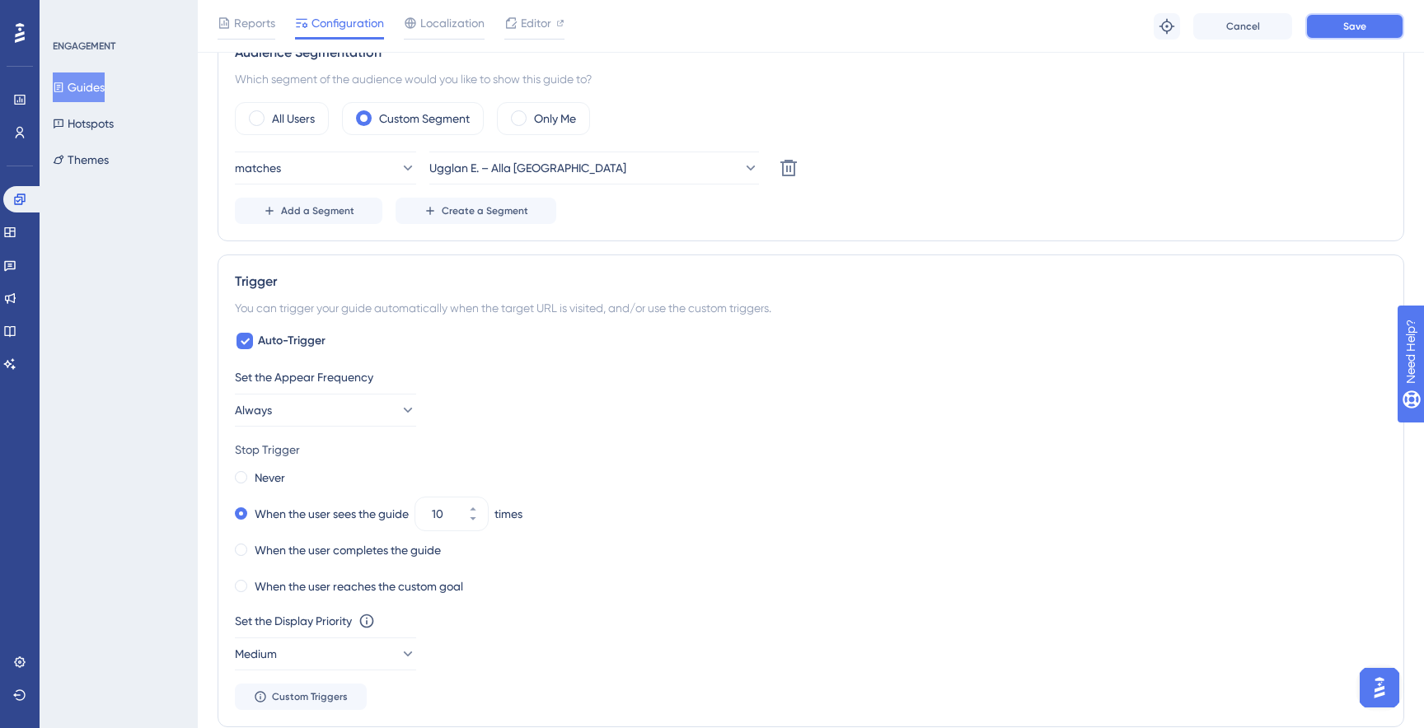
click at [1347, 35] on button "Save" at bounding box center [1354, 26] width 99 height 26
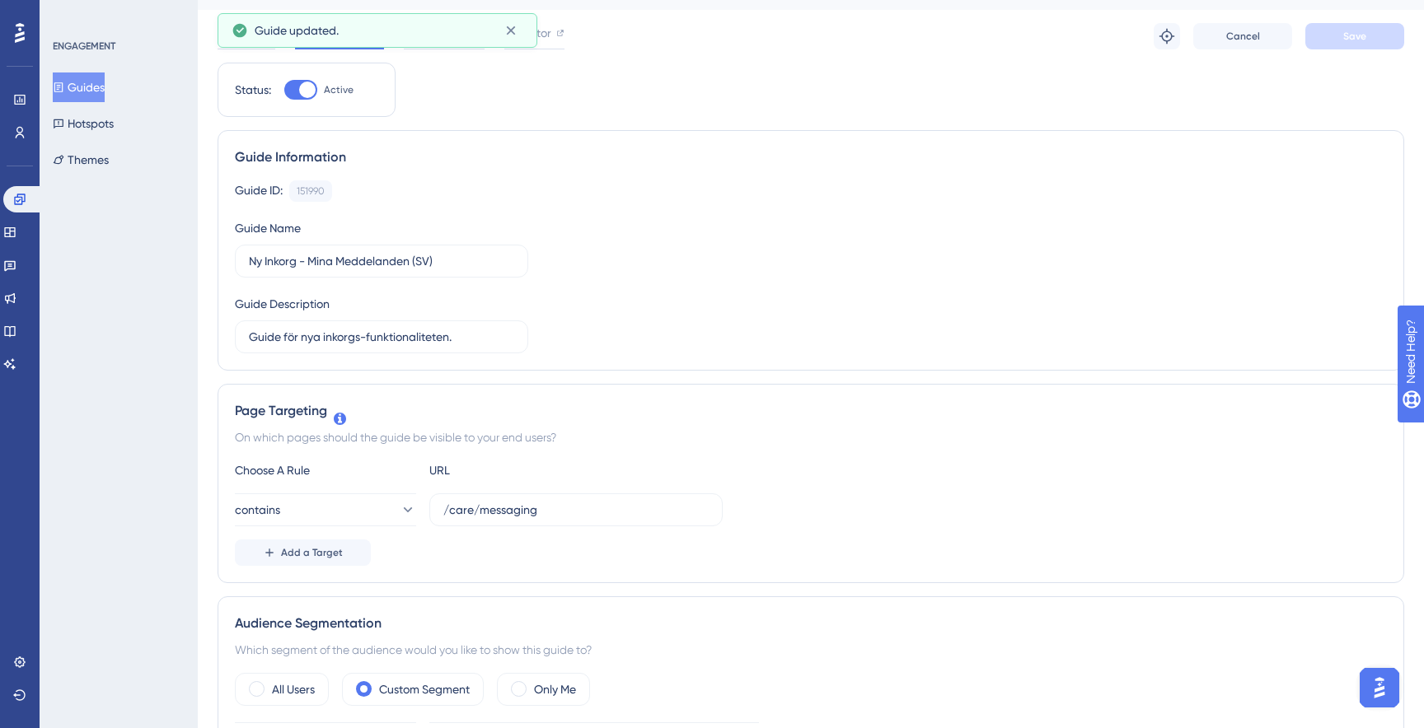
scroll to position [0, 0]
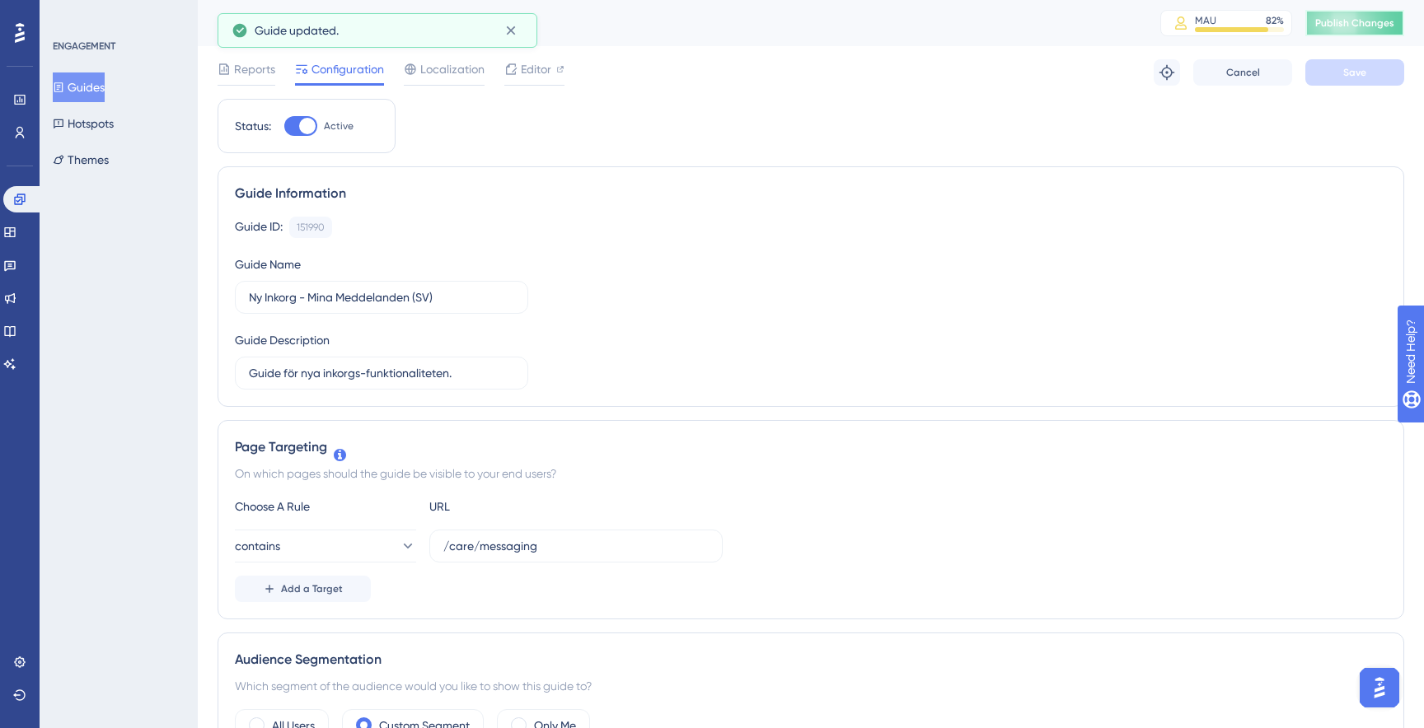
click at [1360, 35] on button "Publish Changes" at bounding box center [1354, 23] width 99 height 26
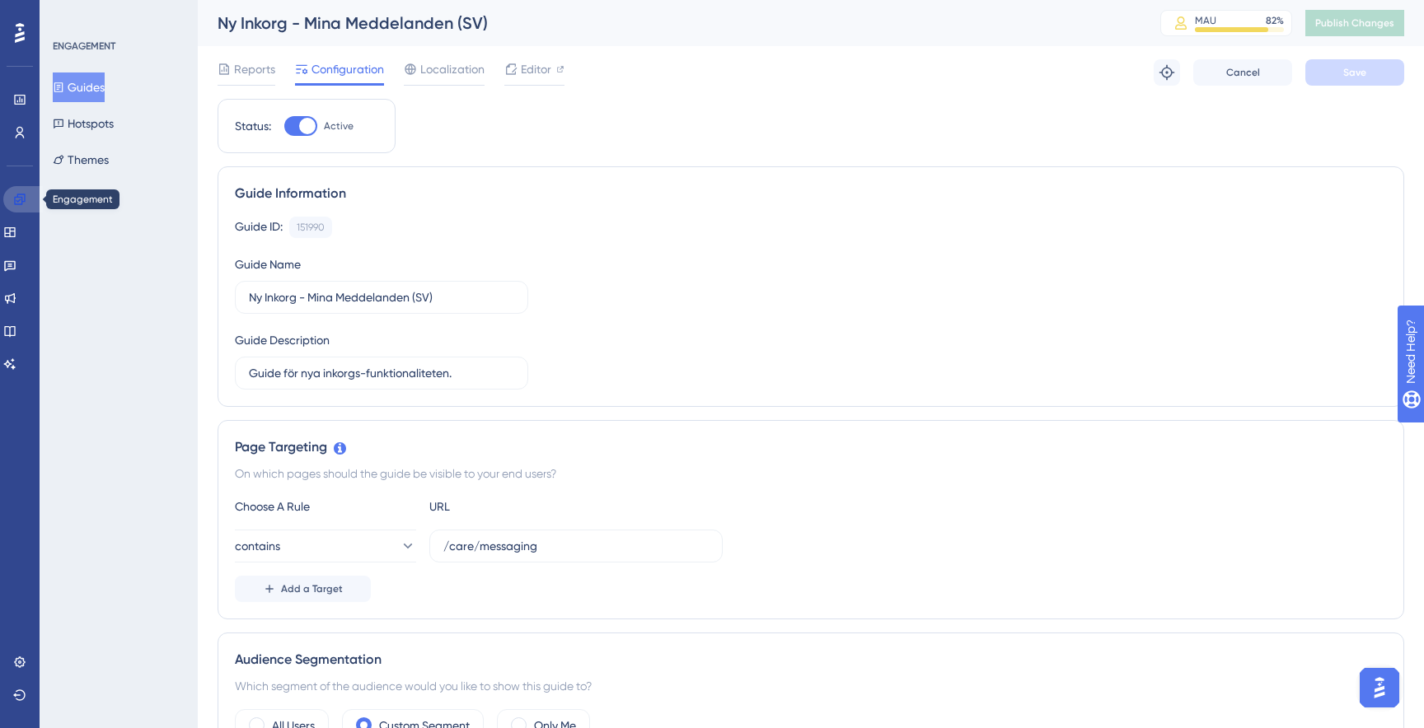
click at [18, 201] on icon at bounding box center [19, 199] width 11 height 11
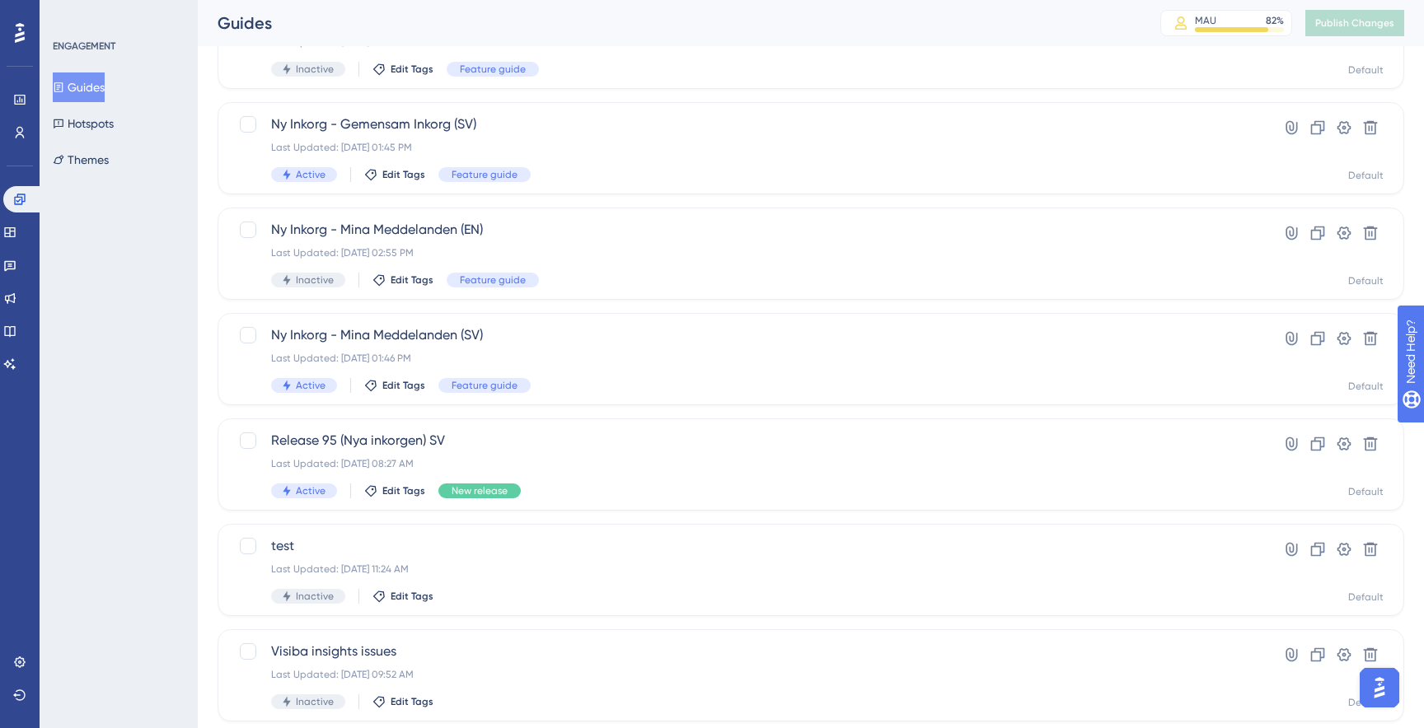
scroll to position [482, 0]
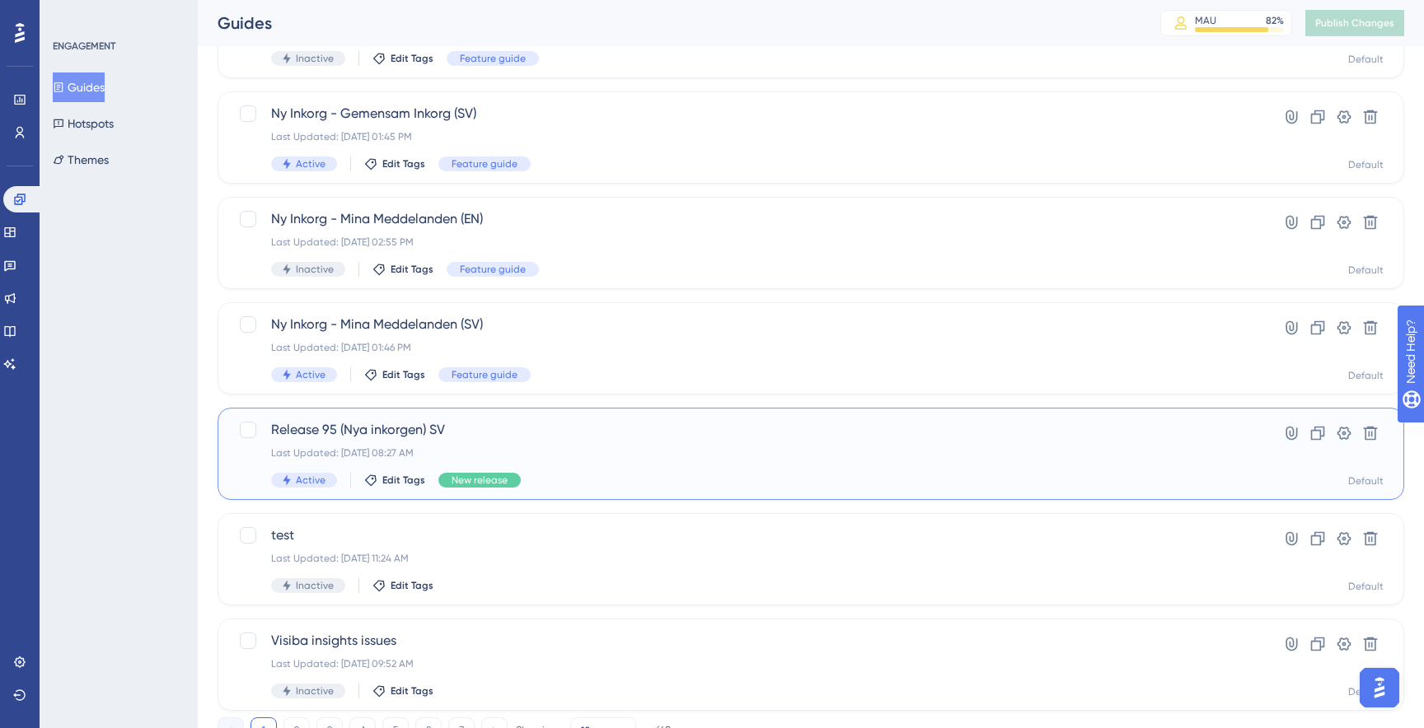
click at [516, 439] on span "Release 95 (Nya inkorgen) SV" at bounding box center [745, 430] width 948 height 20
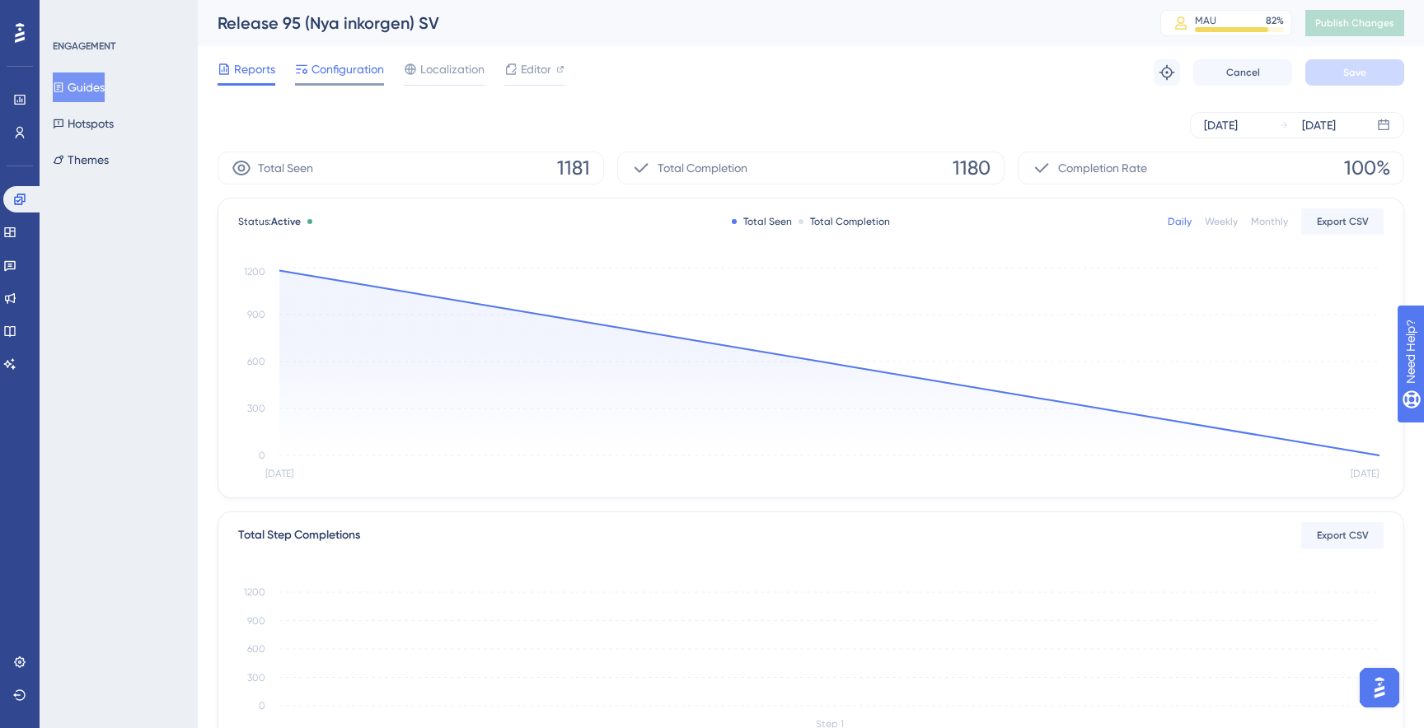
click at [363, 60] on span "Configuration" at bounding box center [347, 69] width 73 height 20
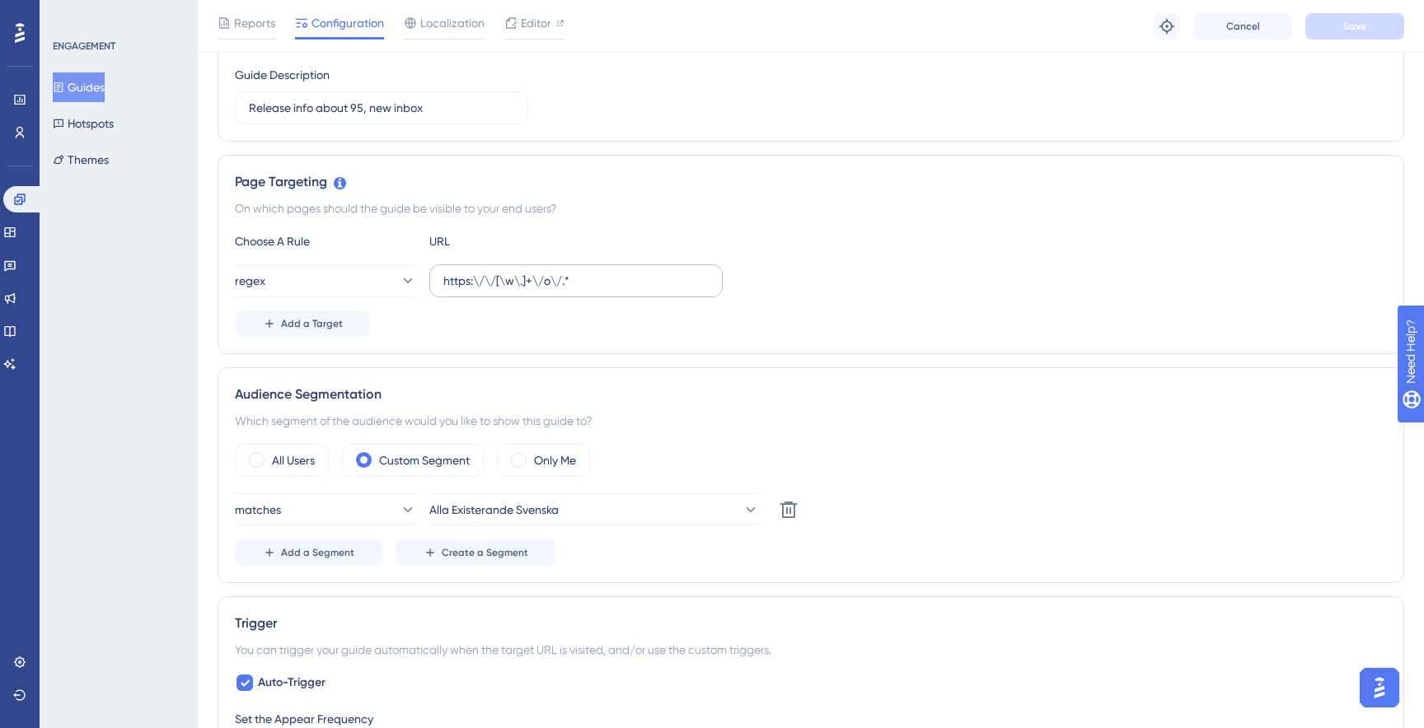
scroll to position [276, 0]
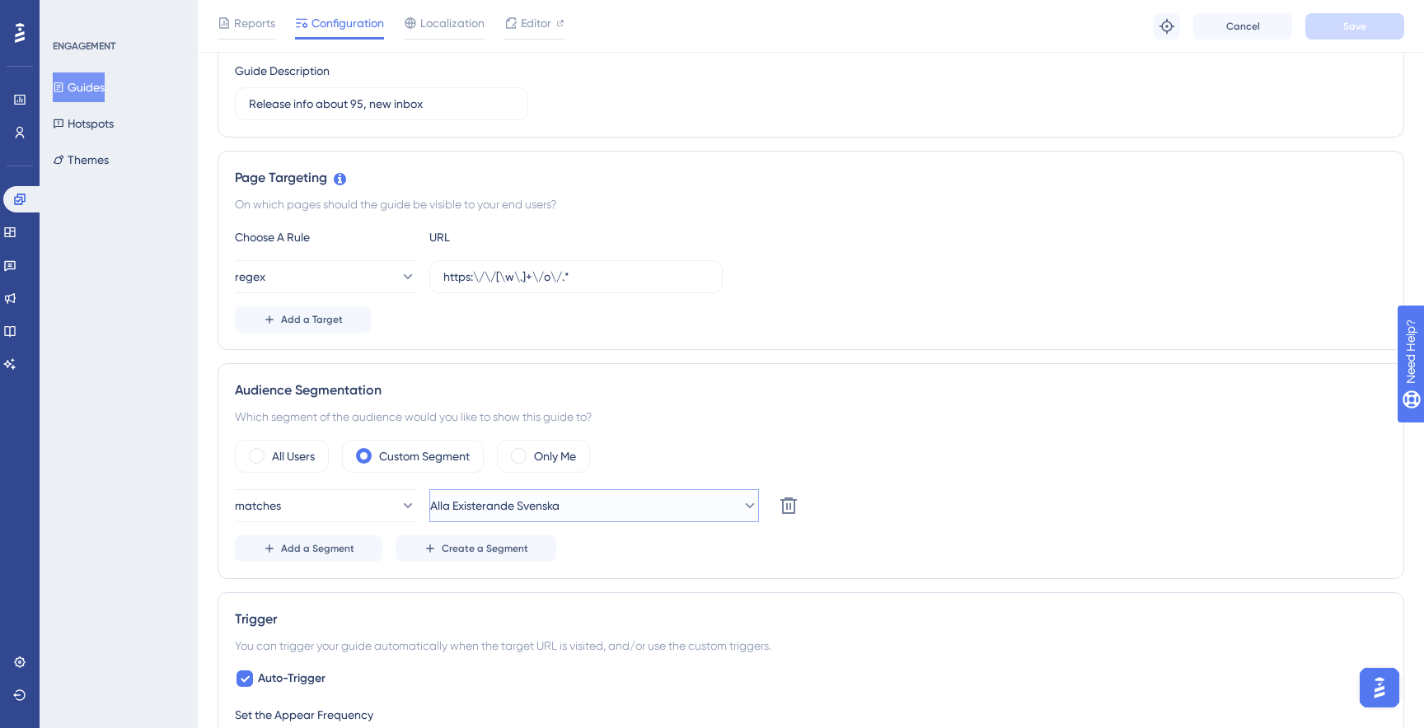
click at [597, 501] on button "Alla Existerande Svenska" at bounding box center [594, 505] width 330 height 33
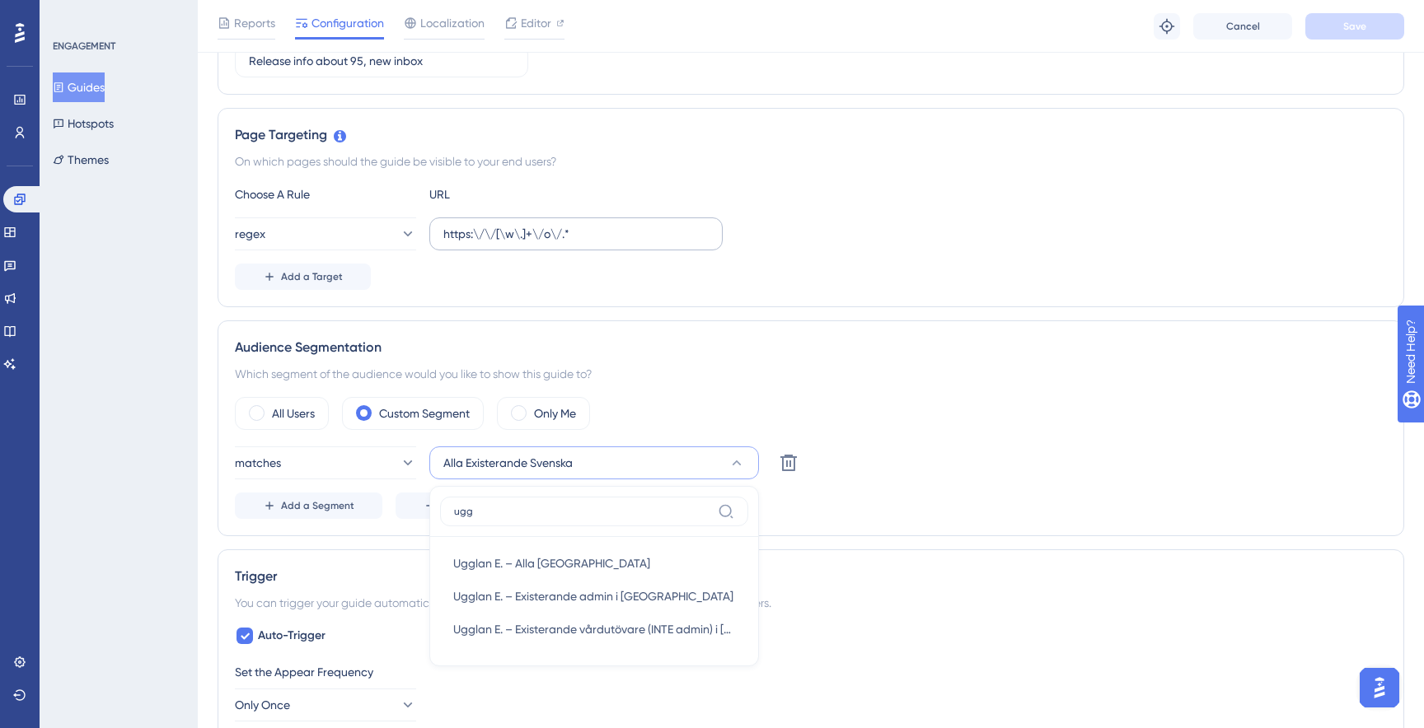
scroll to position [326, 0]
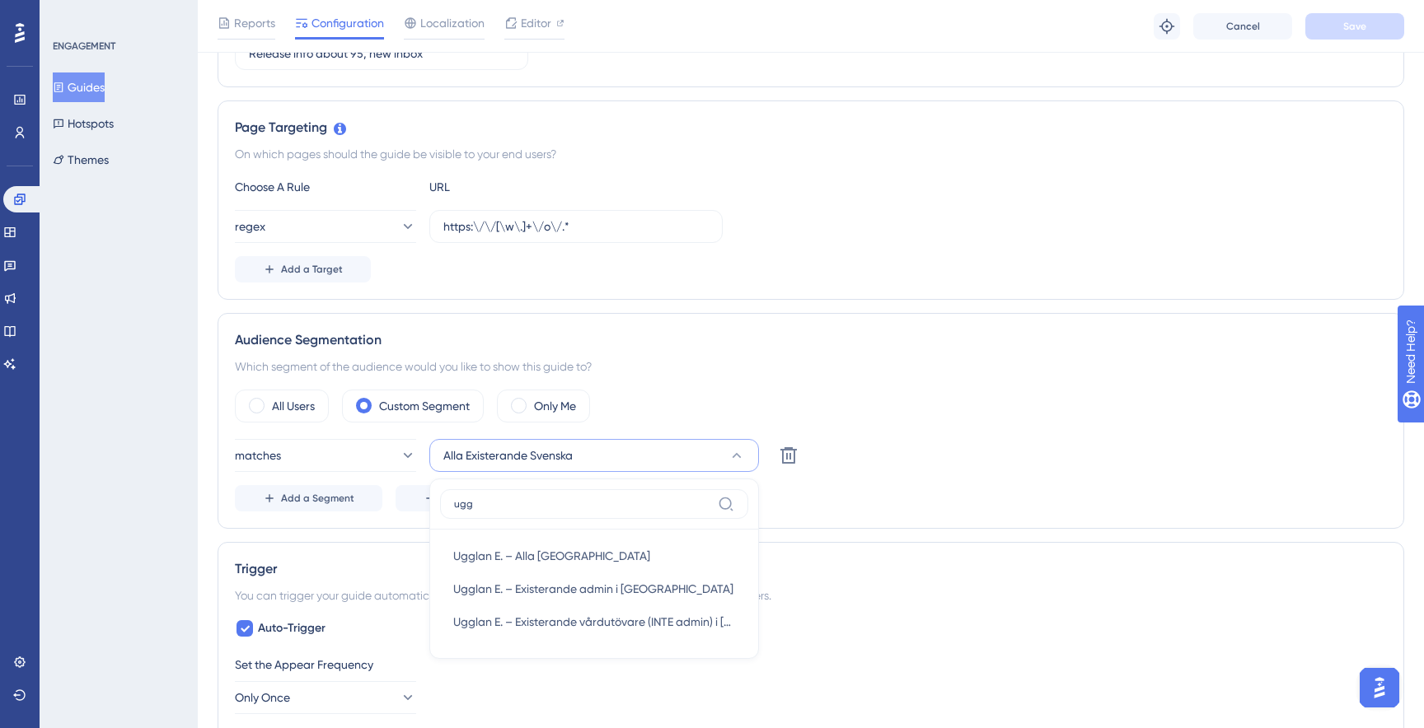
type input "ugg"
click at [905, 516] on div "Audience Segmentation Which segment of the audience would you like to show this…" at bounding box center [811, 421] width 1187 height 216
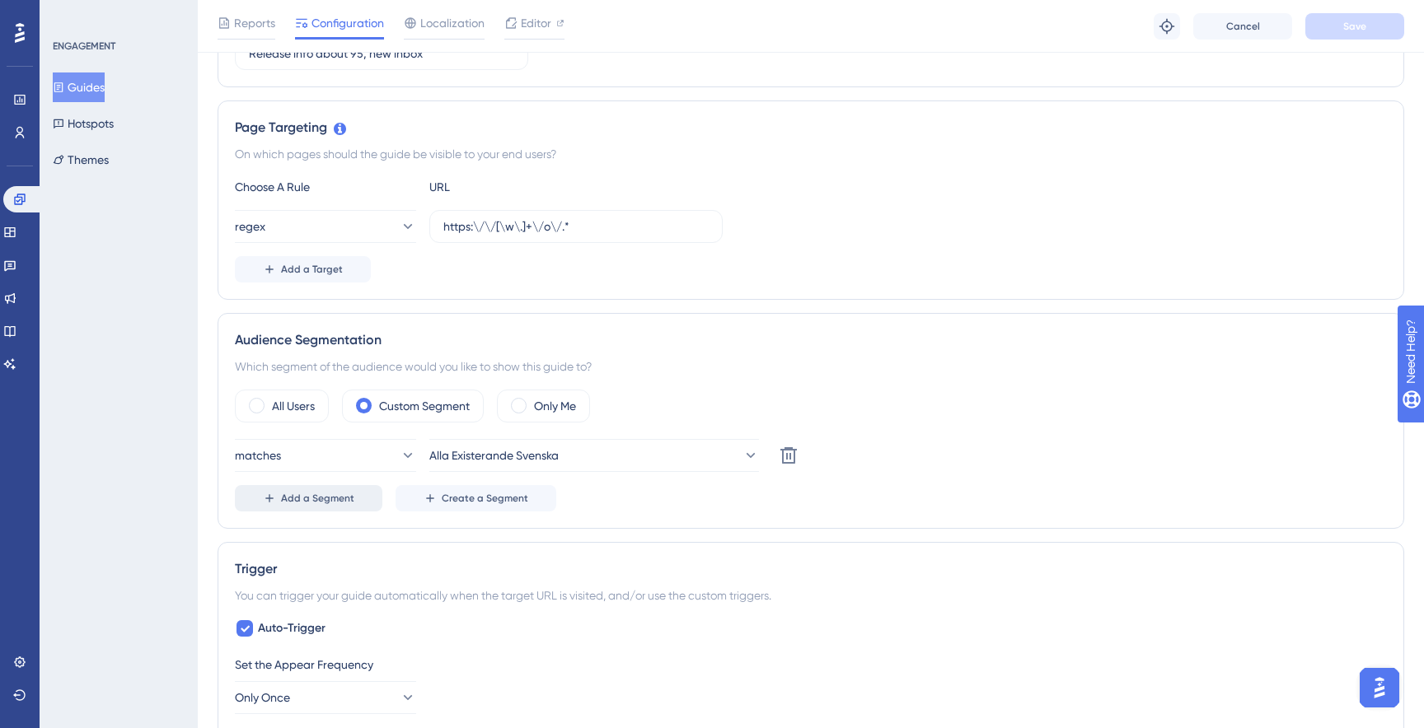
click at [325, 495] on span "Add a Segment" at bounding box center [317, 498] width 73 height 13
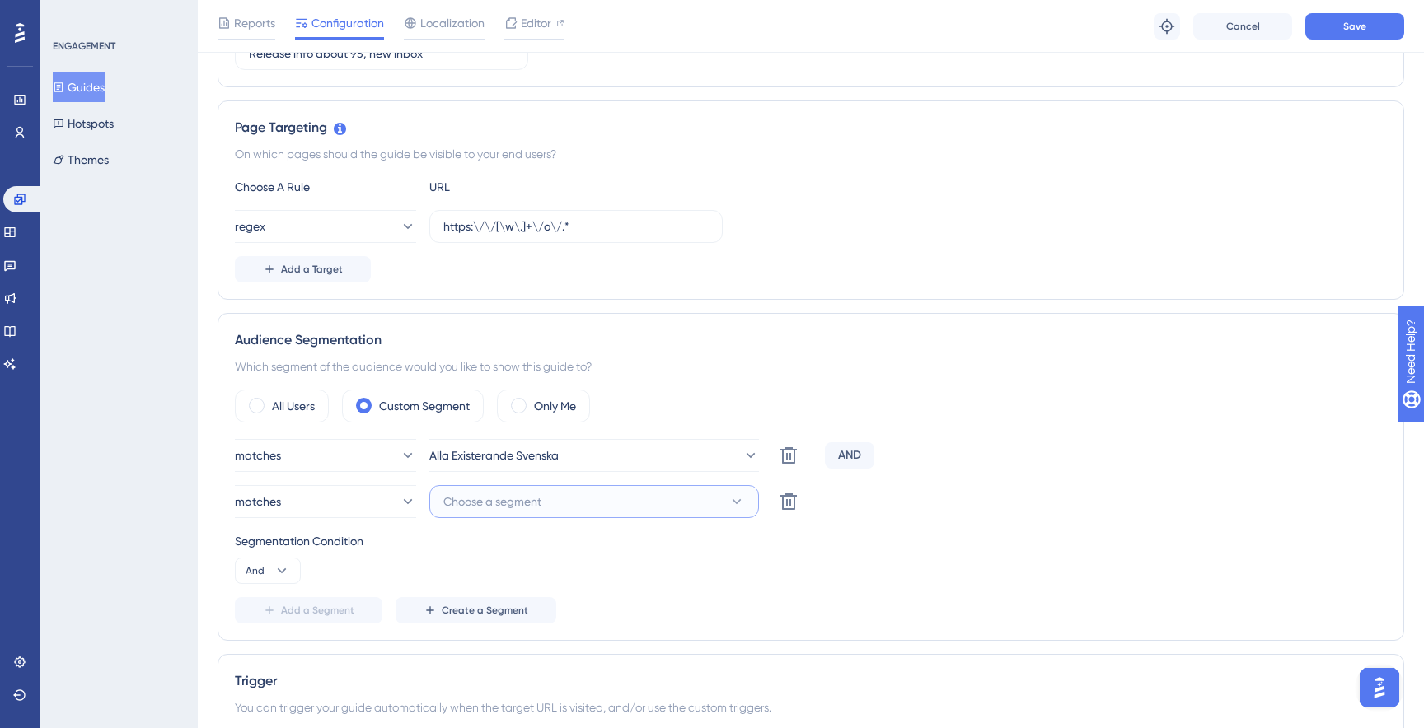
click at [536, 508] on span "Choose a segment" at bounding box center [492, 502] width 98 height 20
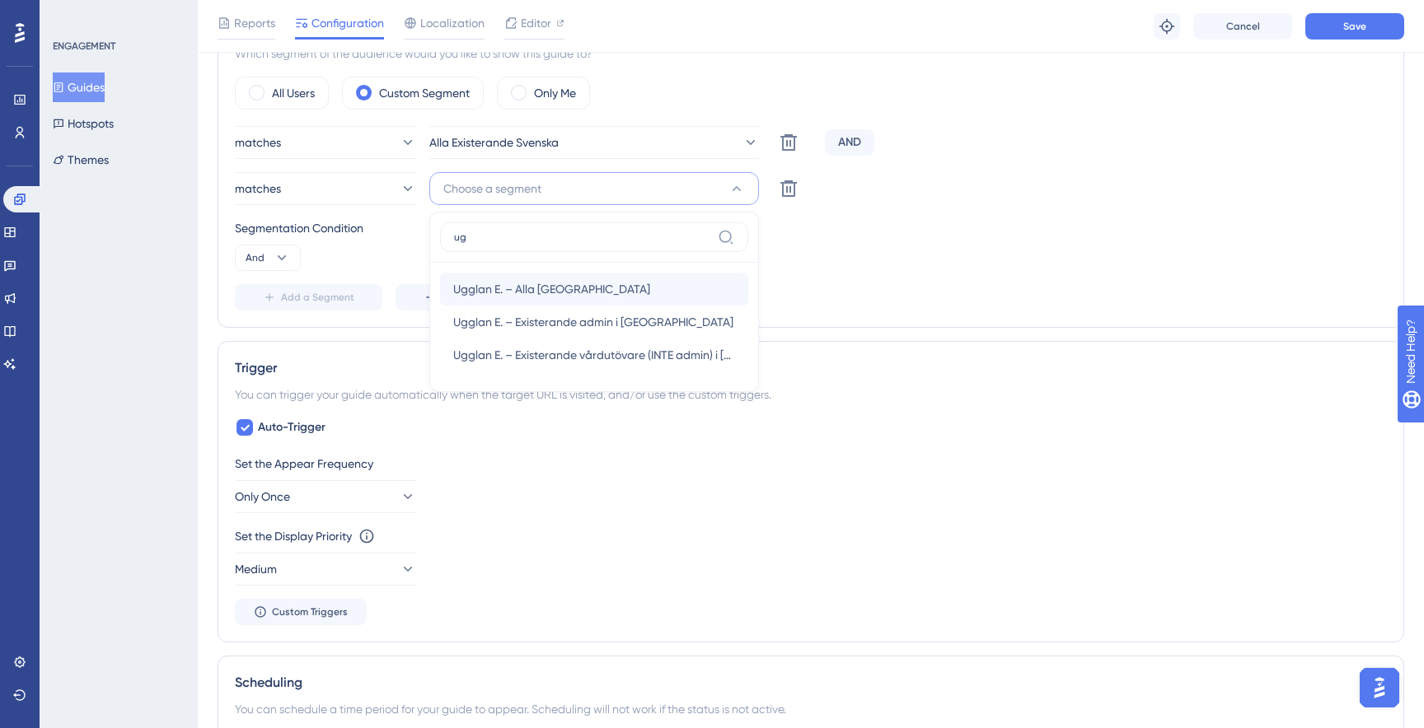
type input "ug"
click at [523, 287] on span "Ugglan E. – Alla Sverige" at bounding box center [551, 289] width 197 height 20
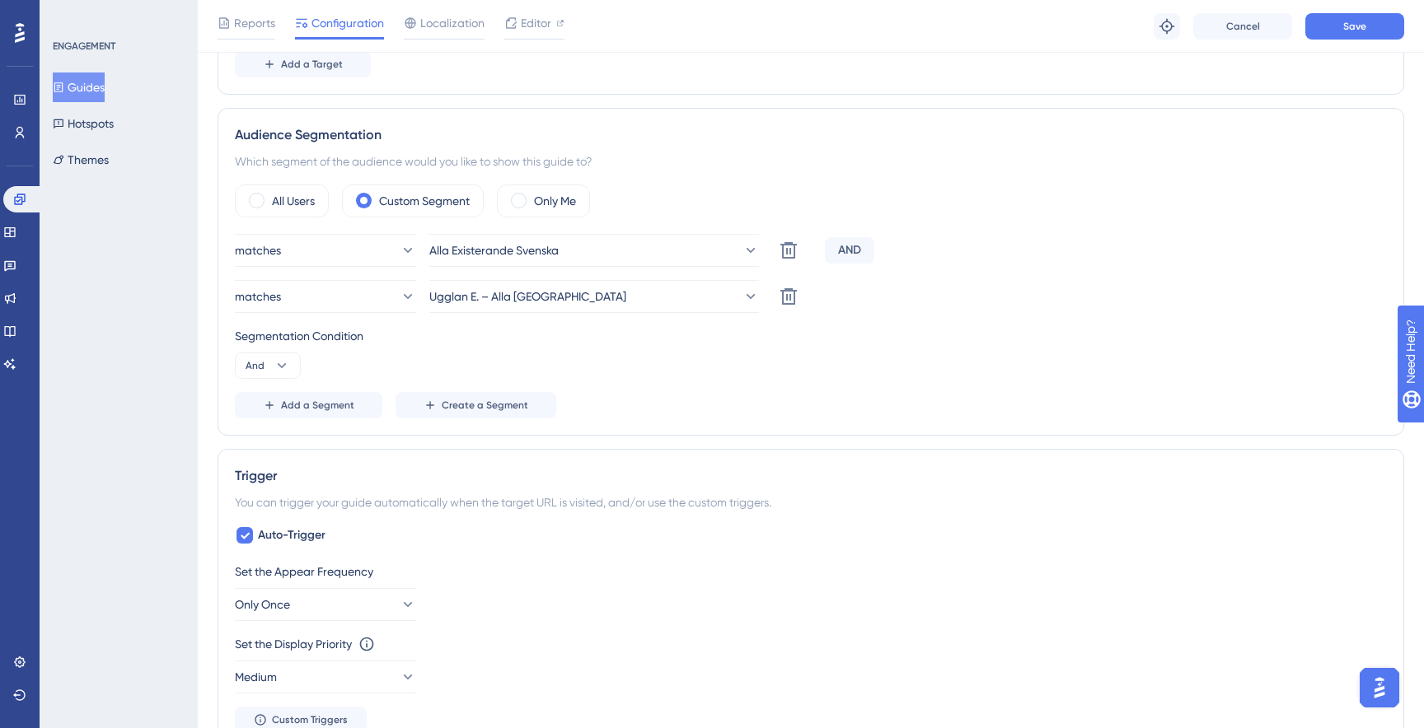
scroll to position [520, 0]
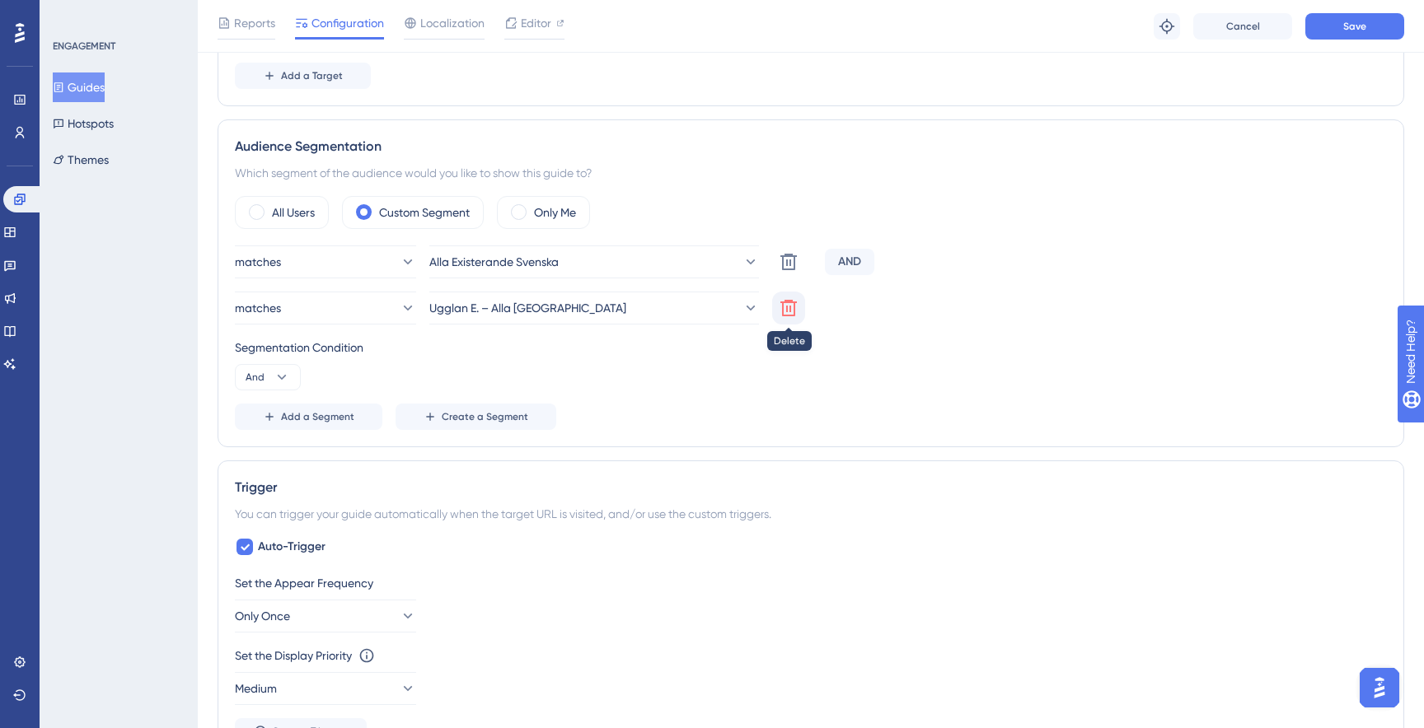
click at [791, 313] on icon at bounding box center [789, 308] width 20 height 20
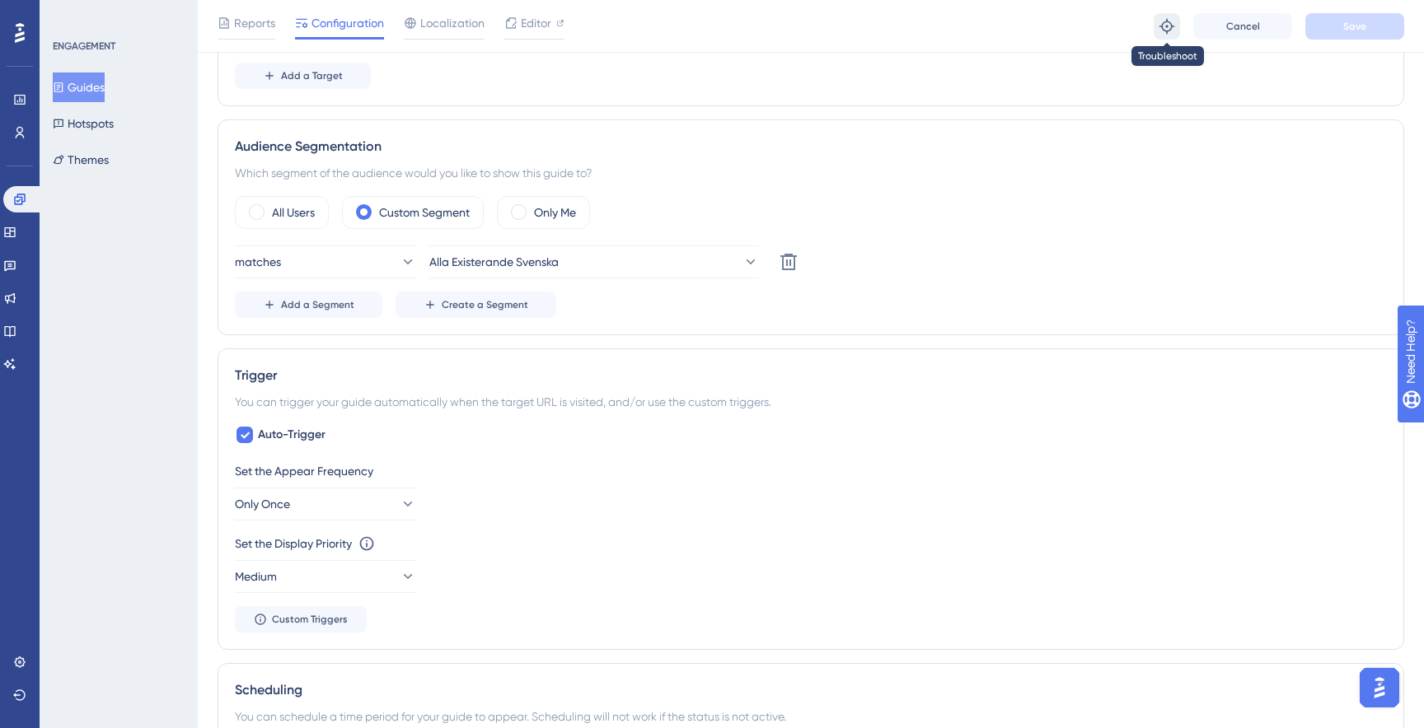
click at [1171, 26] on icon at bounding box center [1166, 25] width 15 height 15
click at [21, 204] on icon at bounding box center [19, 199] width 11 height 11
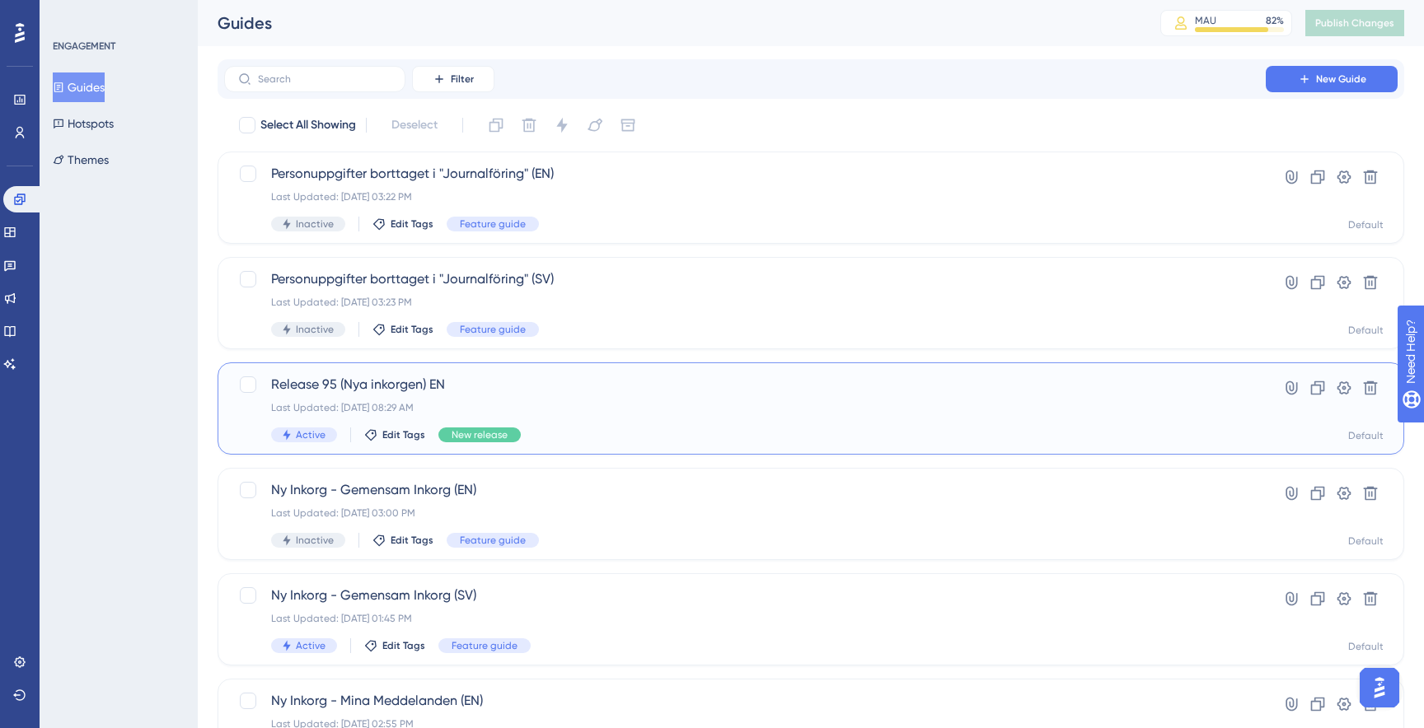
click at [480, 405] on div "Last Updated: Sep 17 2025, 08:29 AM" at bounding box center [745, 407] width 948 height 13
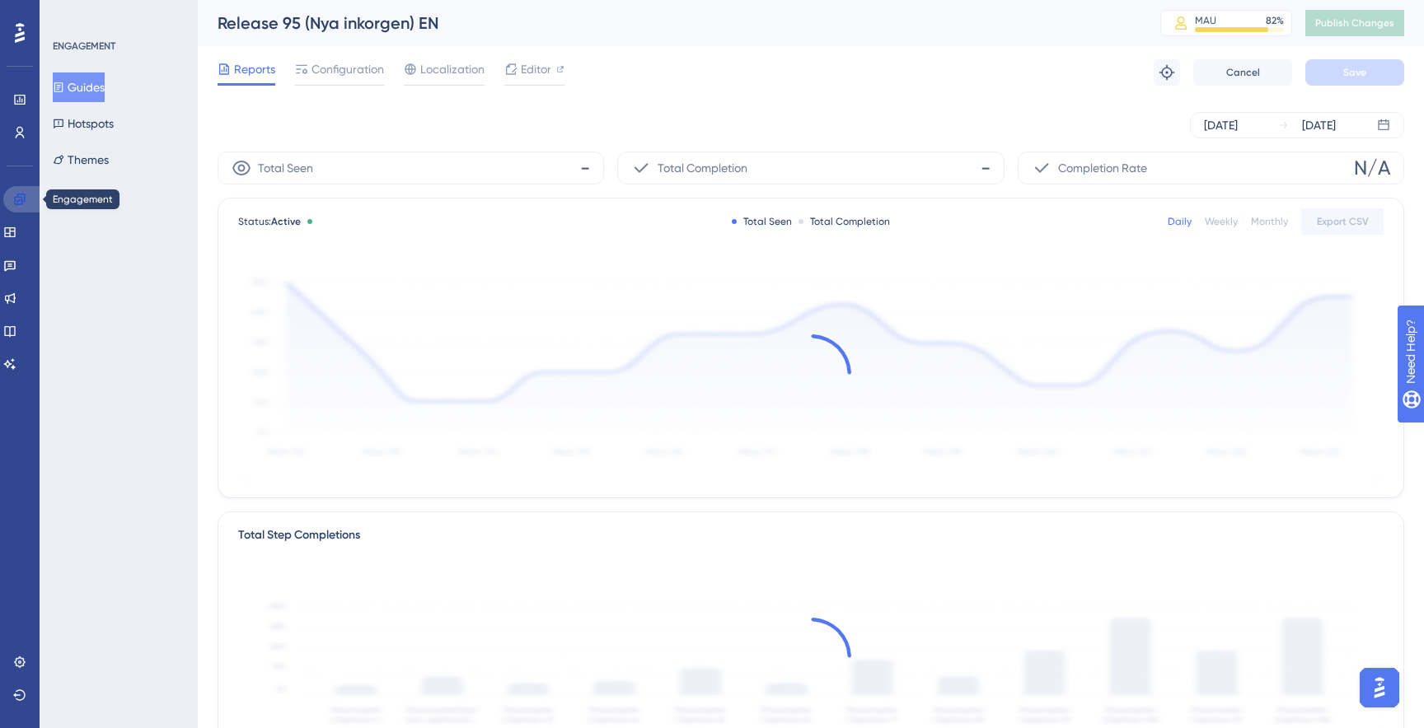
click at [27, 198] on link at bounding box center [23, 199] width 40 height 26
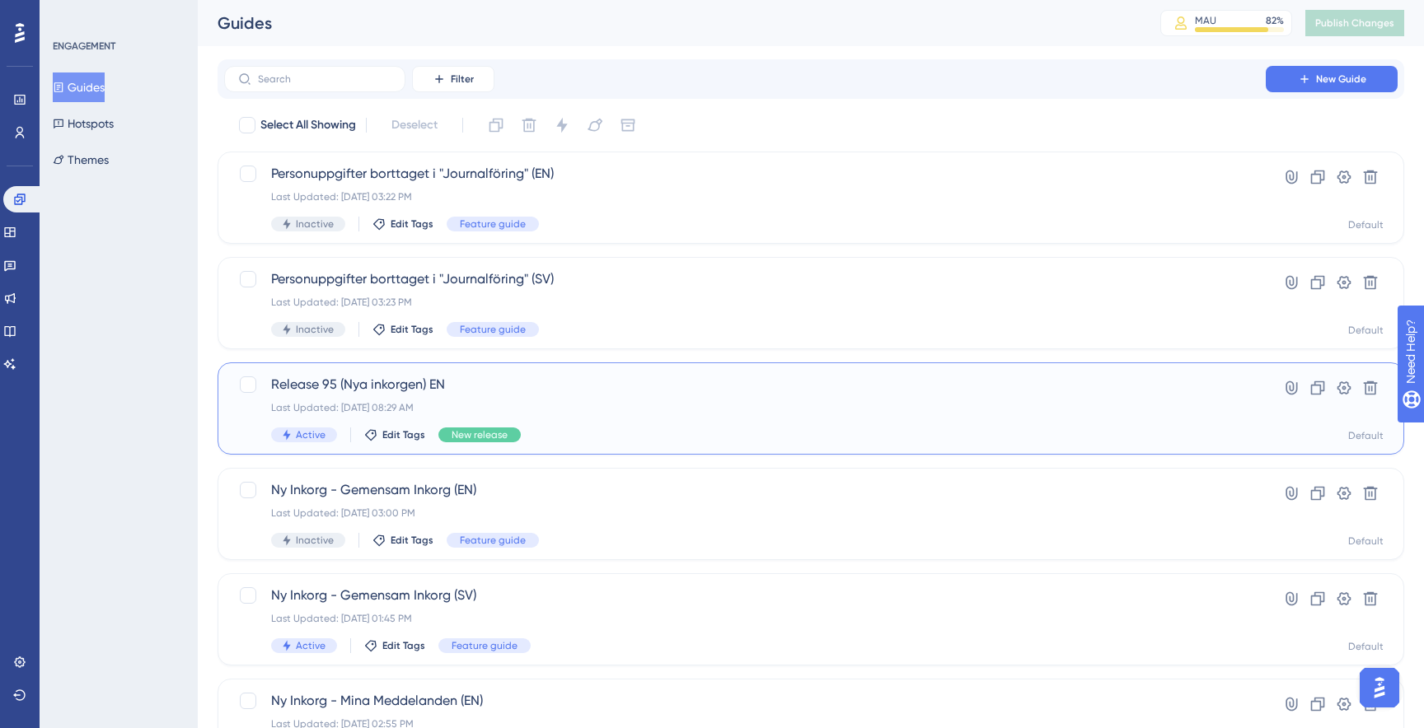
click at [629, 392] on span "Release 95 (Nya inkorgen) EN" at bounding box center [745, 385] width 948 height 20
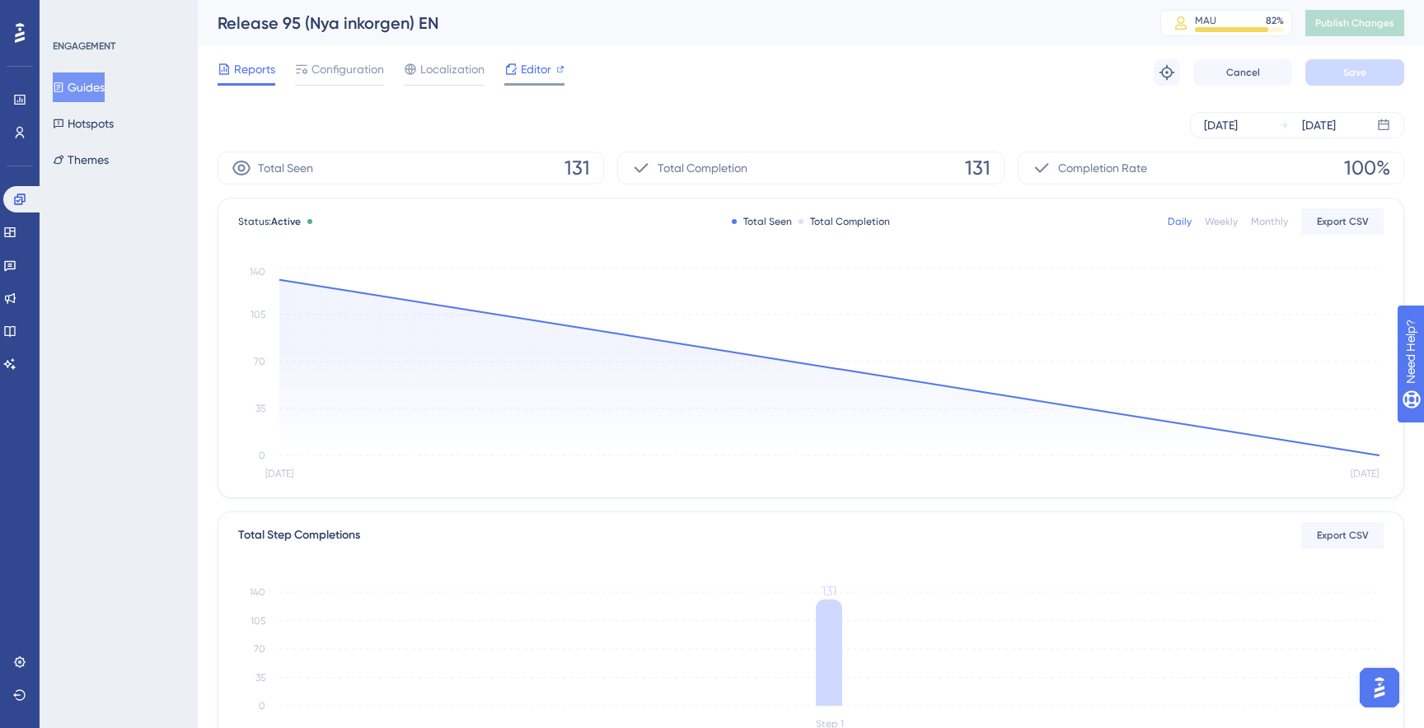
click at [536, 71] on span "Editor" at bounding box center [536, 69] width 30 height 20
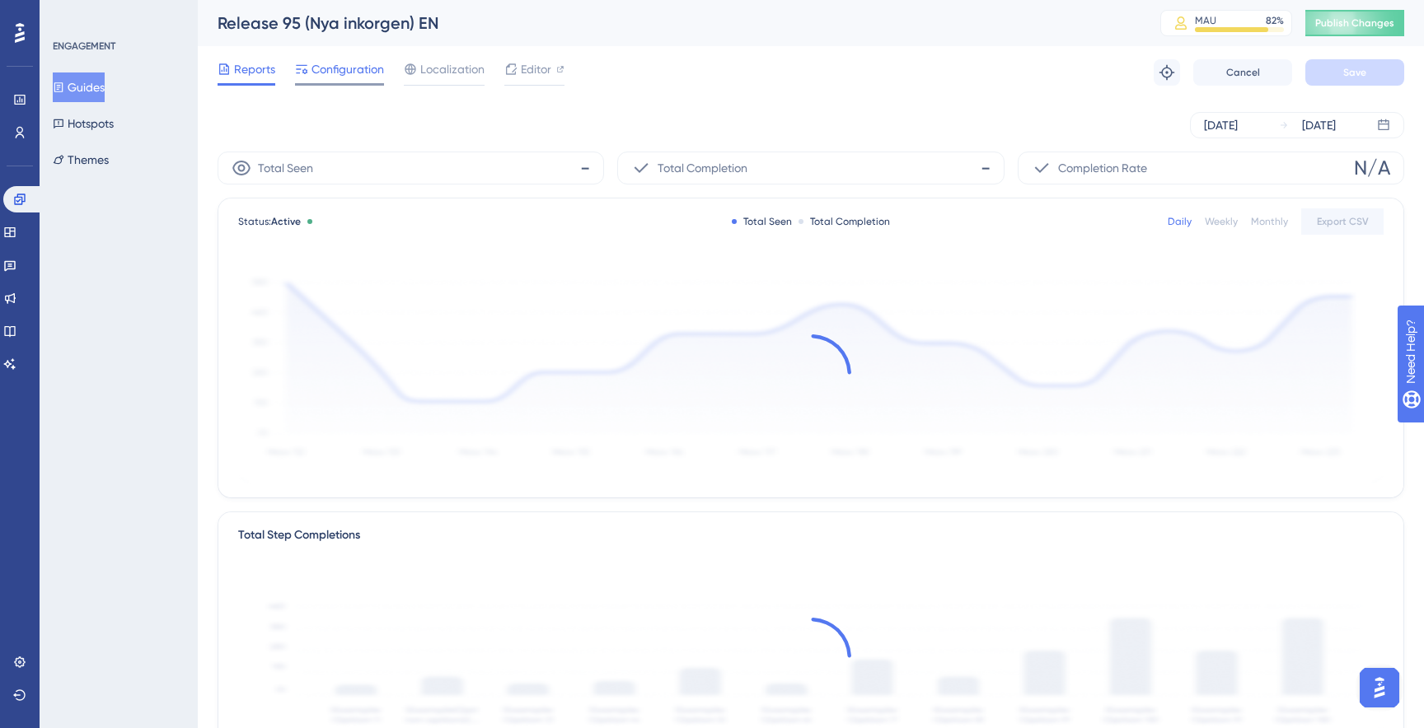
click at [351, 79] on div "Configuration" at bounding box center [339, 72] width 89 height 26
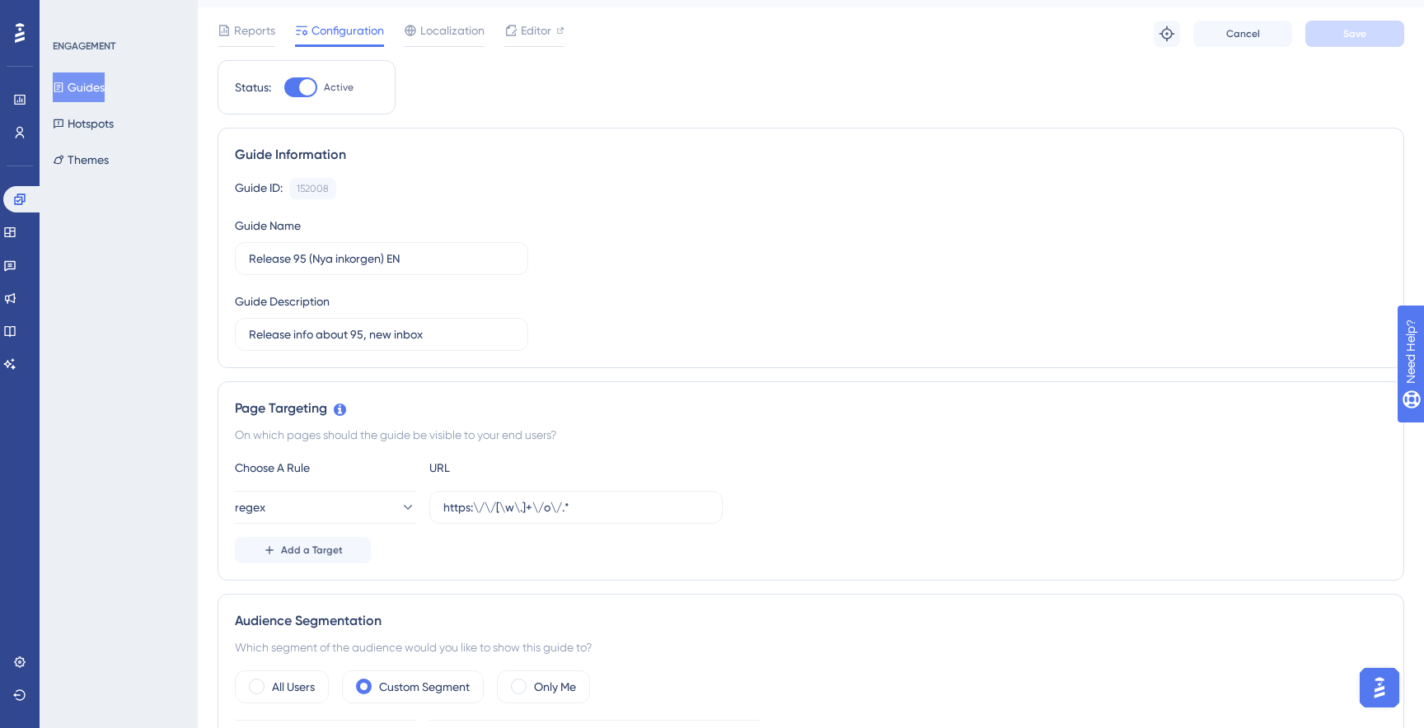
scroll to position [41, 0]
drag, startPoint x: 612, startPoint y: 506, endPoint x: 414, endPoint y: 506, distance: 197.8
click at [414, 506] on div "regex https:\/\/[\w\.]+\/o\/.*" at bounding box center [479, 505] width 488 height 33
paste input "/care/messaging"
type input "/care/messaging"
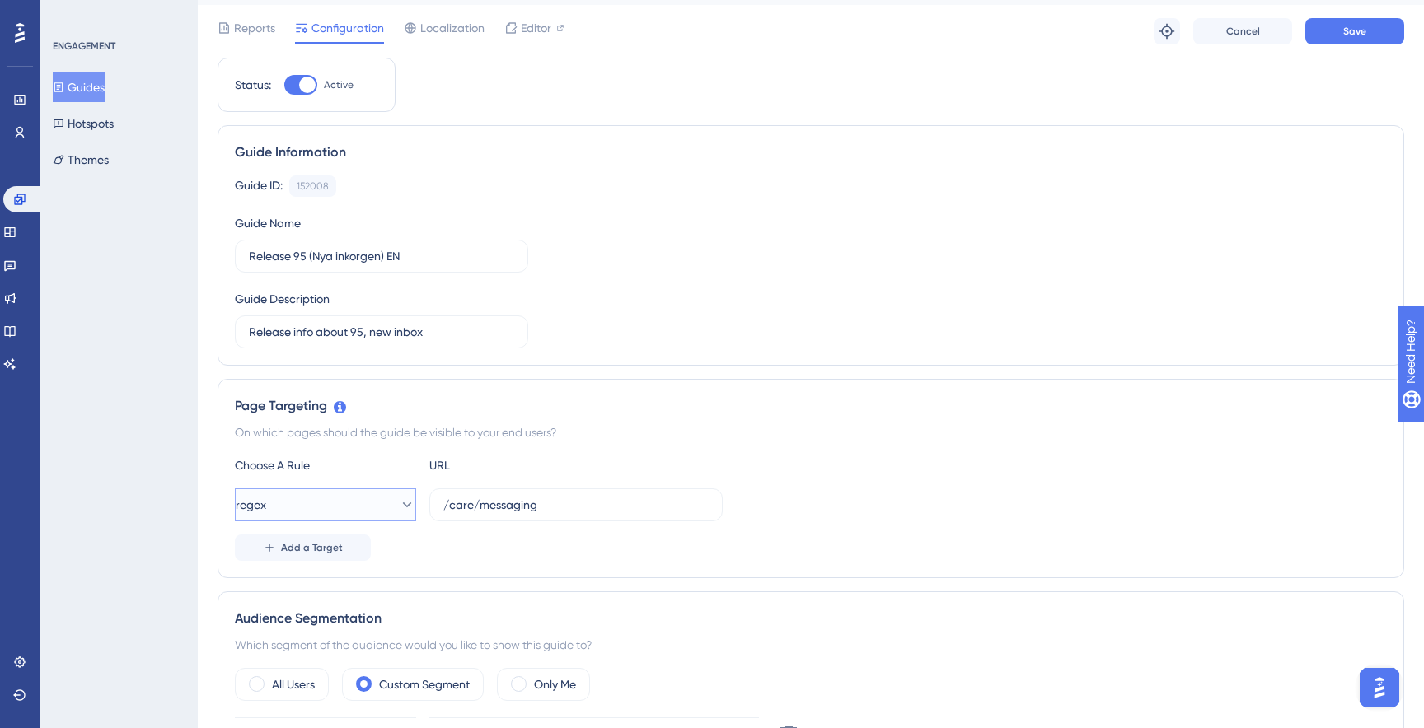
click at [368, 505] on button "regex" at bounding box center [325, 505] width 181 height 33
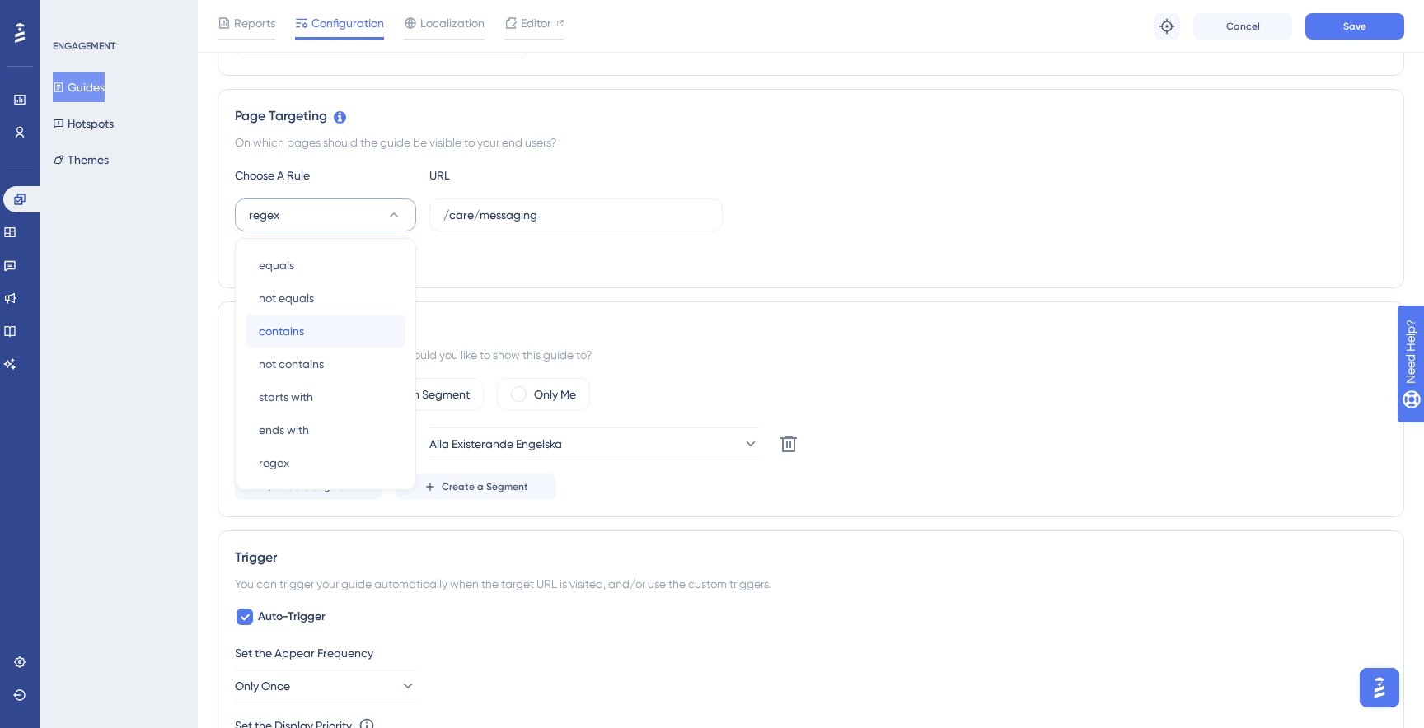
click at [339, 344] on div "contains contains" at bounding box center [325, 331] width 133 height 33
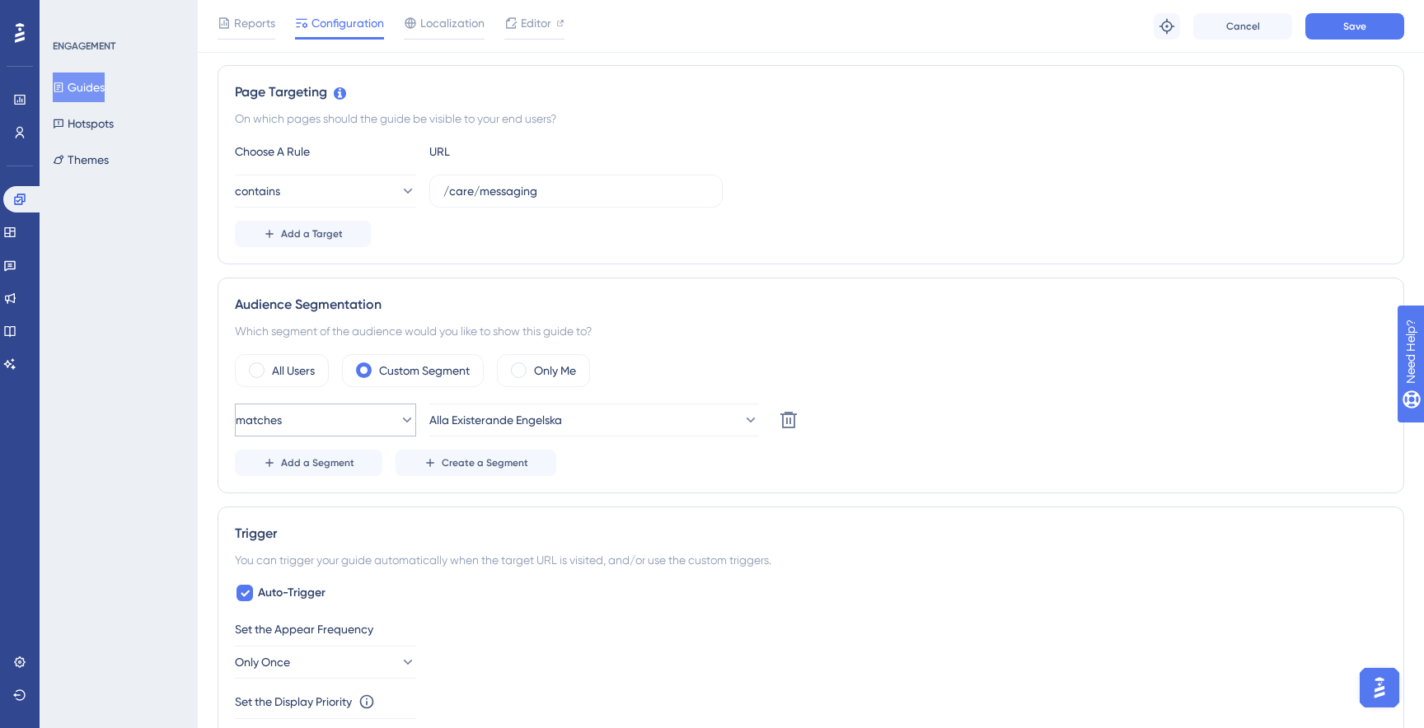
scroll to position [0, 0]
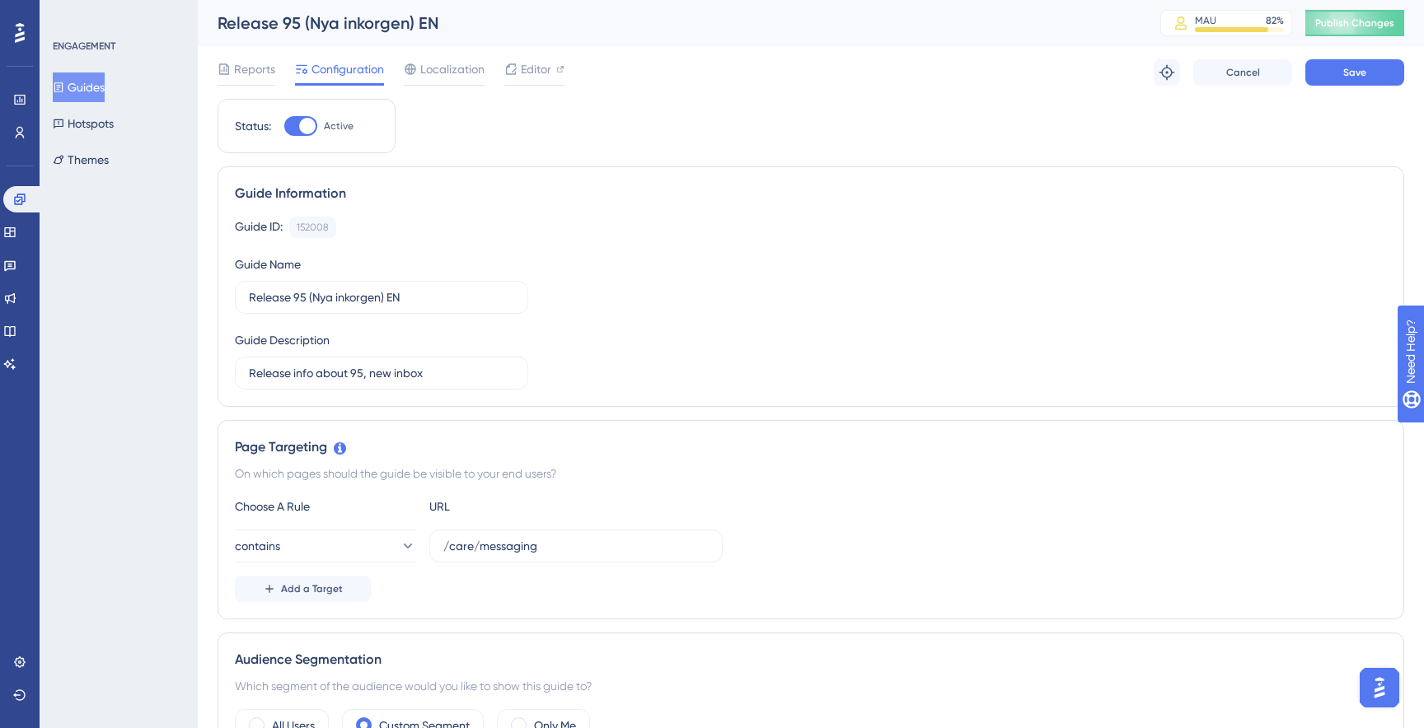
click at [307, 131] on div at bounding box center [307, 126] width 16 height 16
click at [284, 127] on input "Active" at bounding box center [283, 126] width 1 height 1
checkbox input "false"
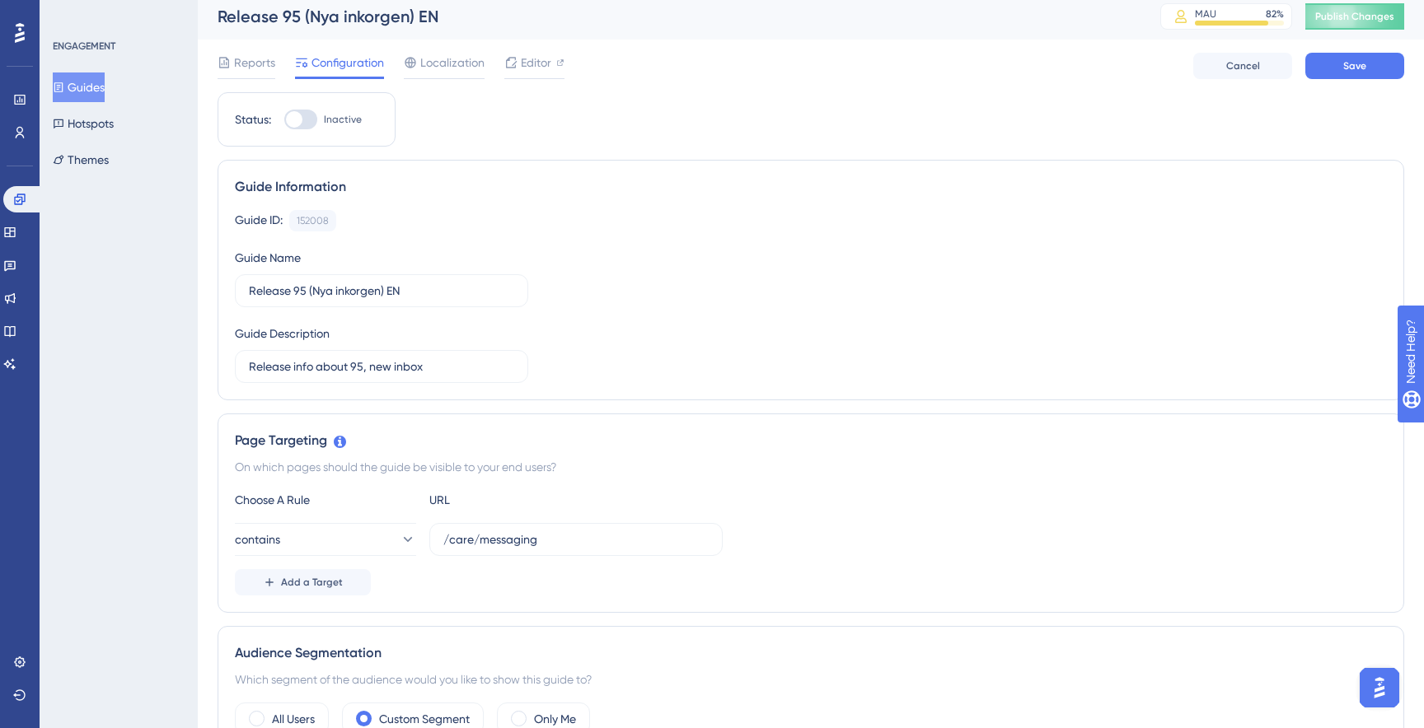
scroll to position [11, 0]
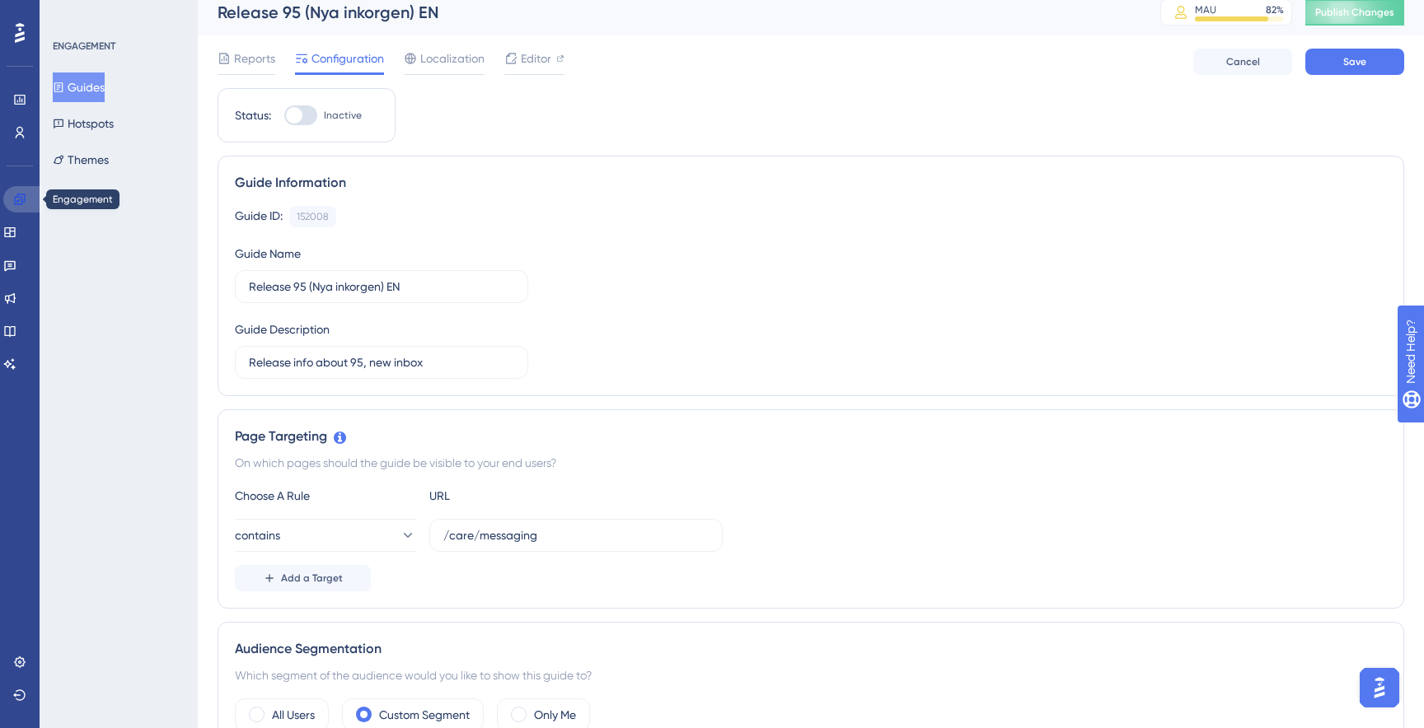
click at [20, 199] on icon at bounding box center [19, 199] width 11 height 11
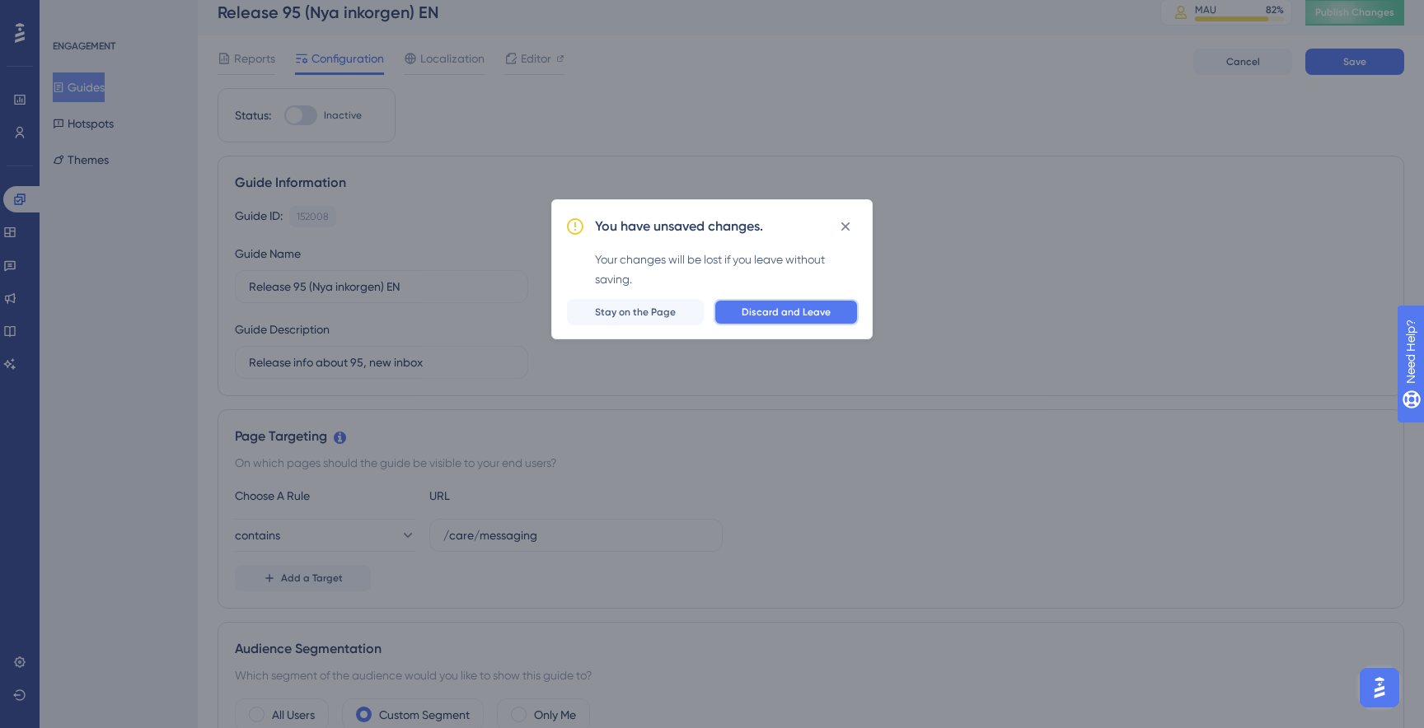
click at [822, 319] on button "Discard and Leave" at bounding box center [786, 312] width 145 height 26
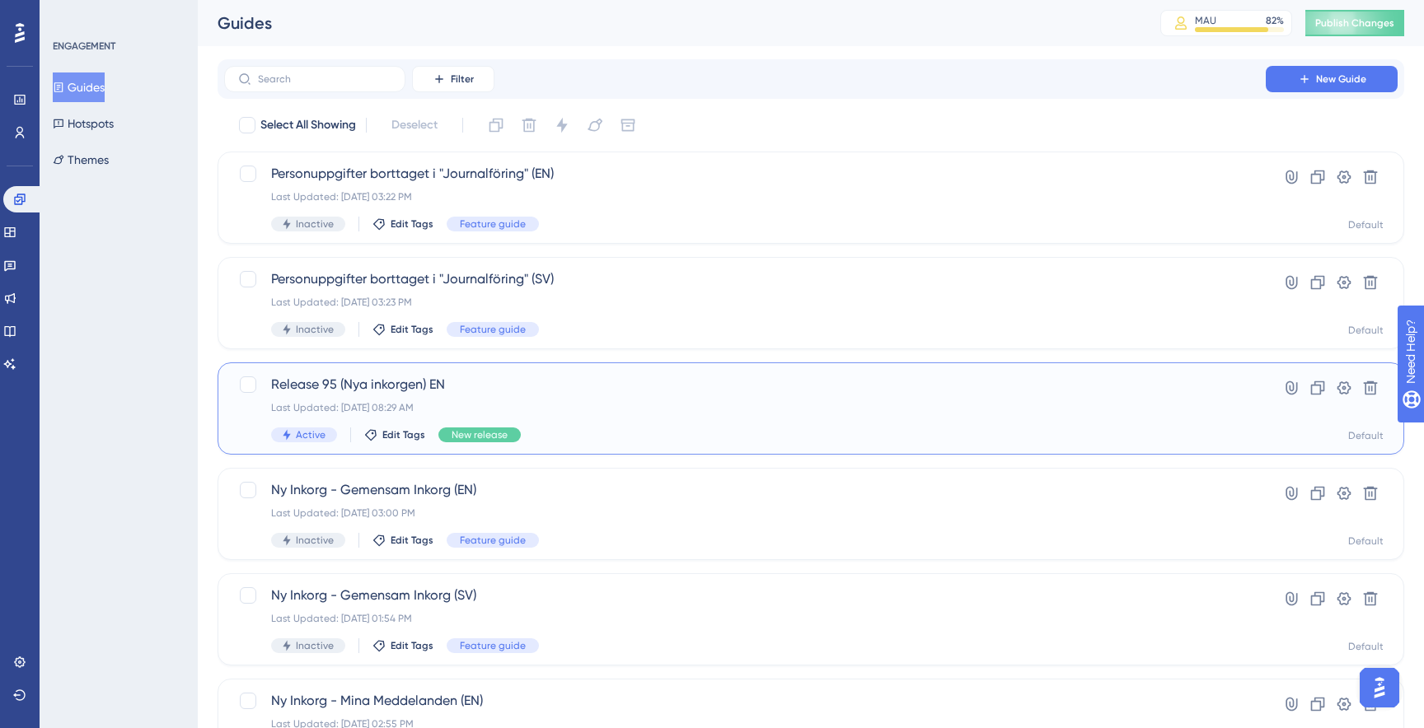
click at [494, 378] on span "Release 95 (Nya inkorgen) EN" at bounding box center [745, 385] width 948 height 20
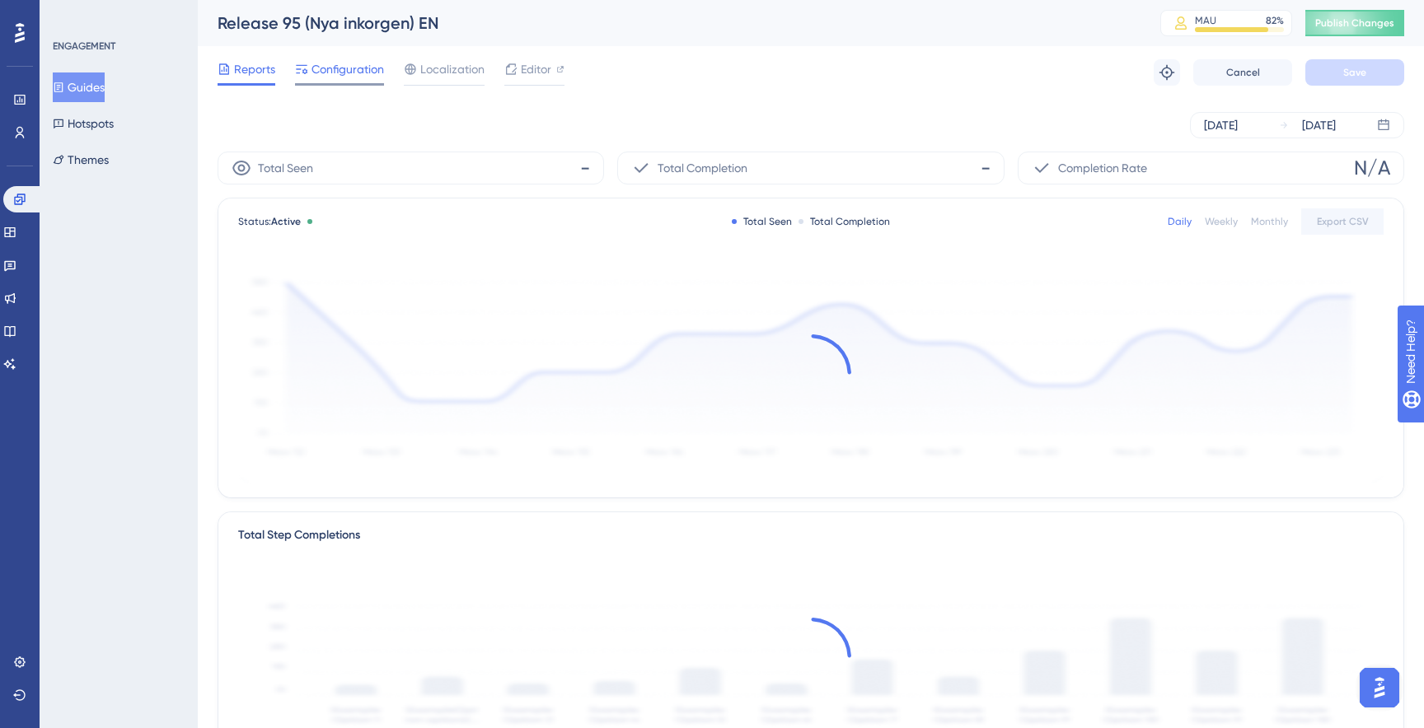
click at [371, 69] on span "Configuration" at bounding box center [347, 69] width 73 height 20
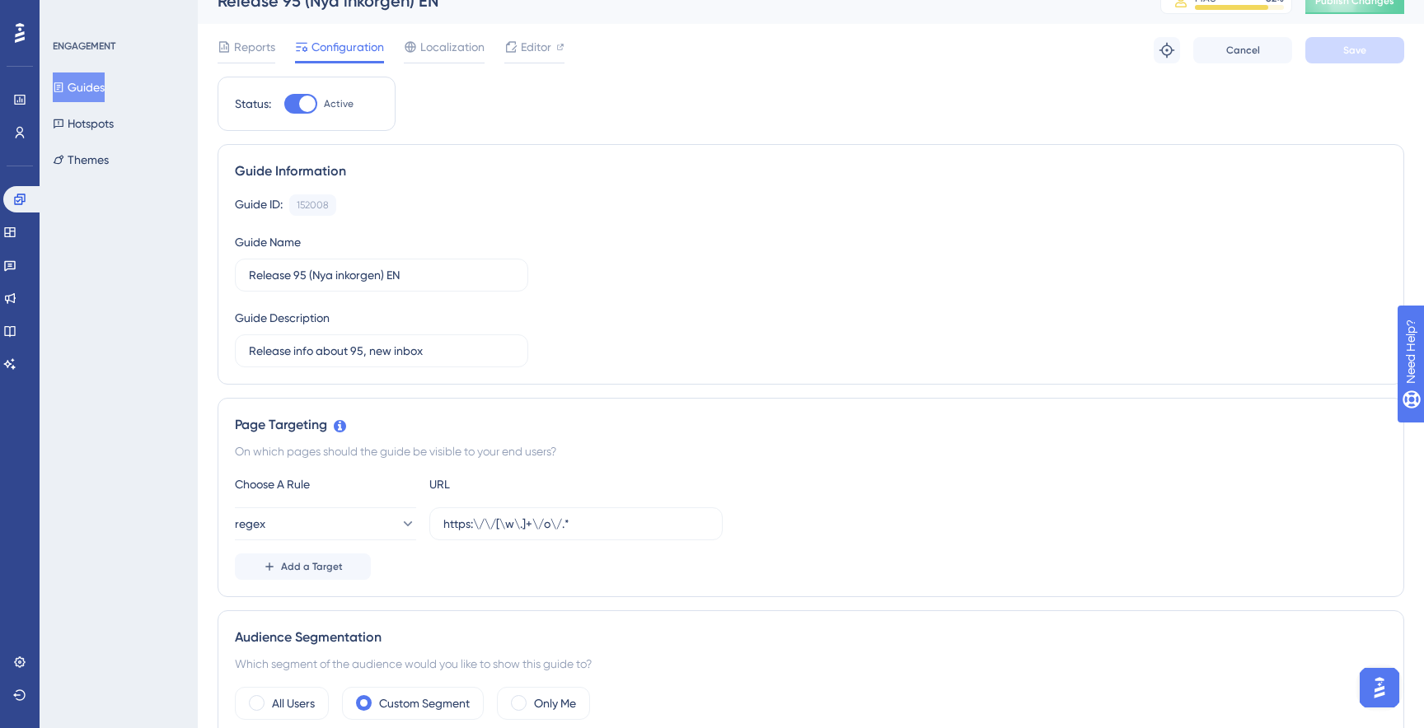
scroll to position [24, 0]
click at [30, 194] on link at bounding box center [23, 199] width 40 height 26
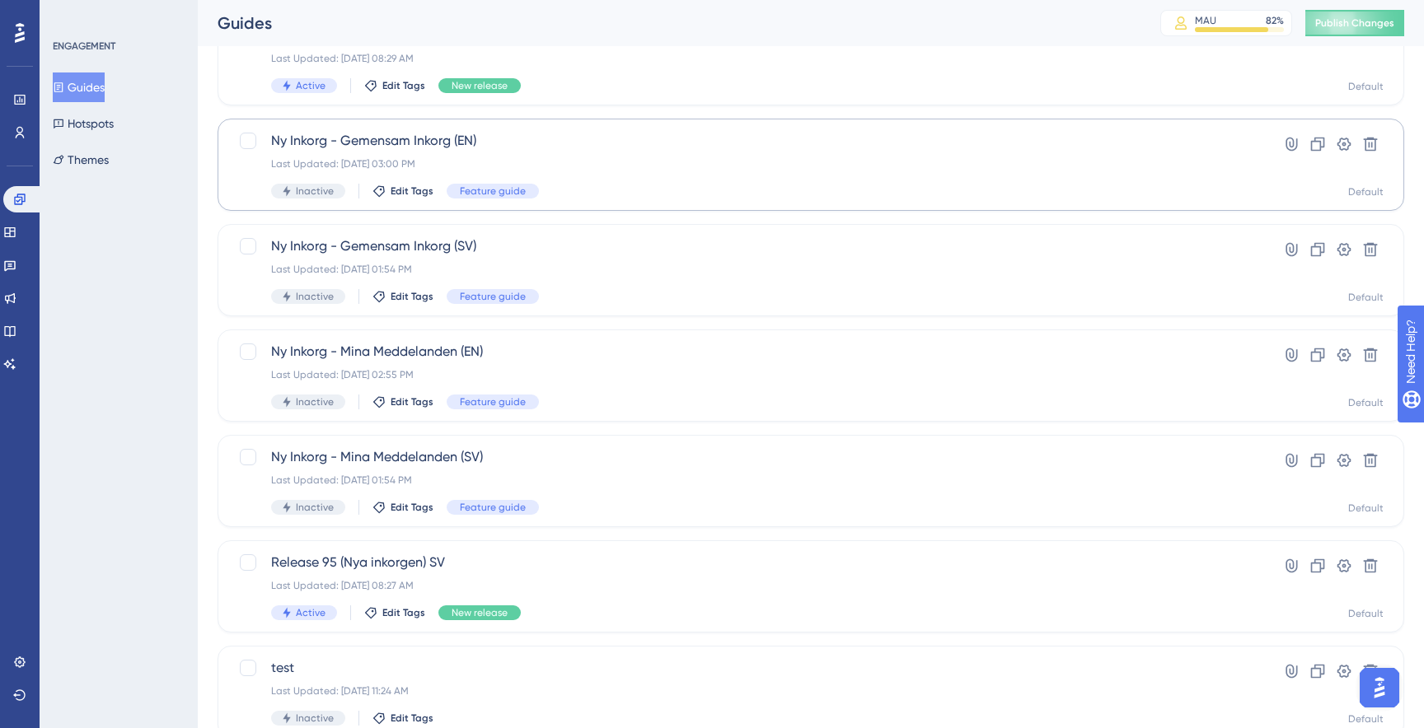
scroll to position [352, 0]
click at [547, 369] on div "Last Updated: Sep 16 2025, 02:55 PM" at bounding box center [745, 372] width 948 height 13
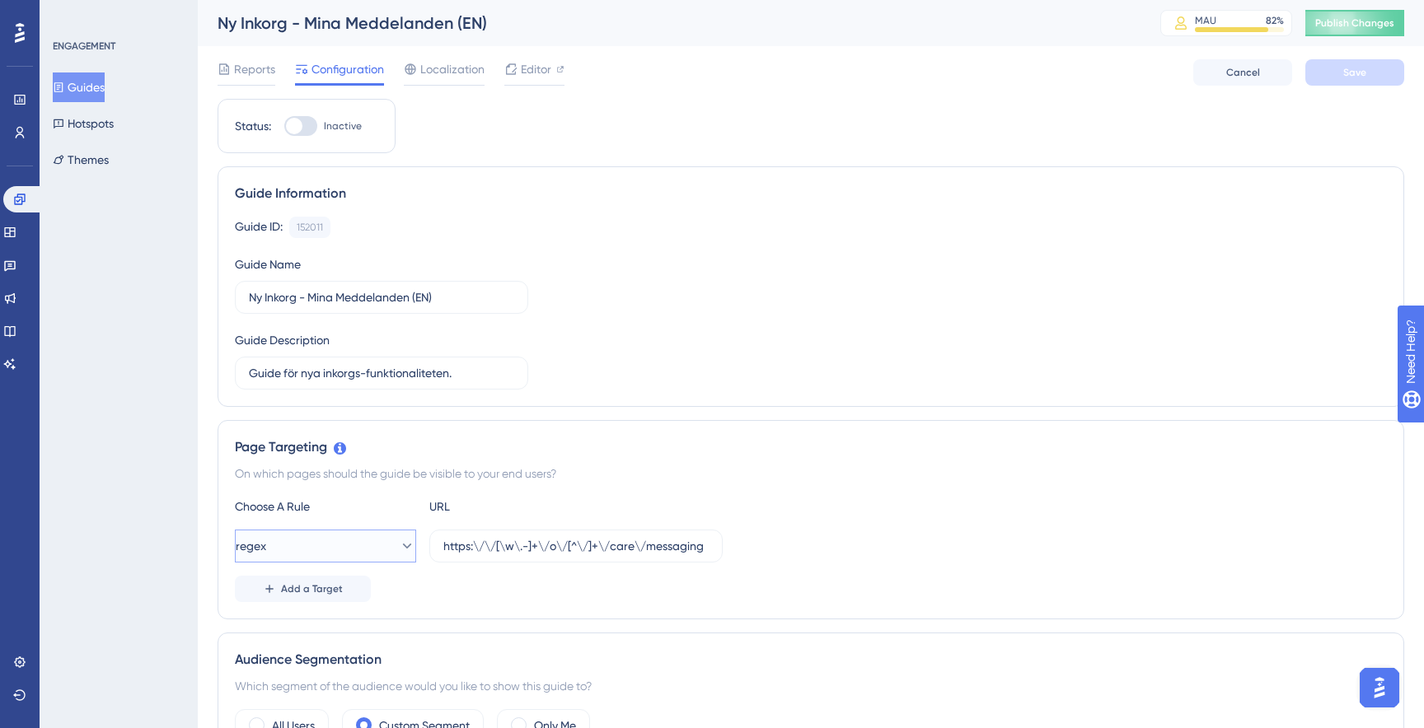
click at [346, 537] on button "regex" at bounding box center [325, 546] width 181 height 33
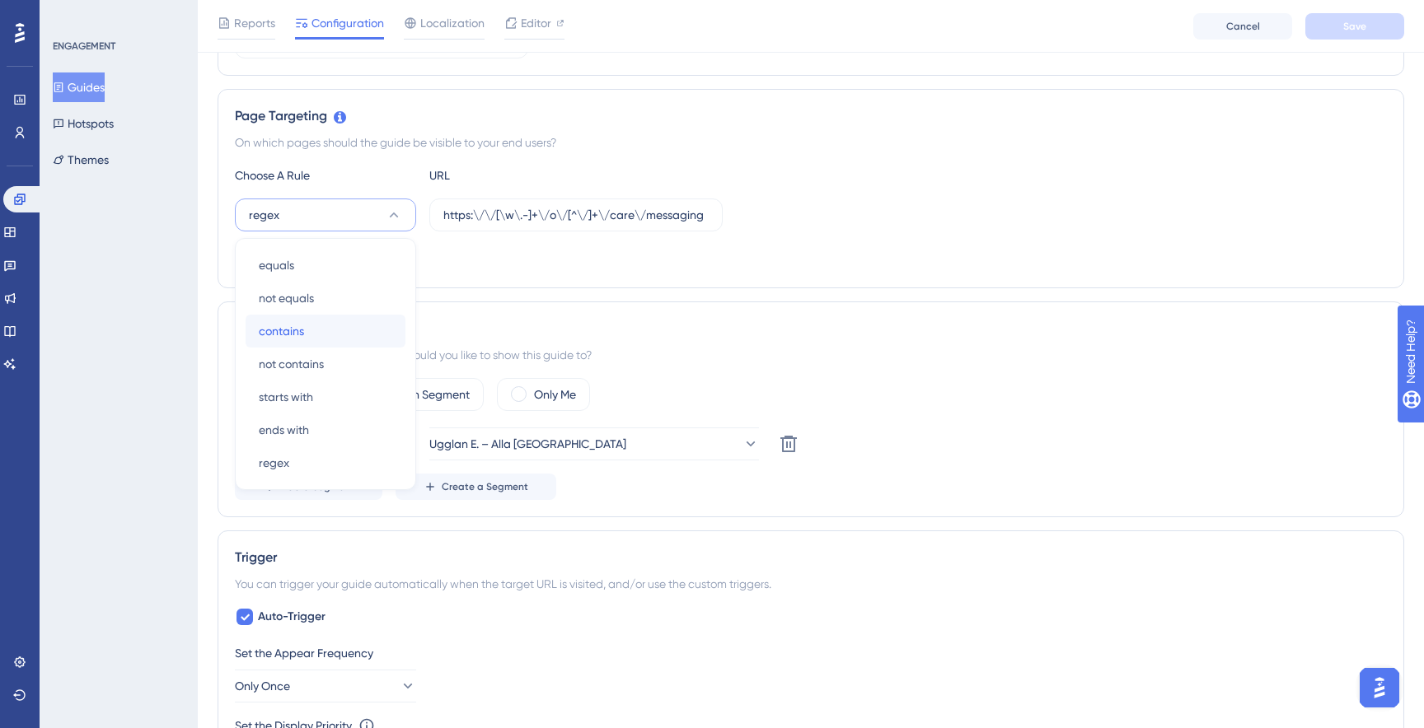
click at [307, 325] on div "contains contains" at bounding box center [325, 331] width 133 height 33
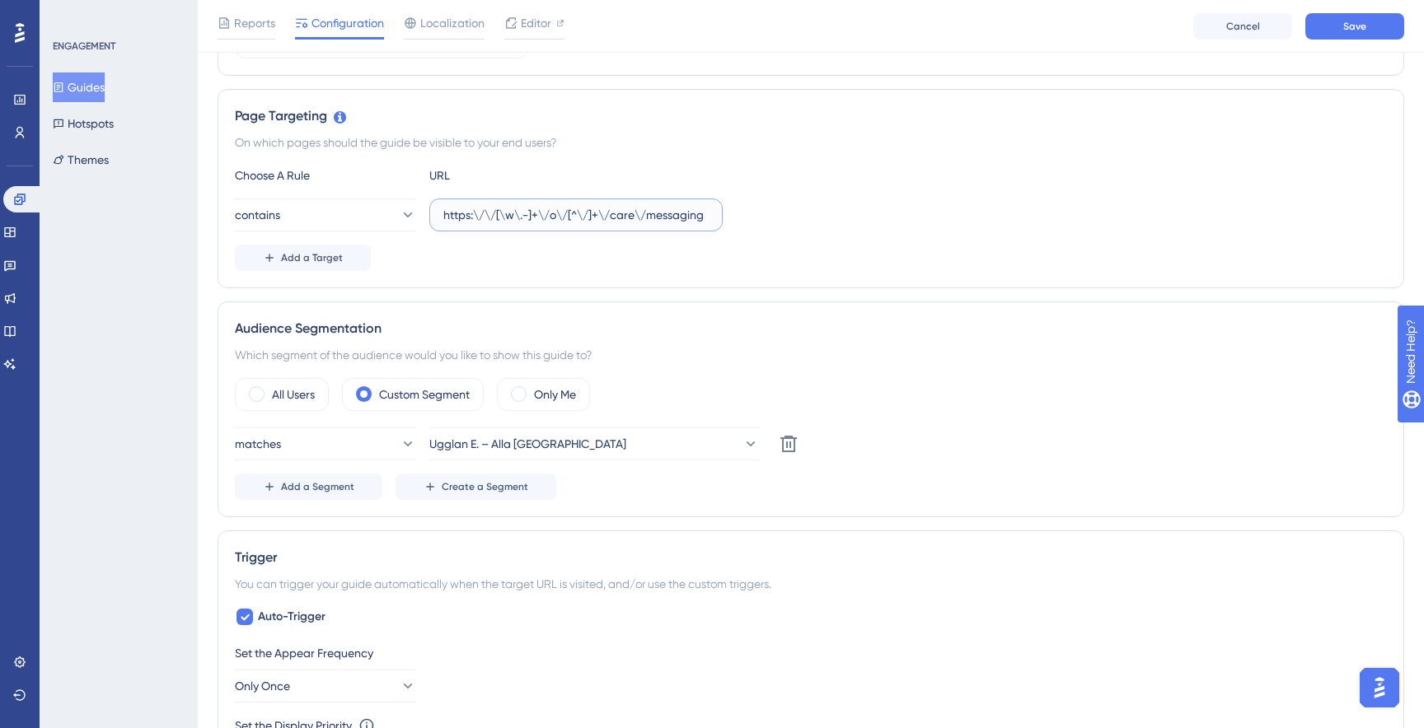
click at [518, 211] on input "https:\/\/[\w\.-]+\/o\/[^\/]+\/care\/messaging" at bounding box center [575, 215] width 265 height 18
paste input "/care"
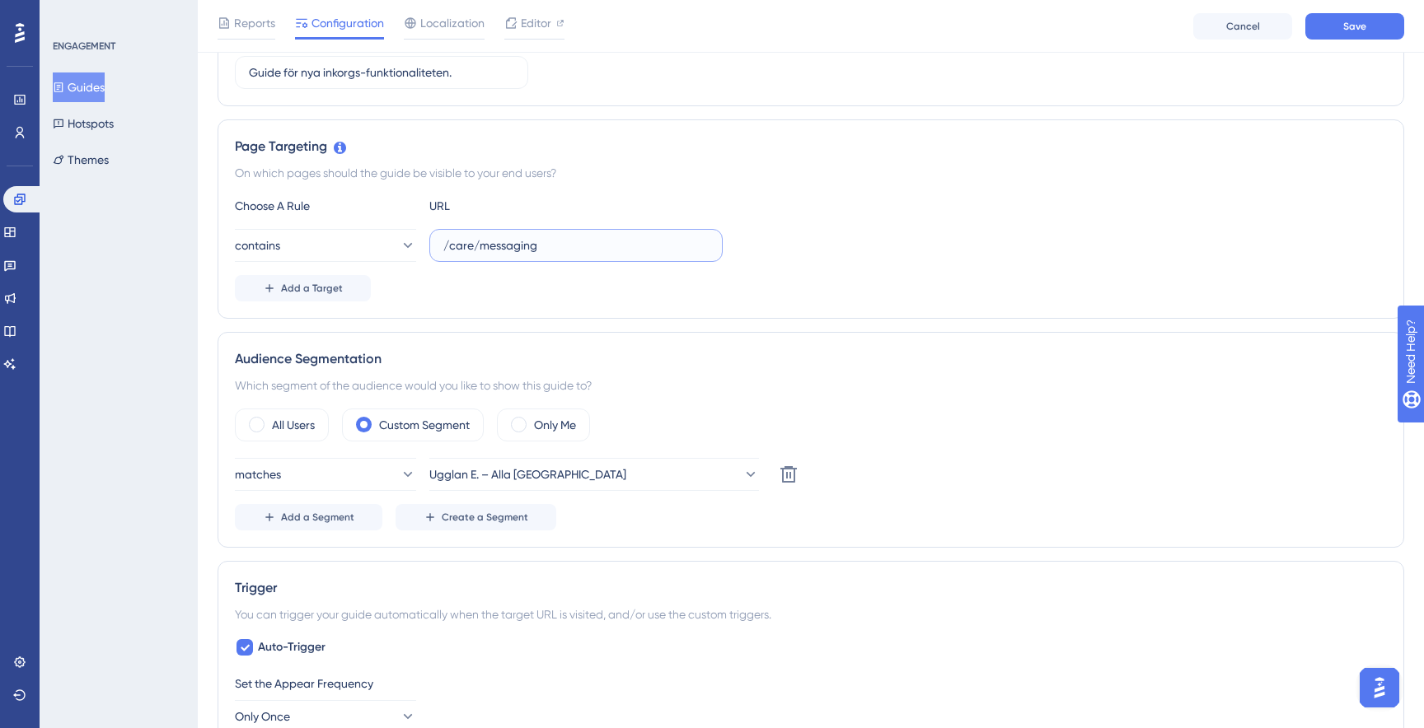
scroll to position [305, 0]
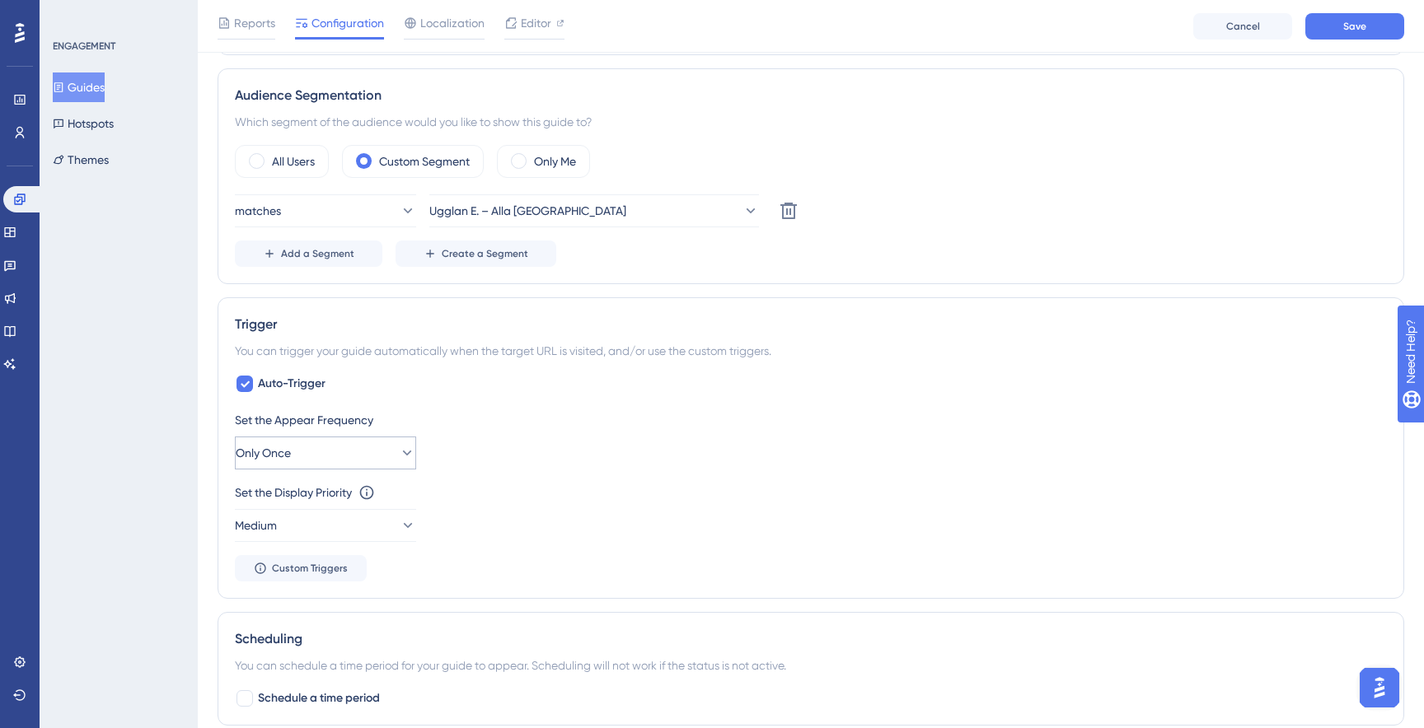
type input "/care/messaging"
click at [335, 461] on button "Only Once" at bounding box center [325, 453] width 181 height 33
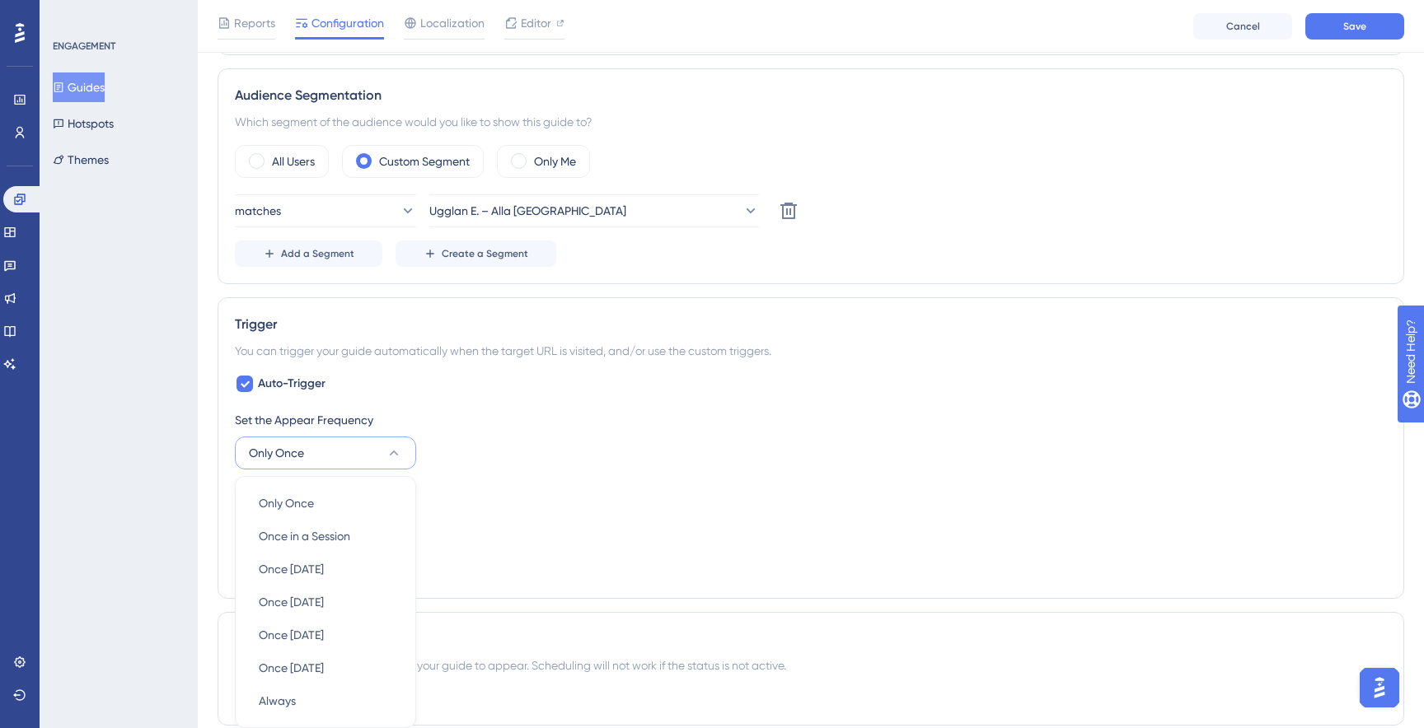
scroll to position [809, 0]
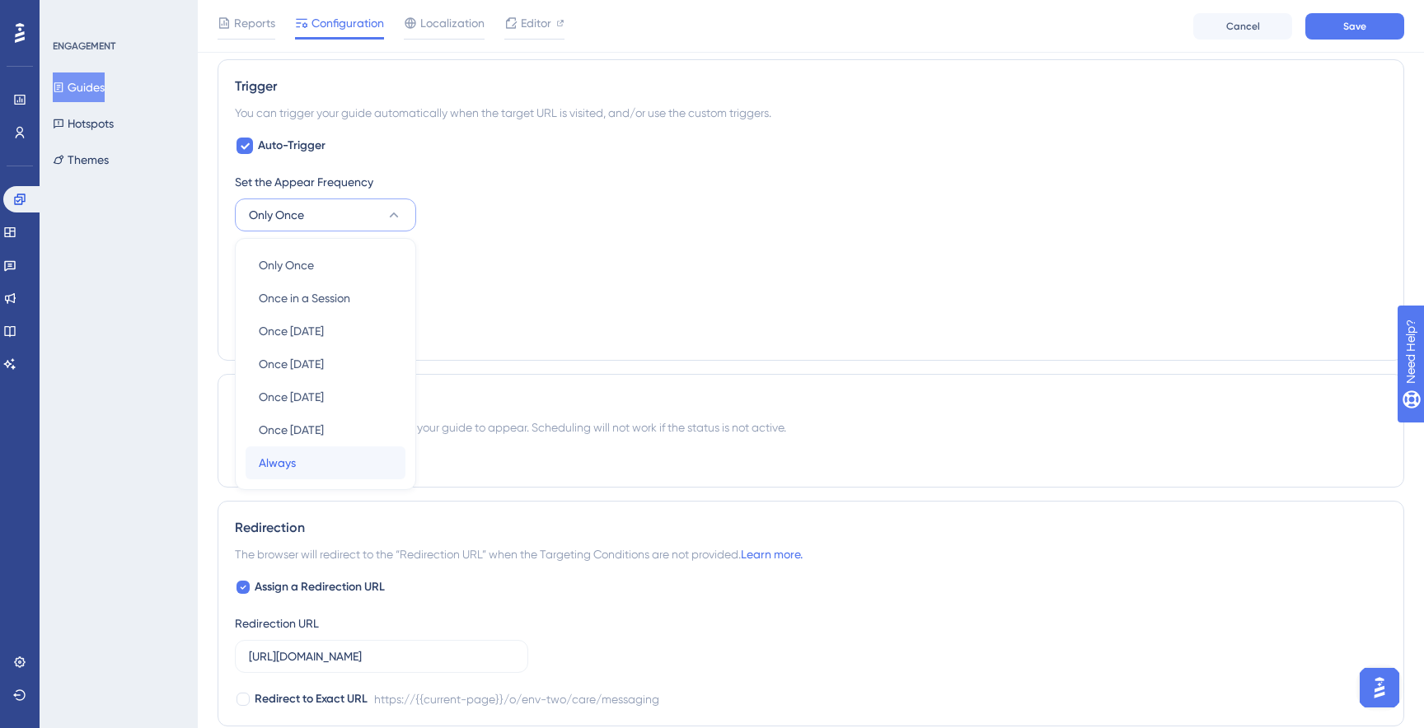
click at [316, 466] on div "Always Always" at bounding box center [325, 463] width 133 height 33
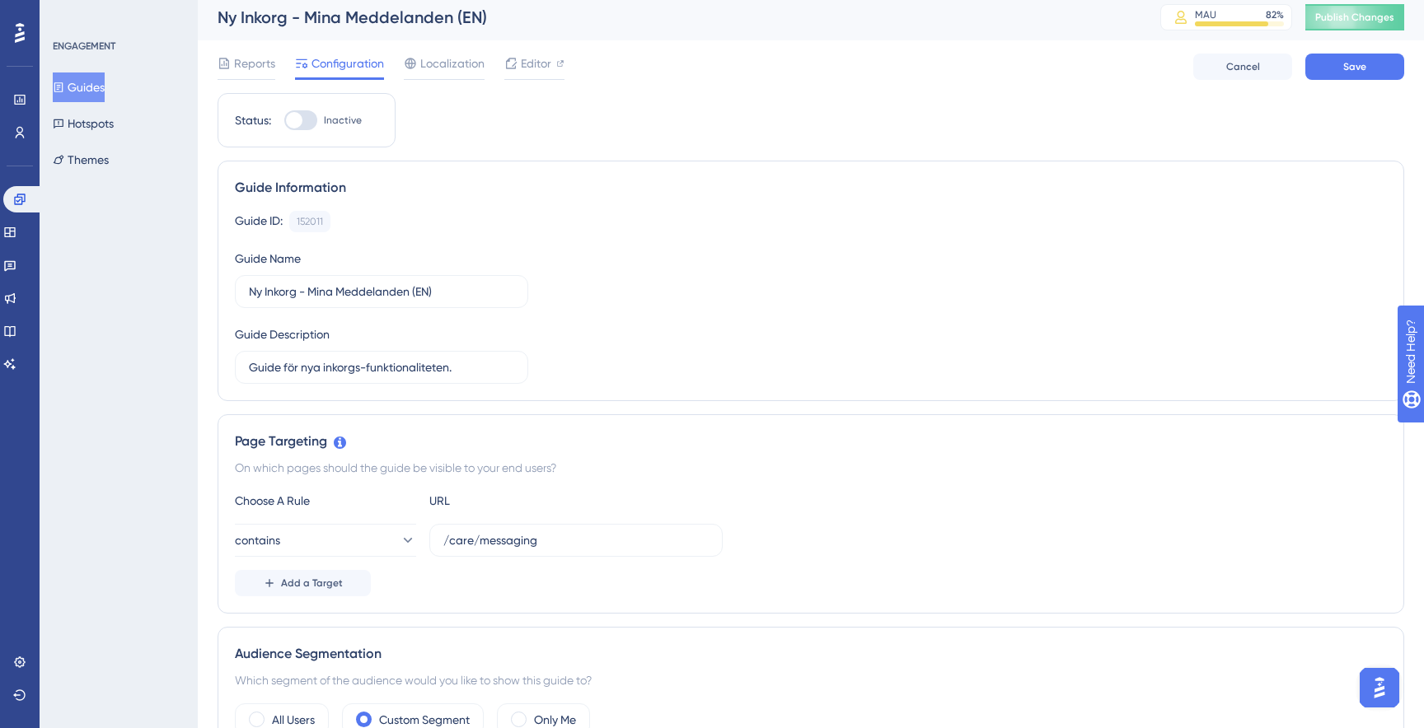
scroll to position [0, 0]
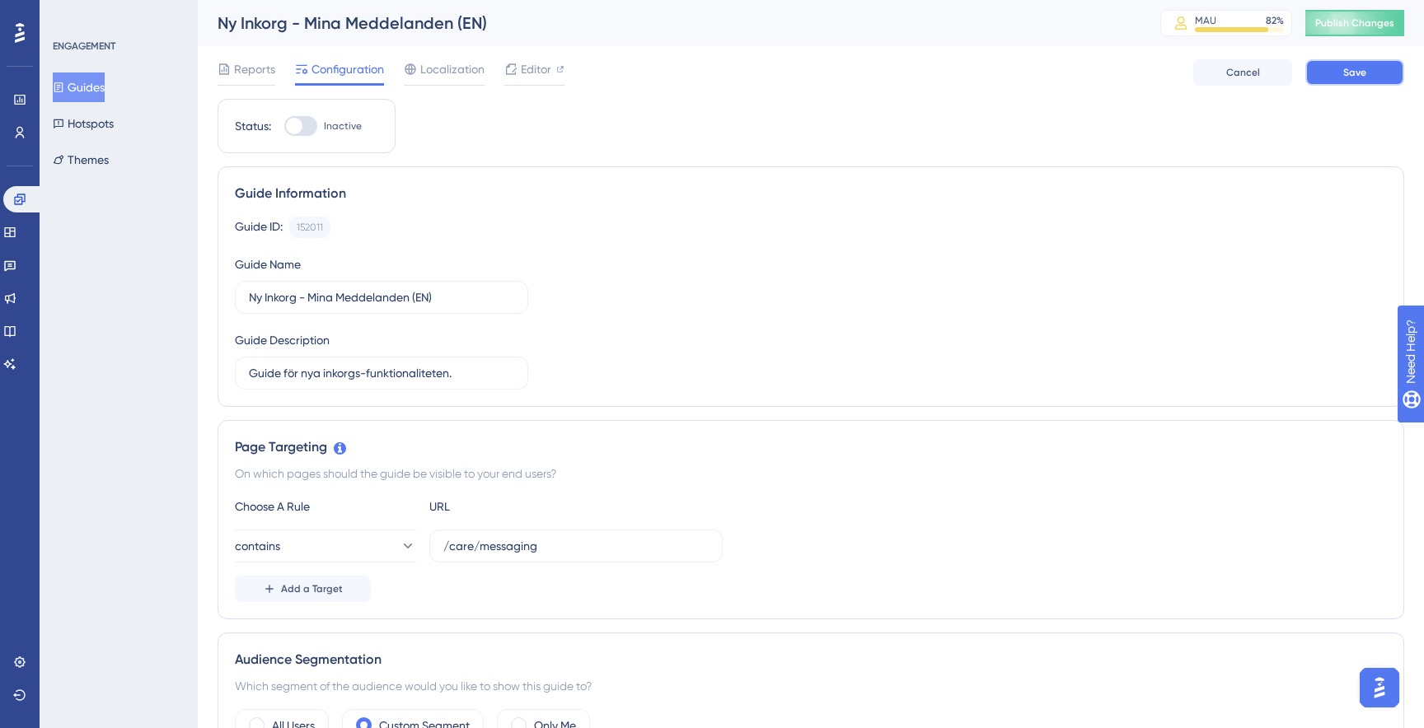
click at [1351, 66] on span "Save" at bounding box center [1354, 72] width 23 height 13
click at [20, 199] on icon at bounding box center [19, 199] width 13 height 13
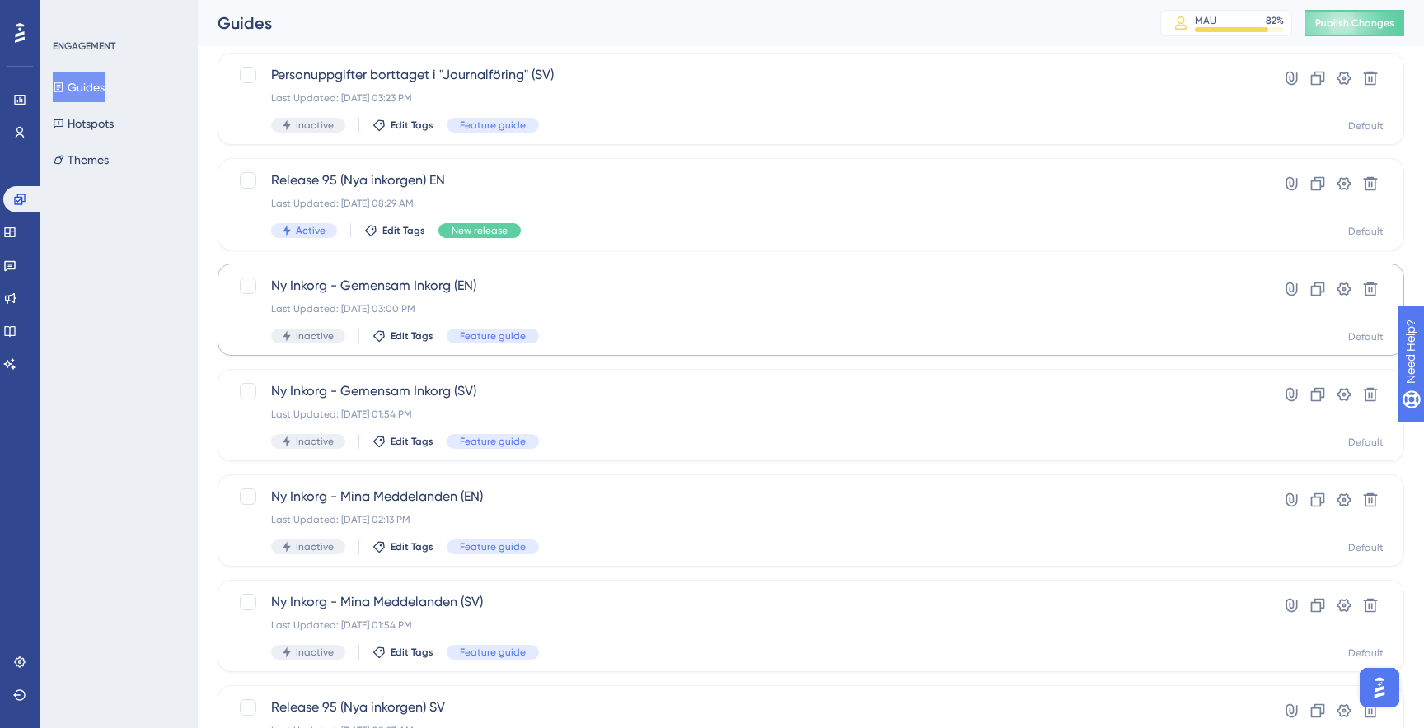
scroll to position [222, 0]
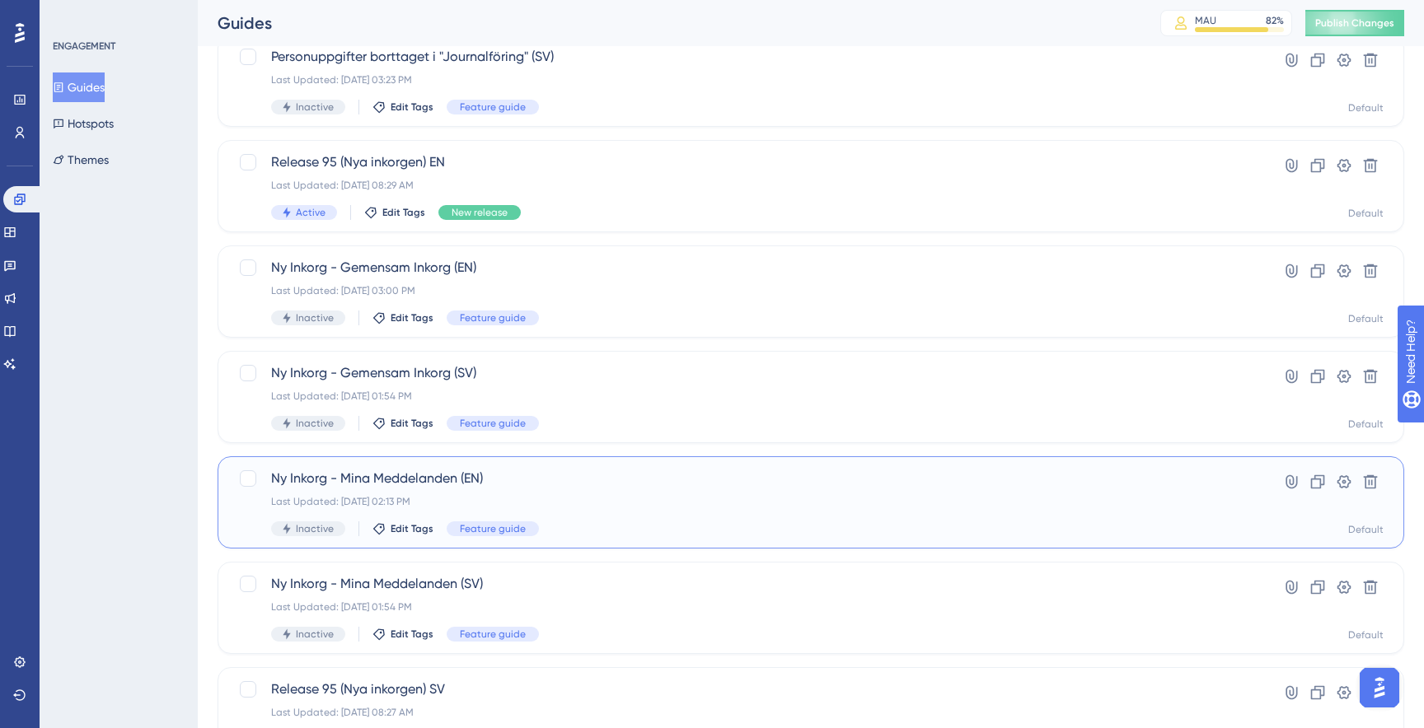
click at [648, 489] on div "Ny Inkorg - Mina Meddelanden (EN) Last Updated: Sep 17 2025, 02:13 PM Inactive …" at bounding box center [745, 503] width 948 height 68
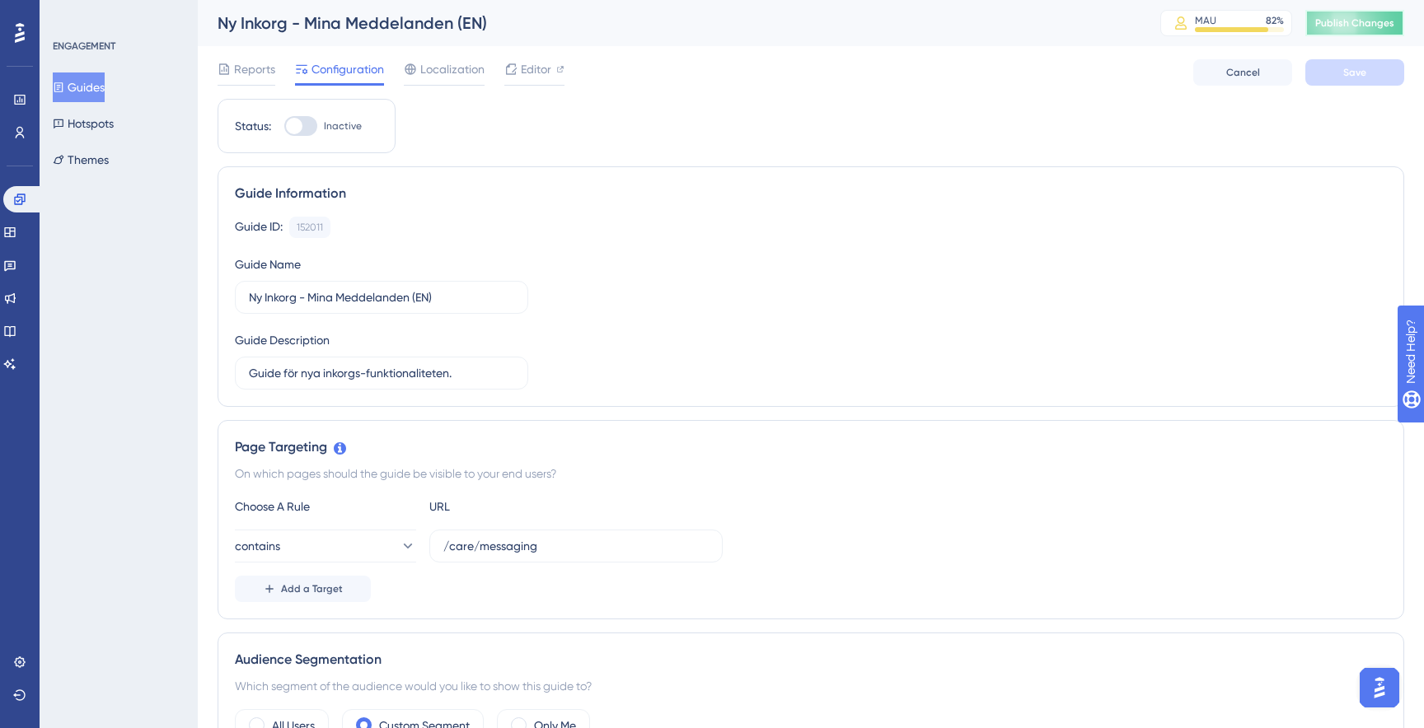
click at [1336, 16] on span "Publish Changes" at bounding box center [1354, 22] width 79 height 13
click at [22, 199] on icon at bounding box center [19, 199] width 13 height 13
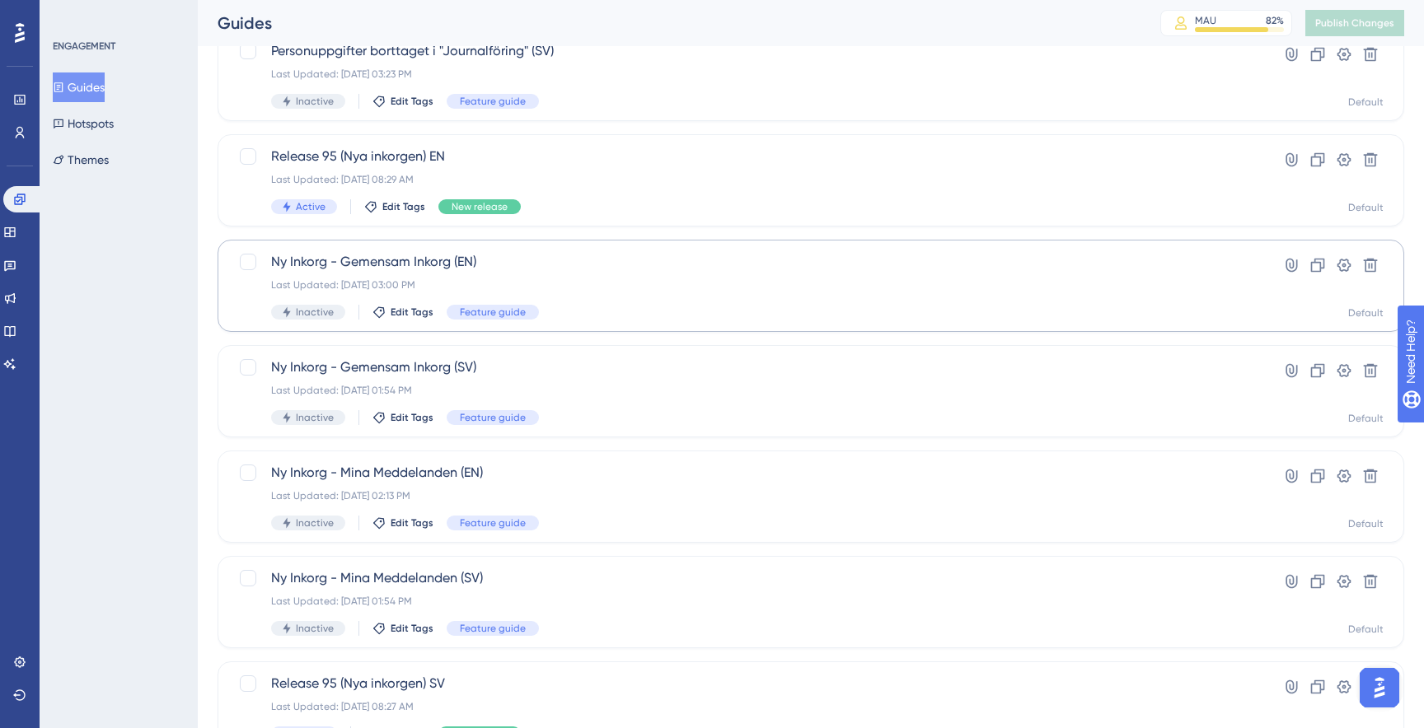
scroll to position [227, 0]
click at [541, 290] on div "Last Updated: Sep 16 2025, 03:00 PM" at bounding box center [745, 286] width 948 height 13
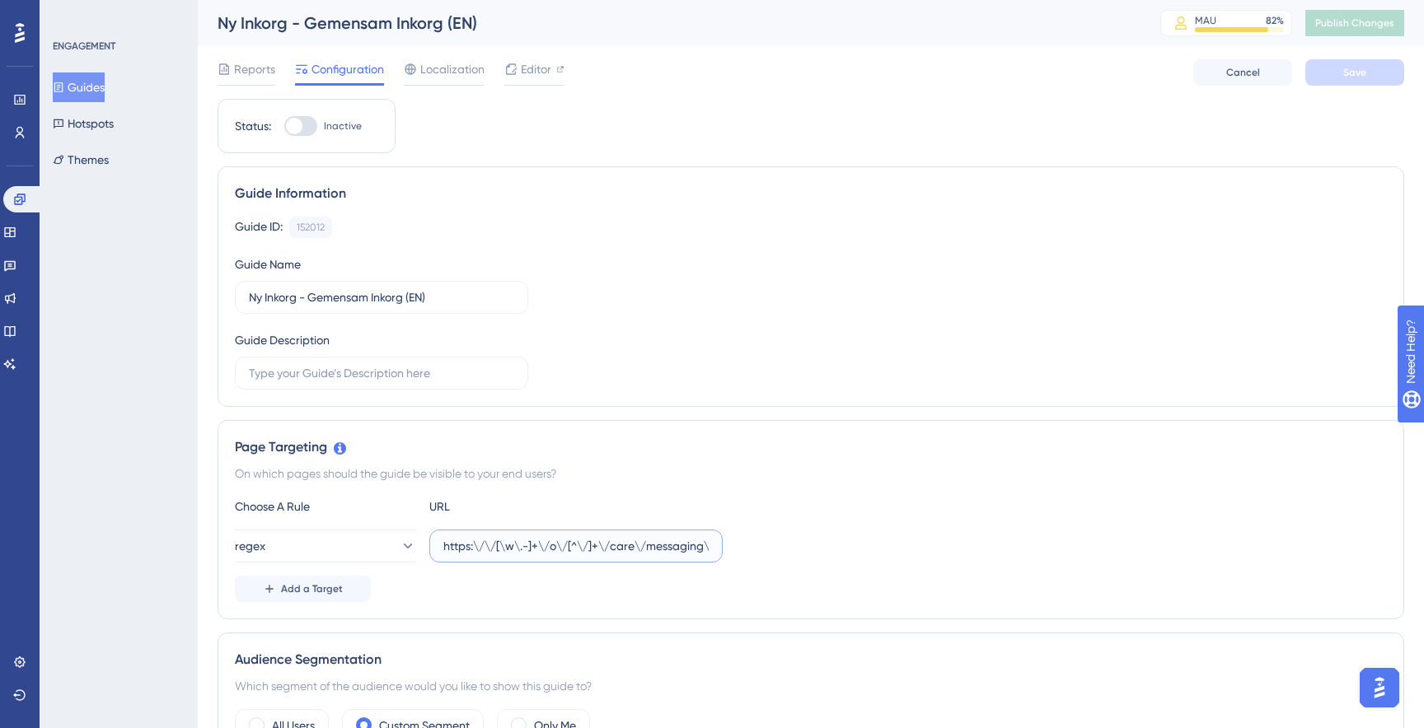
click at [602, 546] on input "https:\/\/[\w\.-]+\/o\/[^\/]+\/care\/messaging\/inbox" at bounding box center [575, 546] width 265 height 18
paste input "/care/messaging"
type input "/care/messaging"
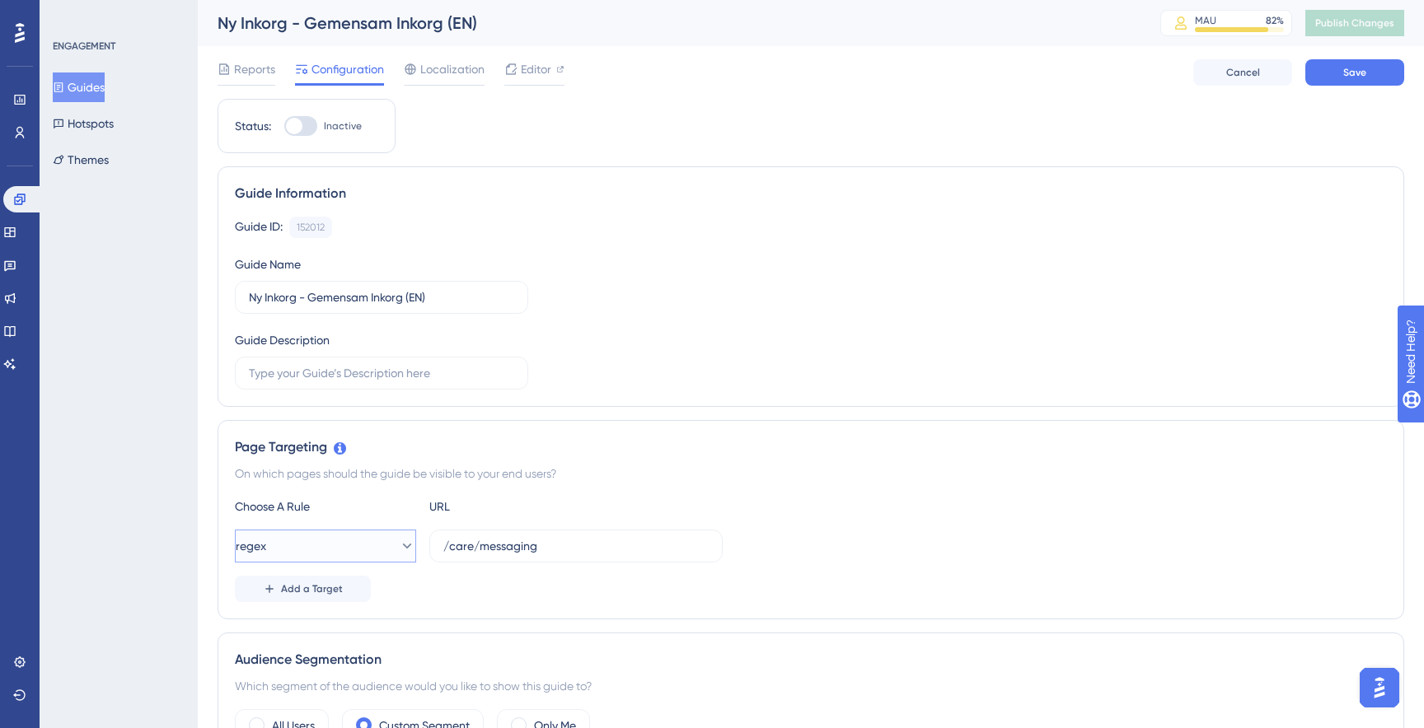
click at [349, 541] on button "regex" at bounding box center [325, 546] width 181 height 33
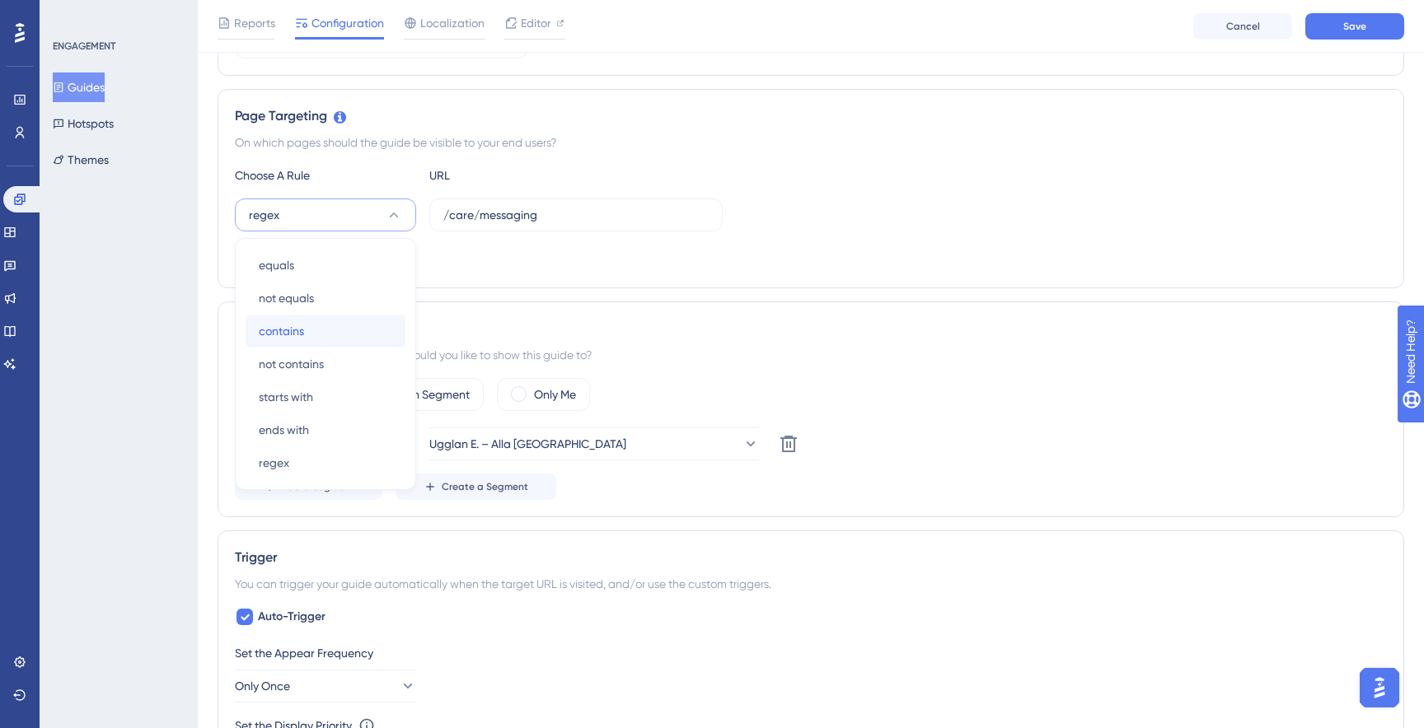
click at [307, 338] on div "contains contains" at bounding box center [325, 331] width 133 height 33
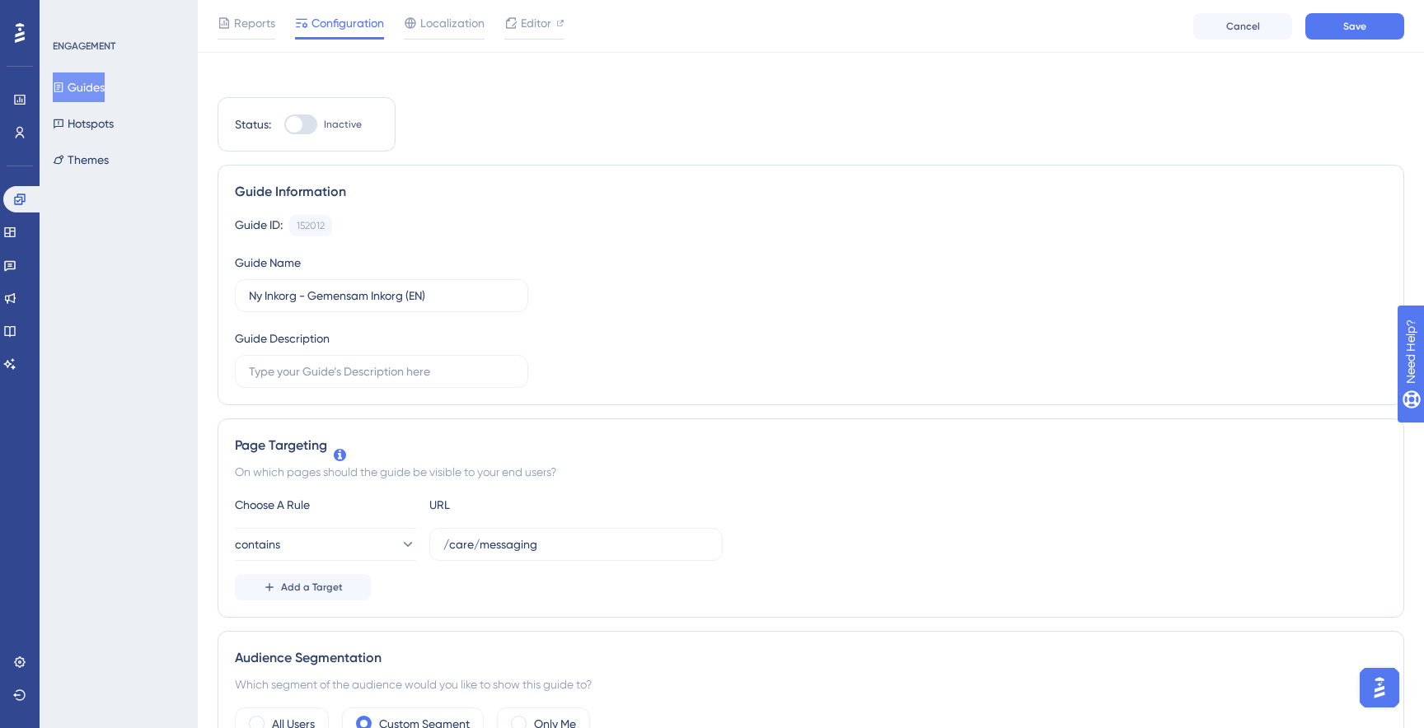
scroll to position [0, 0]
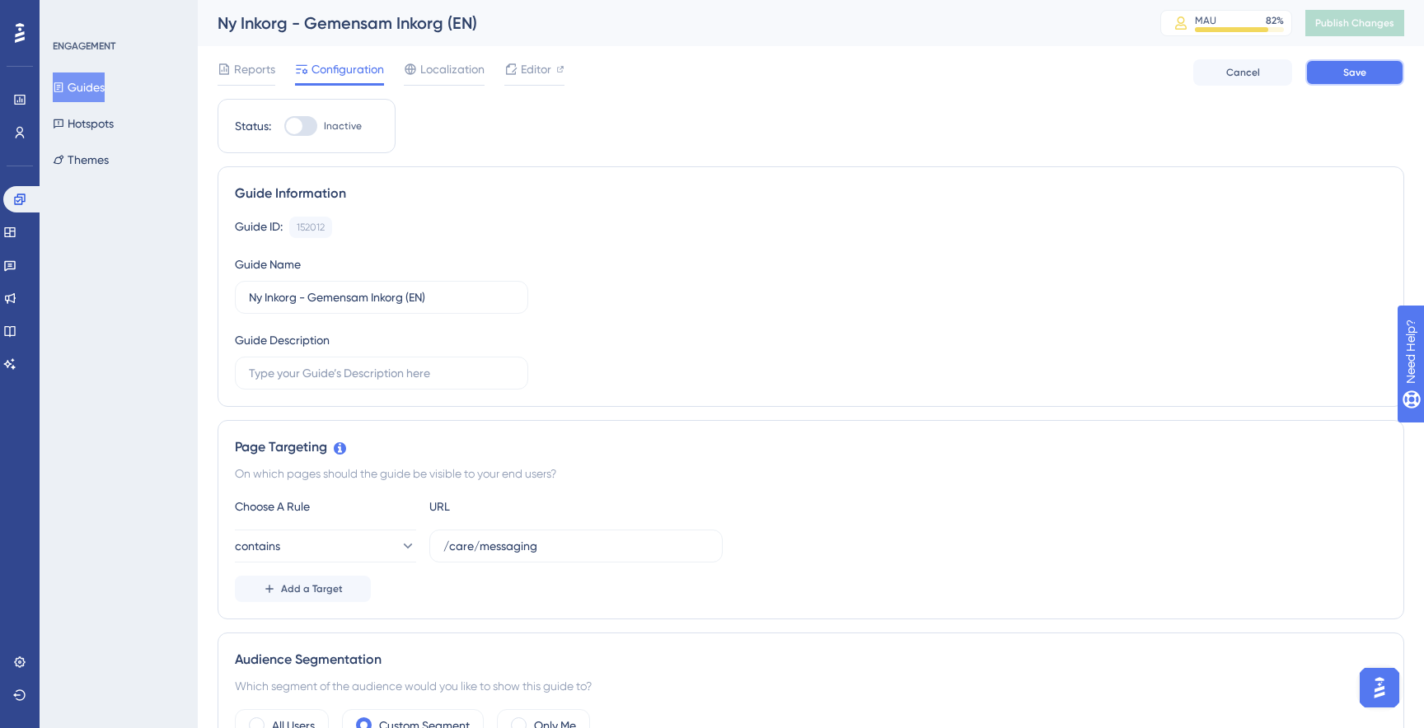
click at [1335, 72] on button "Save" at bounding box center [1354, 72] width 99 height 26
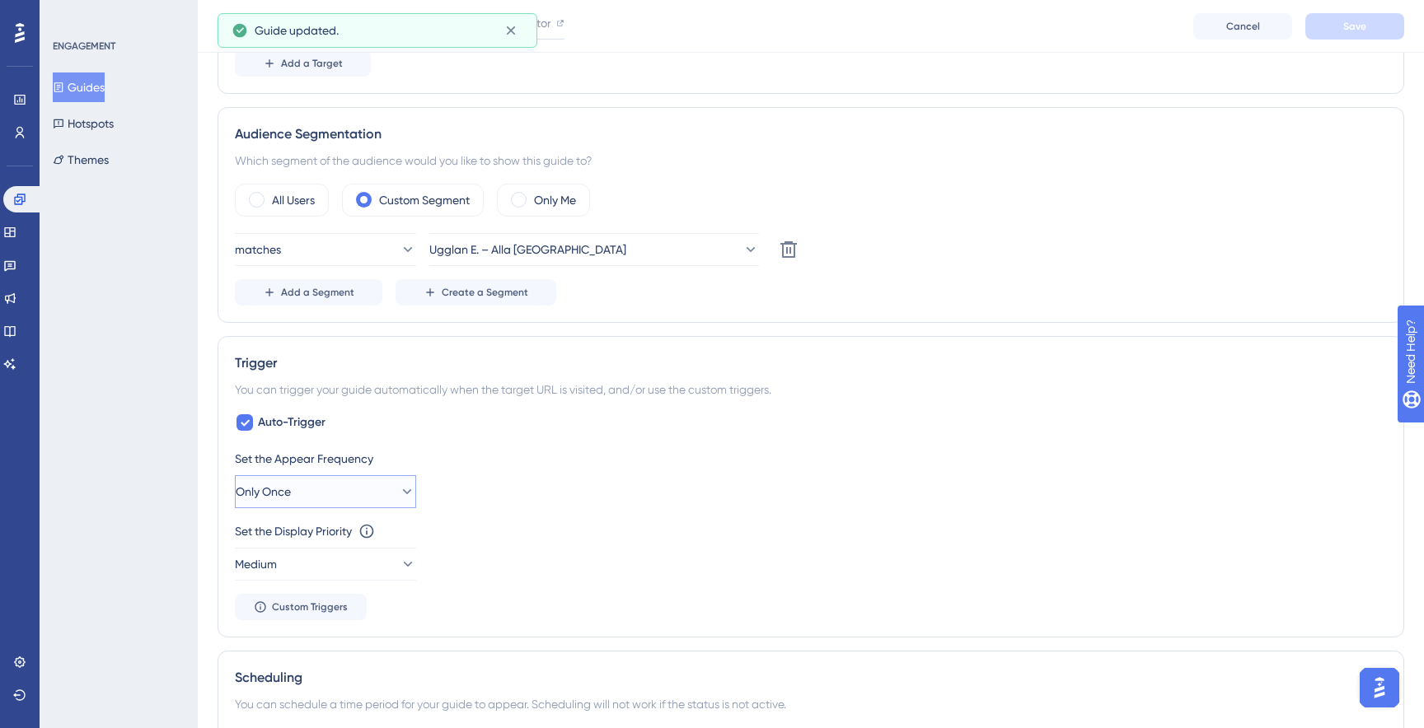
click at [399, 484] on icon at bounding box center [407, 492] width 16 height 16
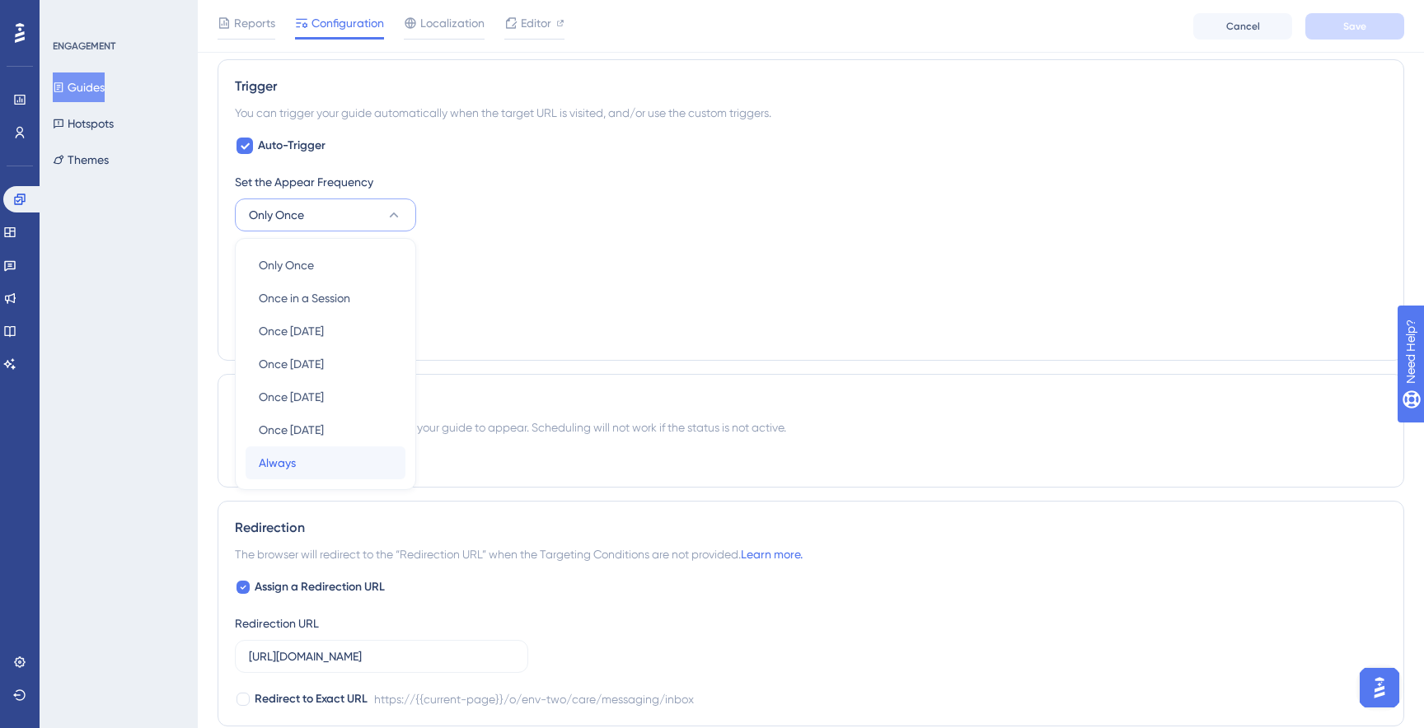
click at [337, 451] on div "Always Always" at bounding box center [325, 463] width 133 height 33
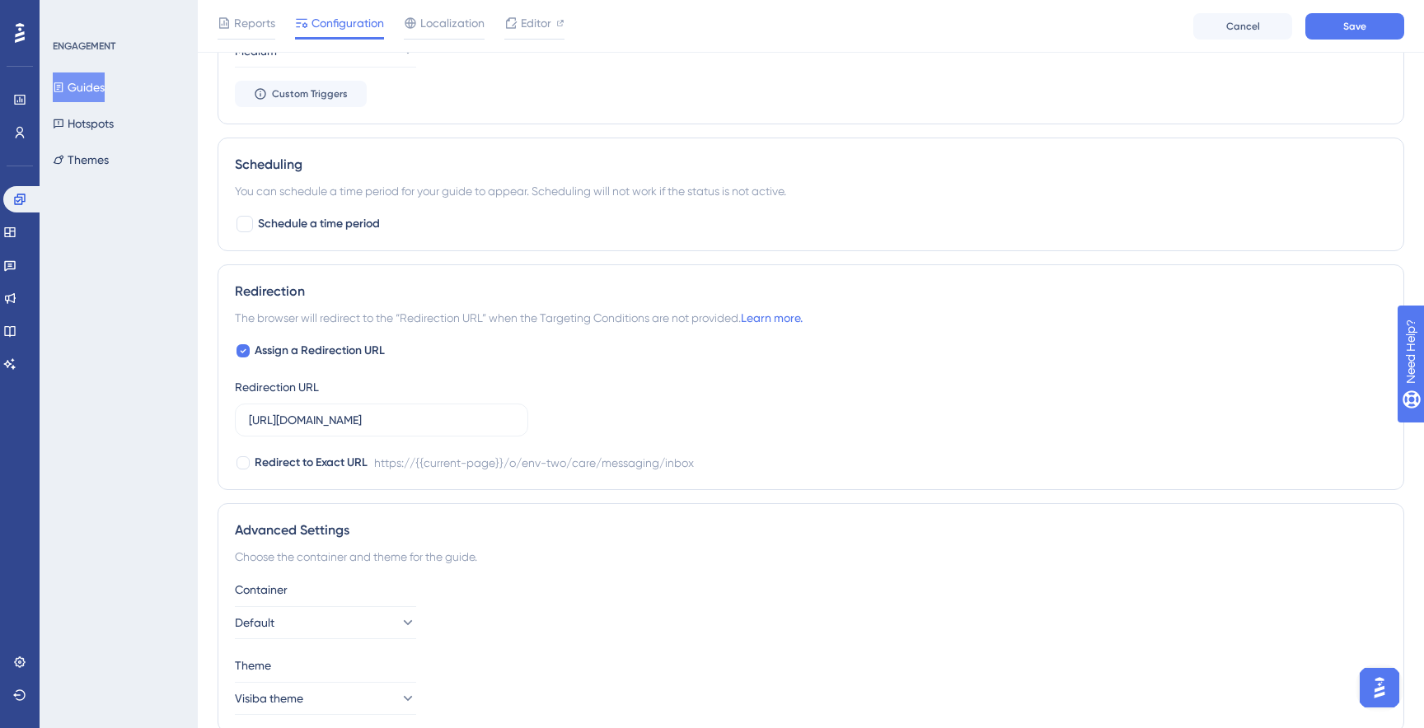
scroll to position [1287, 0]
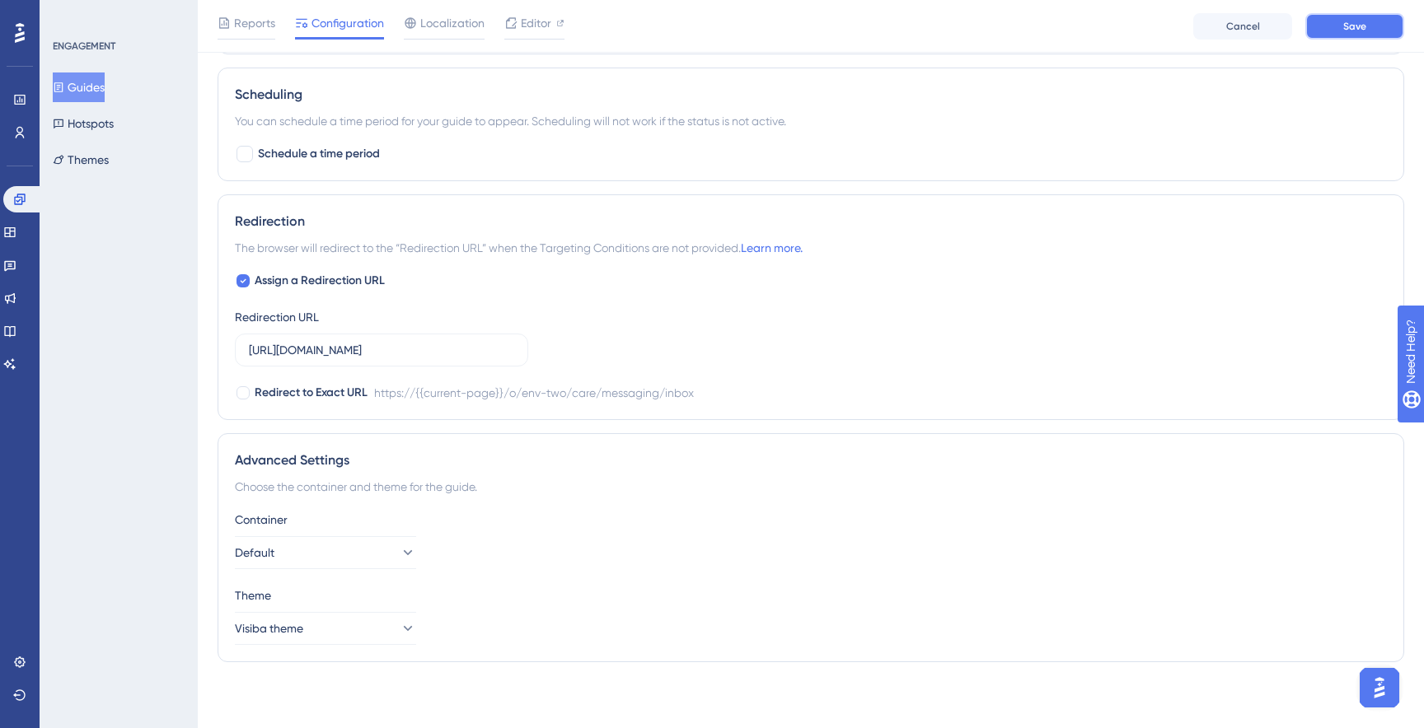
click at [1339, 27] on button "Save" at bounding box center [1354, 26] width 99 height 26
click at [384, 355] on input "https://stage-service.visibacare.com/o/env-two/care/messaging/inbox" at bounding box center [381, 350] width 265 height 18
paste input "e.visibacare.com/o/ugglan-enterprise"
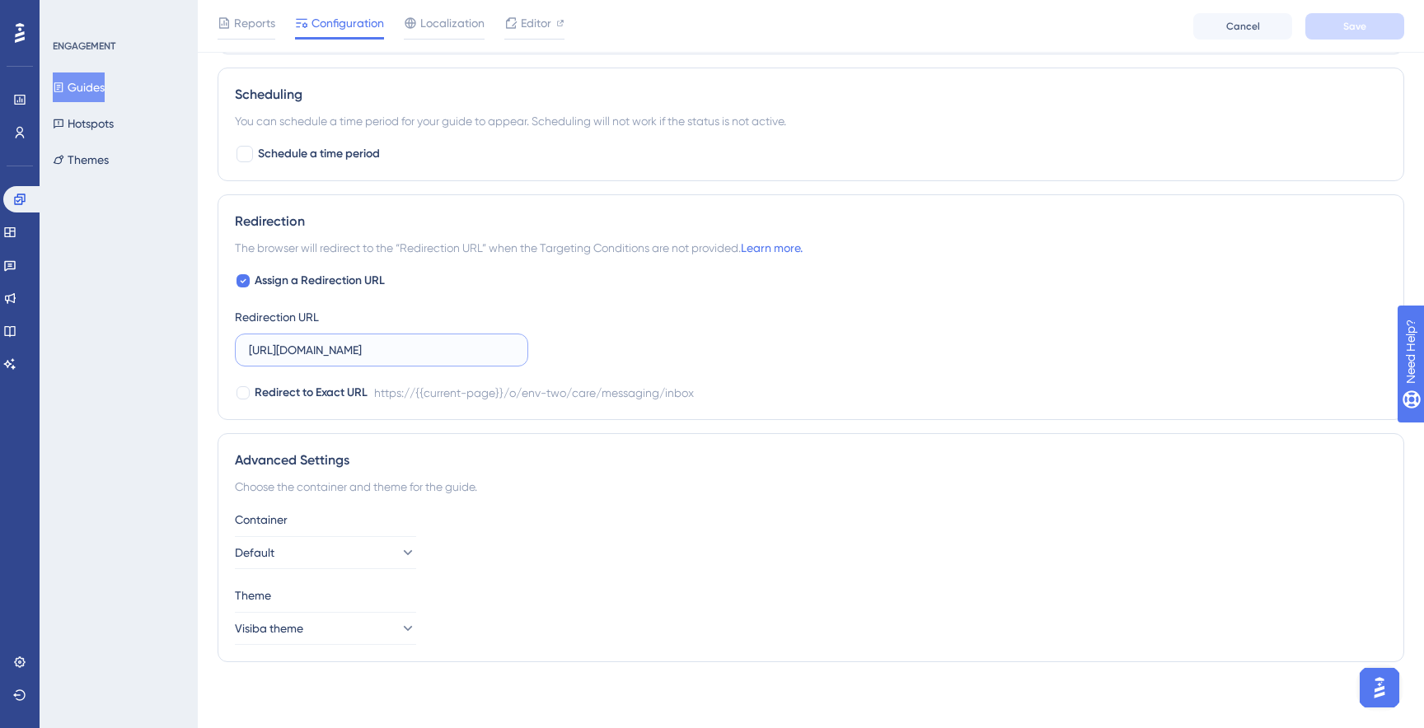
scroll to position [0, 113]
type input "https://se.visibacare.com/o/ugglan-enterprise/care/messaging/inbox"
click at [612, 606] on div "Theme Visiba theme" at bounding box center [811, 615] width 1152 height 59
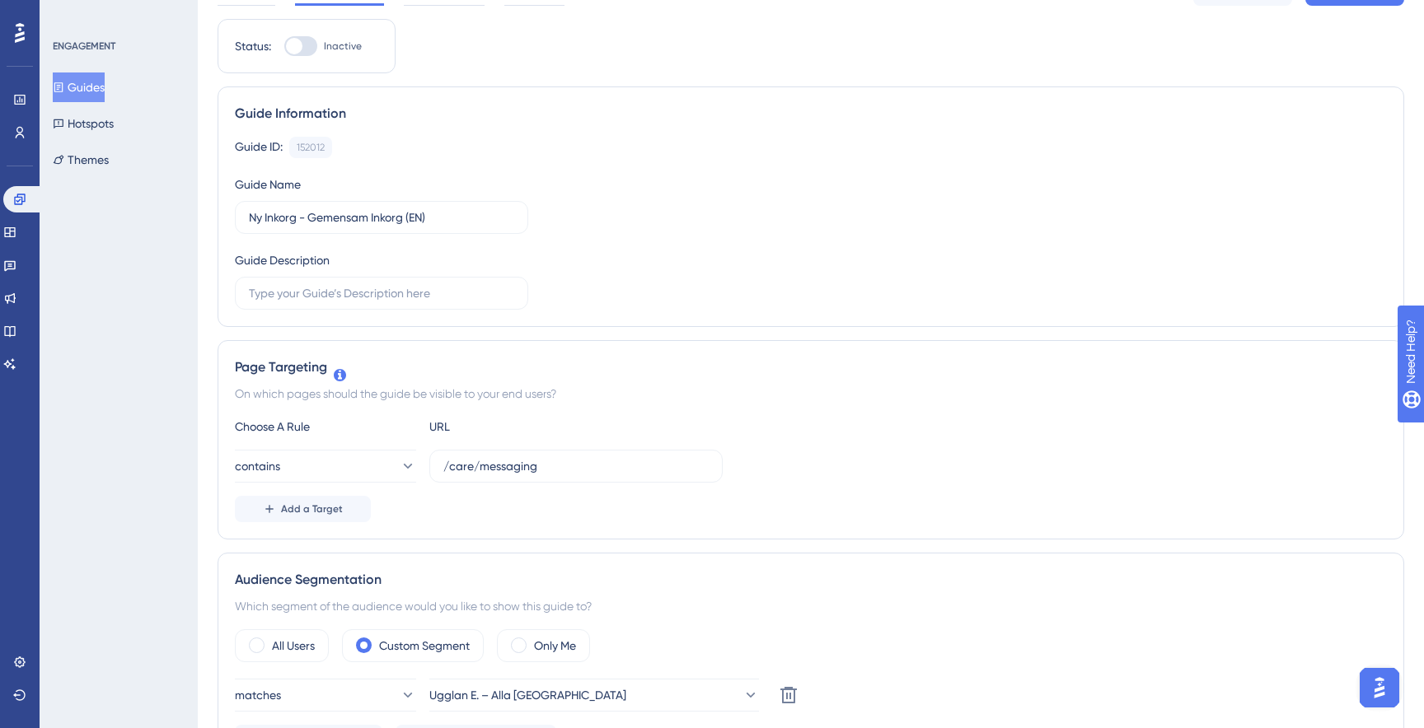
scroll to position [0, 0]
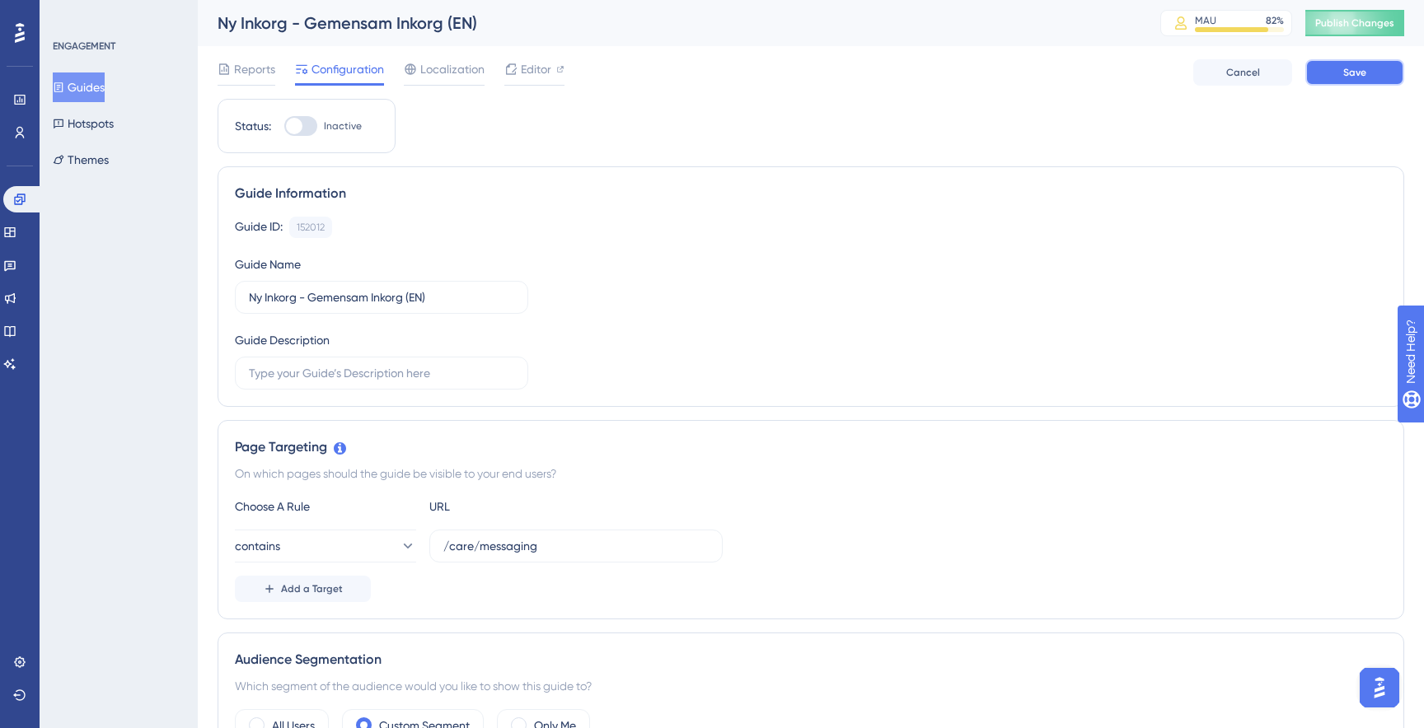
click at [1343, 72] on span "Save" at bounding box center [1354, 72] width 23 height 13
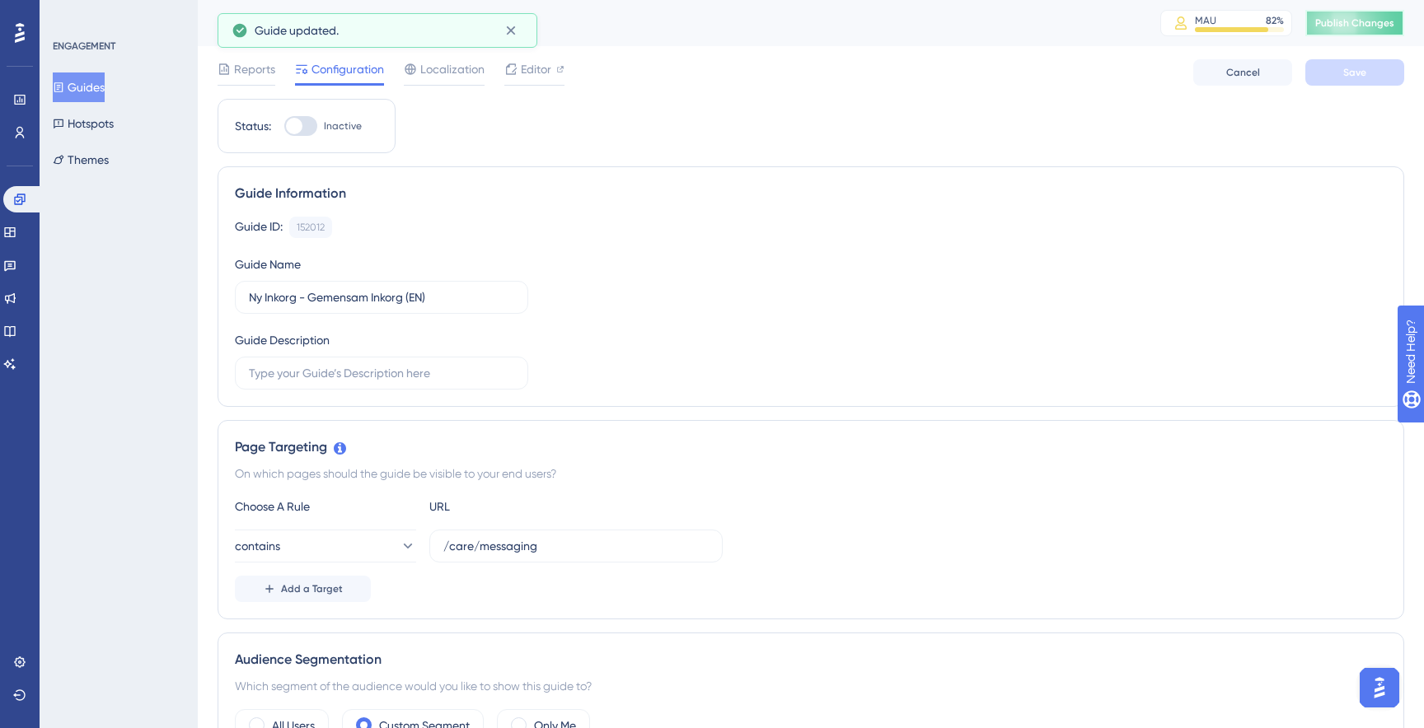
click at [1341, 33] on button "Publish Changes" at bounding box center [1354, 23] width 99 height 26
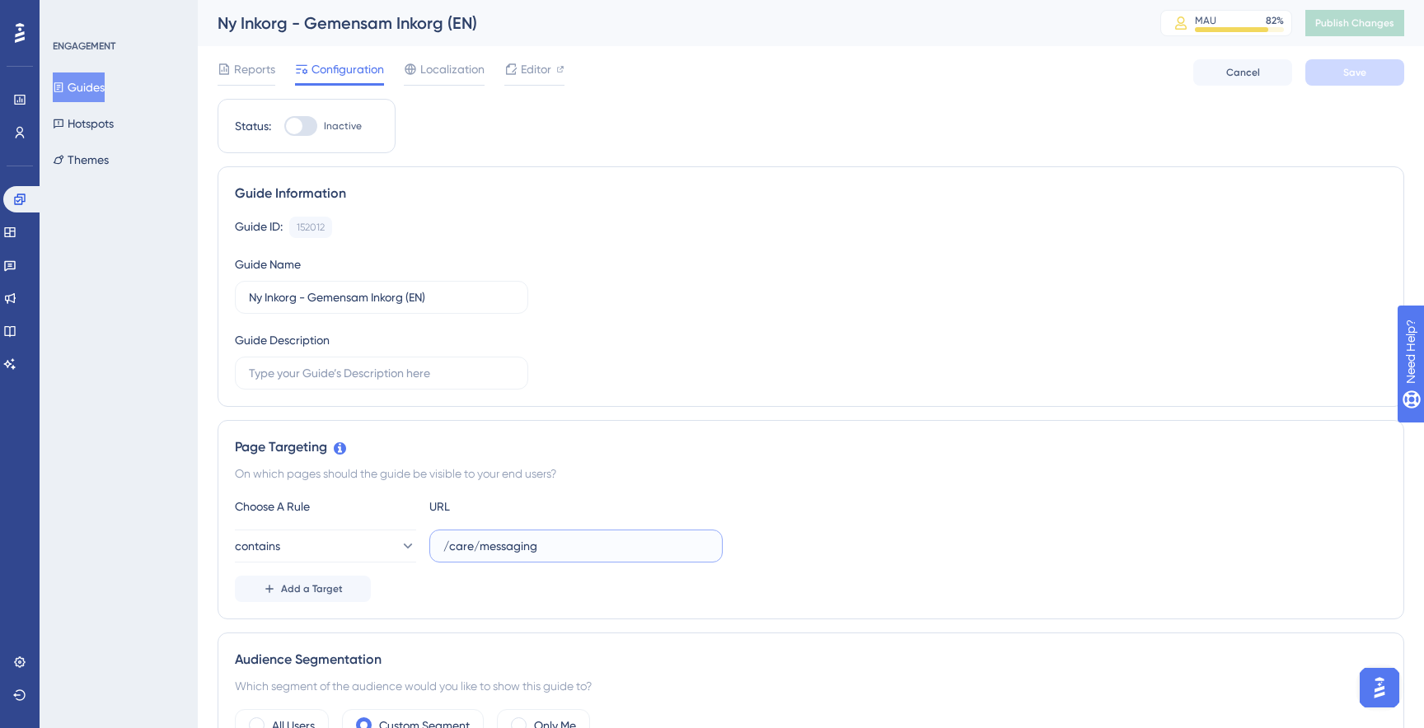
click at [581, 545] on input "/care/messaging" at bounding box center [575, 546] width 265 height 18
type input "/care/messaging/inbox"
click at [1366, 77] on button "Save" at bounding box center [1354, 72] width 99 height 26
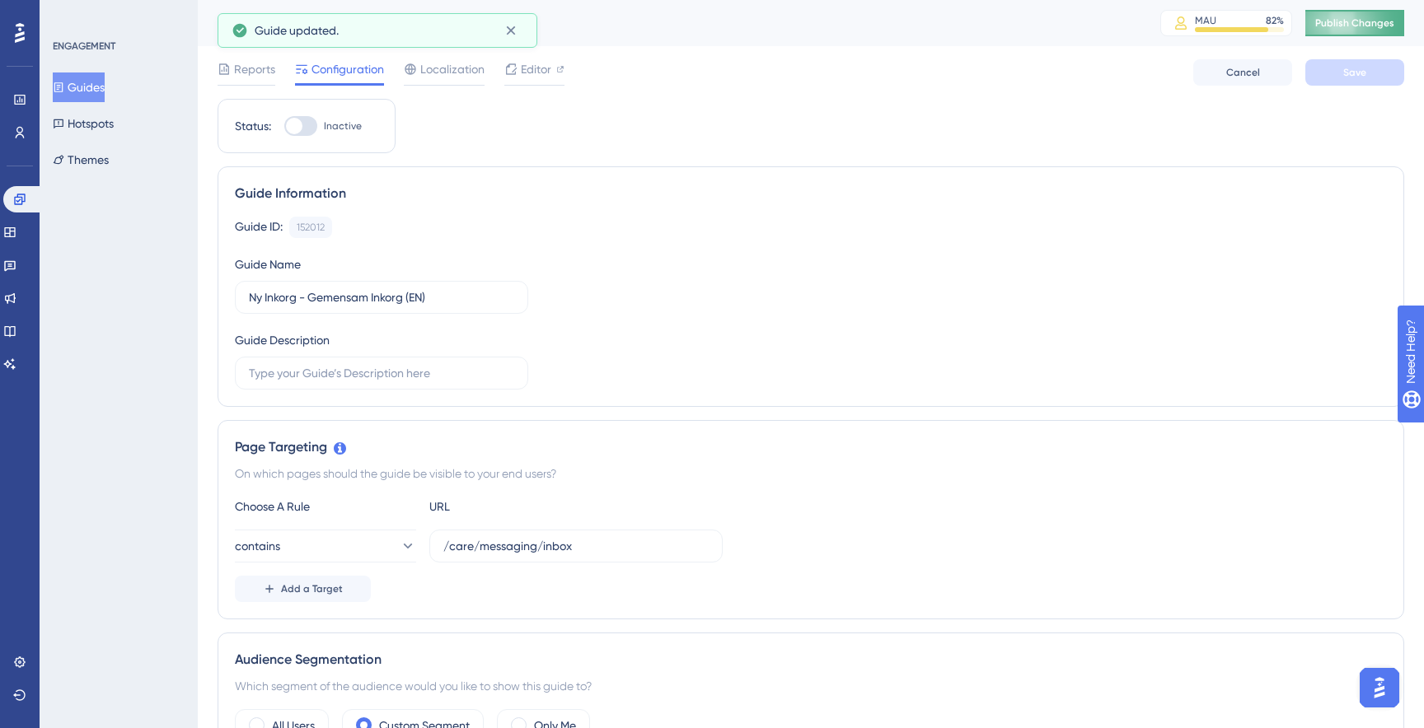
click at [1355, 34] on button "Publish Changes" at bounding box center [1354, 23] width 99 height 26
click at [305, 119] on div at bounding box center [300, 126] width 33 height 20
click at [284, 126] on input "Inactive" at bounding box center [283, 126] width 1 height 1
checkbox input "true"
click at [1330, 63] on button "Save" at bounding box center [1354, 72] width 99 height 26
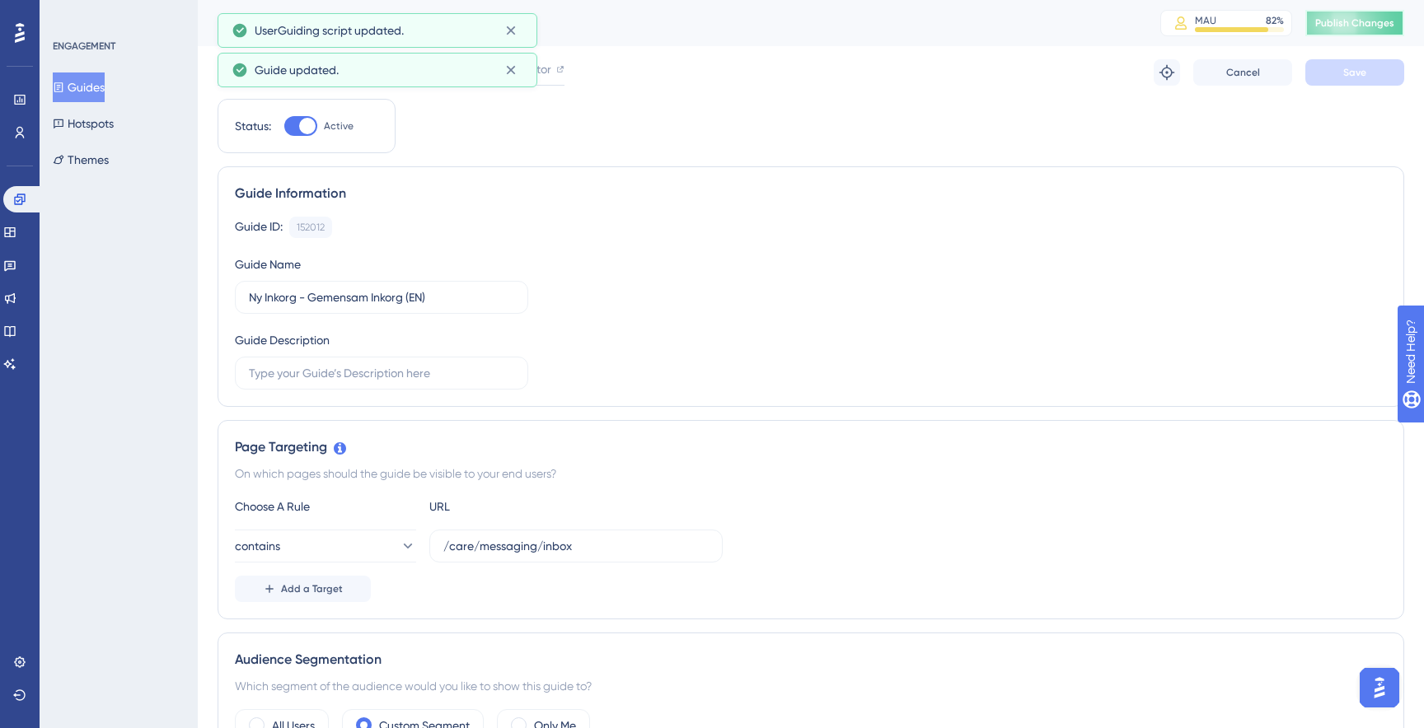
click at [1338, 27] on span "Publish Changes" at bounding box center [1354, 22] width 79 height 13
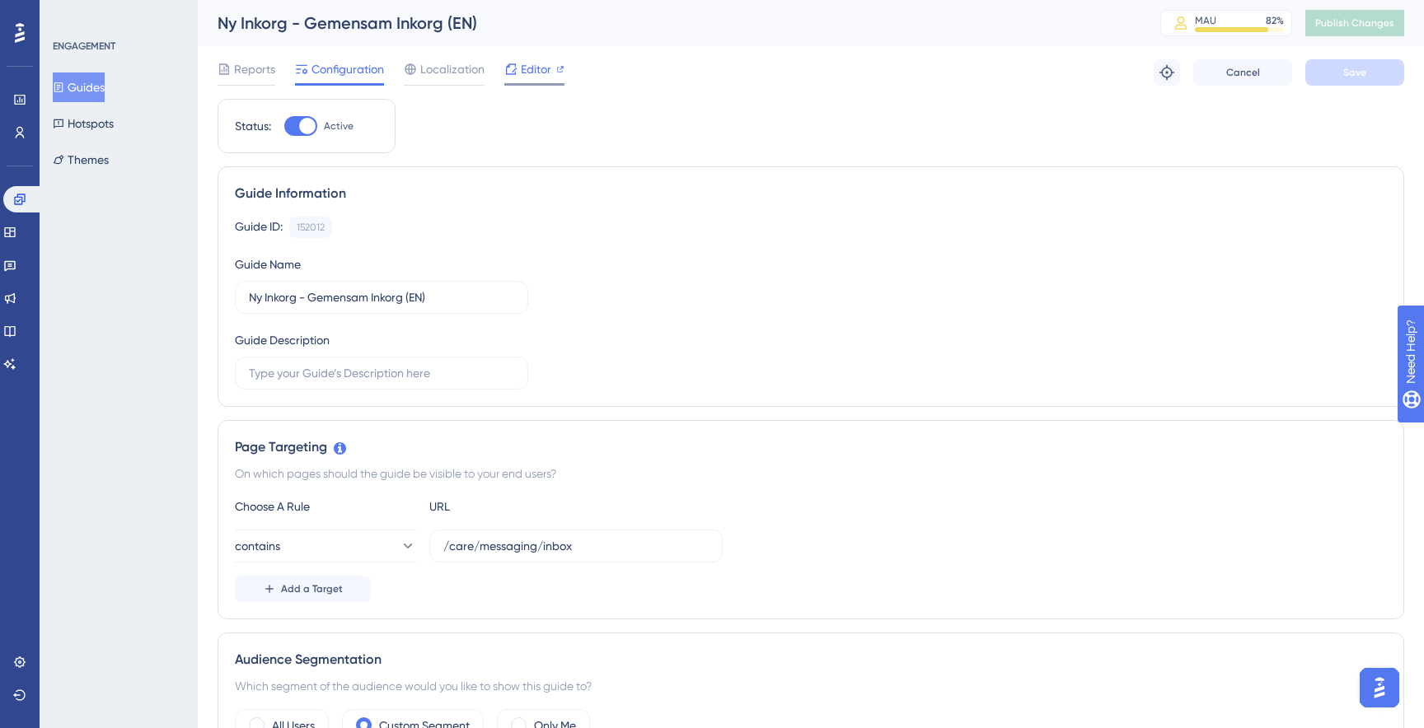
click at [530, 73] on span "Editor" at bounding box center [536, 69] width 30 height 20
click at [520, 82] on div "Editor" at bounding box center [534, 72] width 60 height 26
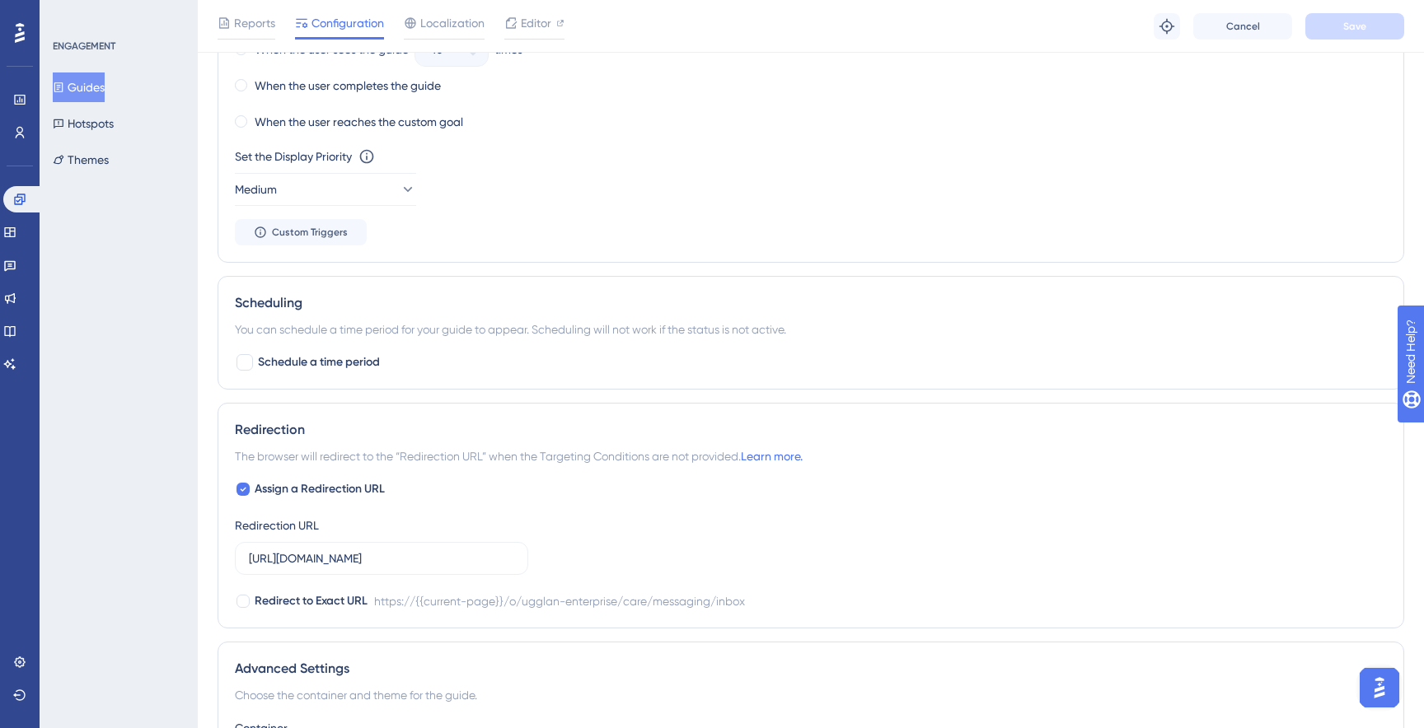
scroll to position [1125, 0]
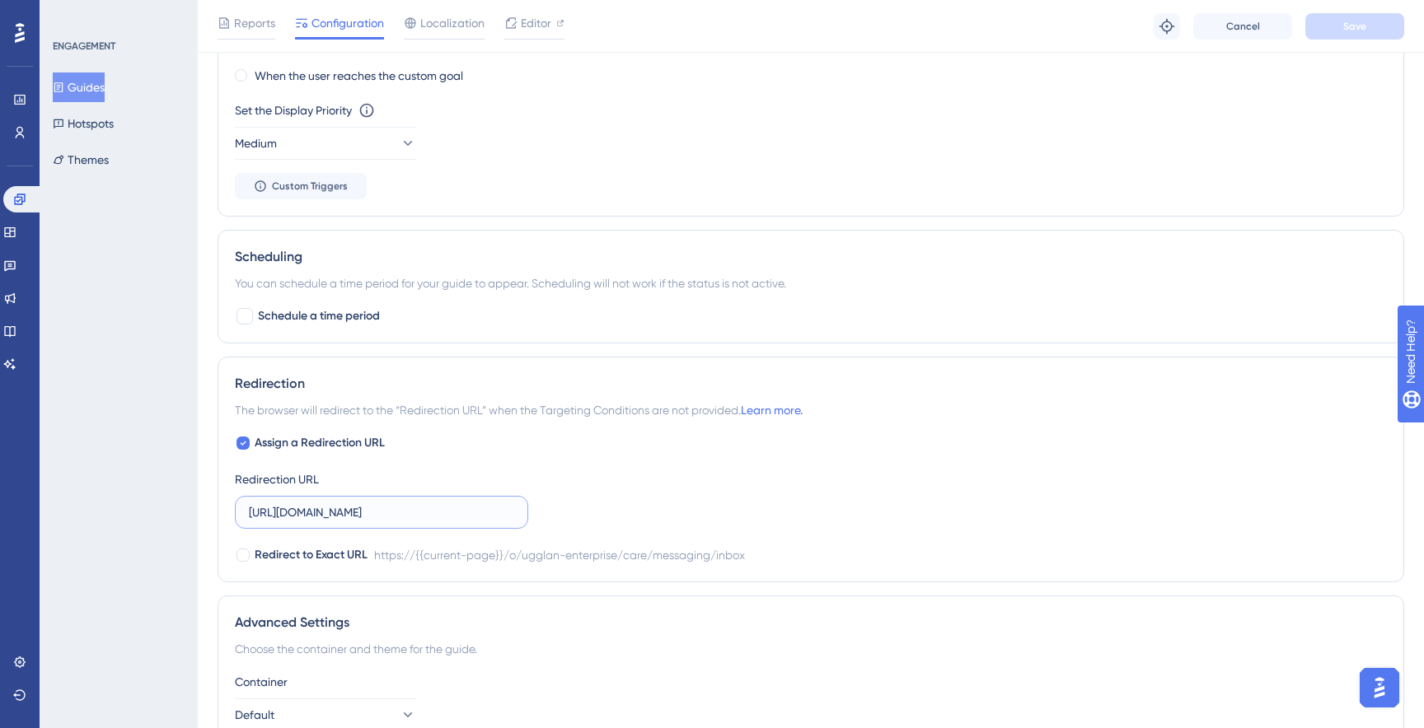
click at [485, 507] on input "https://se.visibacare.com/o/ugglan-enterprise/care/messaging/inbox" at bounding box center [381, 512] width 265 height 18
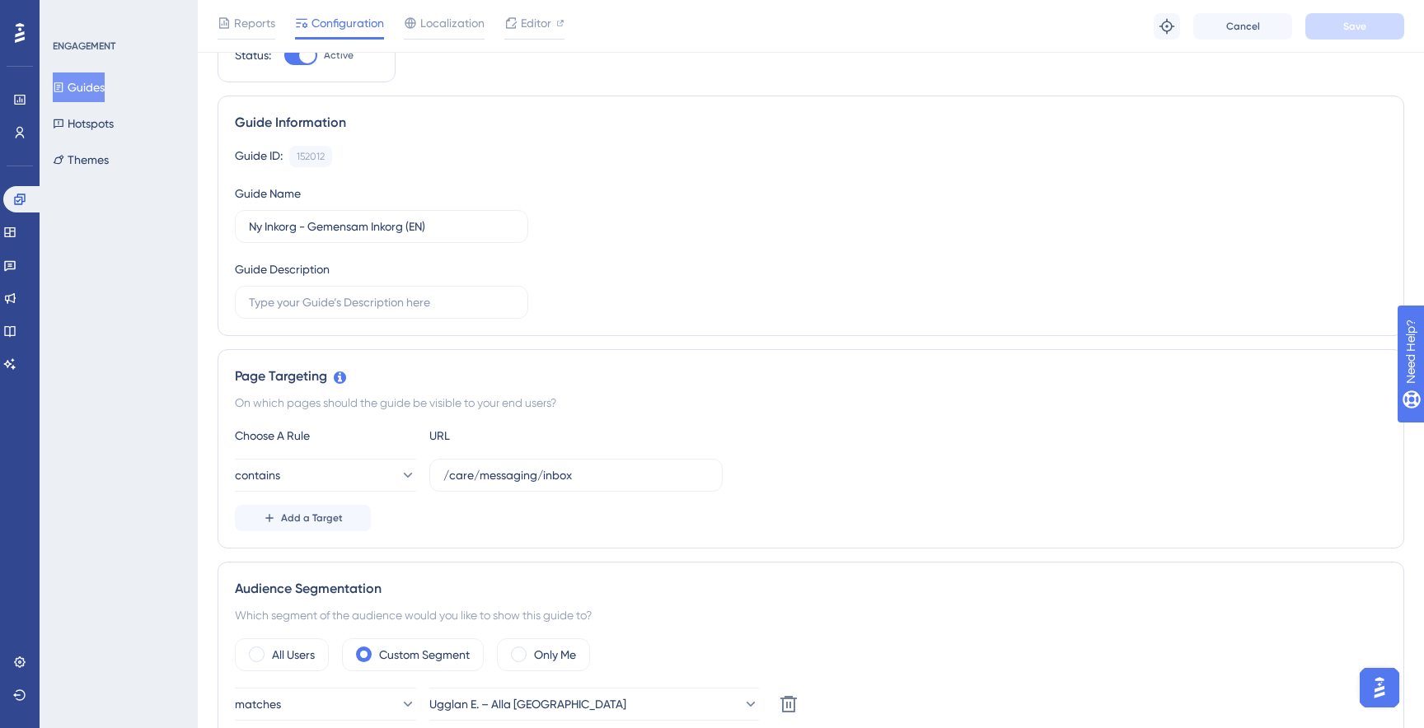
scroll to position [0, 0]
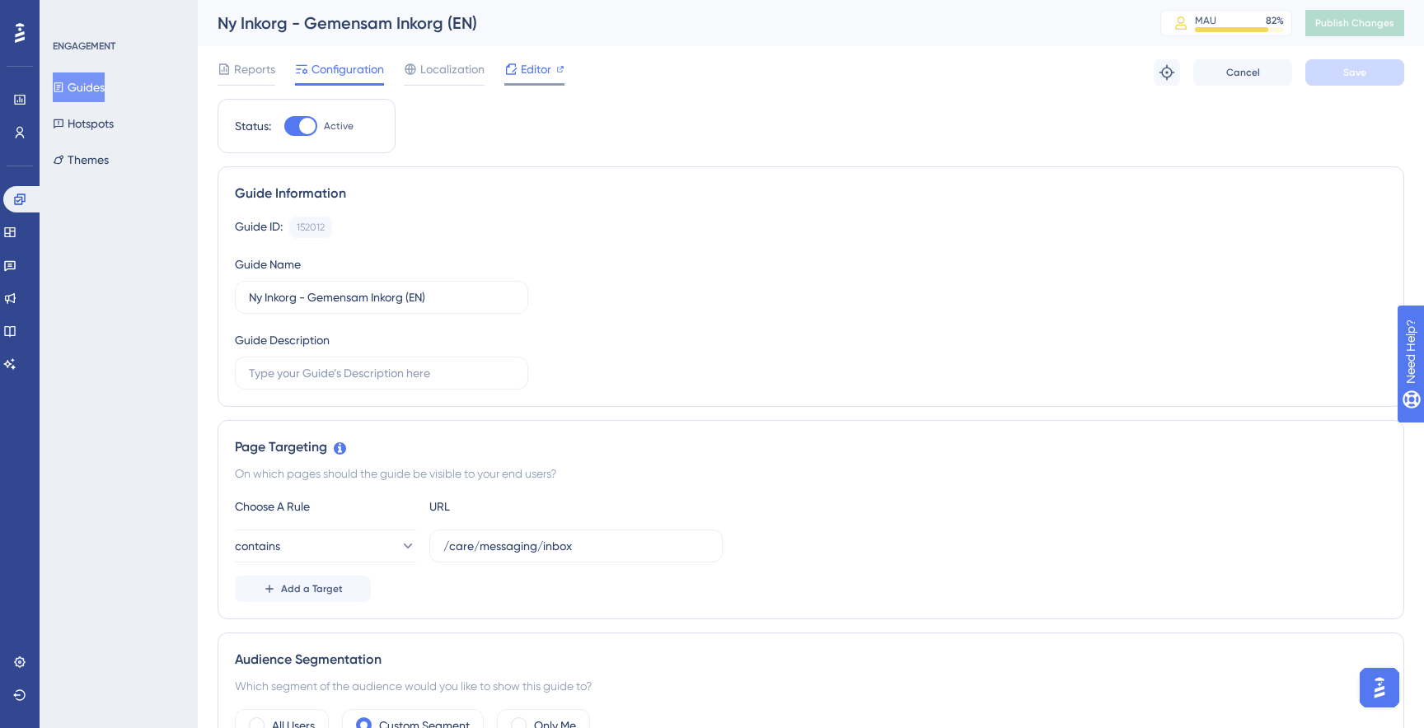
click at [533, 64] on span "Editor" at bounding box center [536, 69] width 30 height 20
click at [22, 36] on icon at bounding box center [20, 32] width 10 height 21
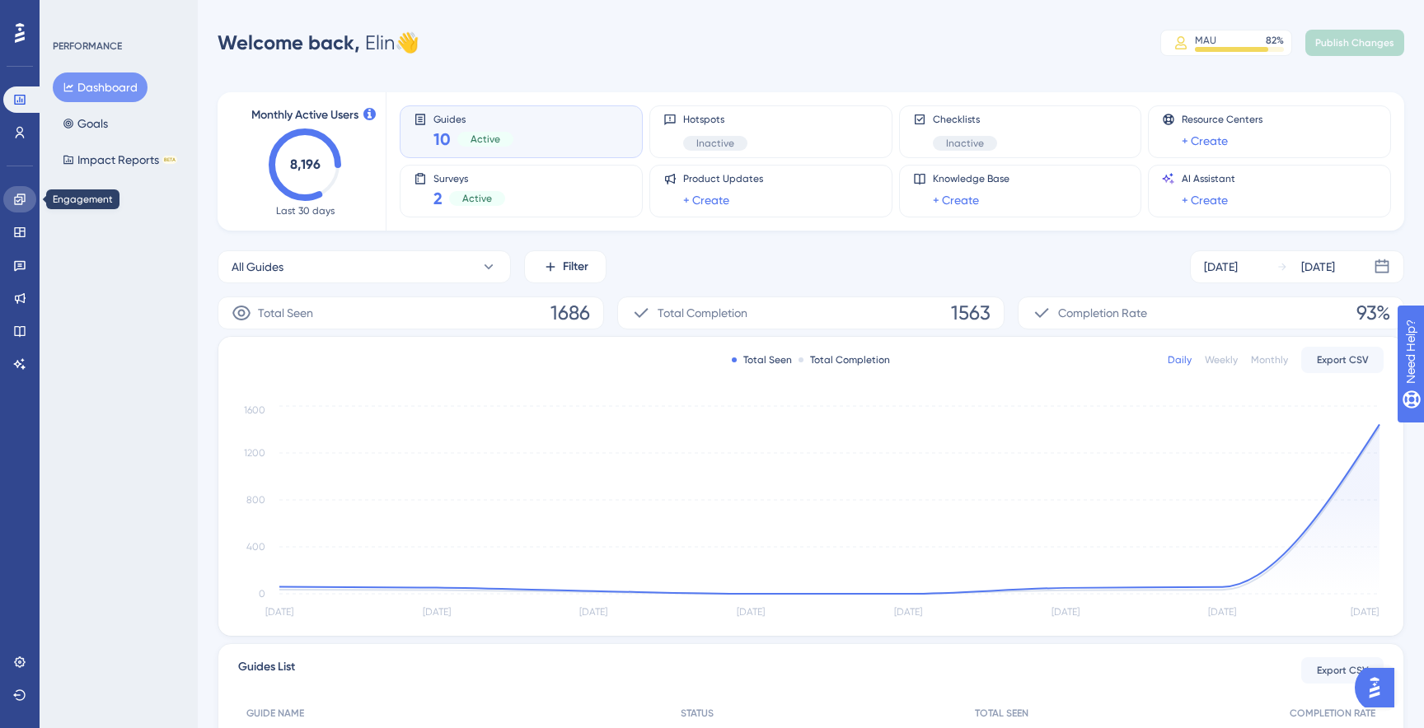
click at [14, 203] on icon at bounding box center [19, 199] width 13 height 13
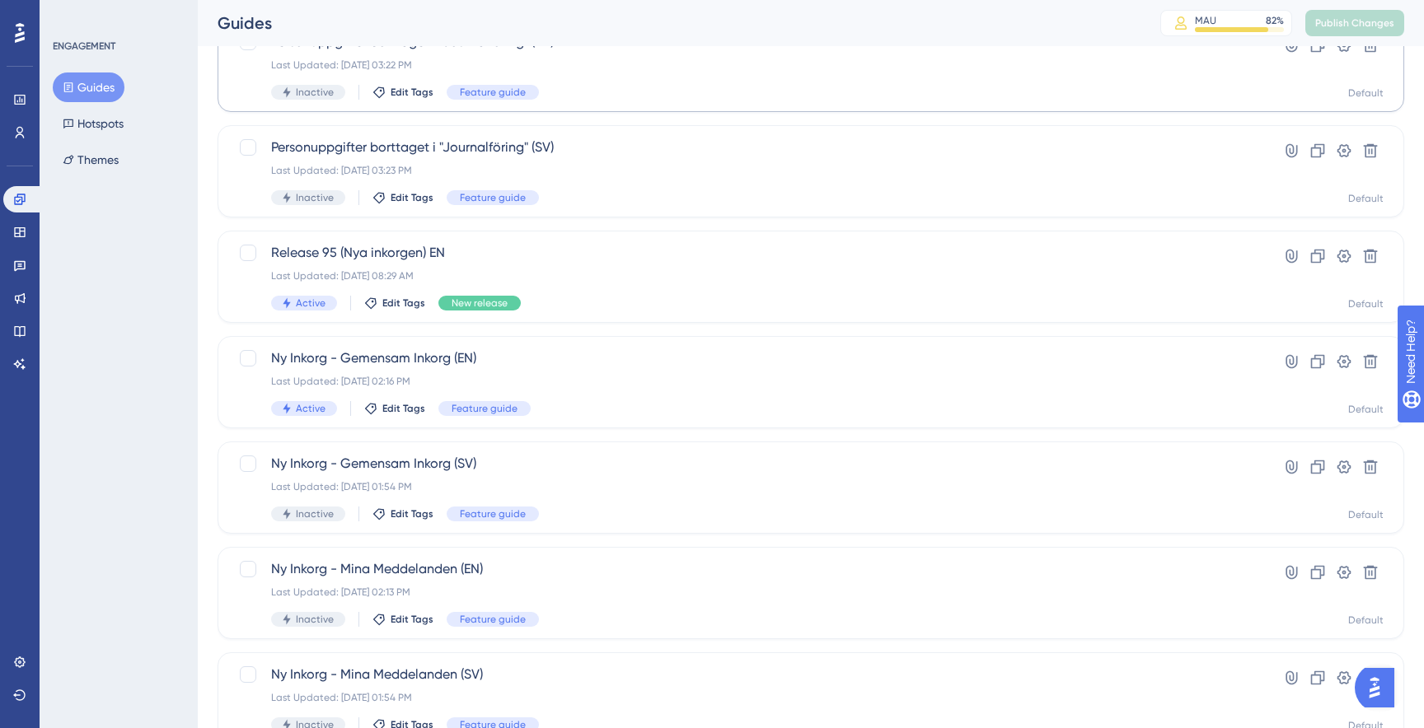
scroll to position [144, 0]
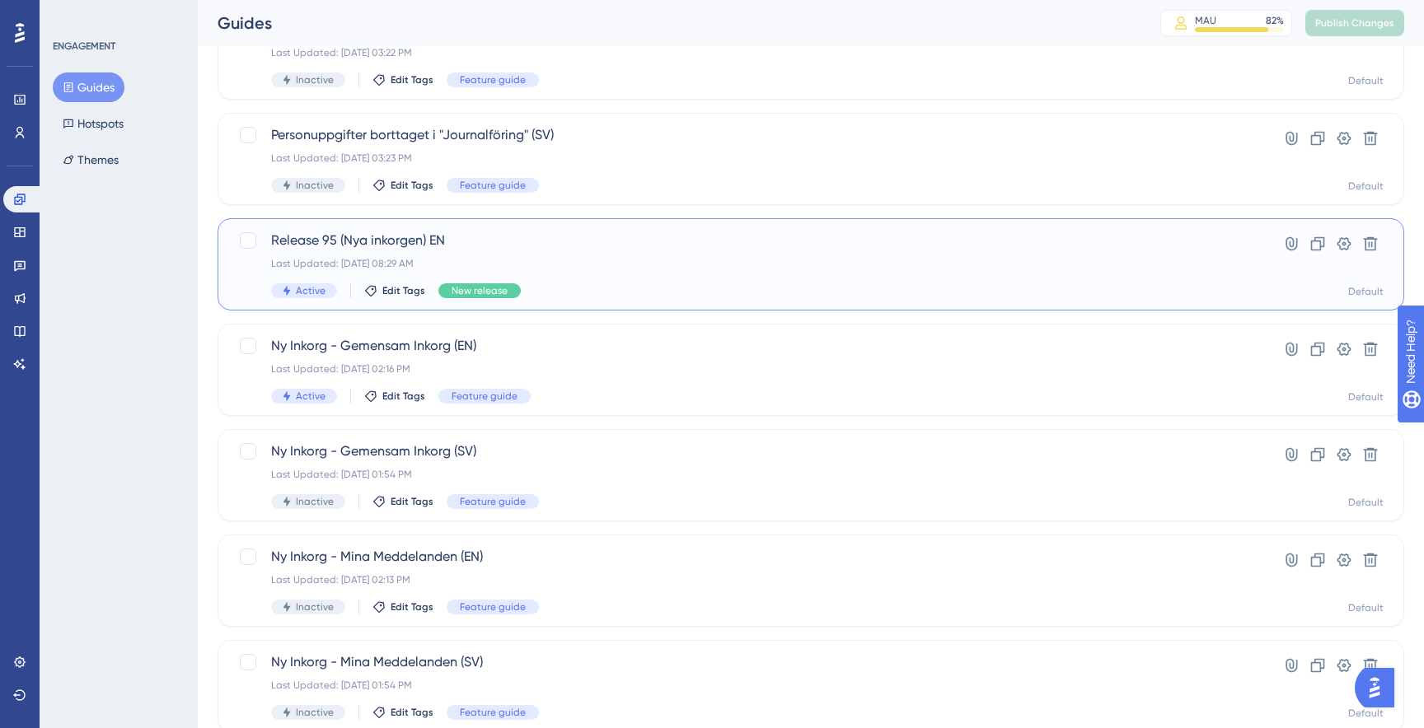
click at [536, 260] on div "Last Updated: Sep 17 2025, 08:29 AM" at bounding box center [745, 263] width 948 height 13
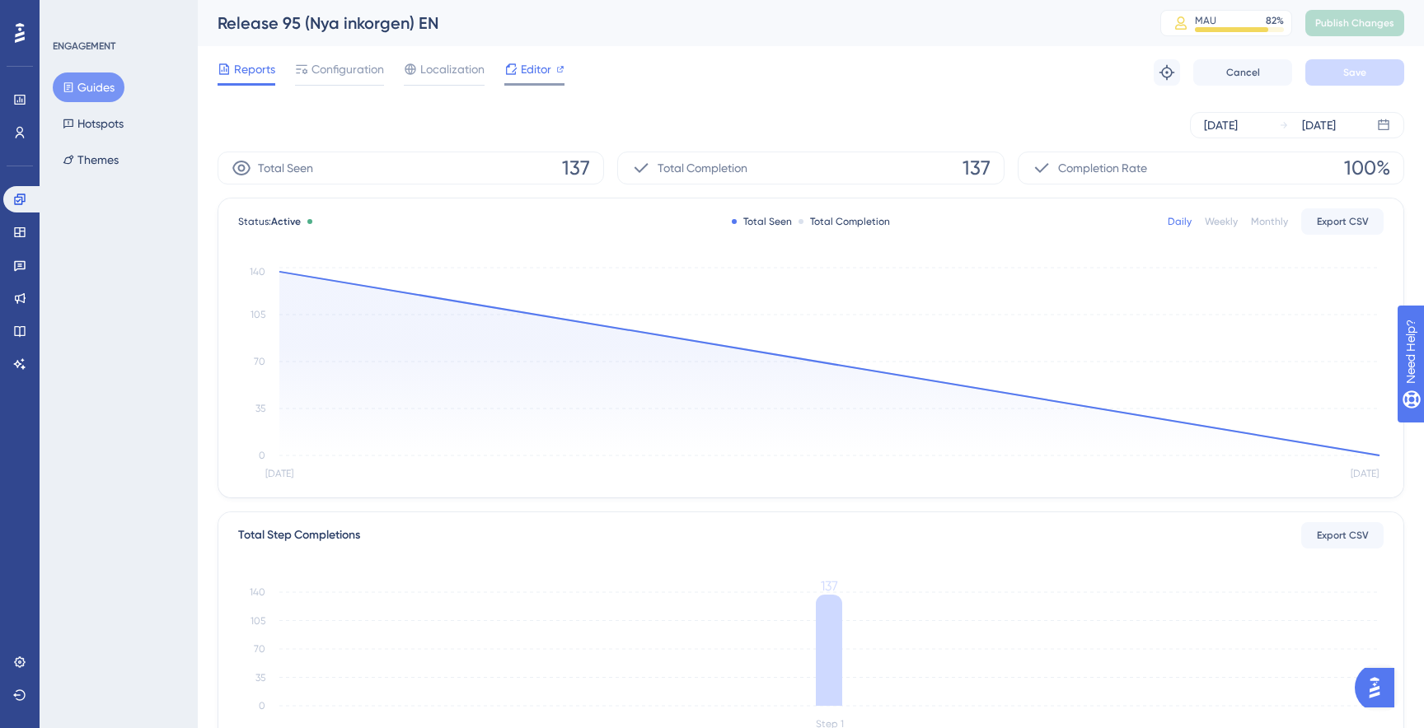
click at [527, 70] on span "Editor" at bounding box center [536, 69] width 30 height 20
click at [26, 211] on link at bounding box center [23, 199] width 40 height 26
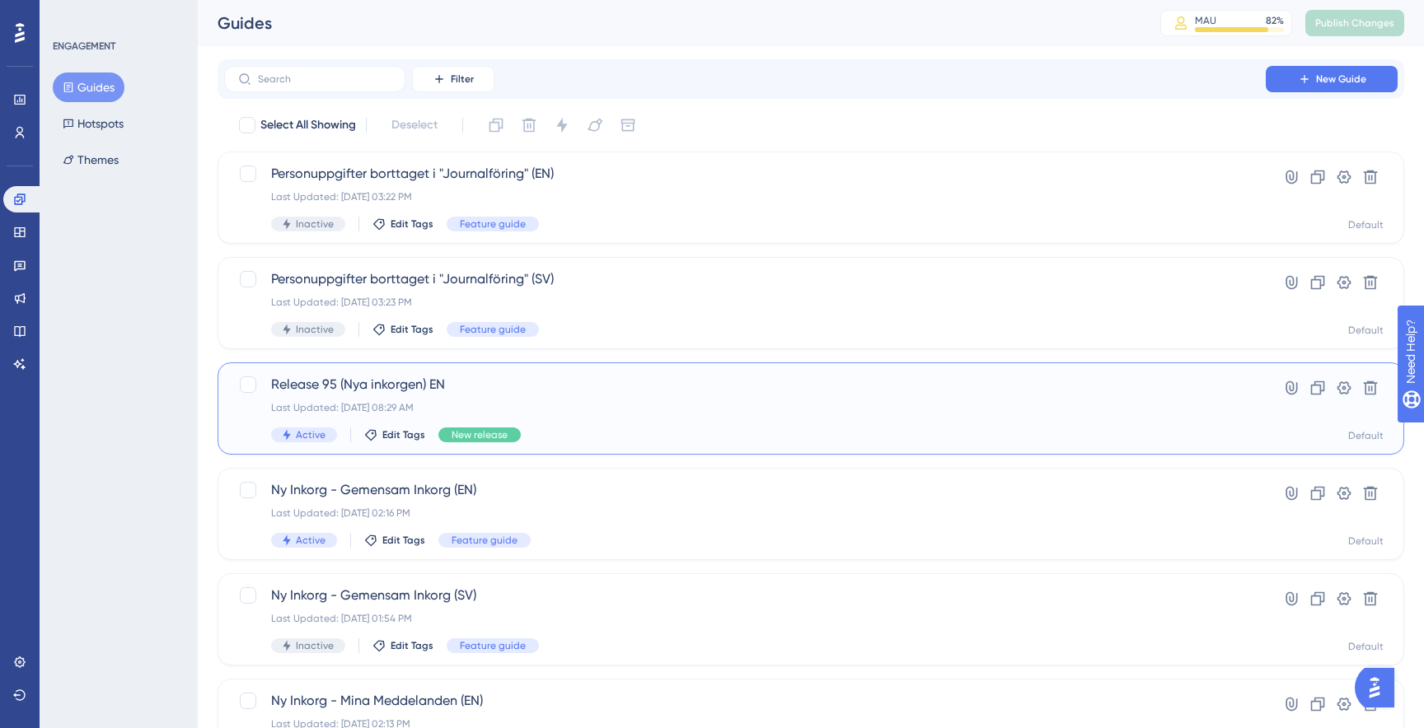
click at [625, 420] on div "Release 95 (Nya inkorgen) EN Last Updated: Sep 17 2025, 08:29 AM Active Edit Ta…" at bounding box center [745, 409] width 948 height 68
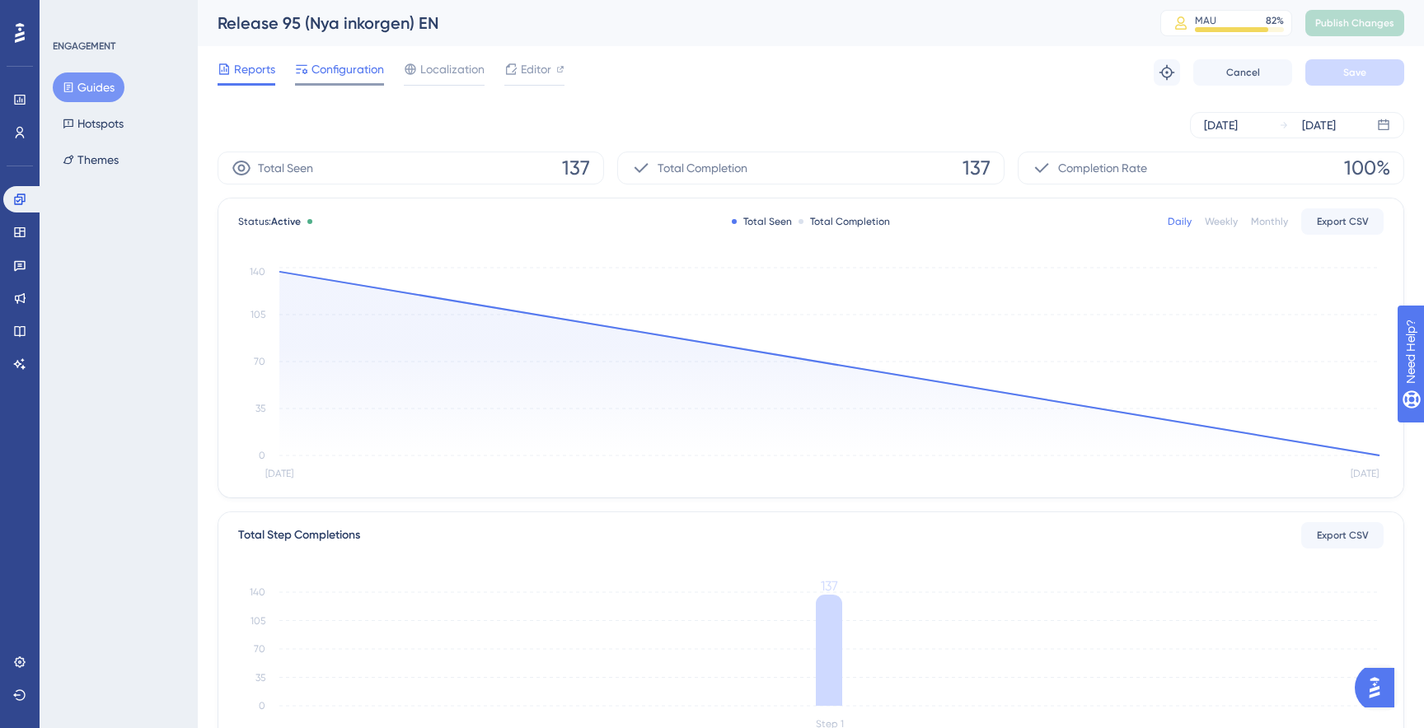
click at [353, 75] on span "Configuration" at bounding box center [347, 69] width 73 height 20
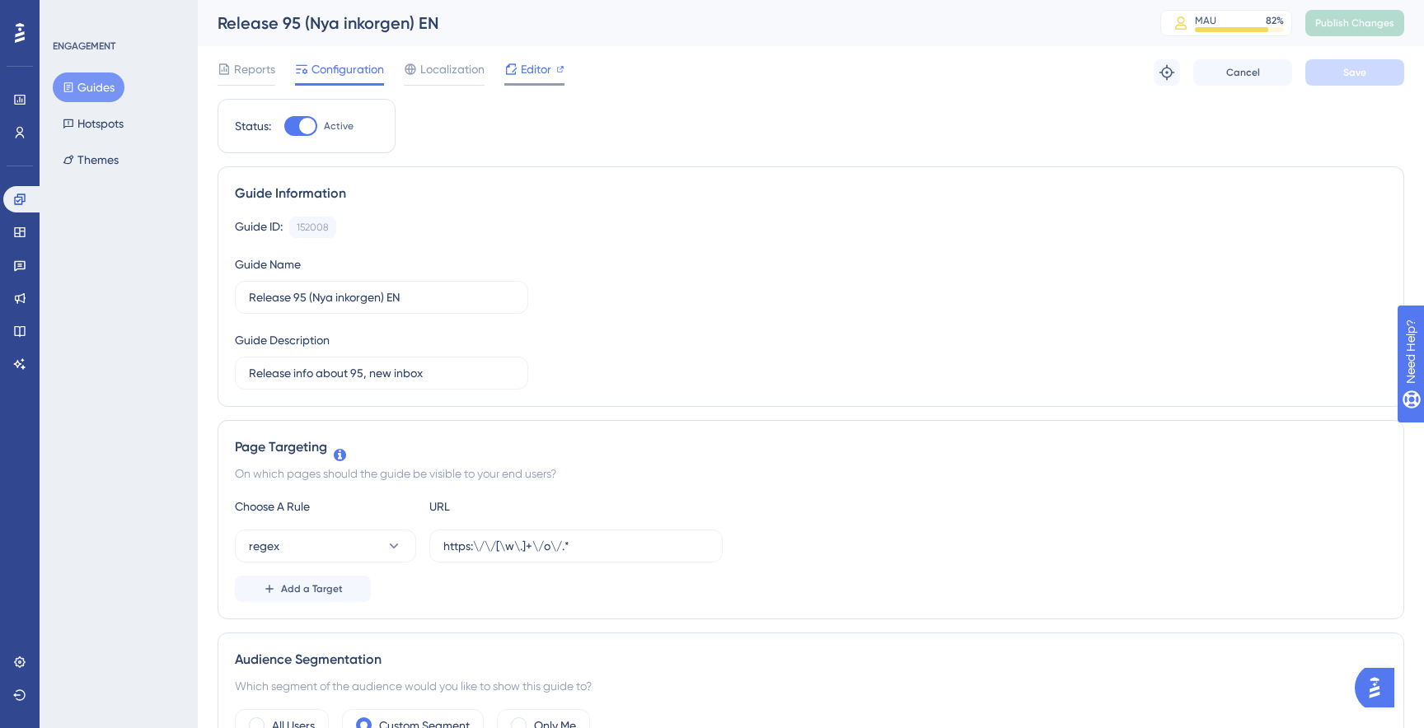
click at [537, 74] on span "Editor" at bounding box center [536, 69] width 30 height 20
click at [19, 200] on icon at bounding box center [19, 199] width 11 height 11
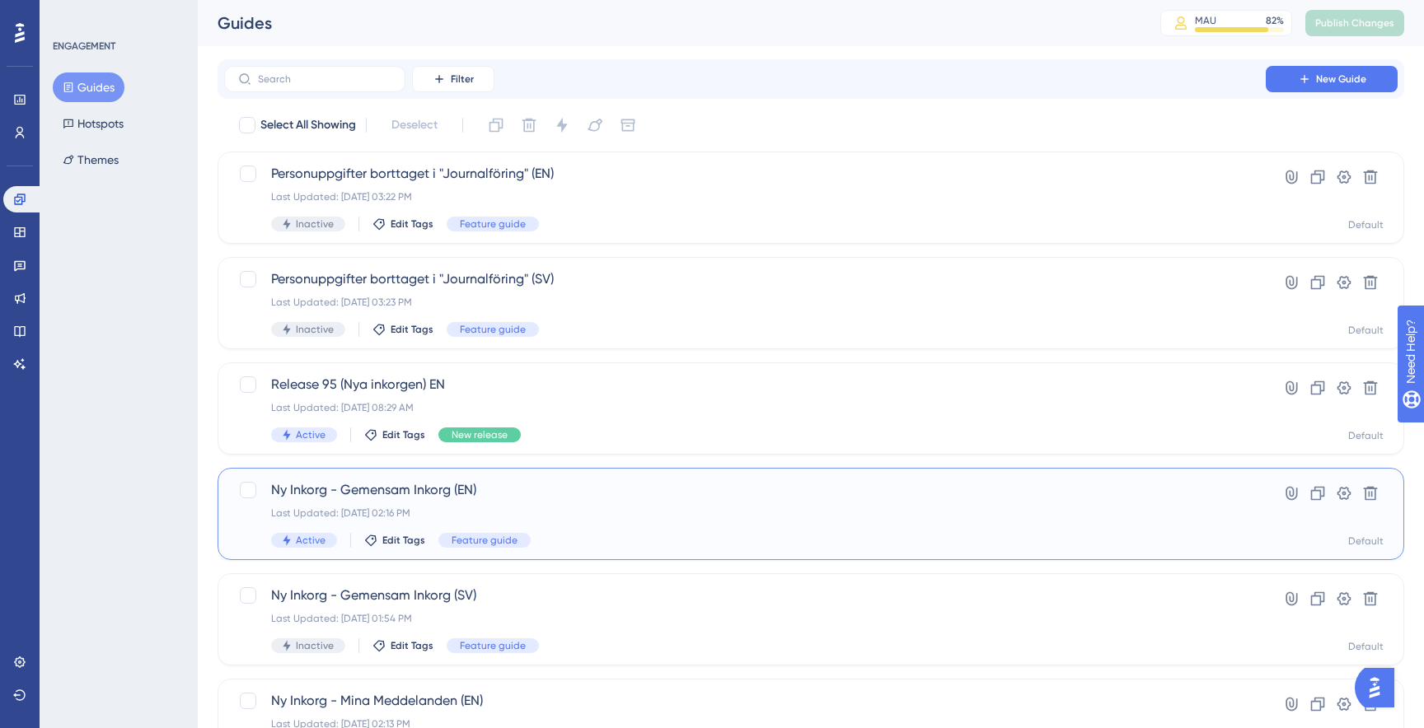
click at [588, 540] on div "Active Edit Tags Feature guide" at bounding box center [745, 540] width 948 height 15
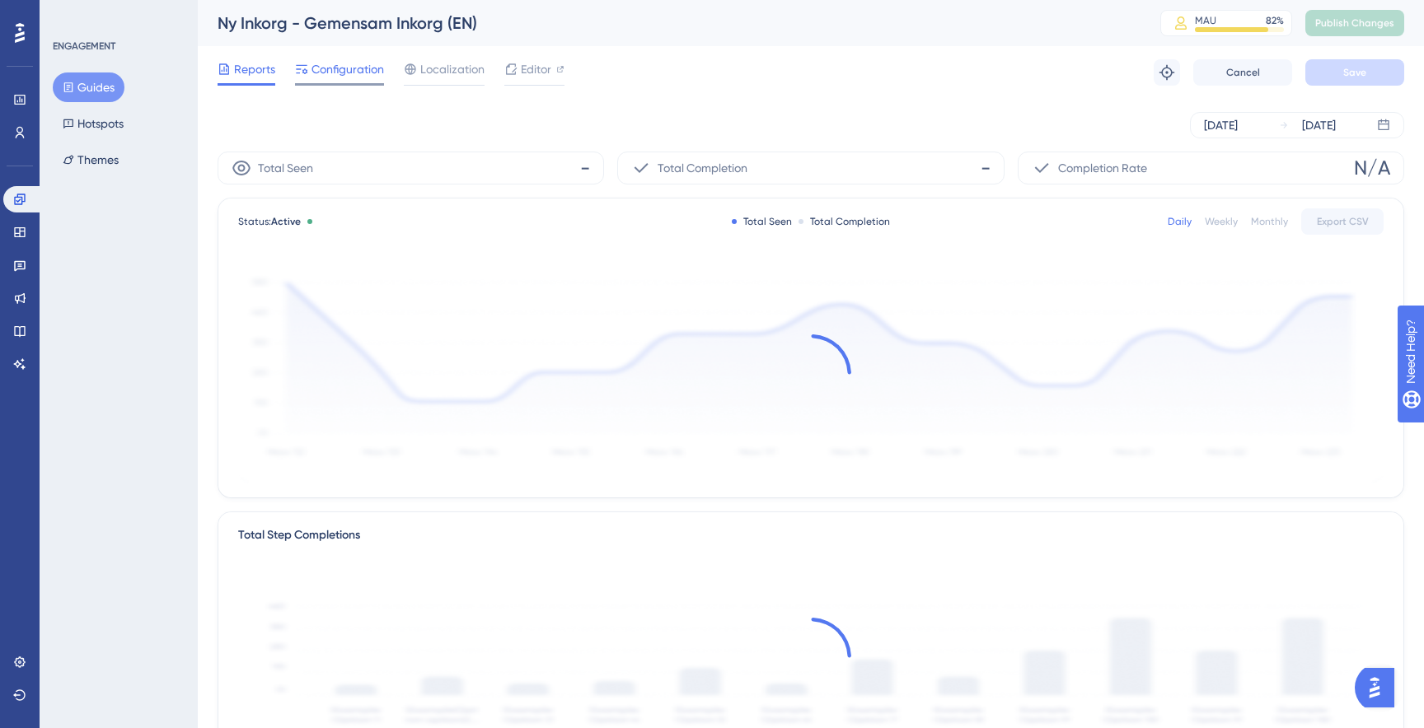
click at [353, 69] on span "Configuration" at bounding box center [347, 69] width 73 height 20
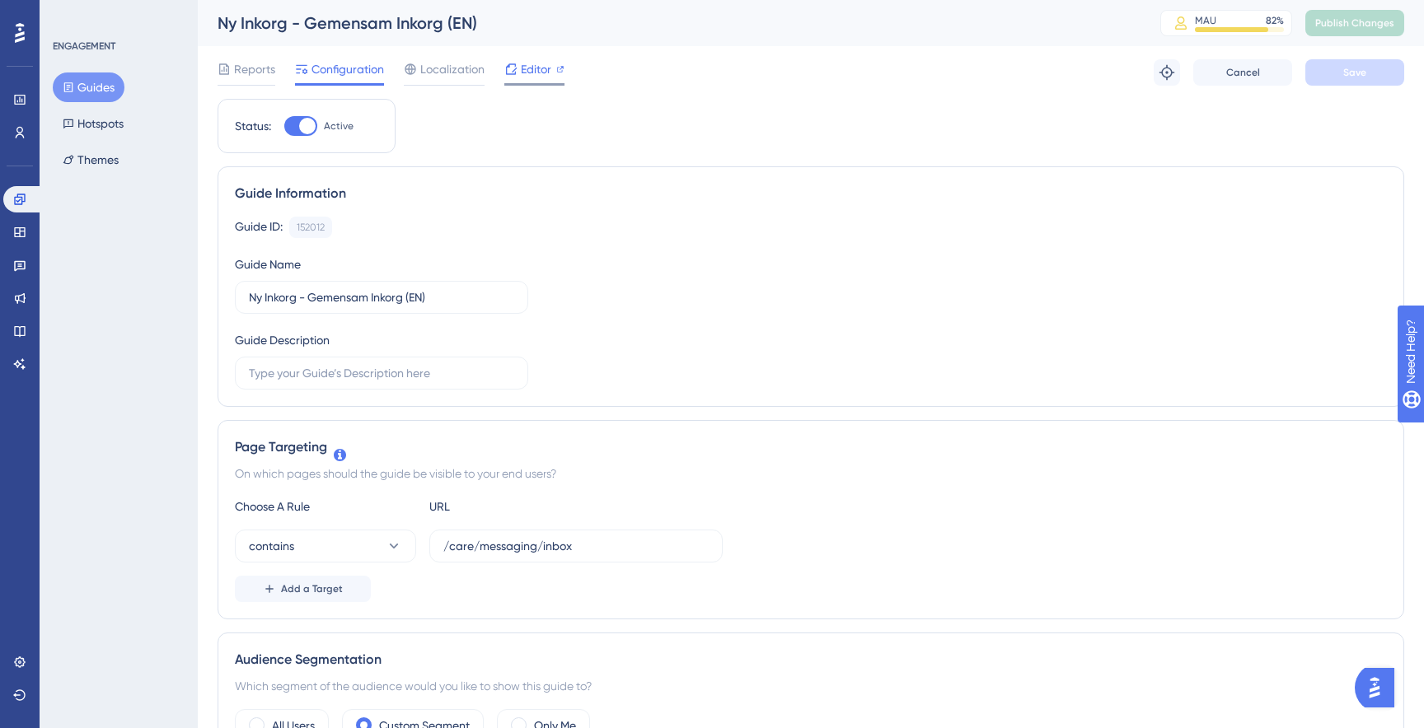
click at [521, 68] on span "Editor" at bounding box center [536, 69] width 30 height 20
click at [1331, 33] on button "Publish Changes" at bounding box center [1354, 23] width 99 height 26
click at [511, 63] on icon at bounding box center [510, 69] width 13 height 13
click at [1335, 25] on span "Publish Changes" at bounding box center [1354, 22] width 79 height 13
click at [19, 199] on icon at bounding box center [19, 199] width 13 height 13
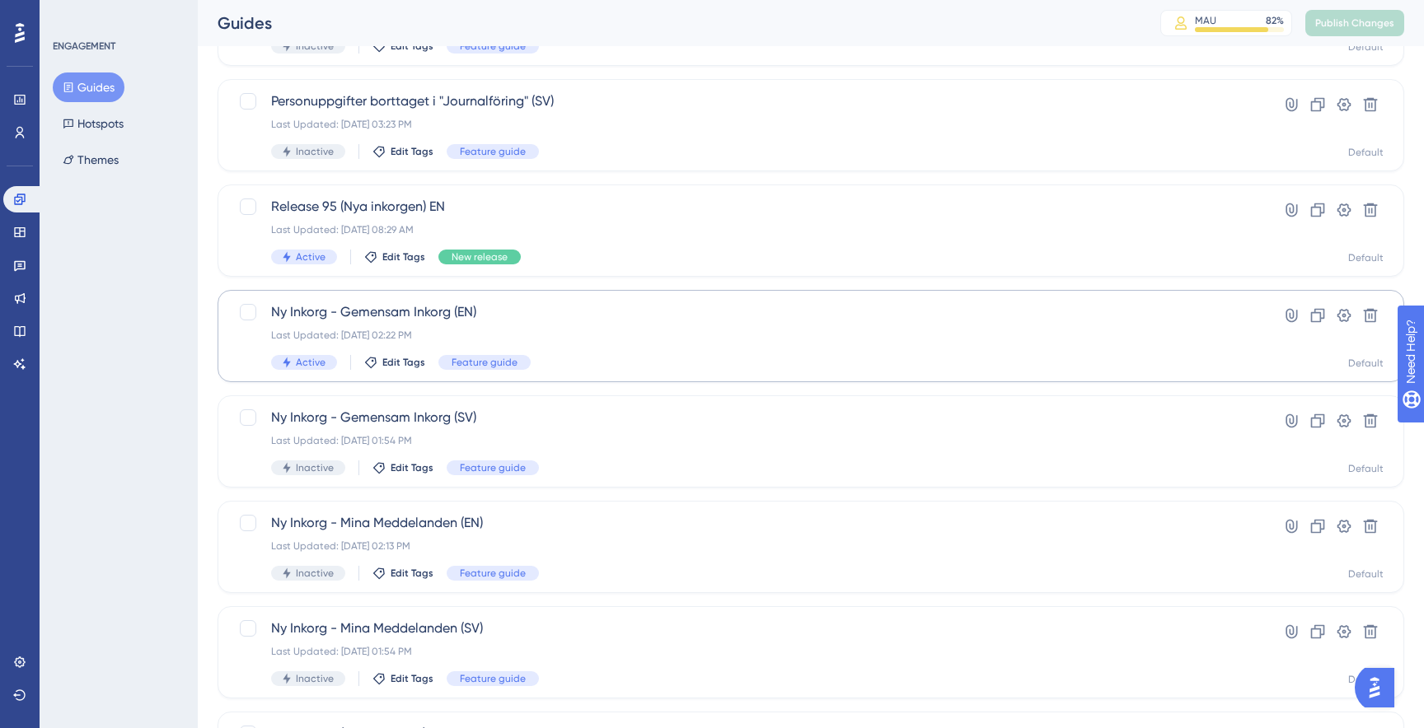
scroll to position [181, 0]
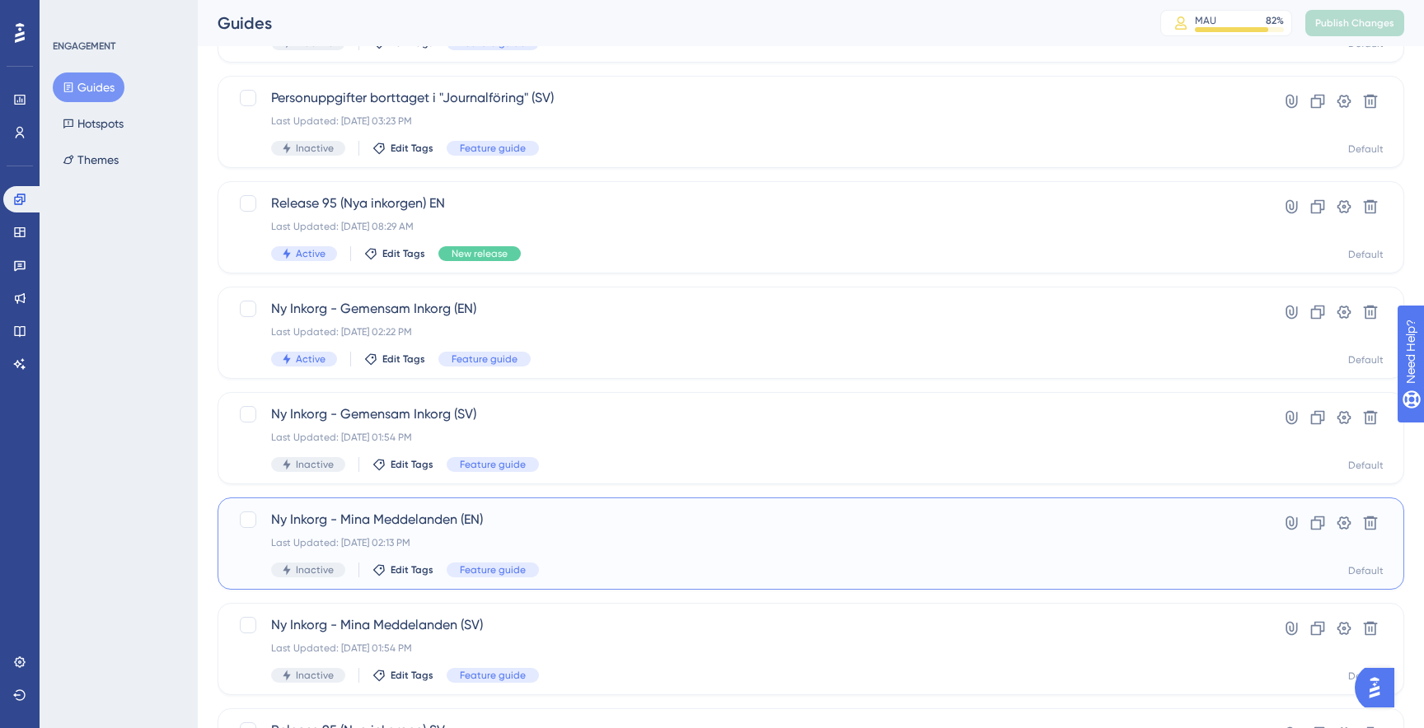
click at [521, 522] on span "Ny Inkorg - Mina Meddelanden (EN)" at bounding box center [745, 520] width 948 height 20
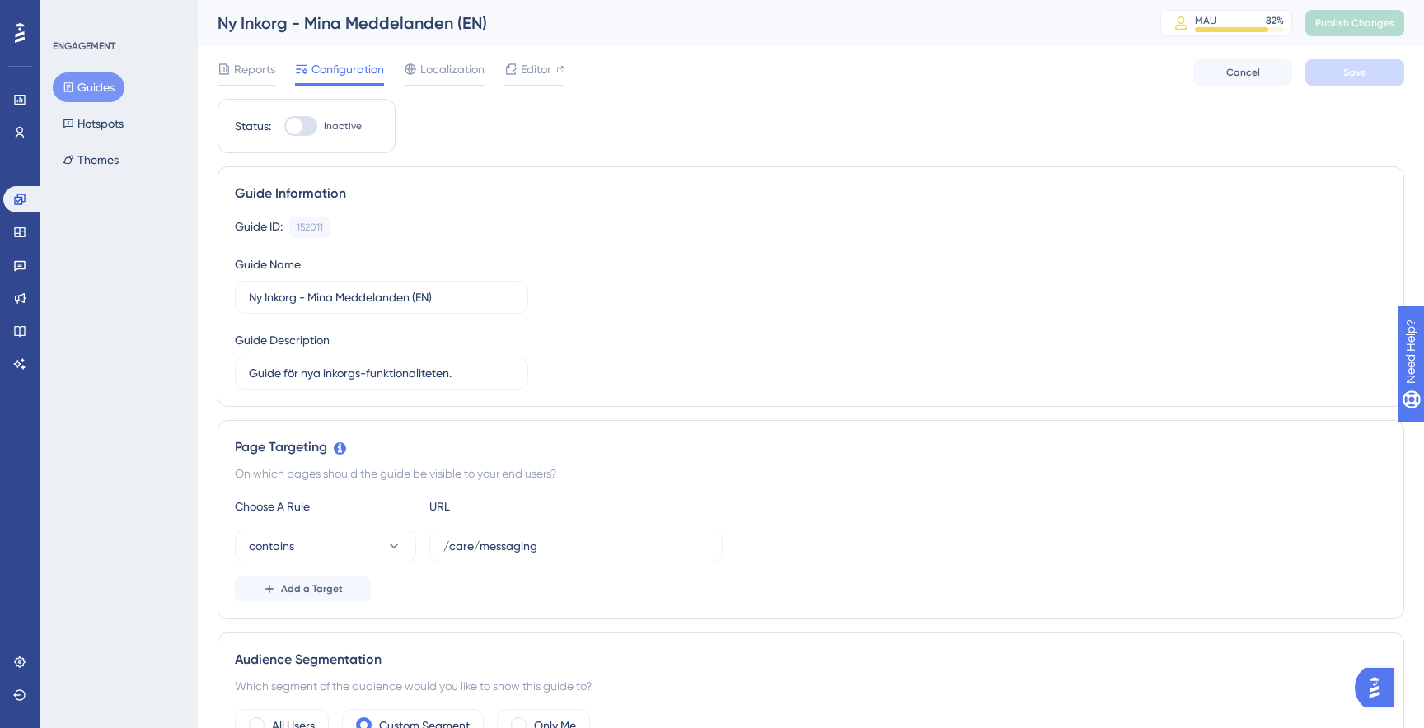
click at [309, 124] on div at bounding box center [300, 126] width 33 height 20
click at [284, 126] on input "Inactive" at bounding box center [283, 126] width 1 height 1
checkbox input "true"
click at [1334, 78] on button "Save" at bounding box center [1354, 72] width 99 height 26
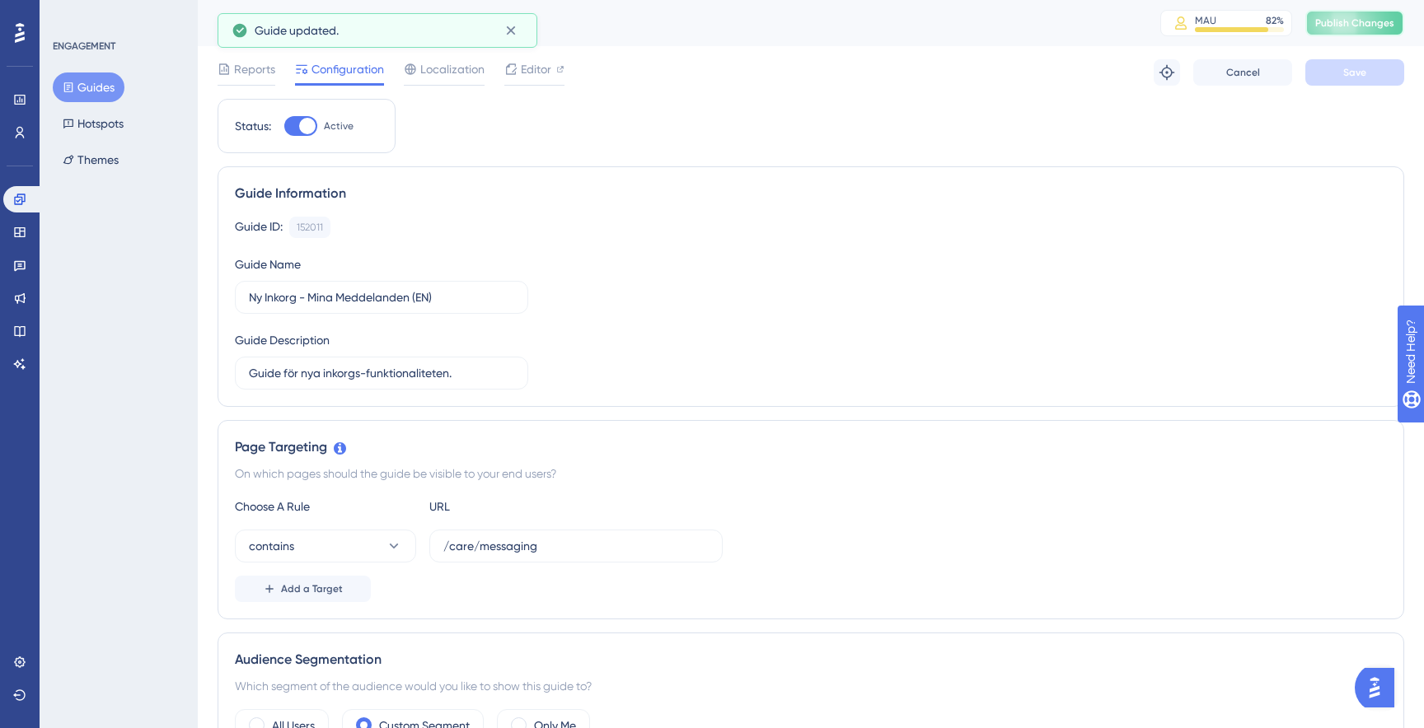
click at [1345, 31] on button "Publish Changes" at bounding box center [1354, 23] width 99 height 26
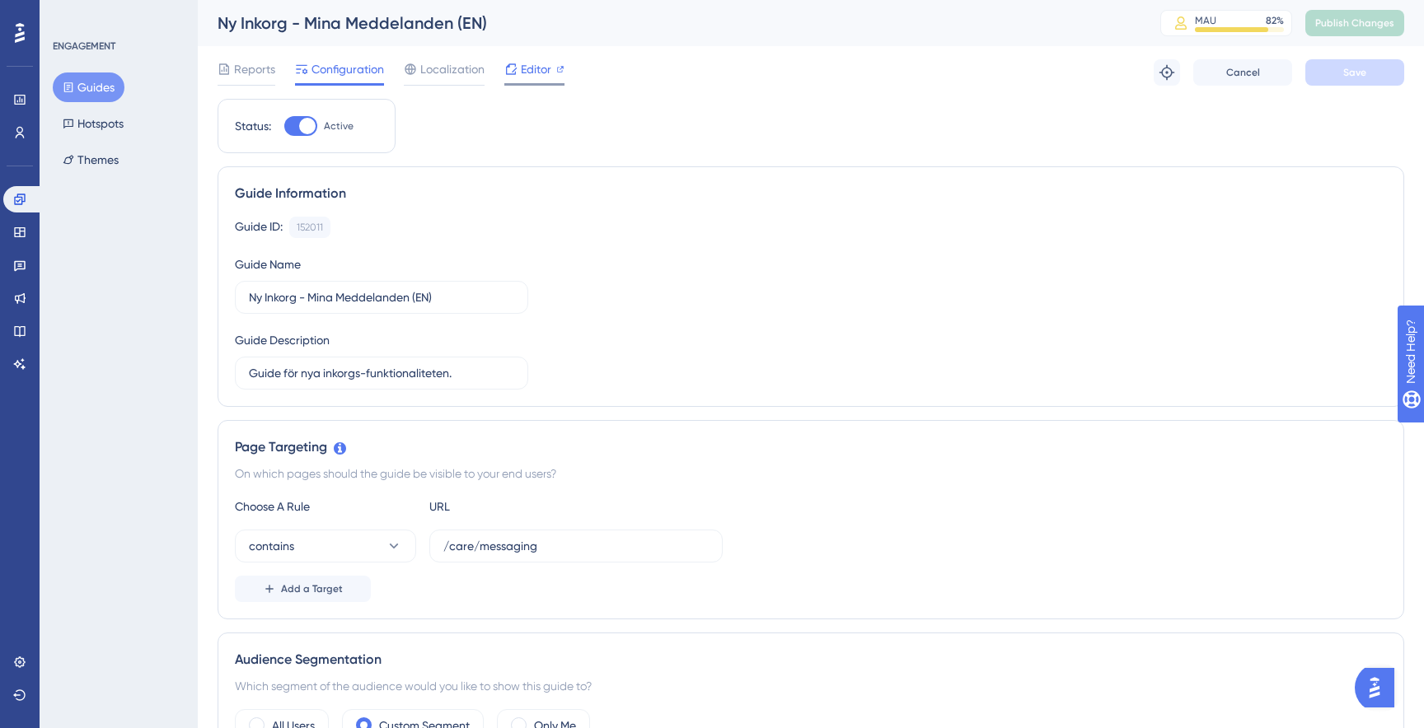
click at [513, 72] on icon at bounding box center [510, 69] width 13 height 13
click at [1325, 26] on span "Publish Changes" at bounding box center [1354, 22] width 79 height 13
click at [11, 203] on link at bounding box center [23, 199] width 40 height 26
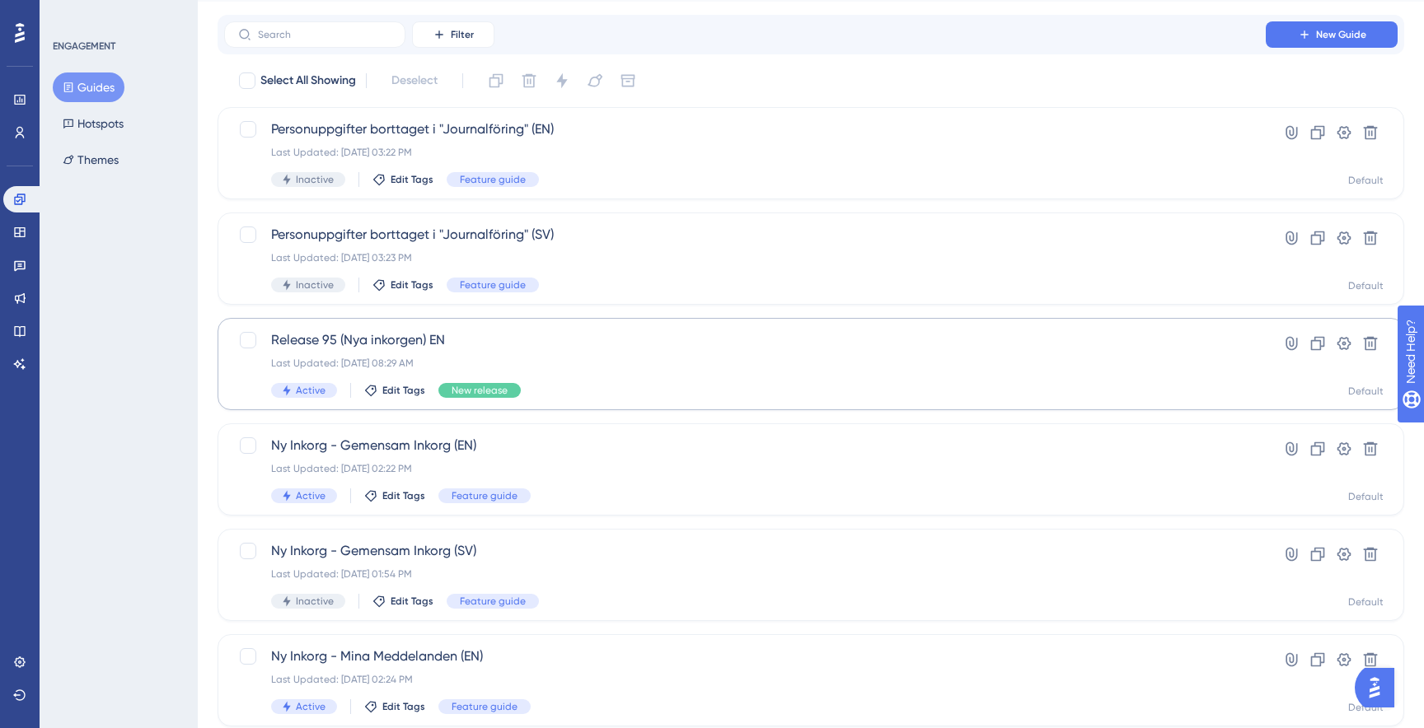
scroll to position [46, 0]
click at [577, 458] on div "Ny Inkorg - Gemensam Inkorg (EN) Last Updated: Sep 17 2025, 02:22 PM Active Edi…" at bounding box center [745, 468] width 948 height 68
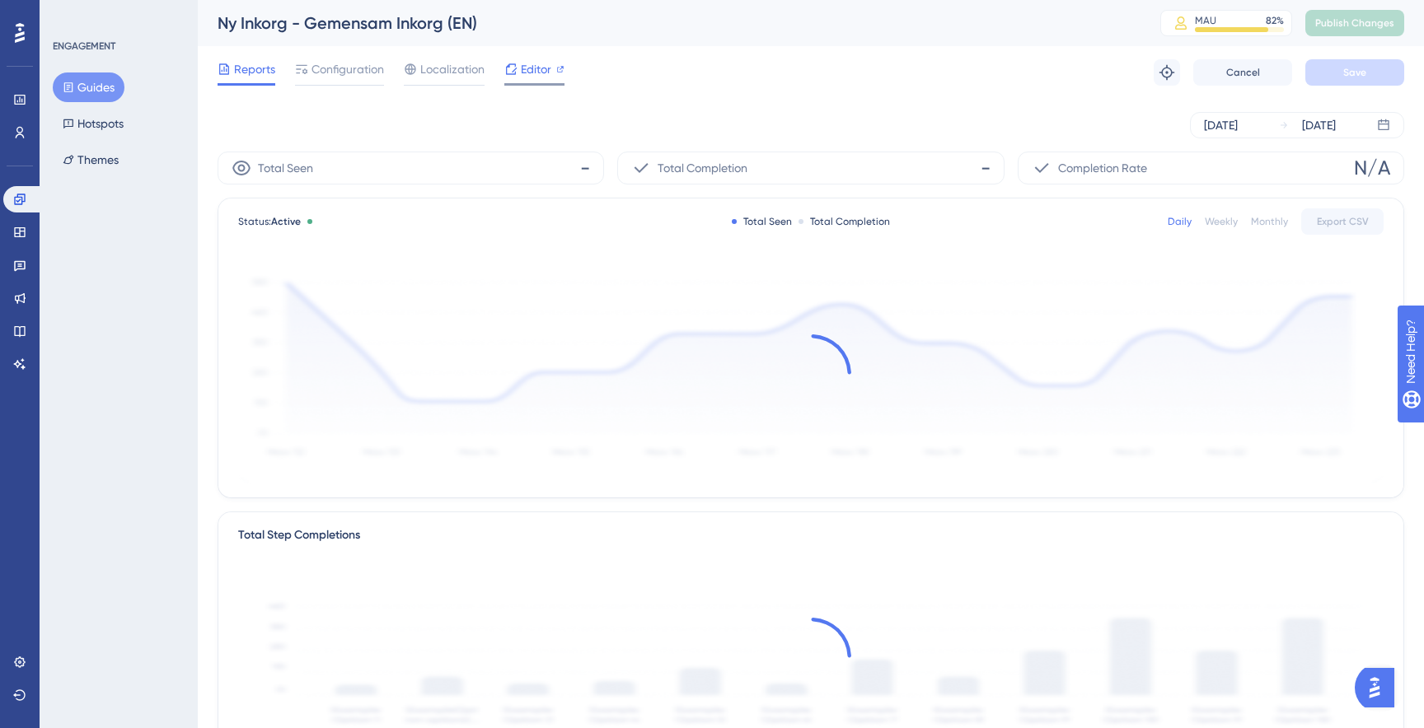
click at [522, 77] on span "Editor" at bounding box center [536, 69] width 30 height 20
